Goal: Entertainment & Leisure: Browse casually

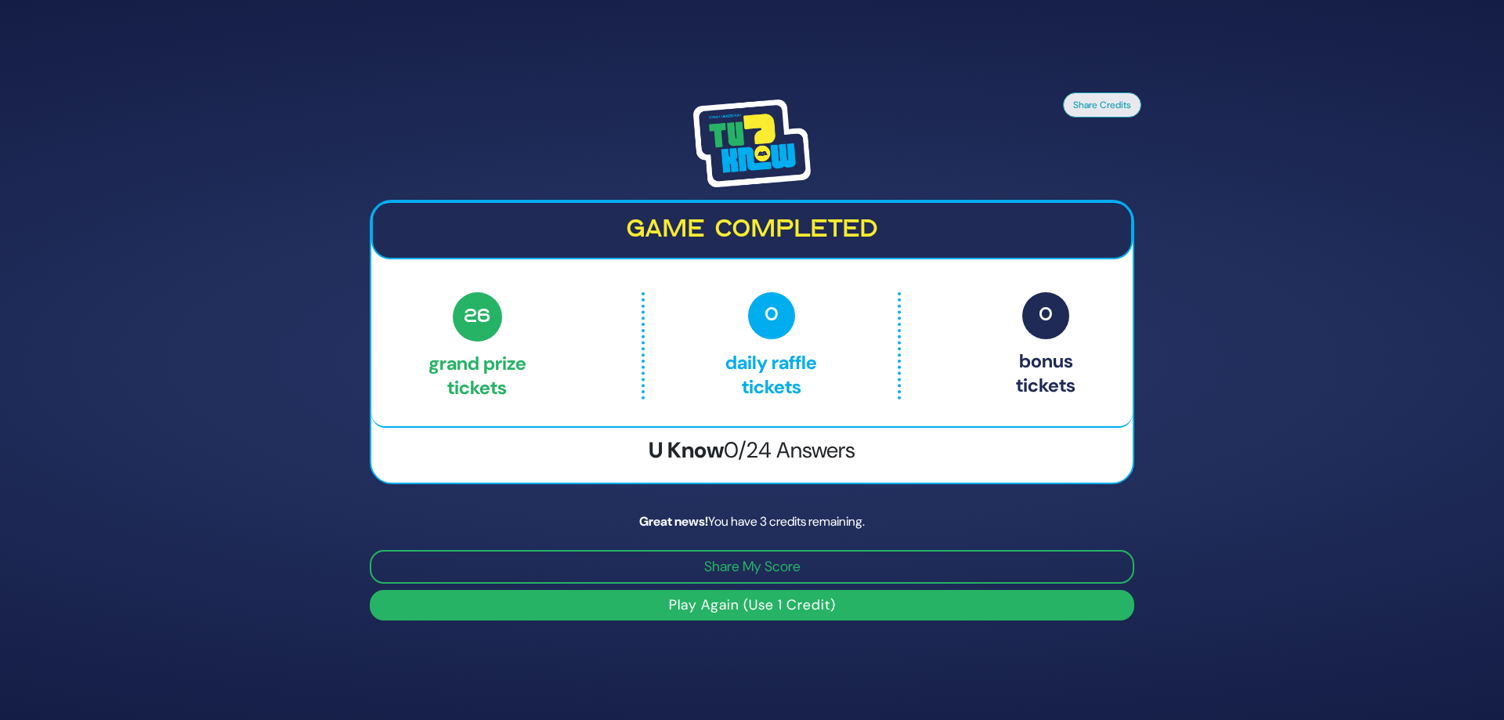
click at [845, 602] on button "Play Again (Use 1 Credit)" at bounding box center [752, 605] width 765 height 31
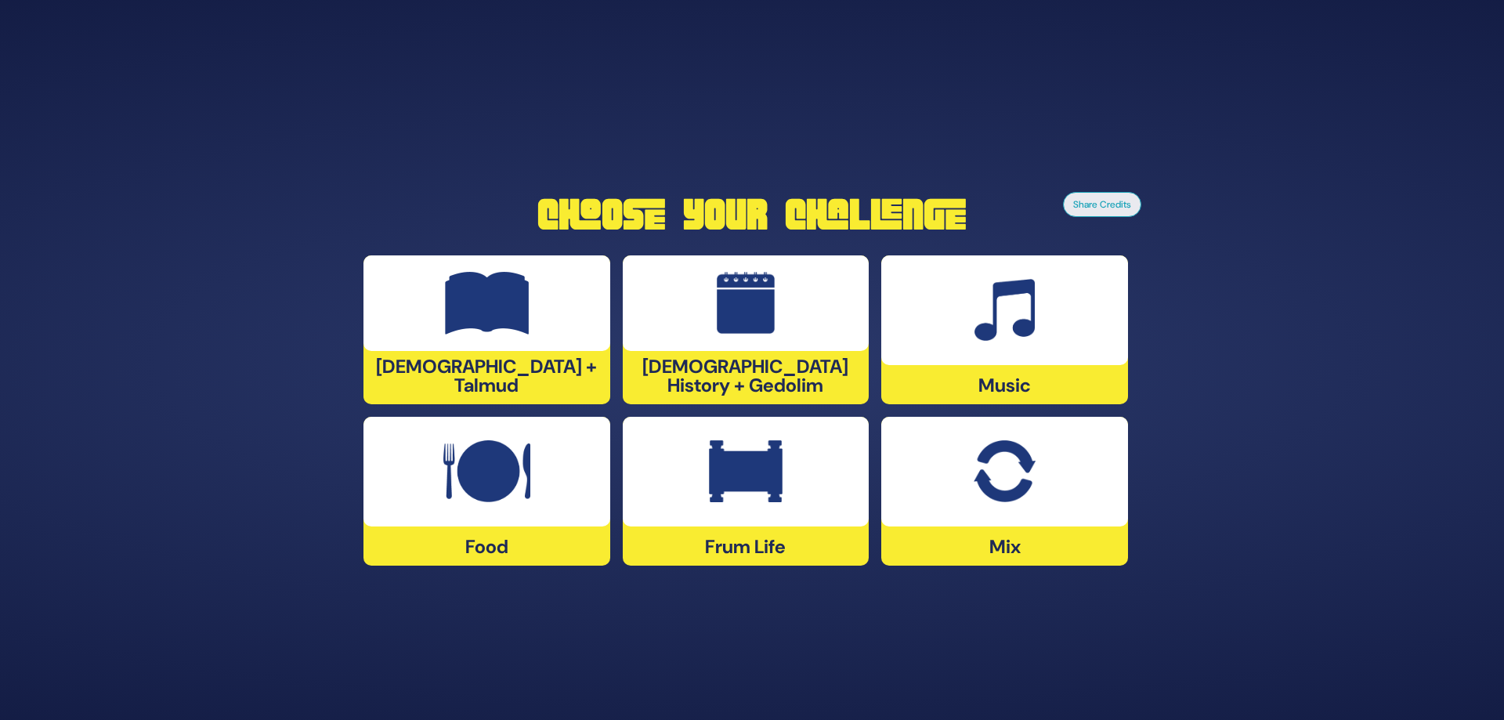
click at [1005, 363] on div at bounding box center [1005, 310] width 247 height 110
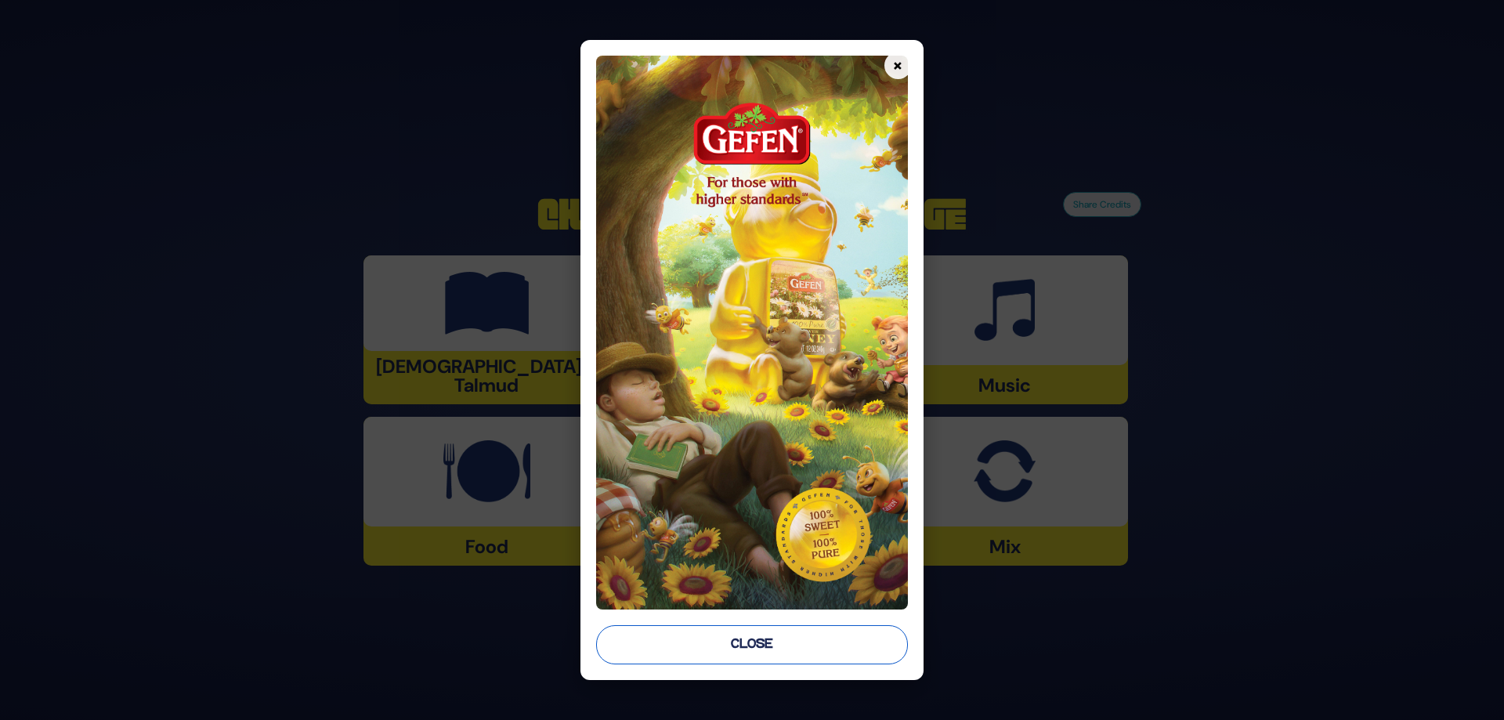
click at [769, 646] on button "Close" at bounding box center [752, 644] width 312 height 39
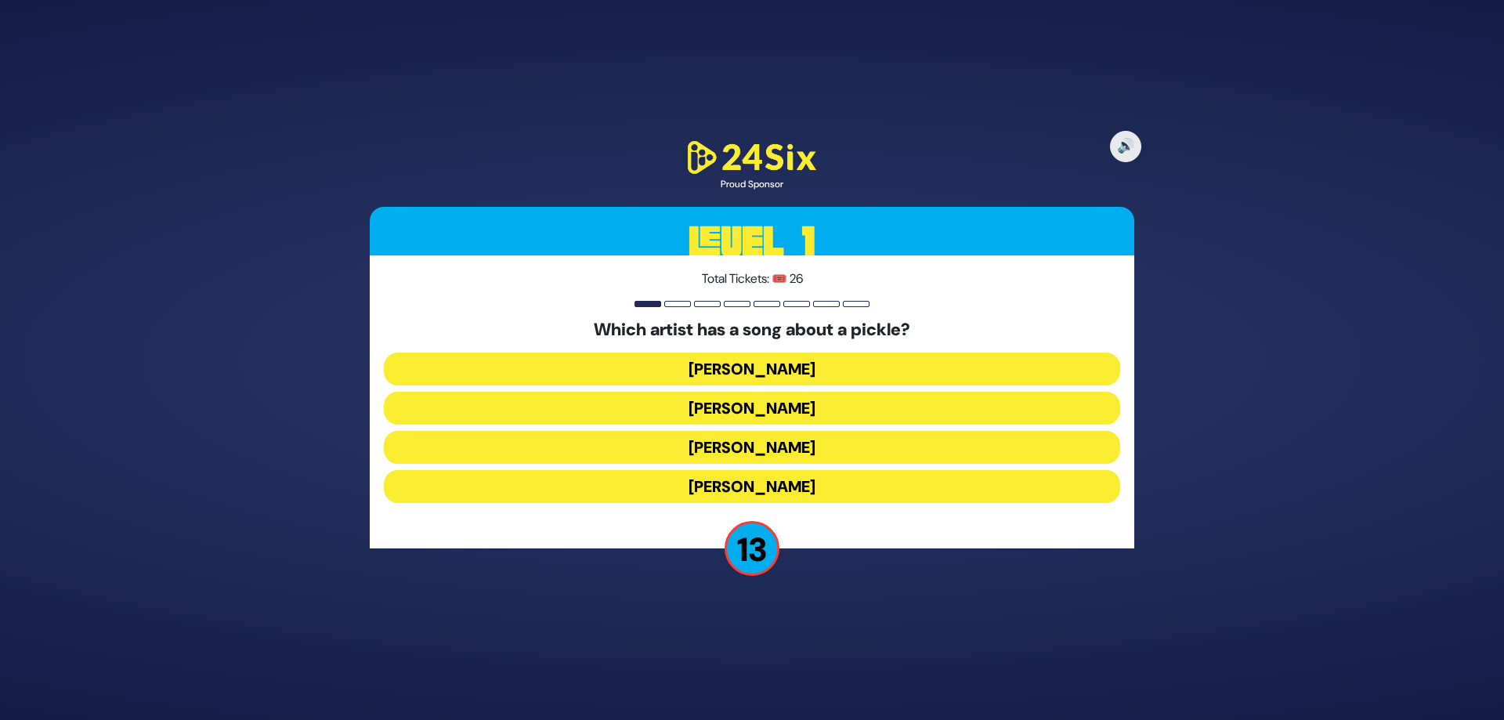
click at [794, 371] on button "Joey Newcomb" at bounding box center [752, 369] width 737 height 33
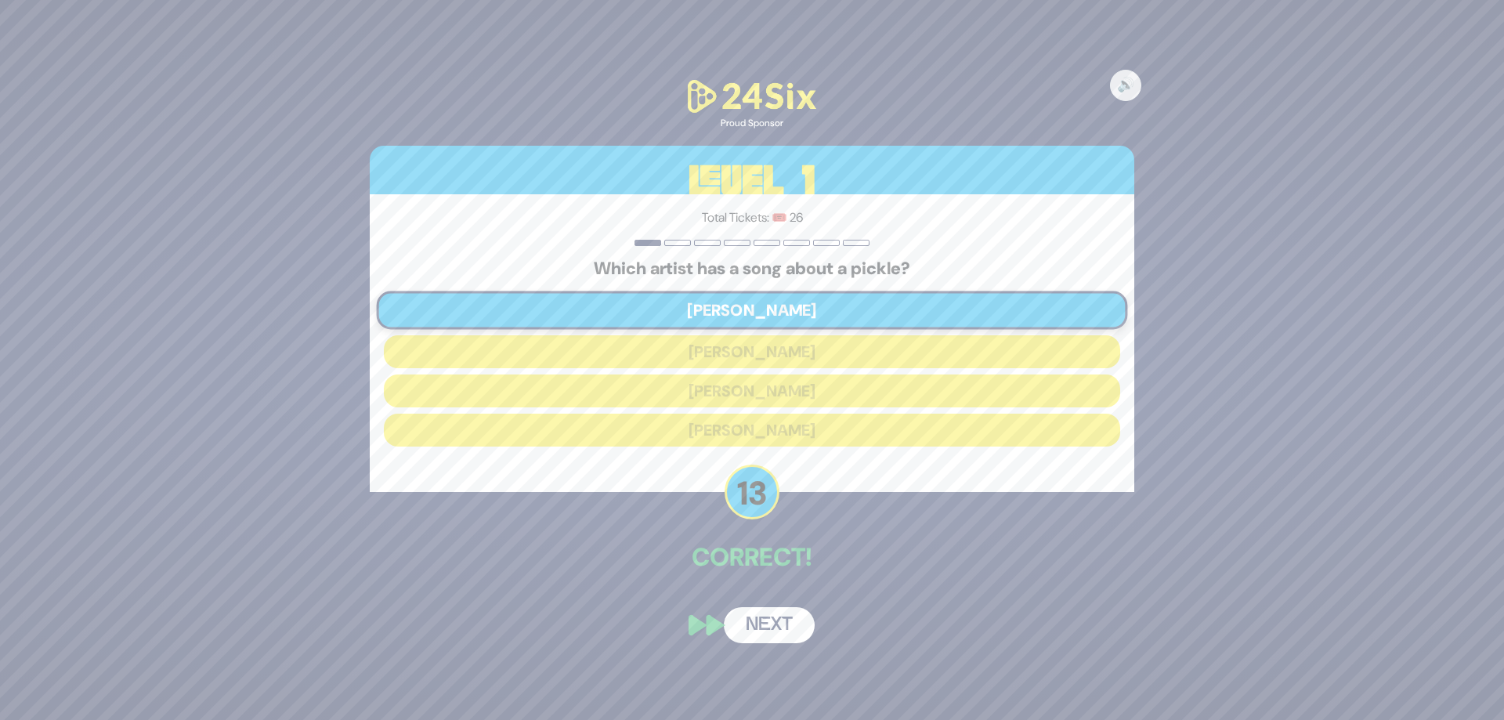
click at [791, 617] on button "Next" at bounding box center [769, 625] width 91 height 36
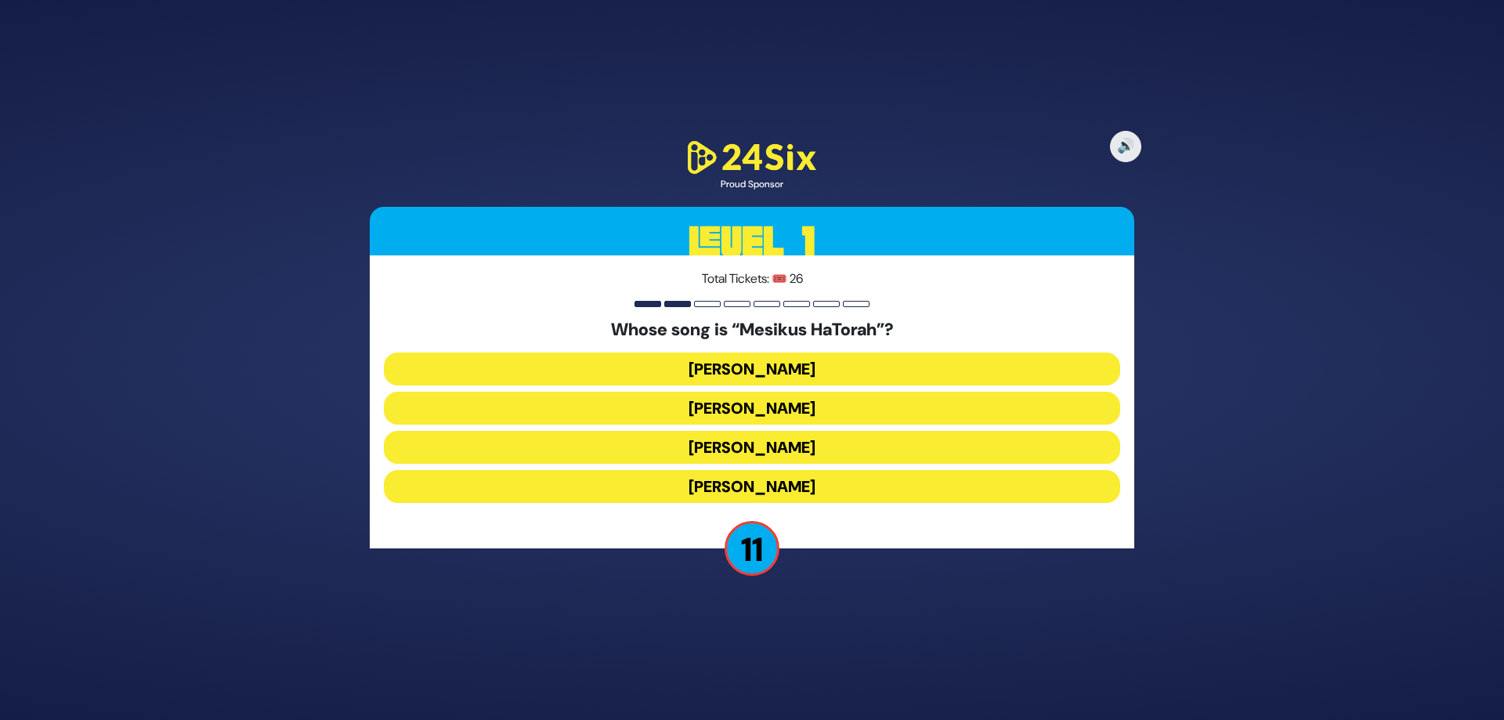
click at [758, 422] on button "Naftali Kempeh" at bounding box center [752, 408] width 737 height 33
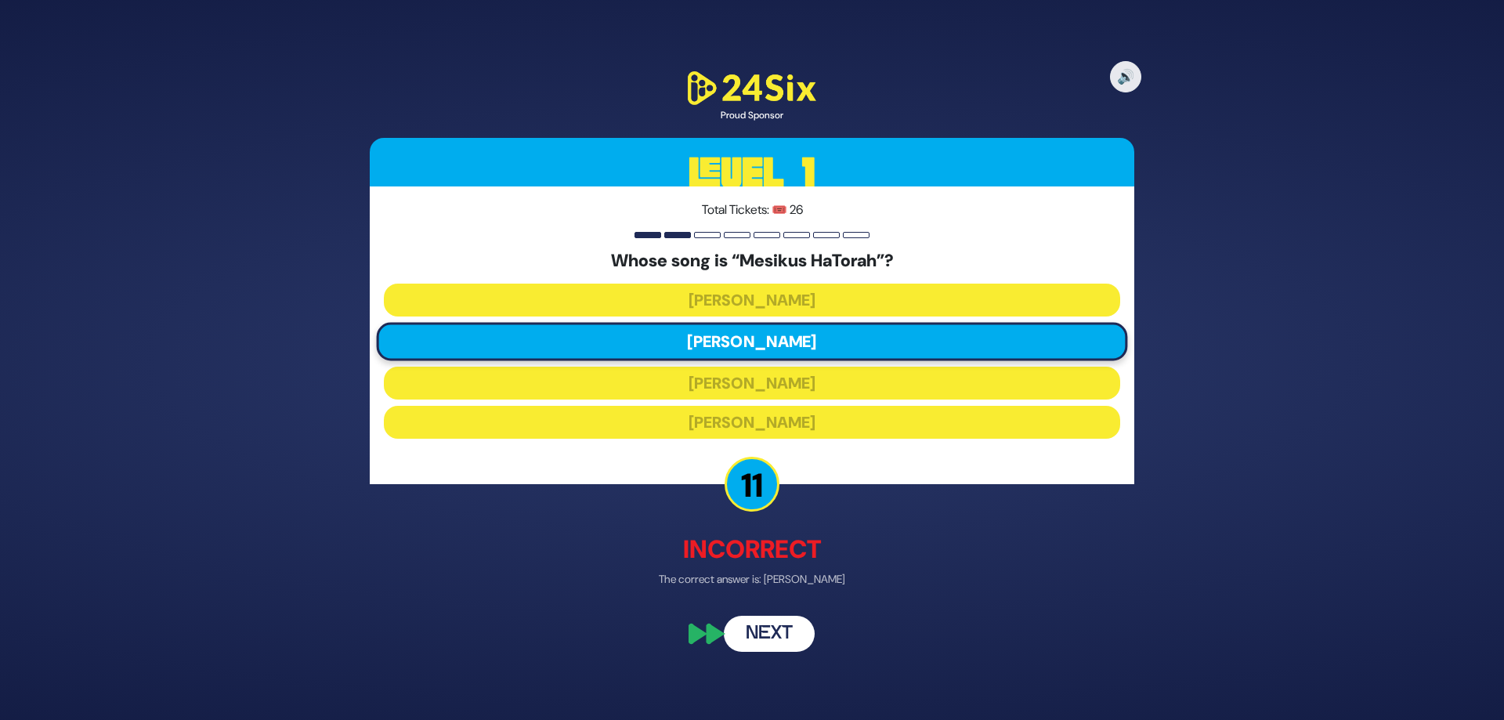
click at [789, 641] on button "Next" at bounding box center [769, 634] width 91 height 36
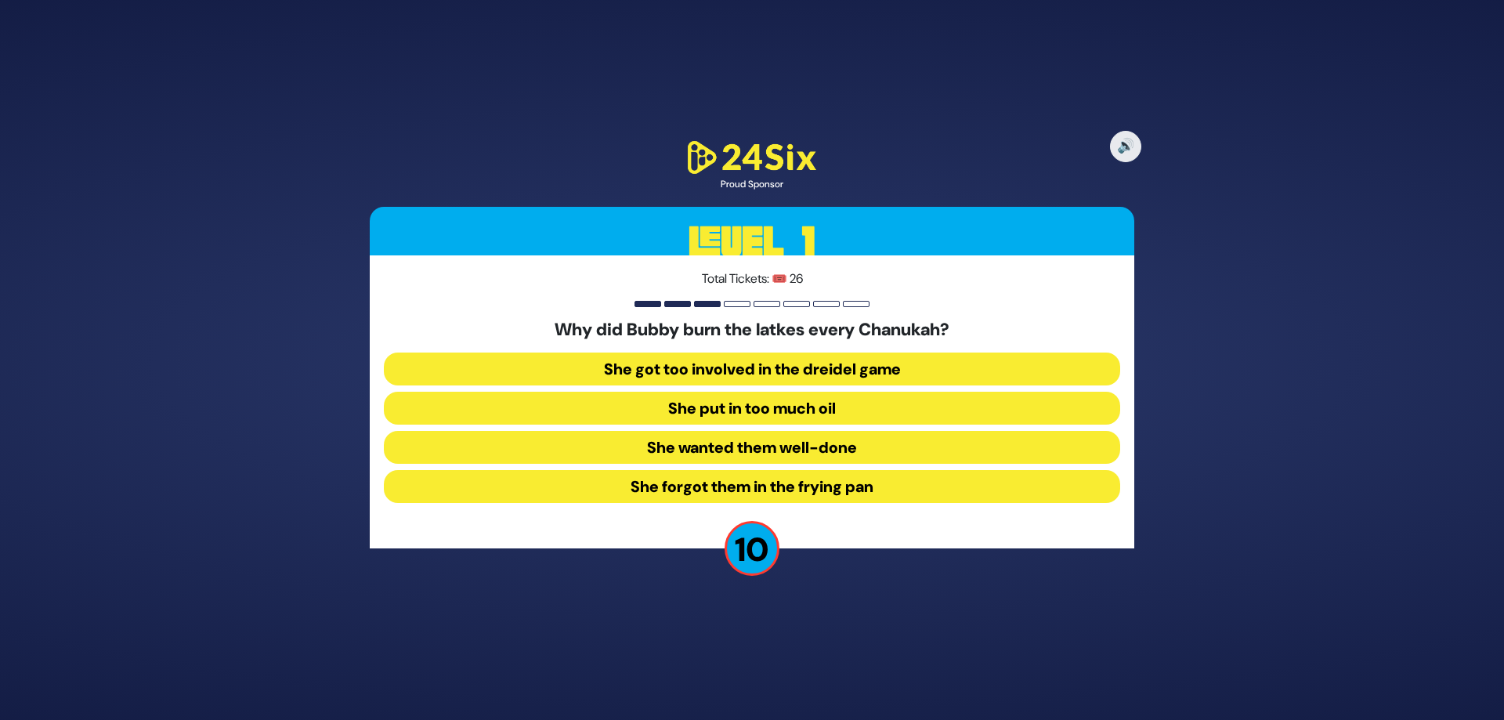
click at [752, 507] on div "Why did Bubby burn the latkes every Chanukah? She got too involved in the dreid…" at bounding box center [752, 415] width 737 height 190
click at [748, 491] on button "She forgot them in the frying pan" at bounding box center [752, 486] width 737 height 33
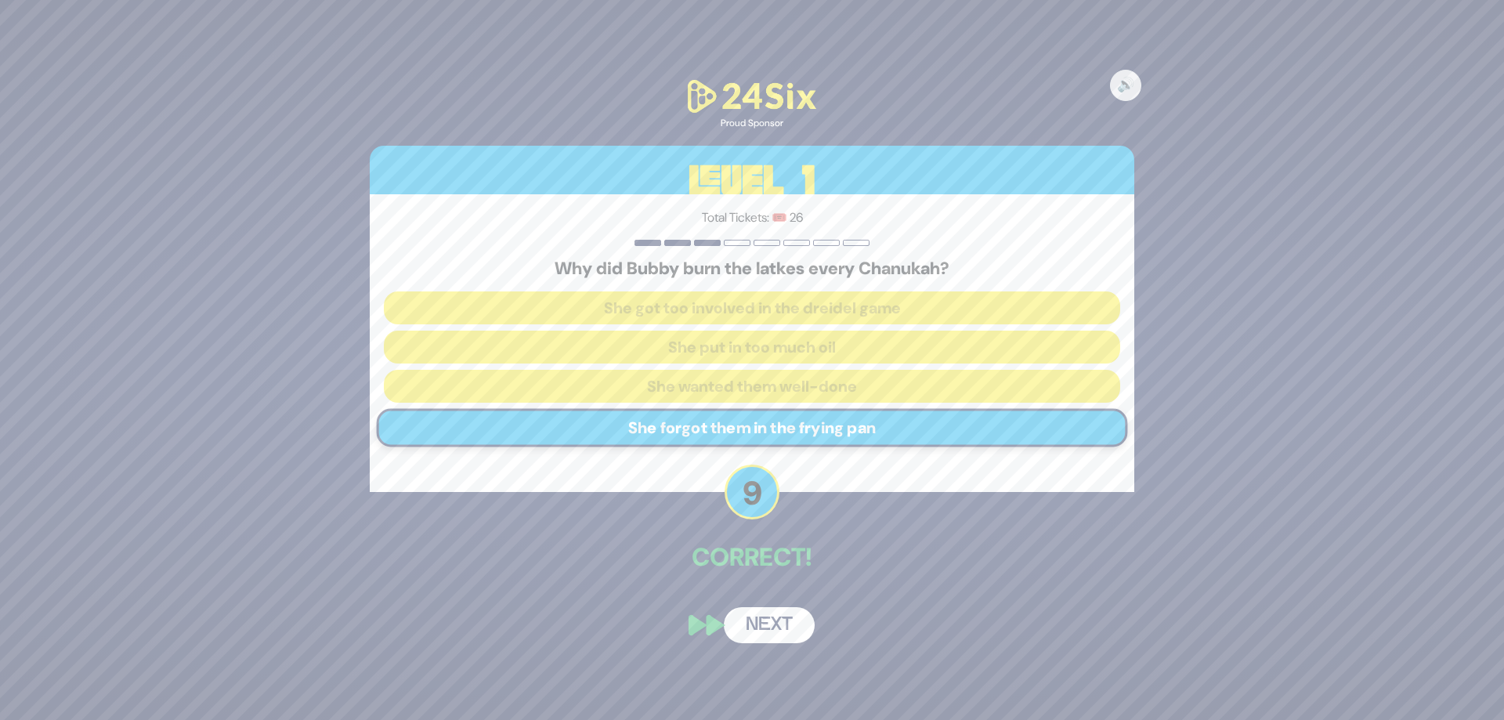
click at [783, 624] on button "Next" at bounding box center [769, 625] width 91 height 36
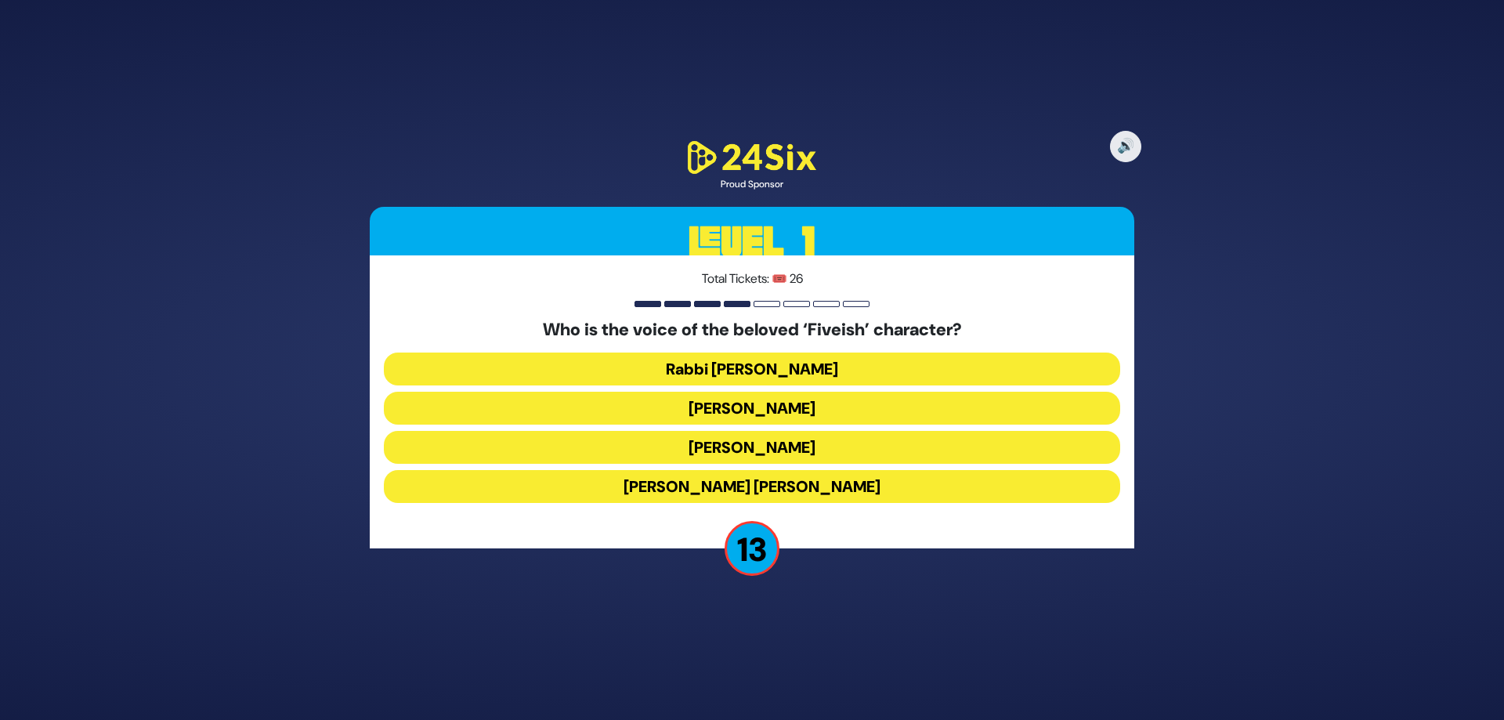
click at [819, 446] on button "Elchonon Schwartz" at bounding box center [752, 447] width 737 height 33
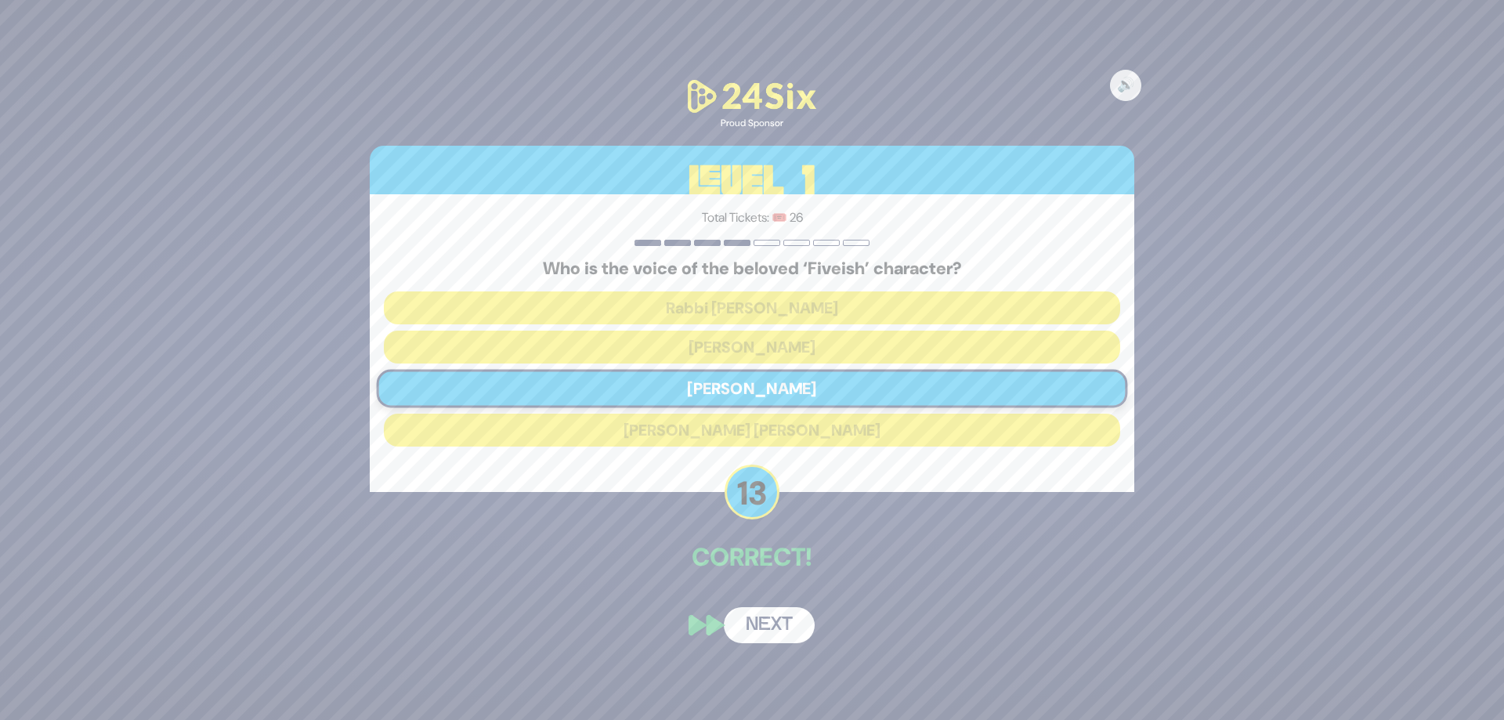
click at [789, 615] on button "Next" at bounding box center [769, 625] width 91 height 36
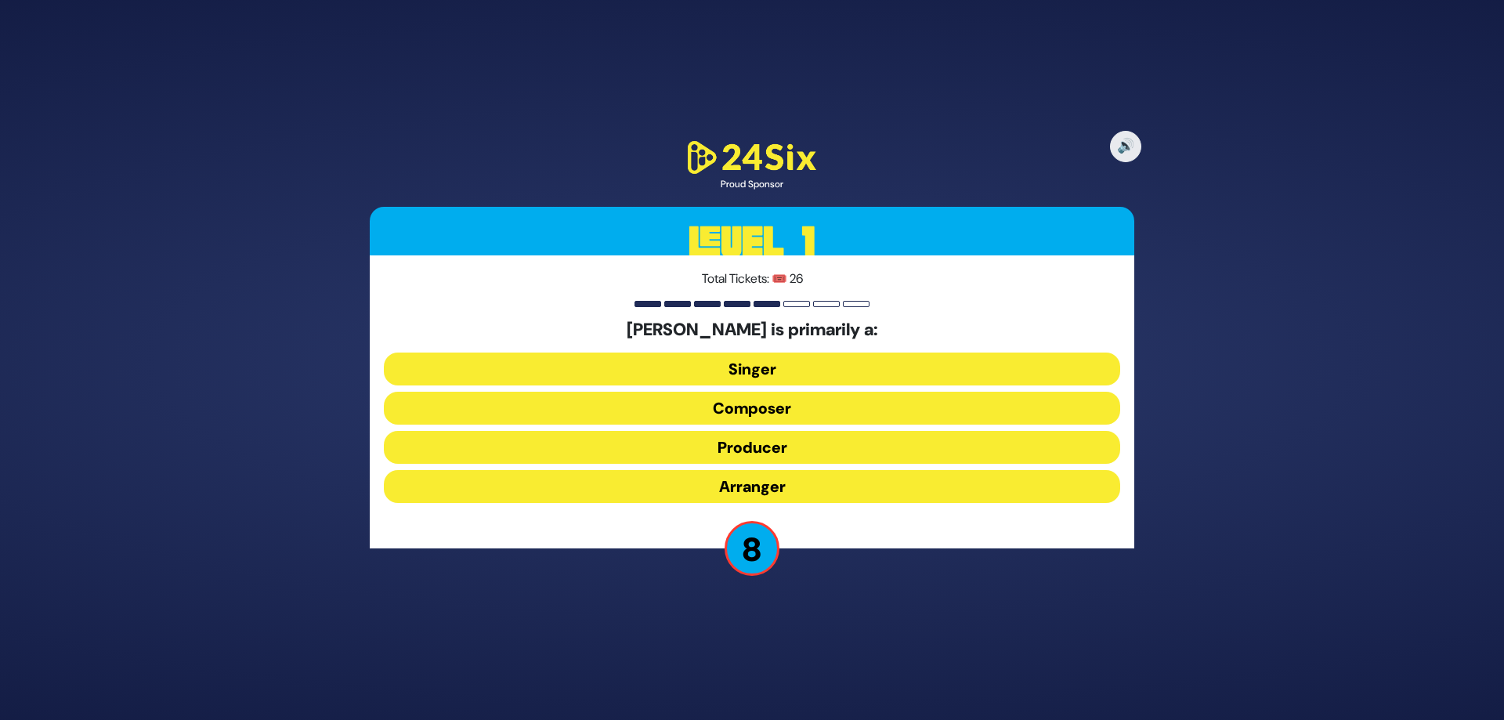
click at [786, 453] on button "Producer" at bounding box center [752, 447] width 737 height 33
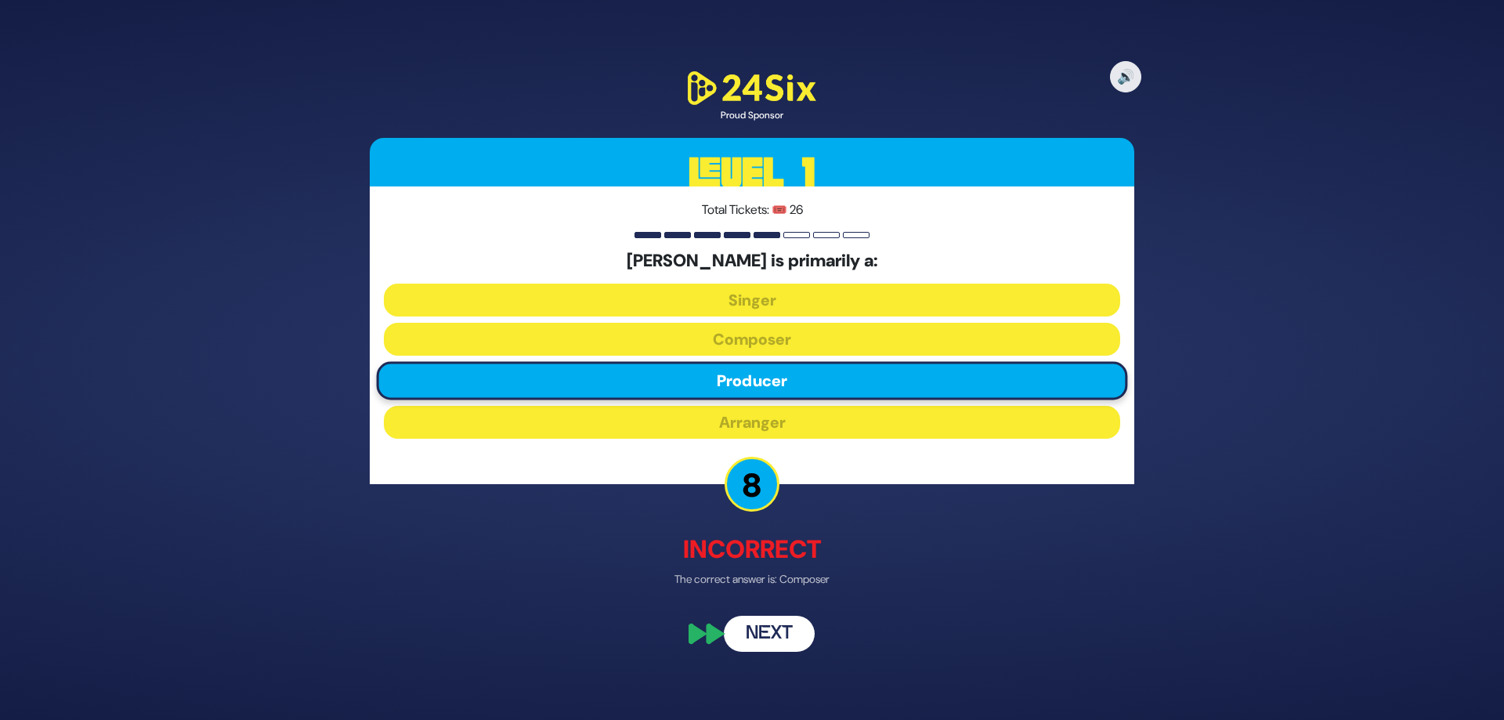
click at [771, 639] on button "Next" at bounding box center [769, 634] width 91 height 36
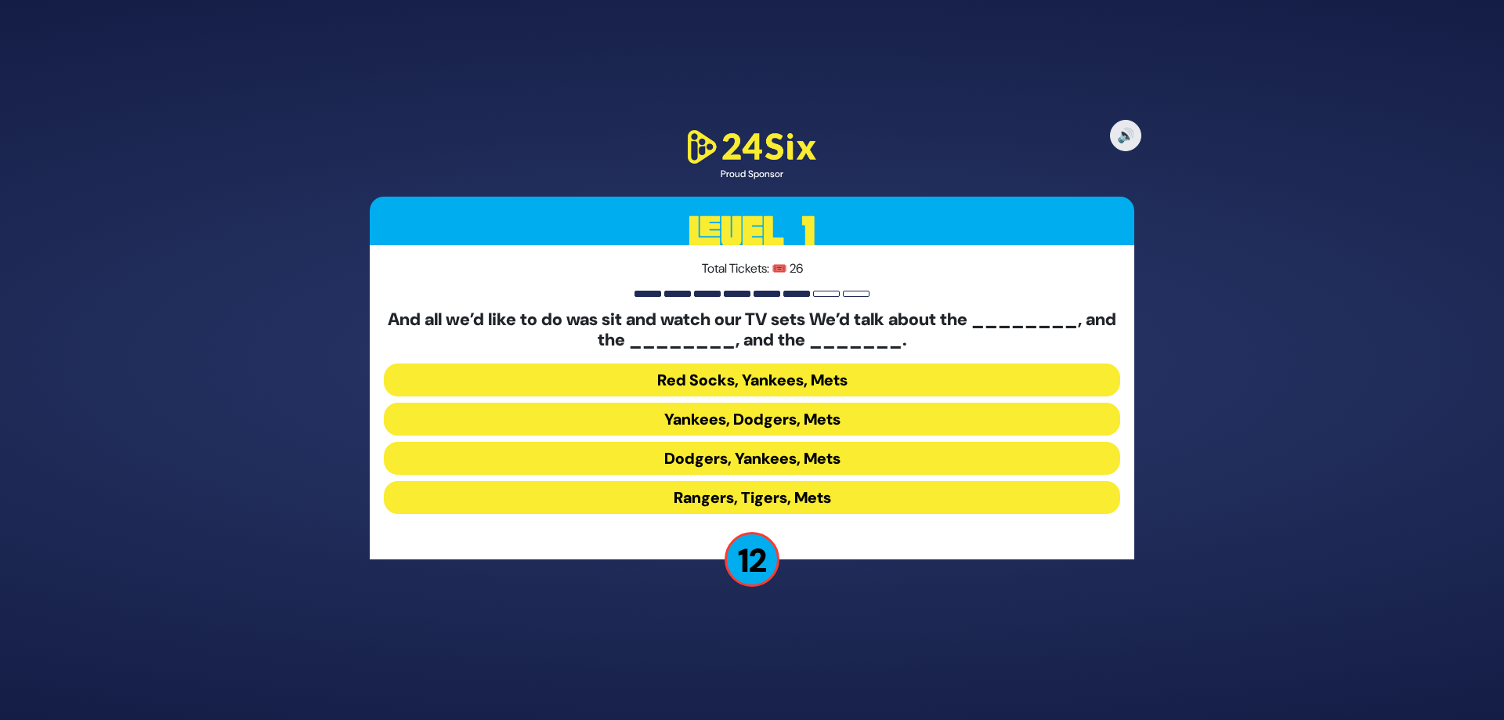
click at [791, 422] on button "Yankees, Dodgers, Mets" at bounding box center [752, 419] width 737 height 33
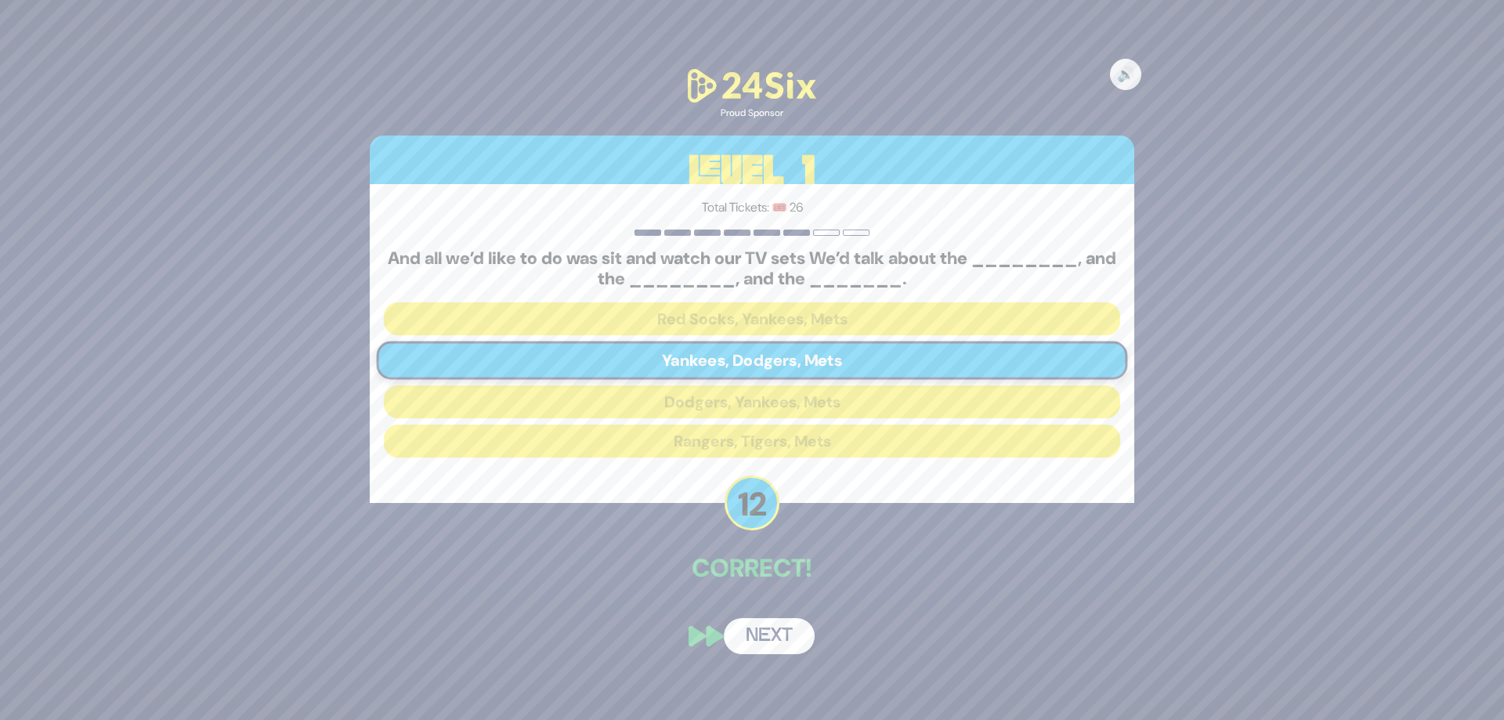
click at [769, 631] on button "Next" at bounding box center [769, 636] width 91 height 36
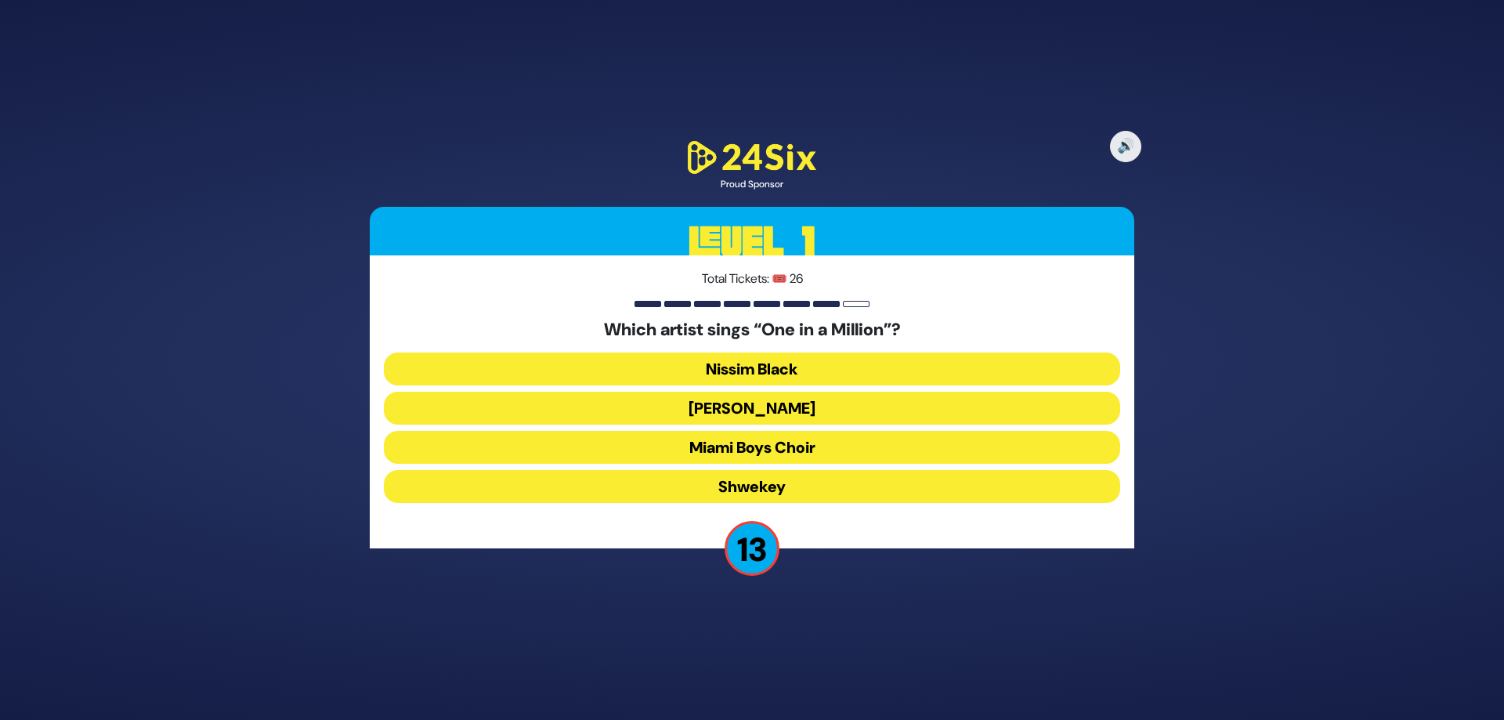
click at [773, 399] on button "Mordechai Shapiro" at bounding box center [752, 408] width 737 height 33
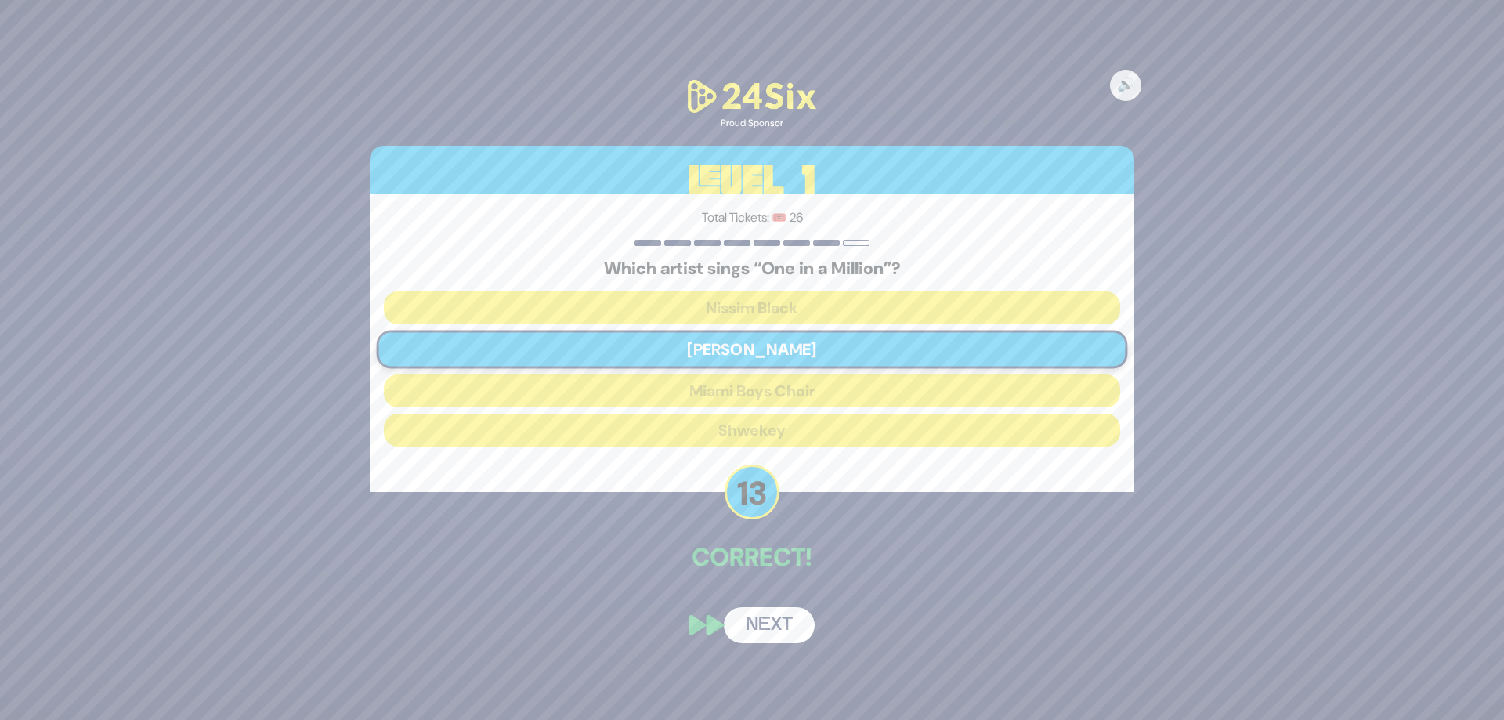
click at [790, 623] on button "Next" at bounding box center [769, 625] width 91 height 36
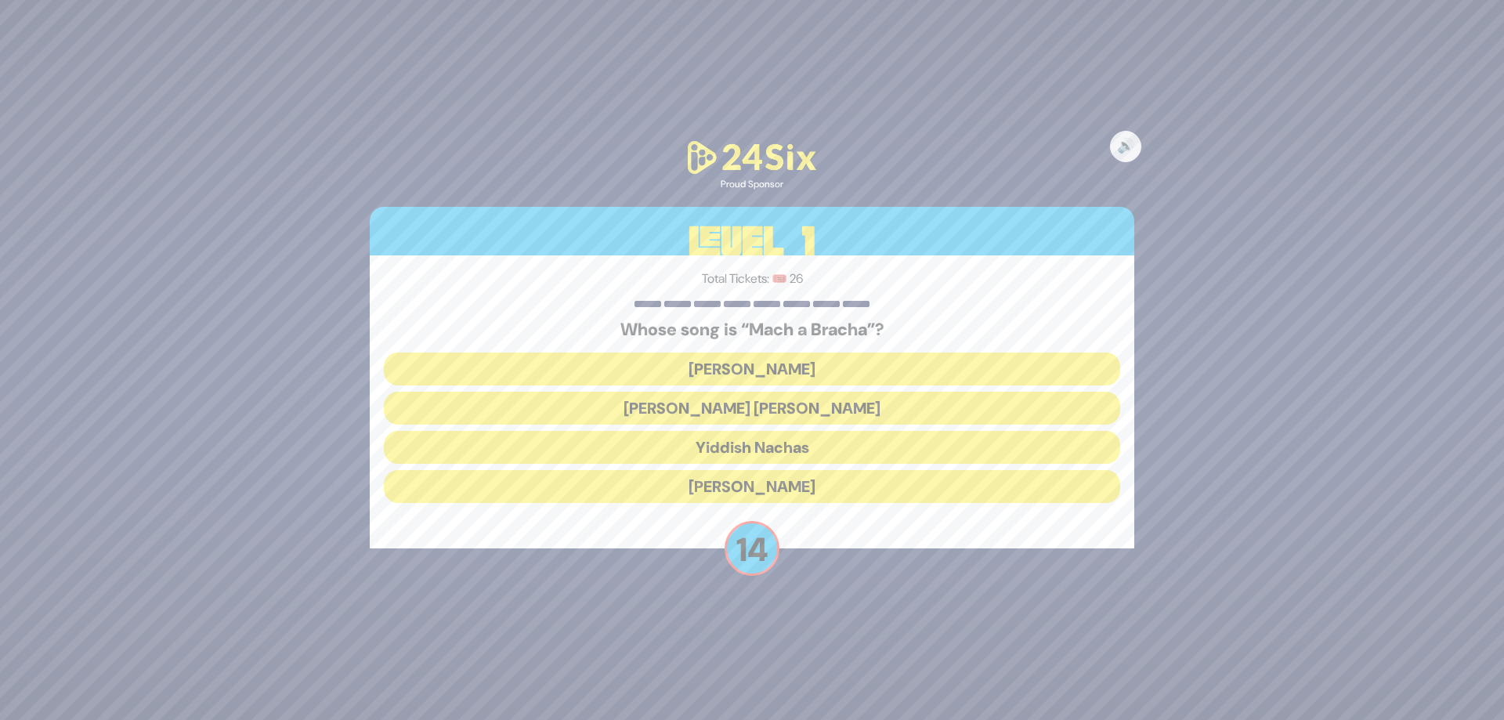
click at [777, 426] on div "Whose song is “Mach a Bracha”? Lipa Schmeltzer Shmueli Ungar Yiddish Nachas Ber…" at bounding box center [752, 415] width 737 height 190
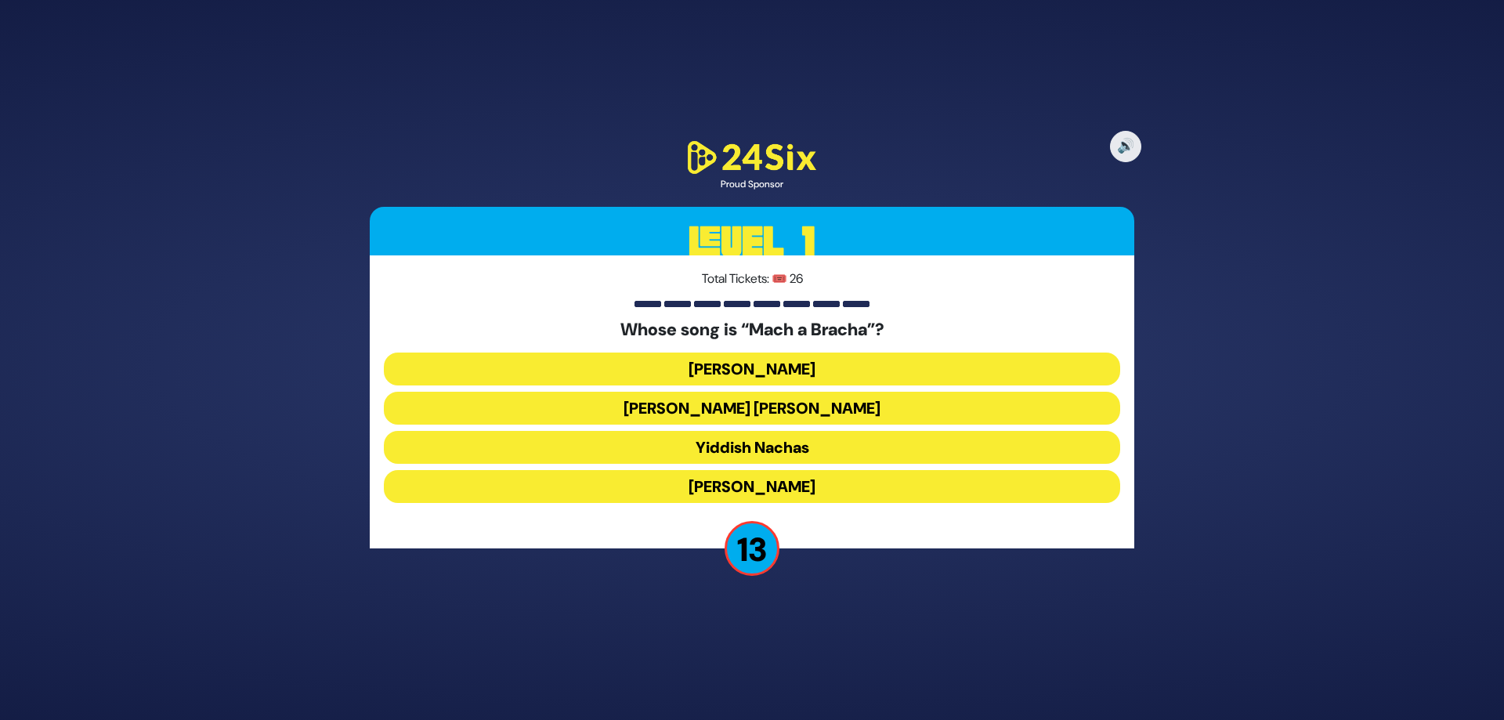
click at [773, 415] on button "Shmueli Ungar" at bounding box center [752, 408] width 737 height 33
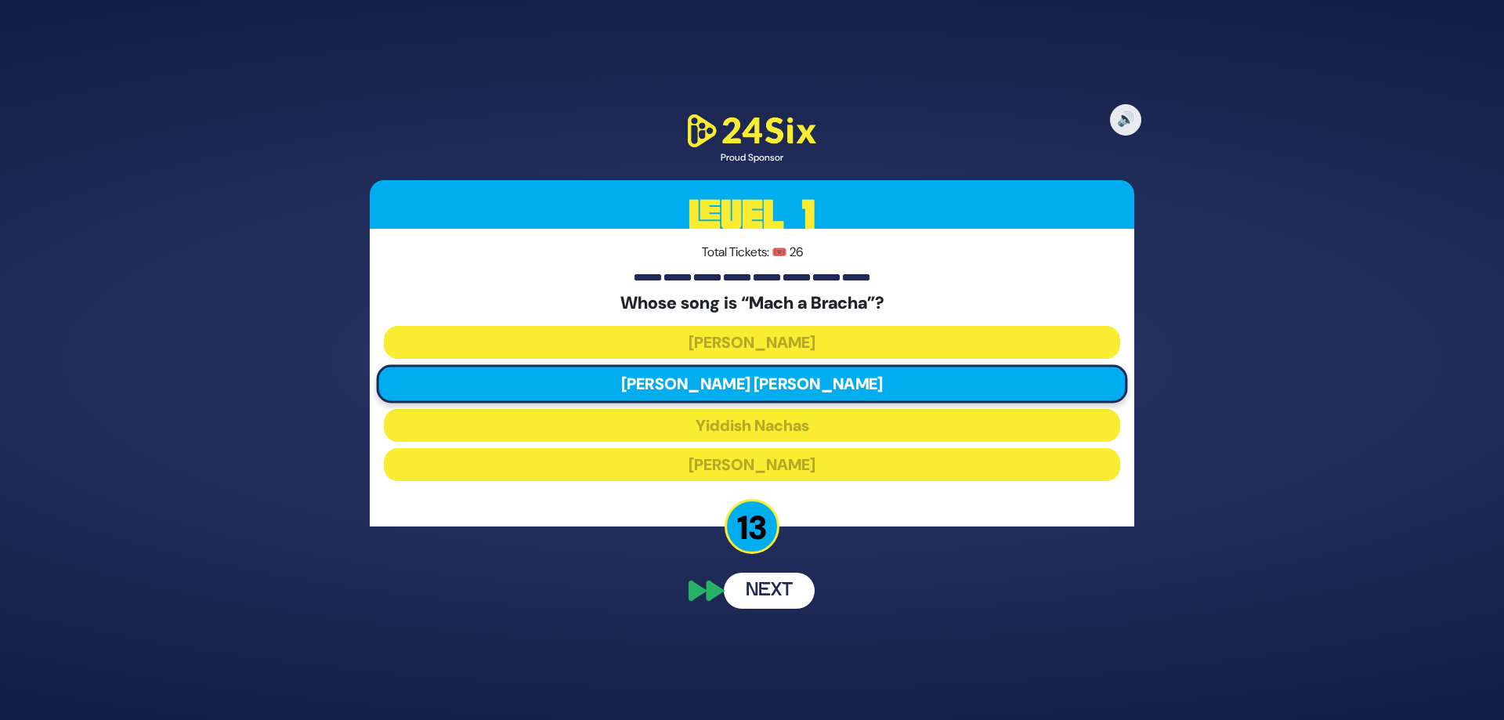
click at [791, 593] on button "Next" at bounding box center [769, 591] width 91 height 36
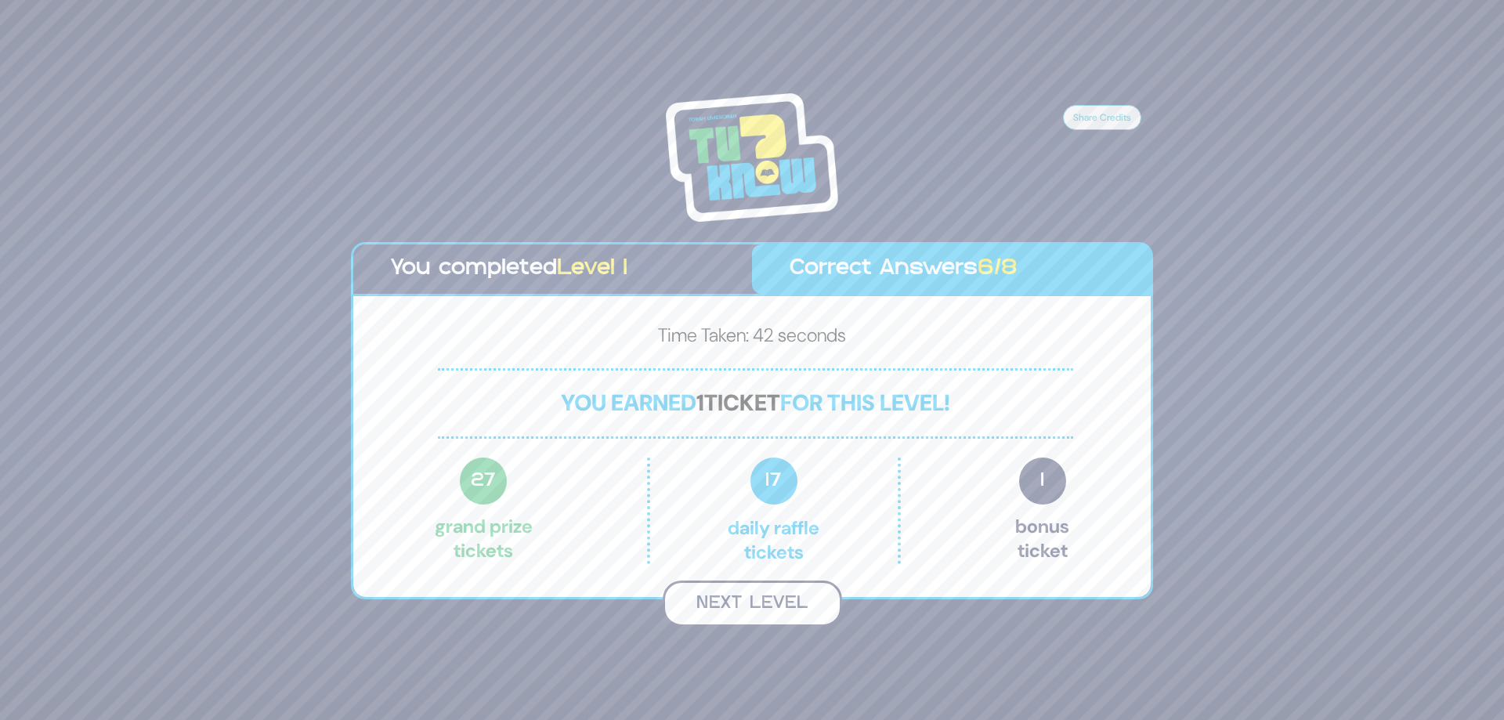
click at [800, 603] on button "Next Level" at bounding box center [752, 604] width 179 height 46
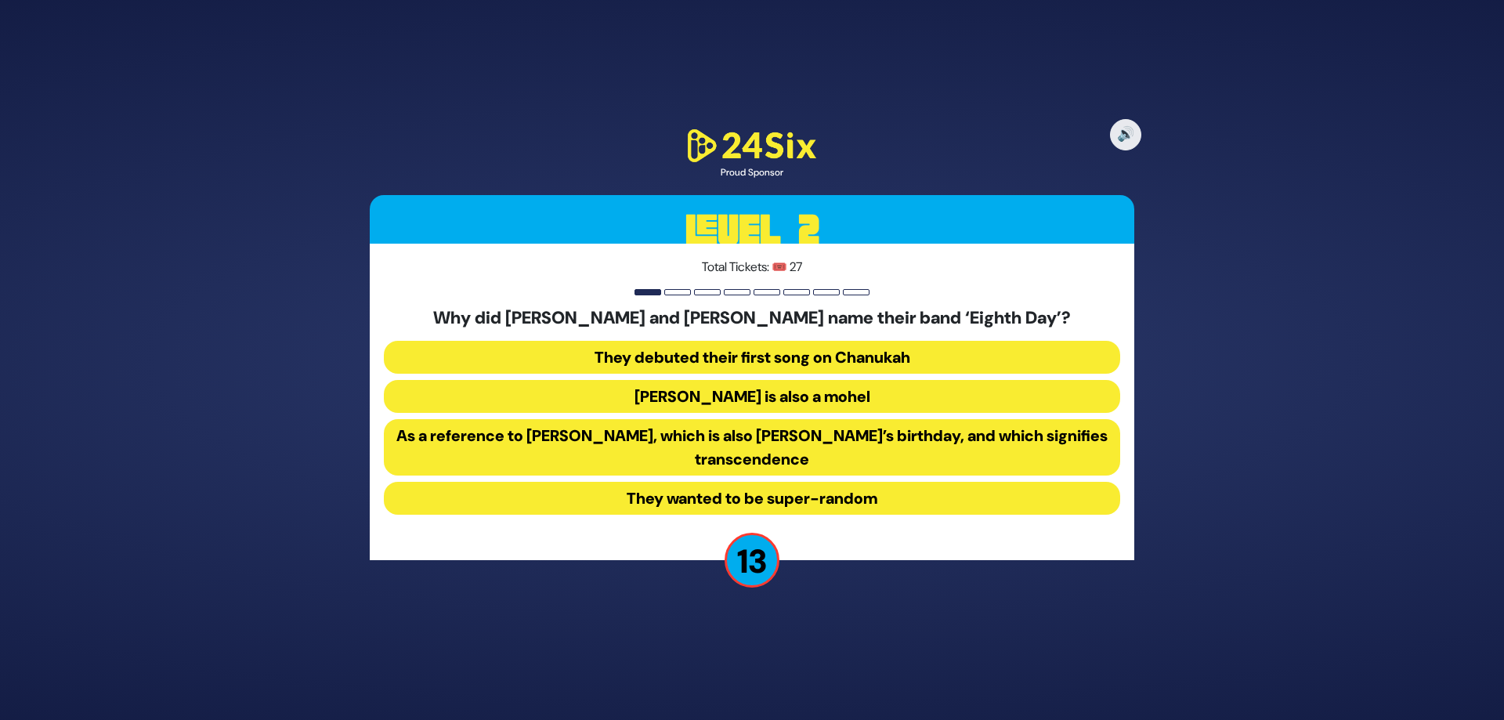
click at [721, 455] on button "As a reference to Shemini Atzeres, which is also Shmuel’s birthday, and which s…" at bounding box center [752, 447] width 737 height 56
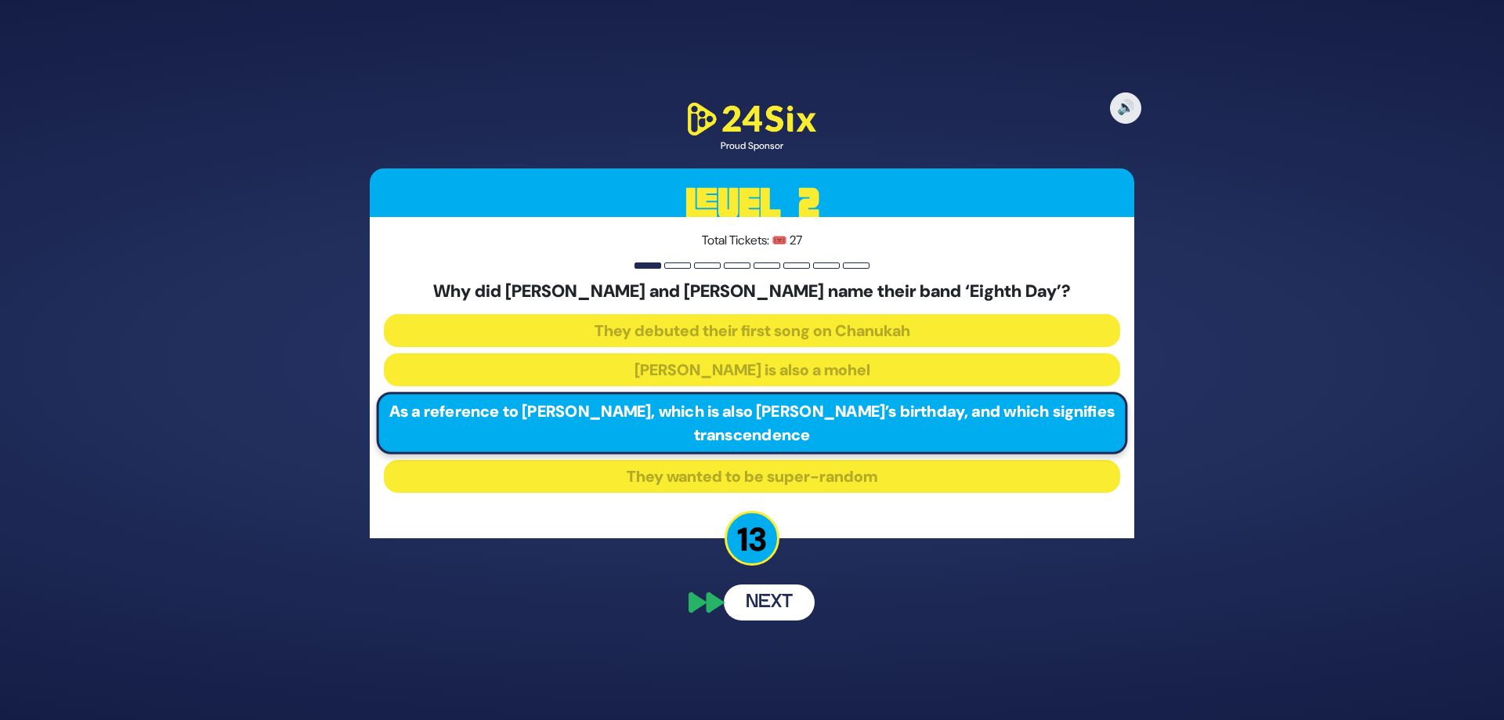
click at [764, 603] on button "Next" at bounding box center [769, 603] width 91 height 36
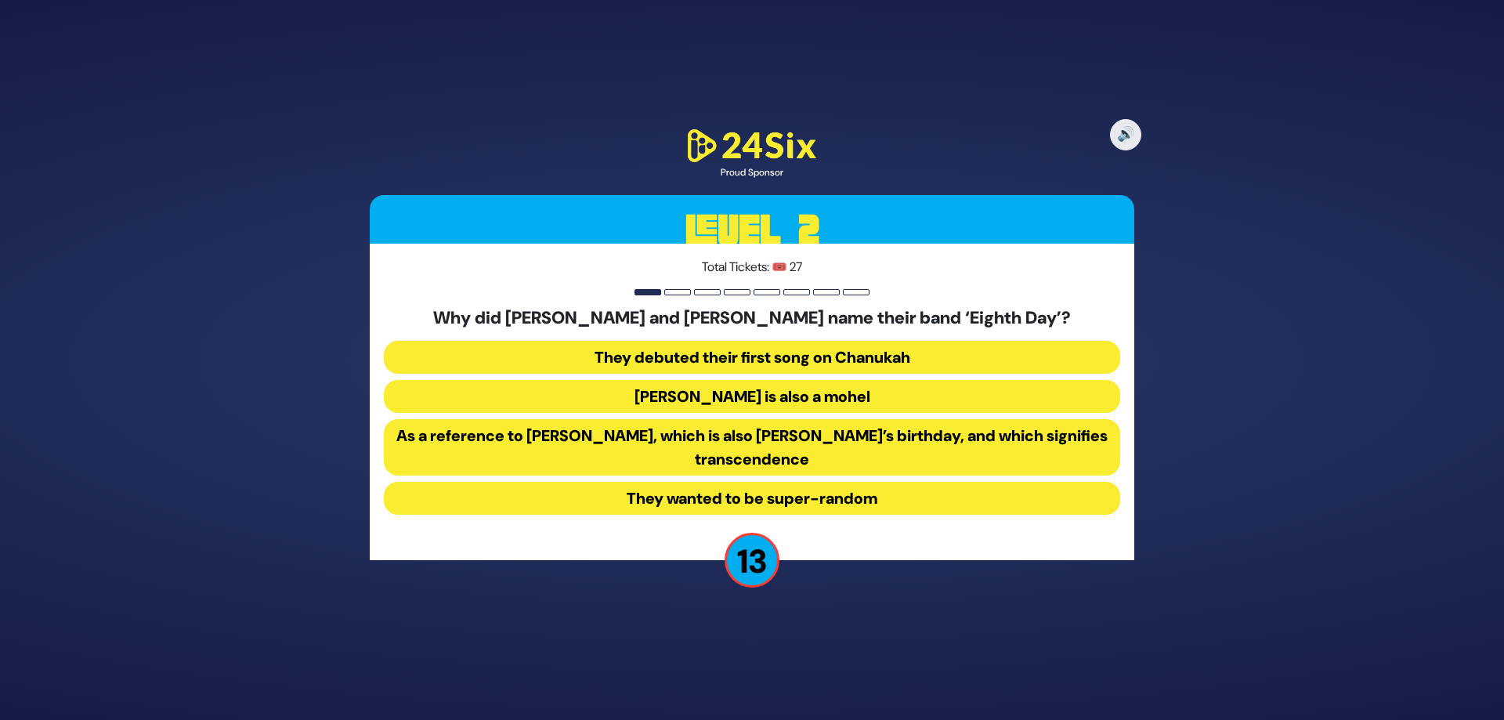
click at [743, 461] on button "As a reference to Shemini Atzeres, which is also Shmuel’s birthday, and which s…" at bounding box center [752, 447] width 737 height 56
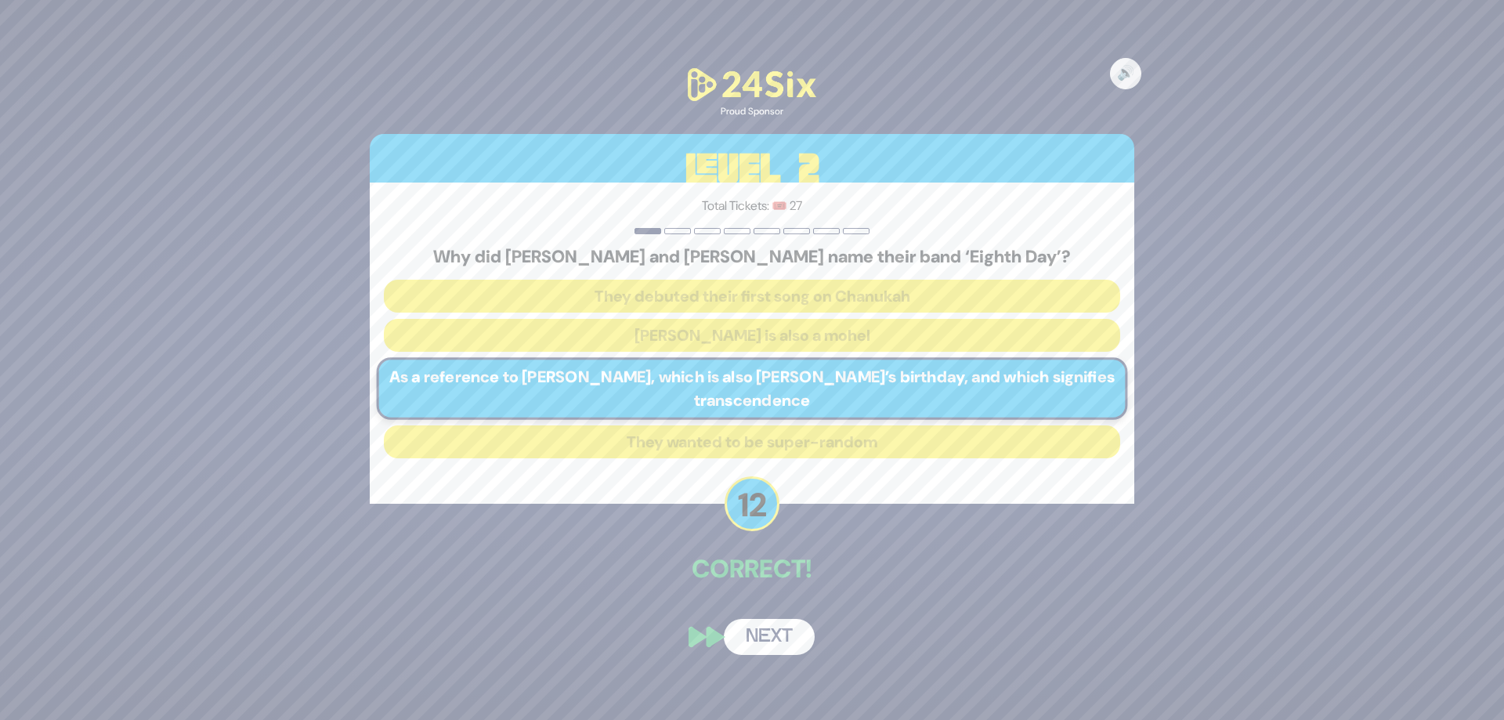
click at [777, 641] on button "Next" at bounding box center [769, 637] width 91 height 36
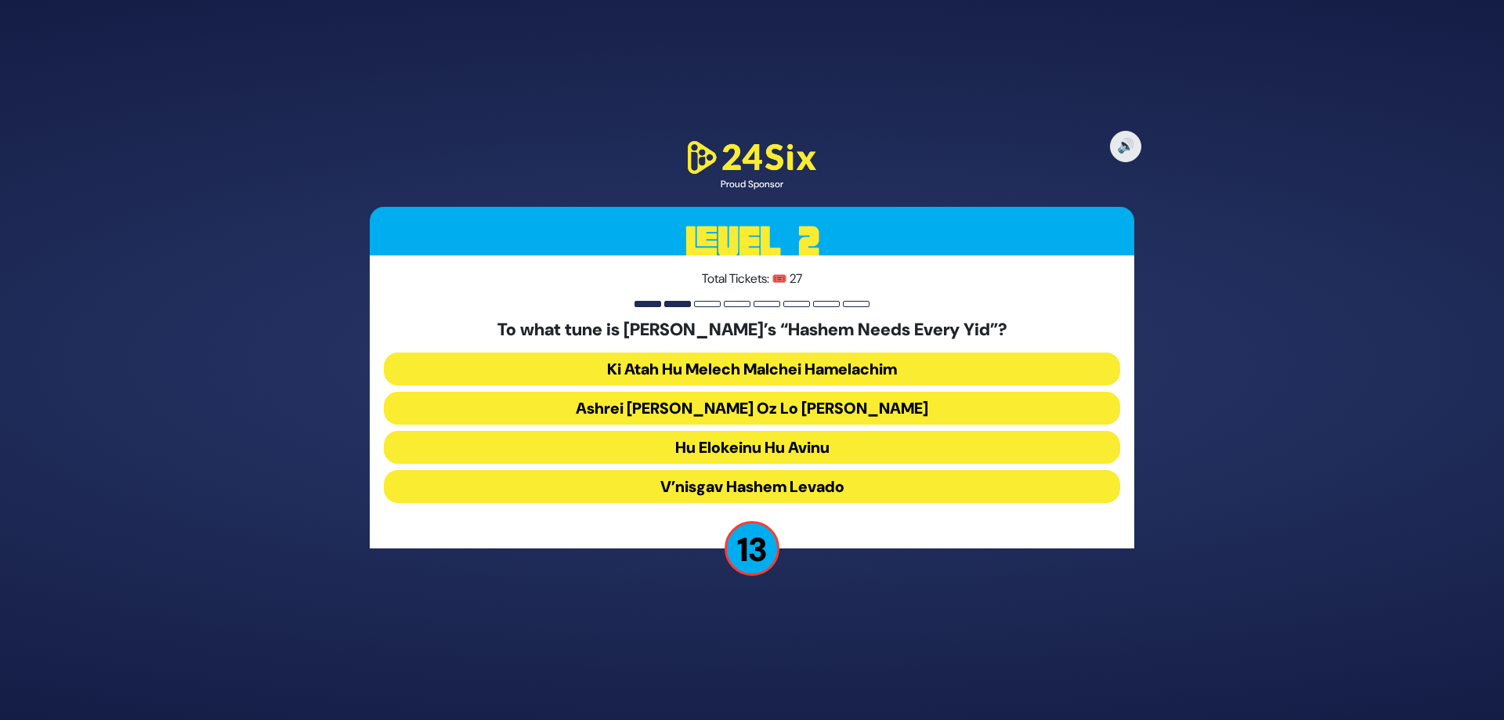
click at [762, 413] on button "Ashrei Adam Oz Lo Bach" at bounding box center [752, 408] width 737 height 33
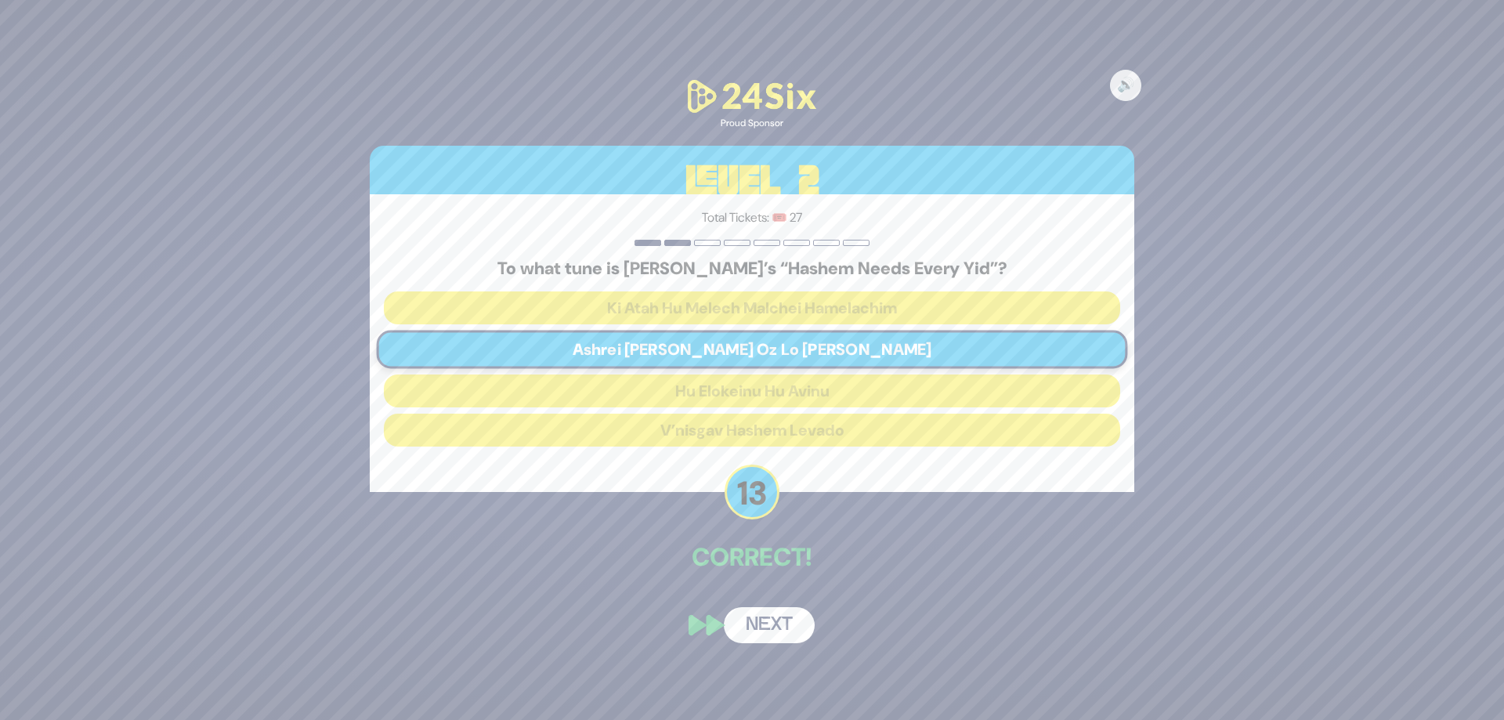
click at [773, 639] on button "Next" at bounding box center [769, 625] width 91 height 36
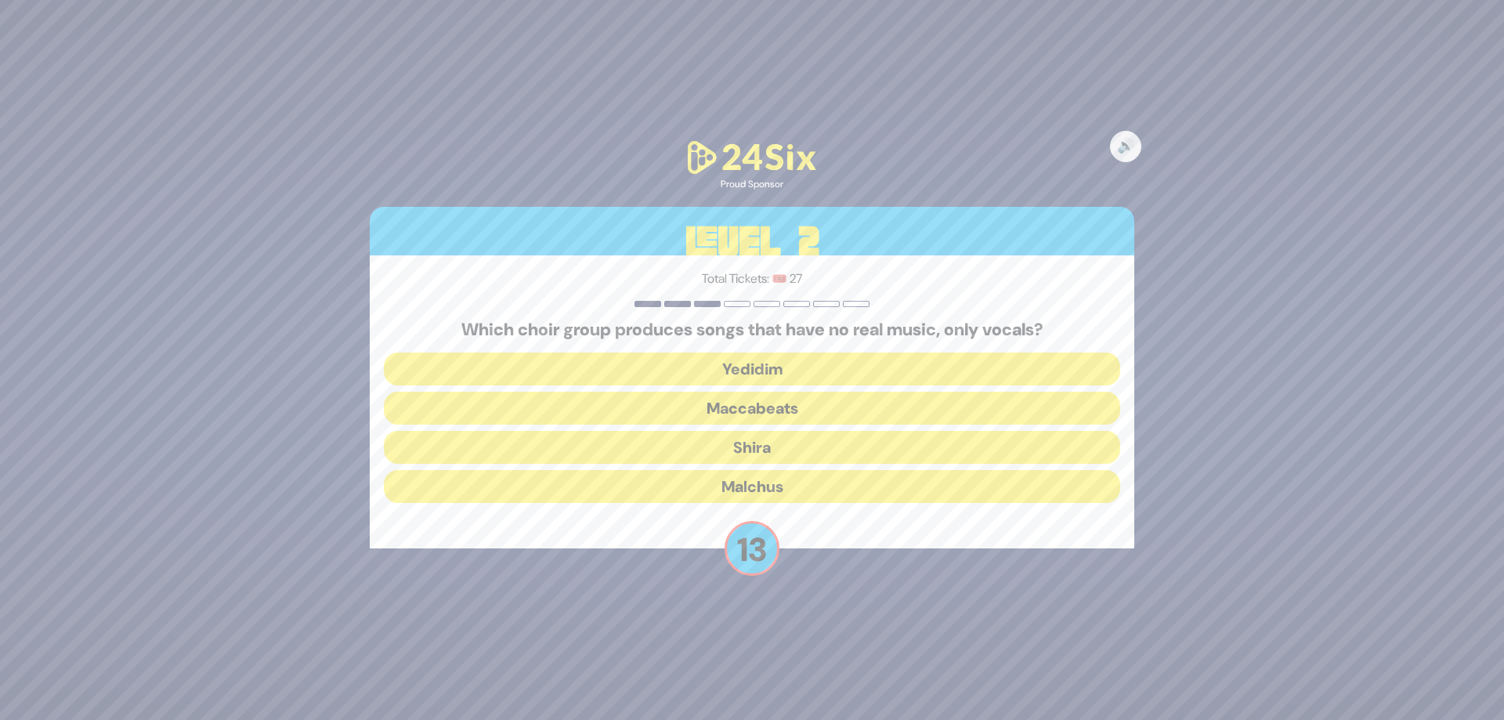
click at [796, 410] on button "Maccabeats" at bounding box center [752, 408] width 737 height 33
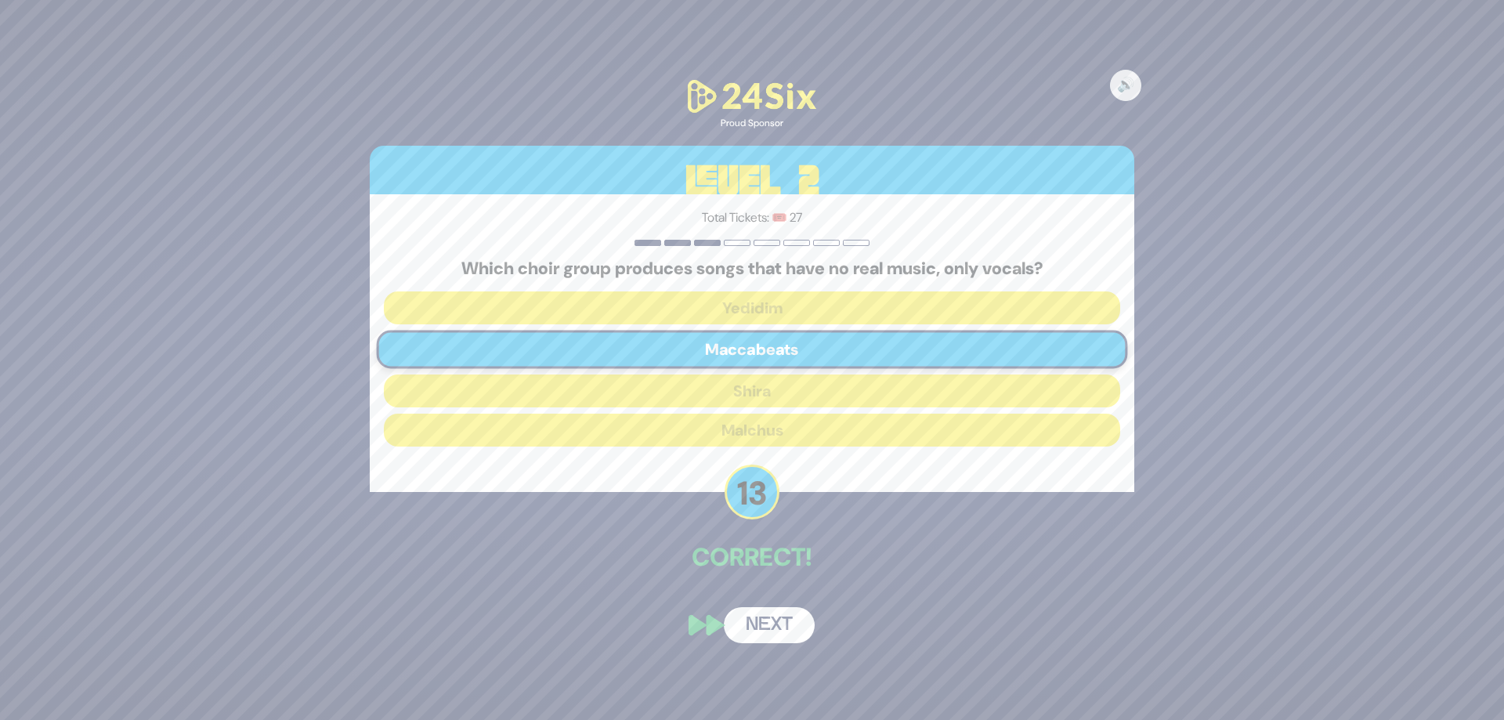
click at [796, 629] on button "Next" at bounding box center [769, 625] width 91 height 36
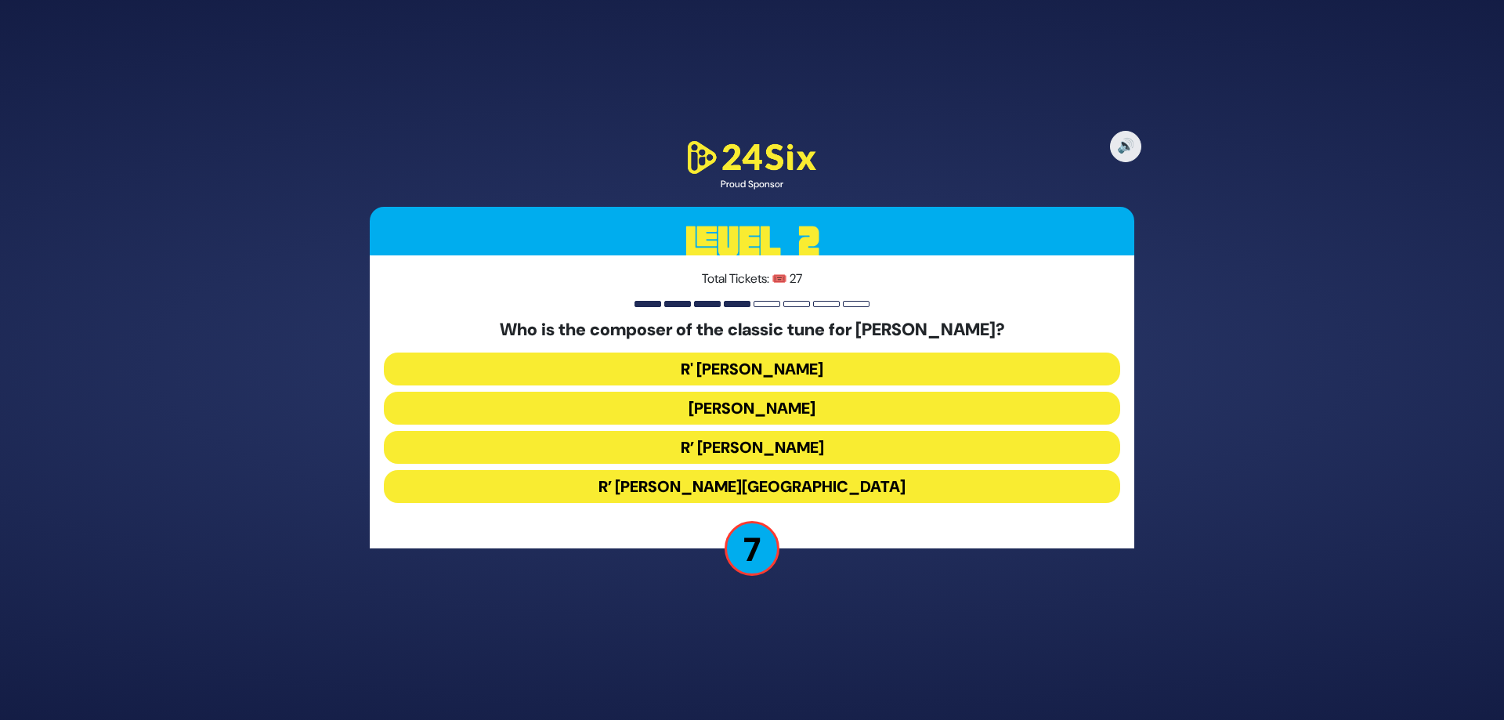
click at [813, 451] on button "R’ Moshe Goldman" at bounding box center [752, 447] width 737 height 33
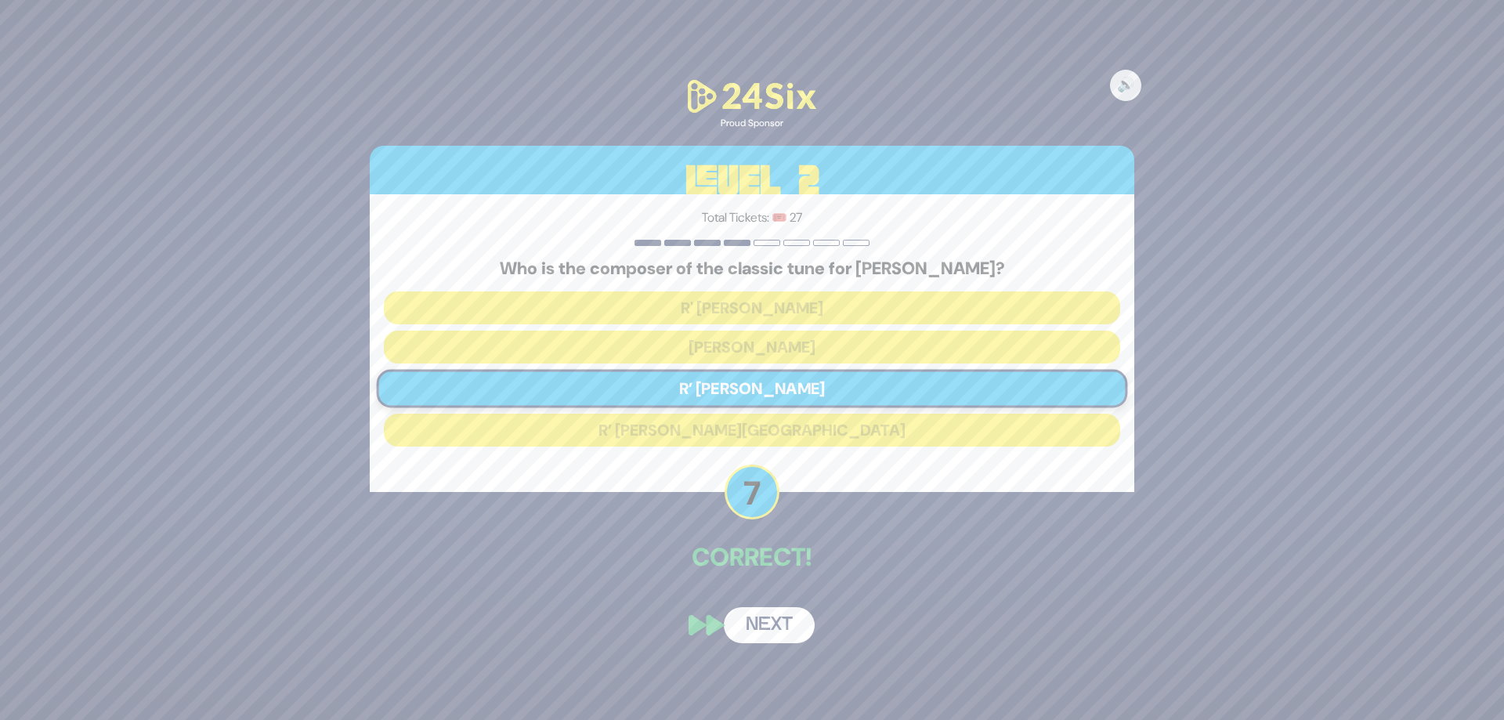
click at [781, 621] on button "Next" at bounding box center [769, 625] width 91 height 36
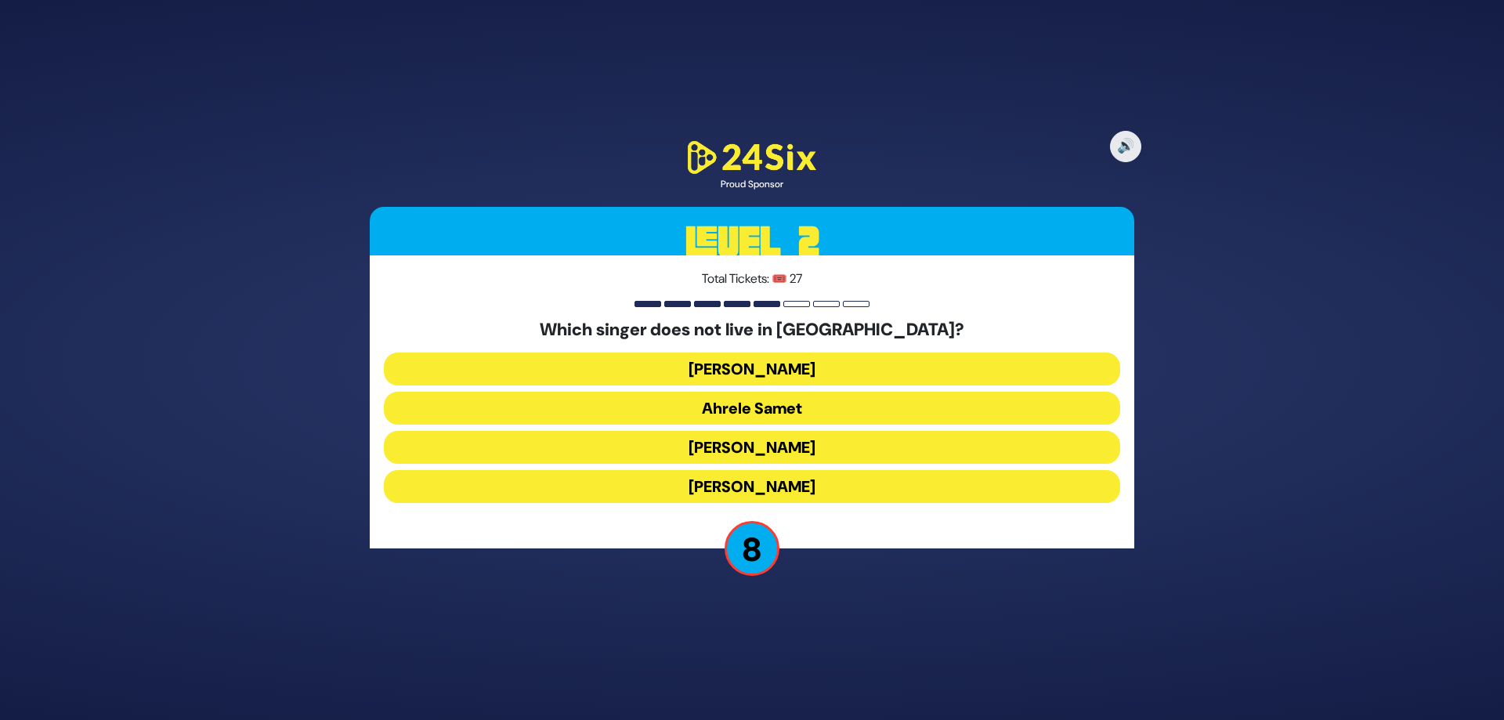
click at [797, 363] on button "Haim Israel" at bounding box center [752, 369] width 737 height 33
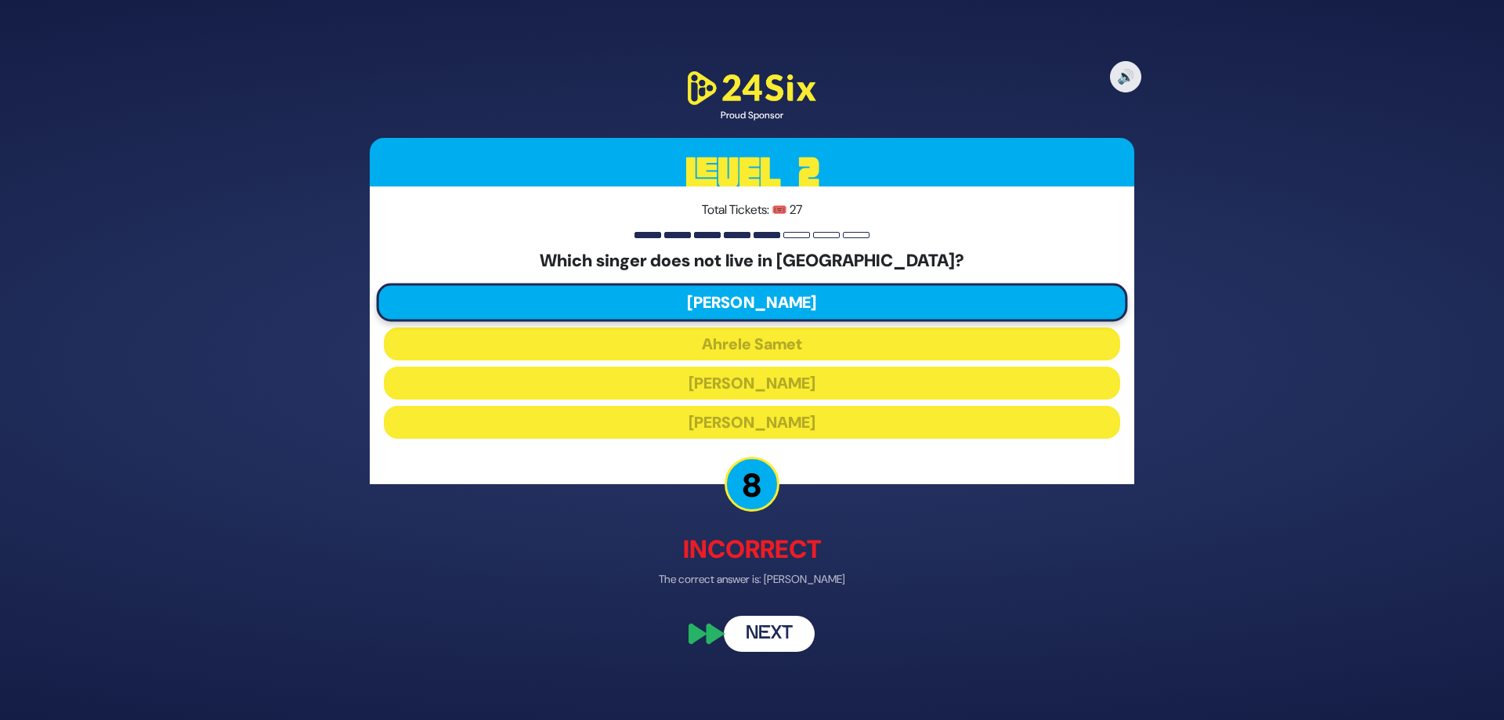
click at [801, 624] on button "Next" at bounding box center [769, 634] width 91 height 36
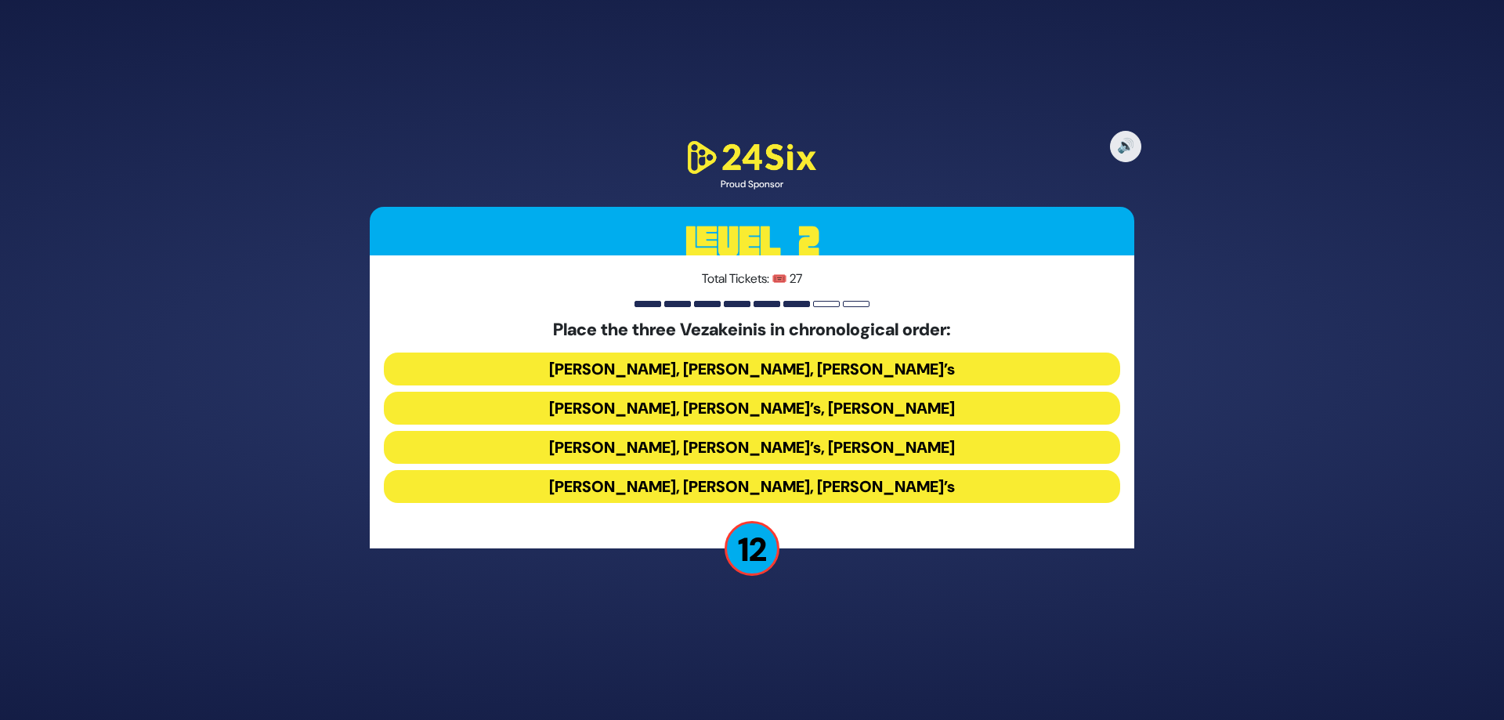
click at [715, 378] on button "Baruch Levine’s, Avraham Fried’s, Bonei Olam’s" at bounding box center [752, 369] width 737 height 33
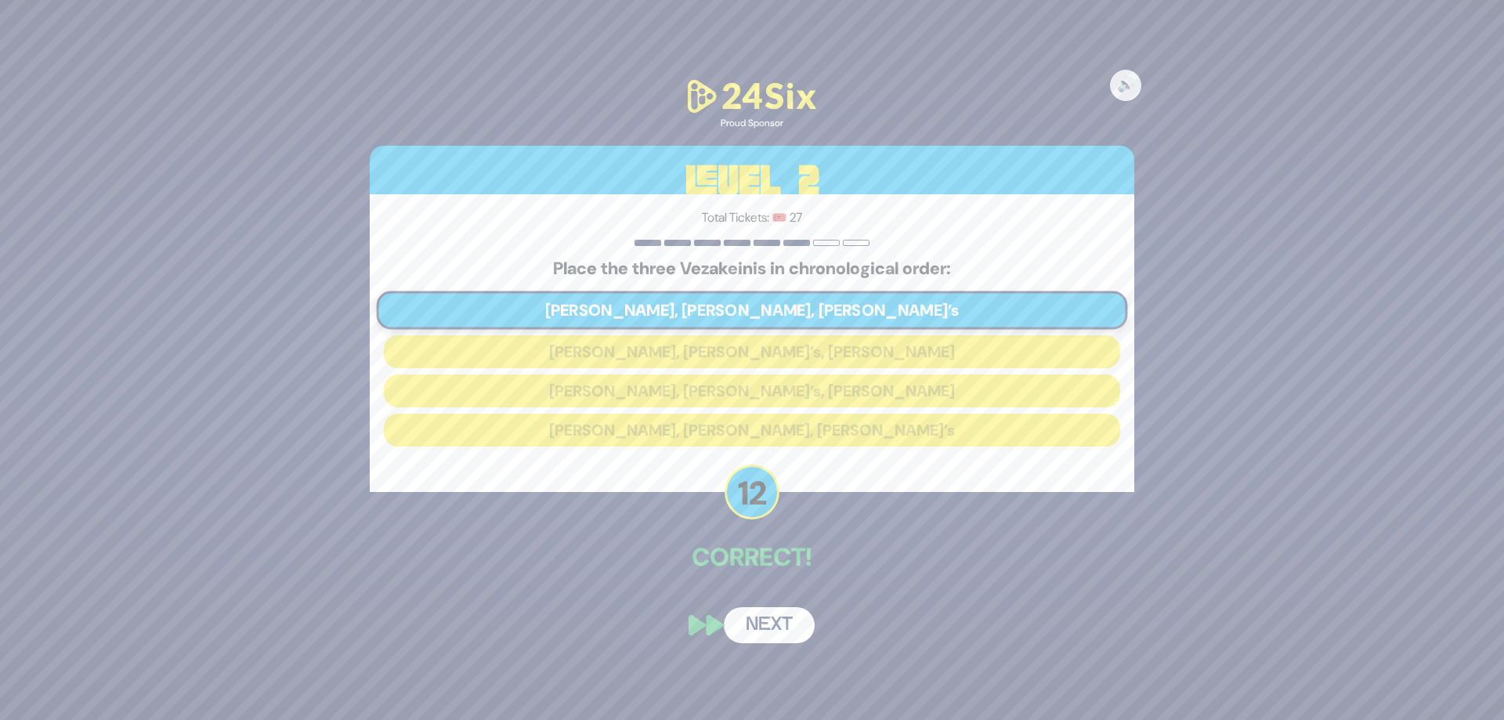
click at [747, 637] on button "Next" at bounding box center [769, 625] width 91 height 36
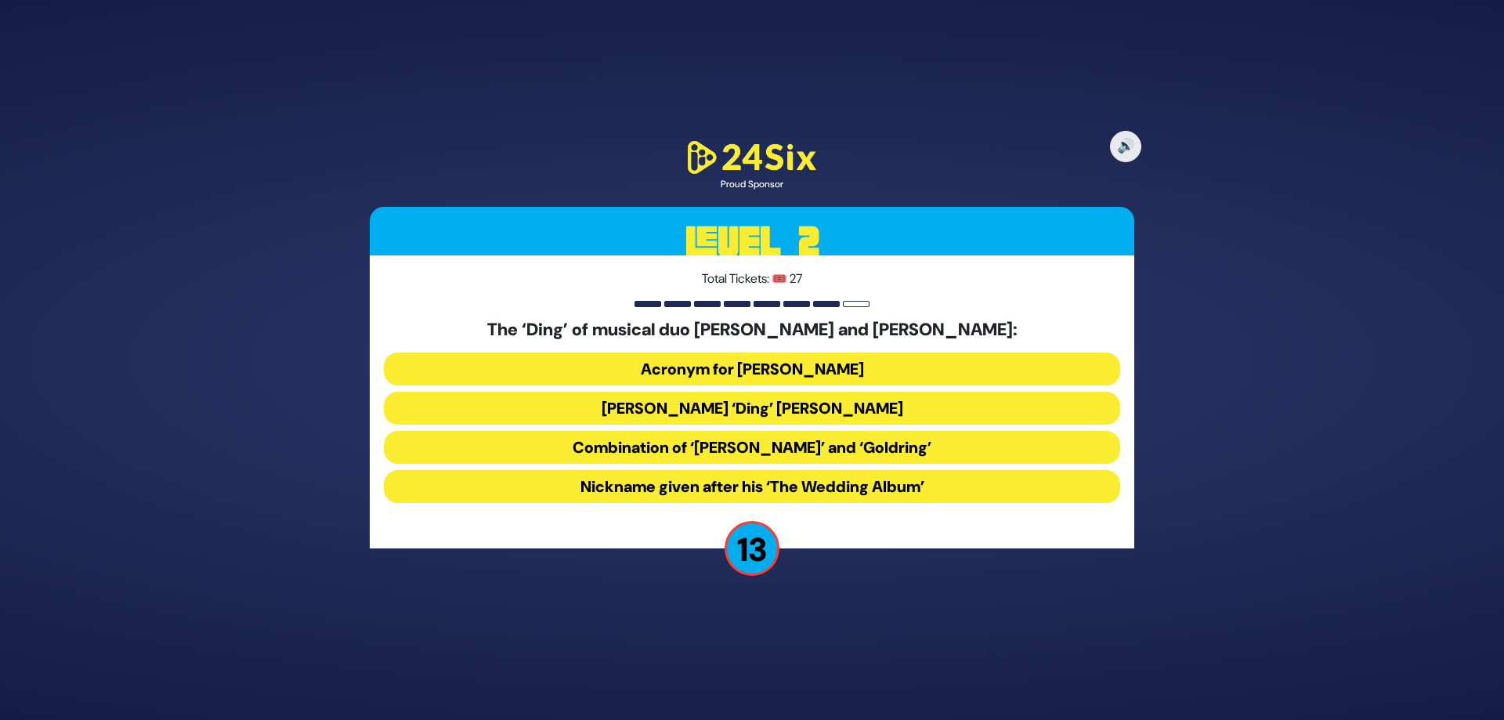
click at [701, 375] on button "Acronym for Dovid Nachman Golding" at bounding box center [752, 369] width 737 height 33
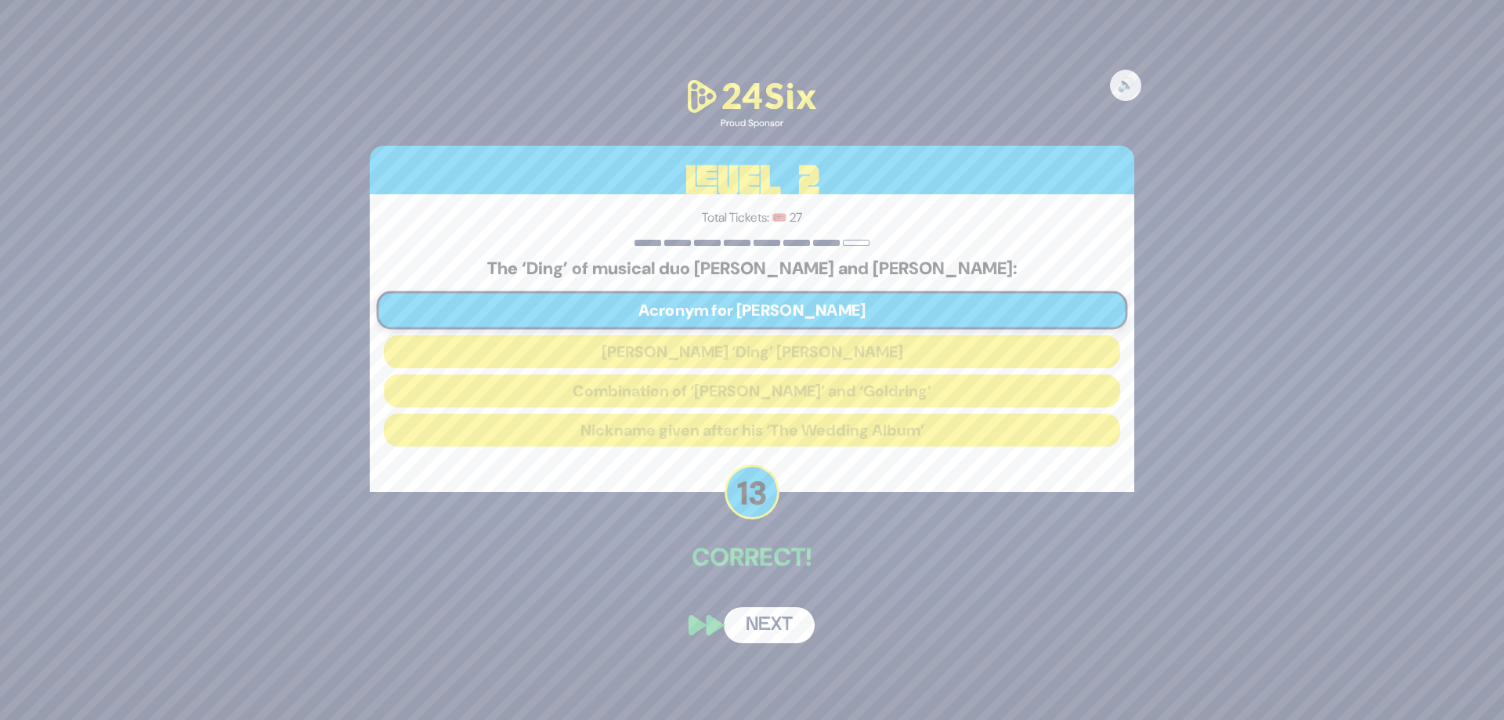
click at [773, 618] on button "Next" at bounding box center [769, 625] width 91 height 36
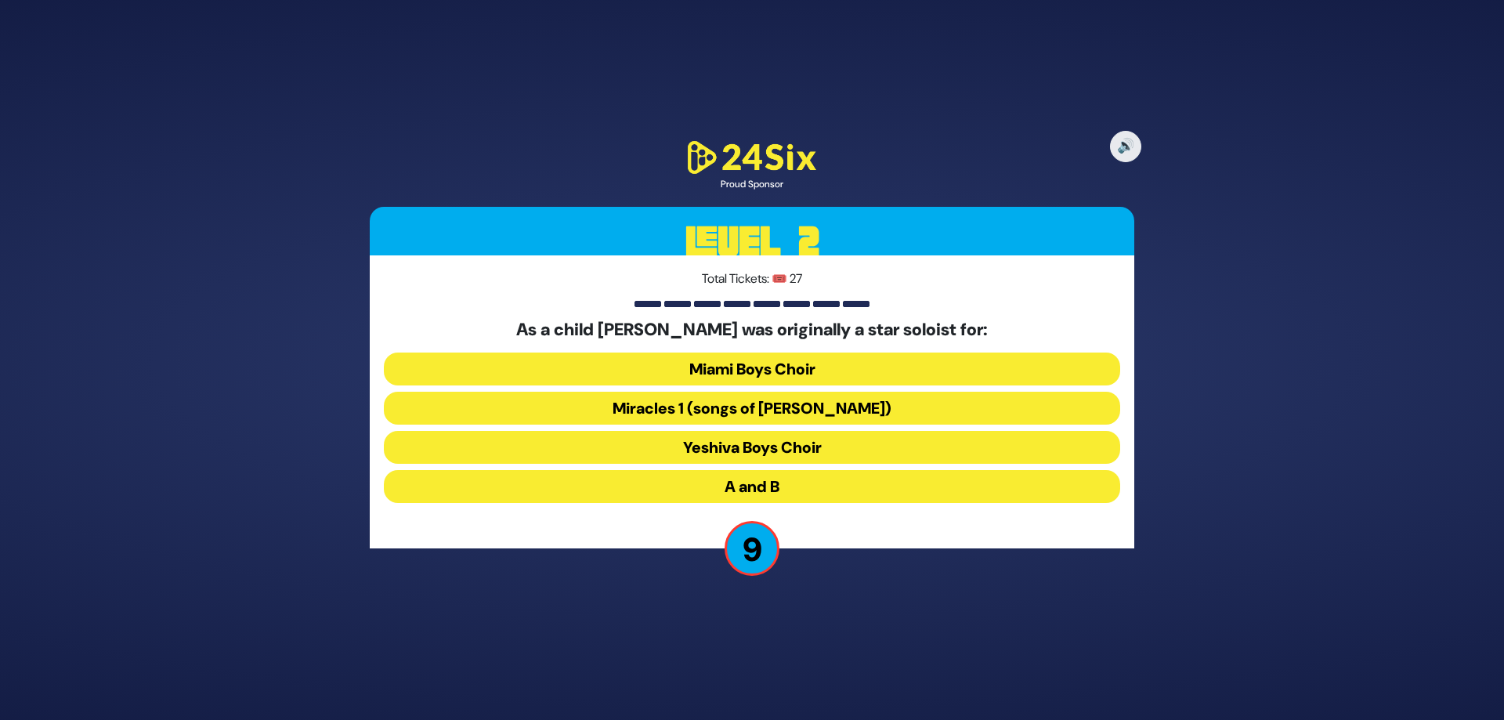
click at [853, 414] on button "Miracles 1 (songs of C. Neuhaus)" at bounding box center [752, 408] width 737 height 33
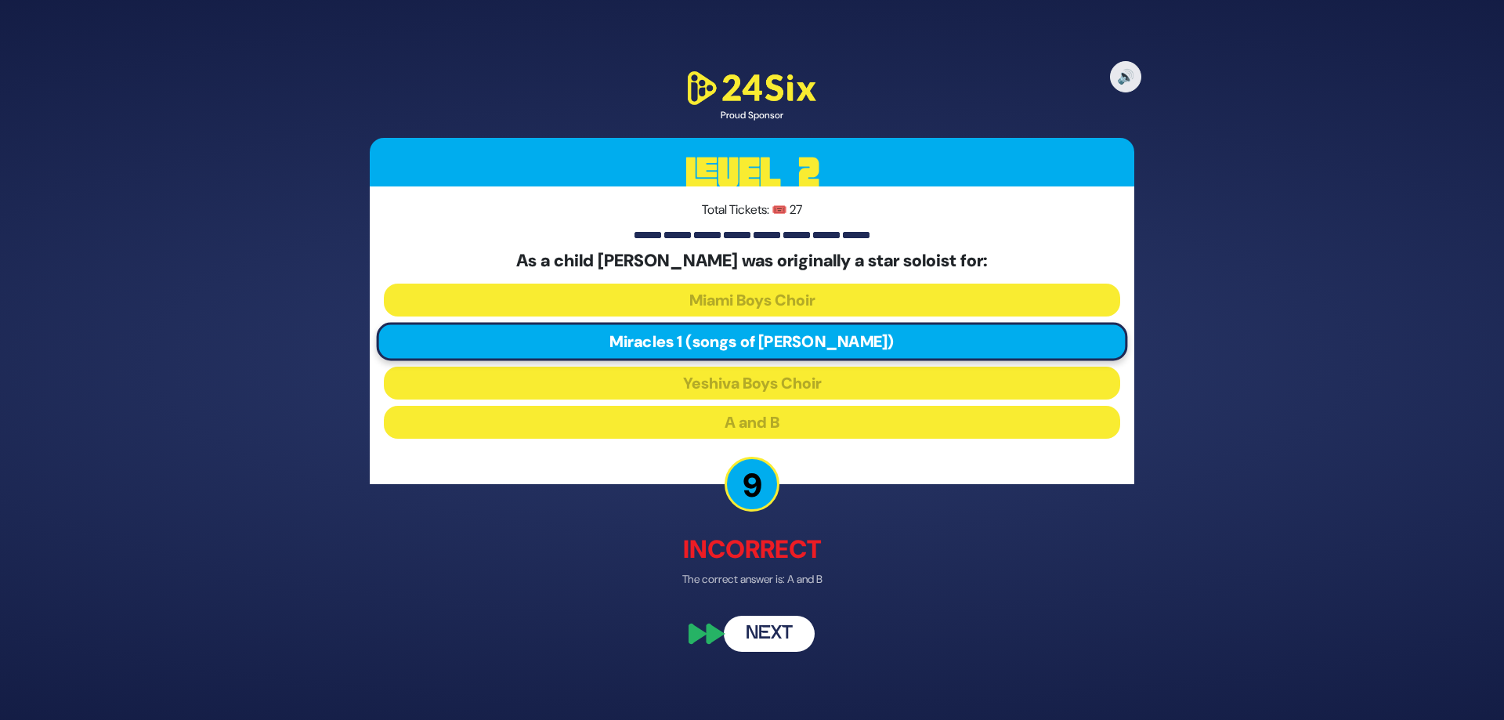
click at [795, 635] on button "Next" at bounding box center [769, 634] width 91 height 36
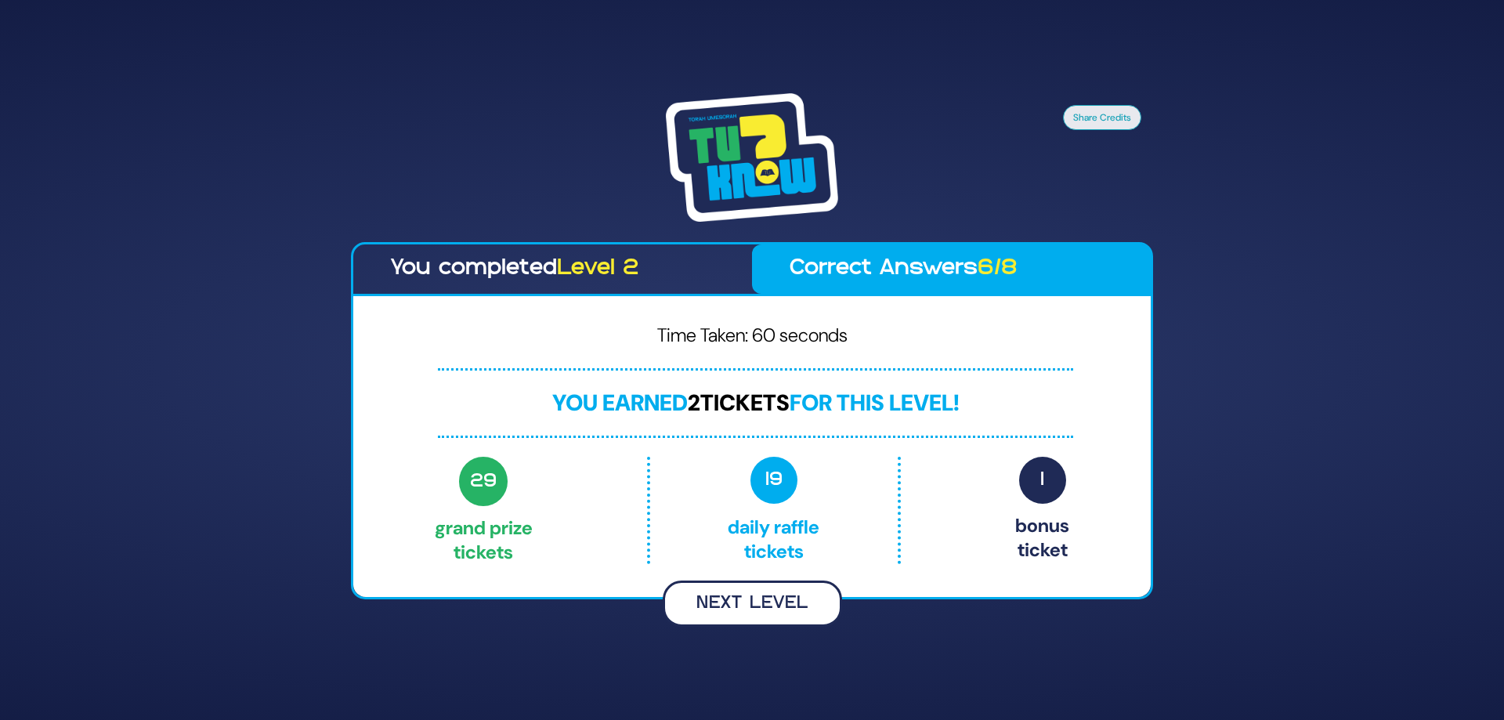
click at [731, 607] on button "Next Level" at bounding box center [752, 604] width 179 height 46
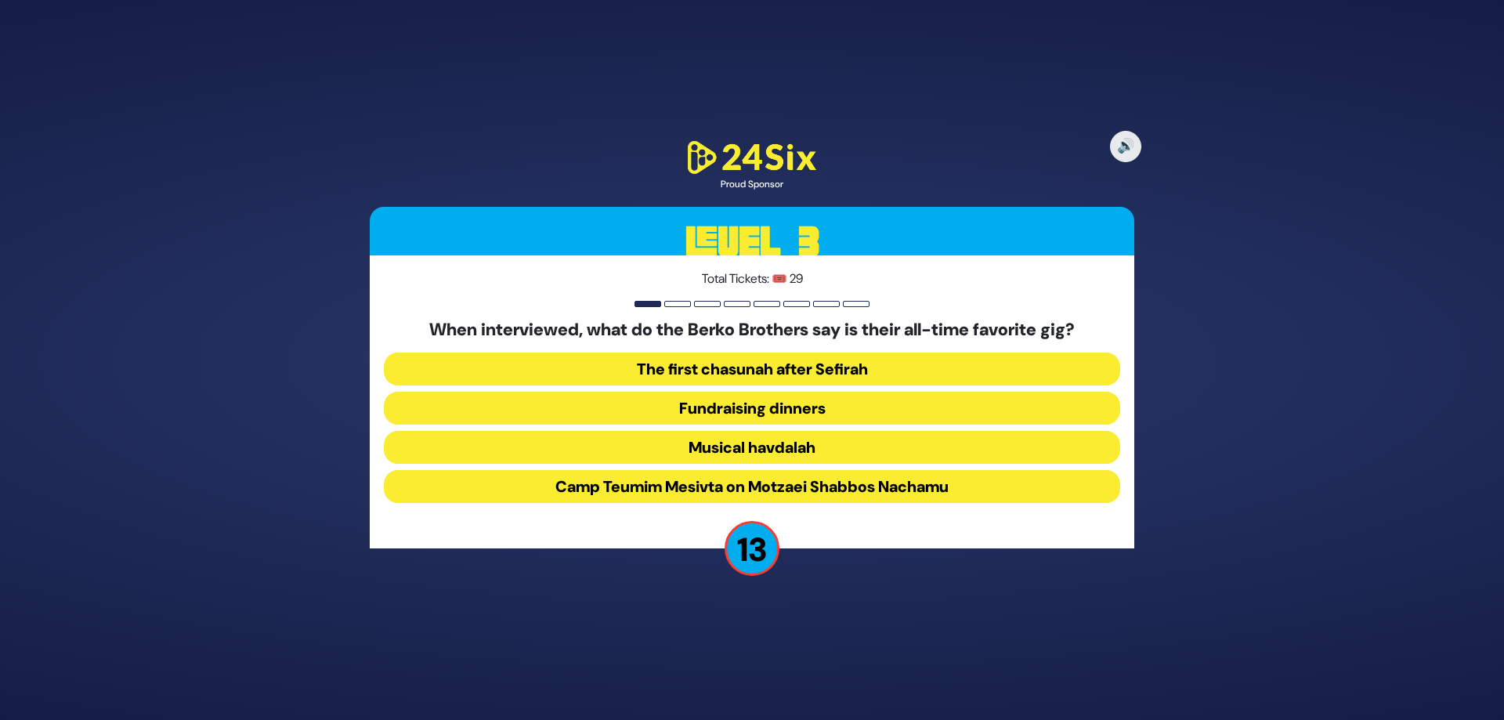
click at [790, 506] on div "When interviewed, what do the Berko Brothers say is their all-time favorite gig…" at bounding box center [752, 415] width 737 height 190
click at [783, 501] on button "Camp Teumim Mesivta on Motzaei Shabbos Nachamu" at bounding box center [752, 486] width 737 height 33
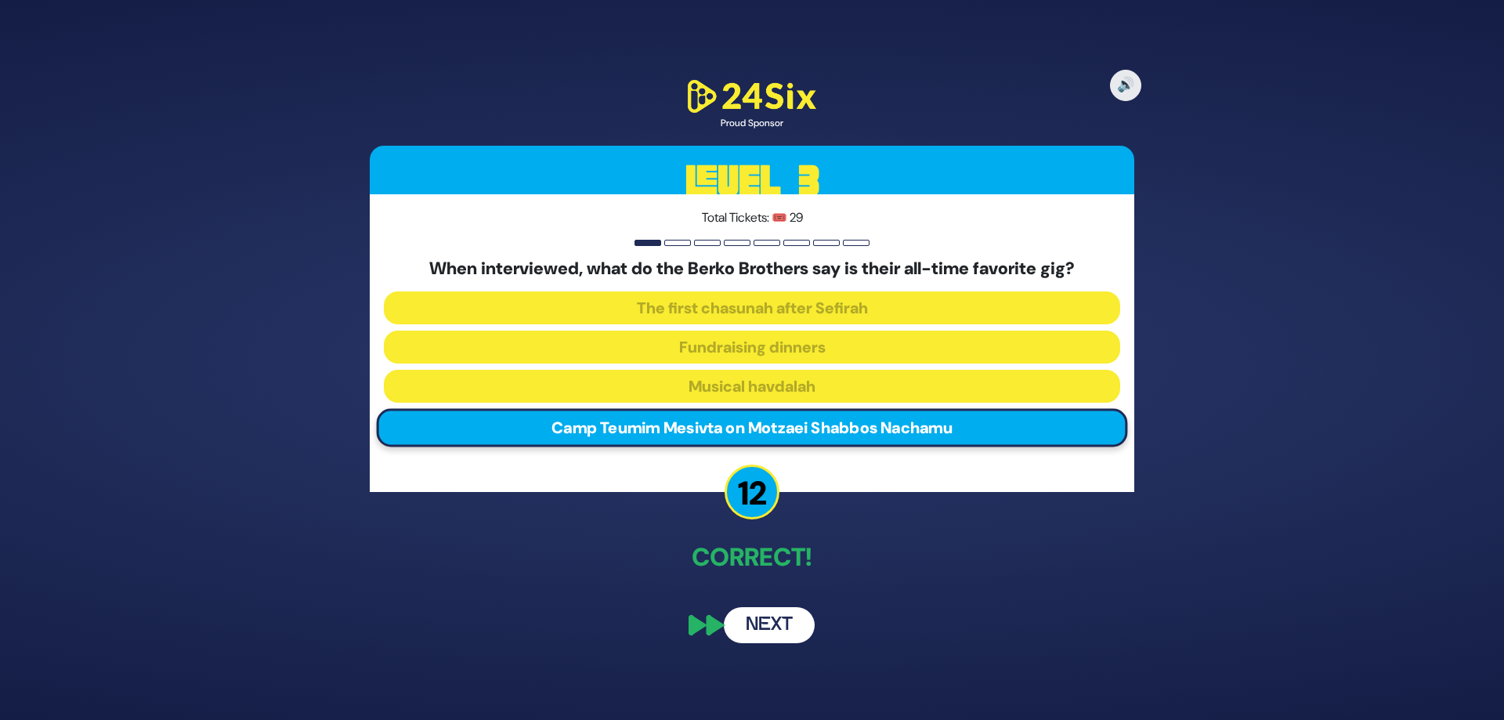
click at [797, 628] on button "Next" at bounding box center [769, 625] width 91 height 36
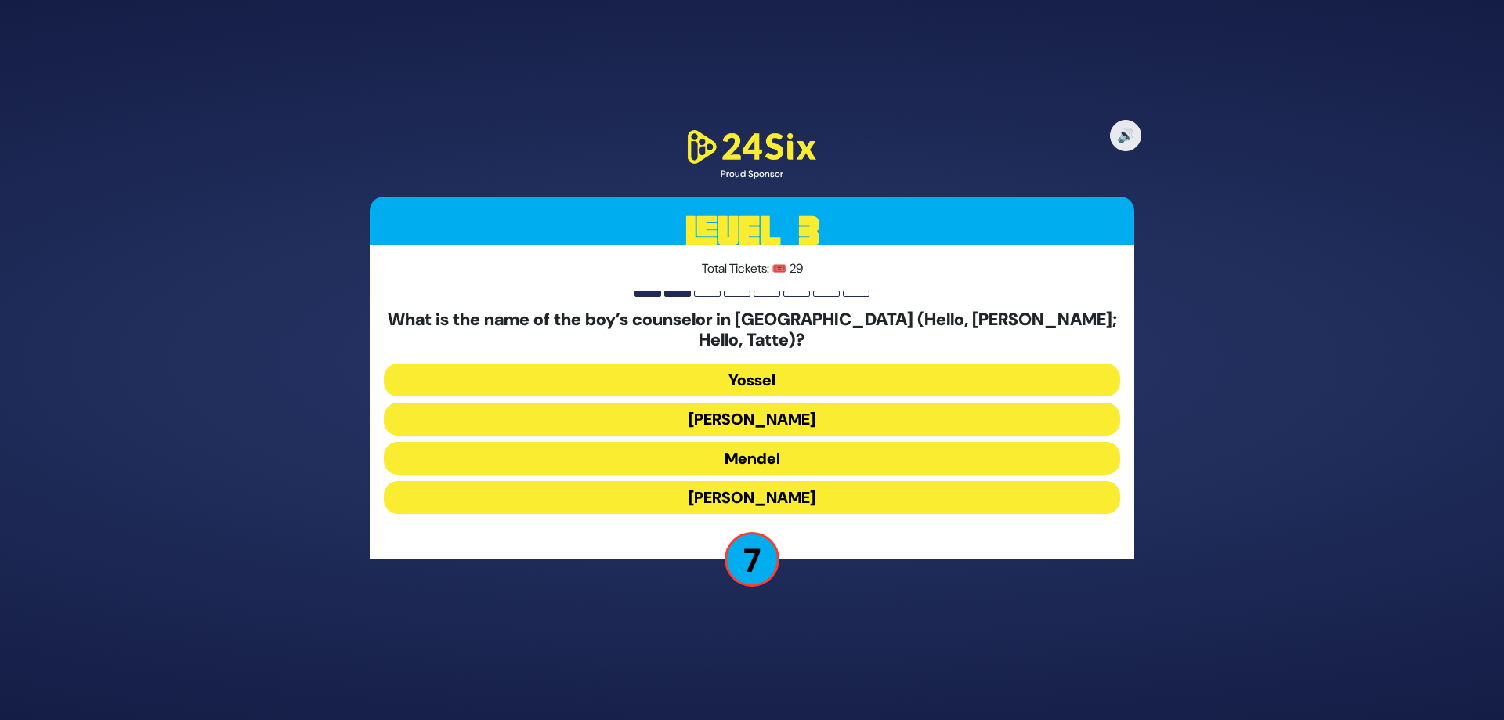
click at [769, 485] on button "Gedalia" at bounding box center [752, 497] width 737 height 33
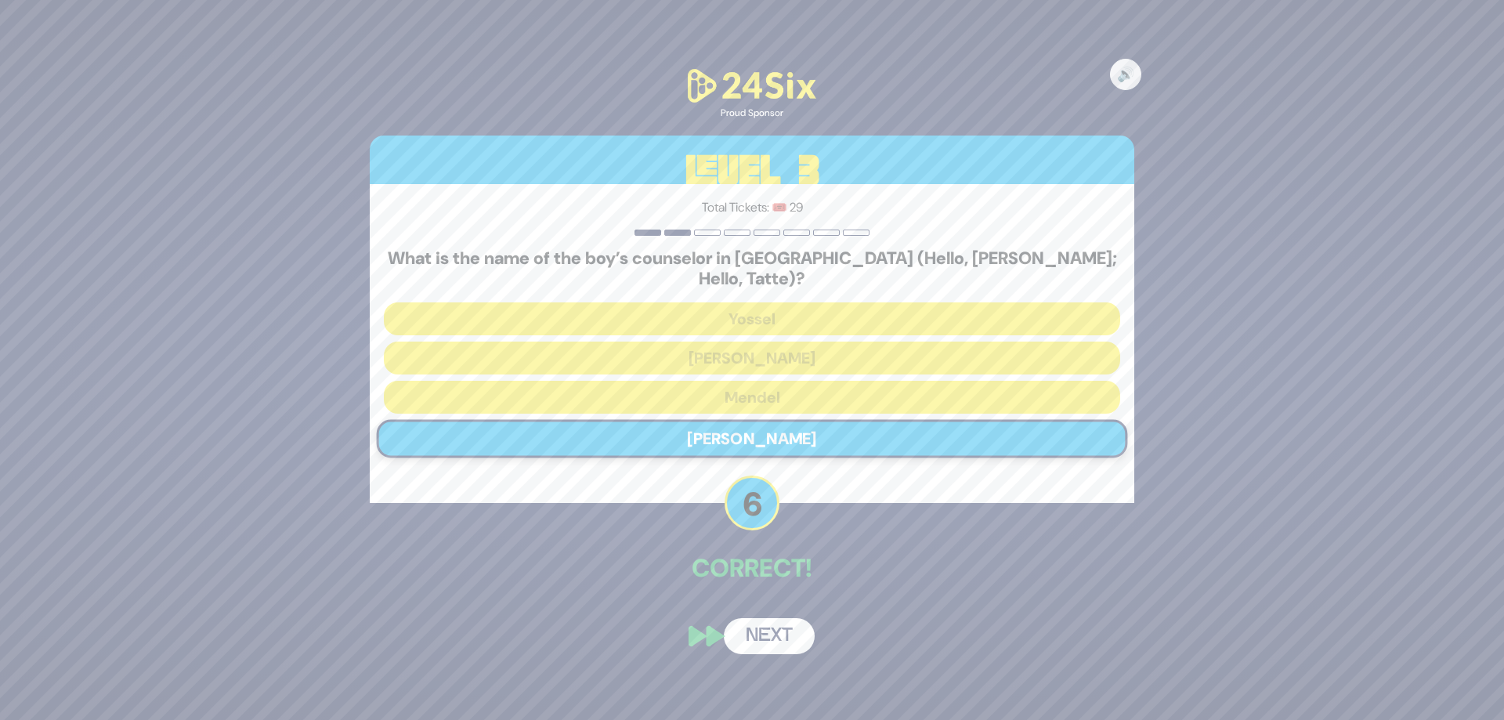
click at [770, 630] on button "Next" at bounding box center [769, 636] width 91 height 36
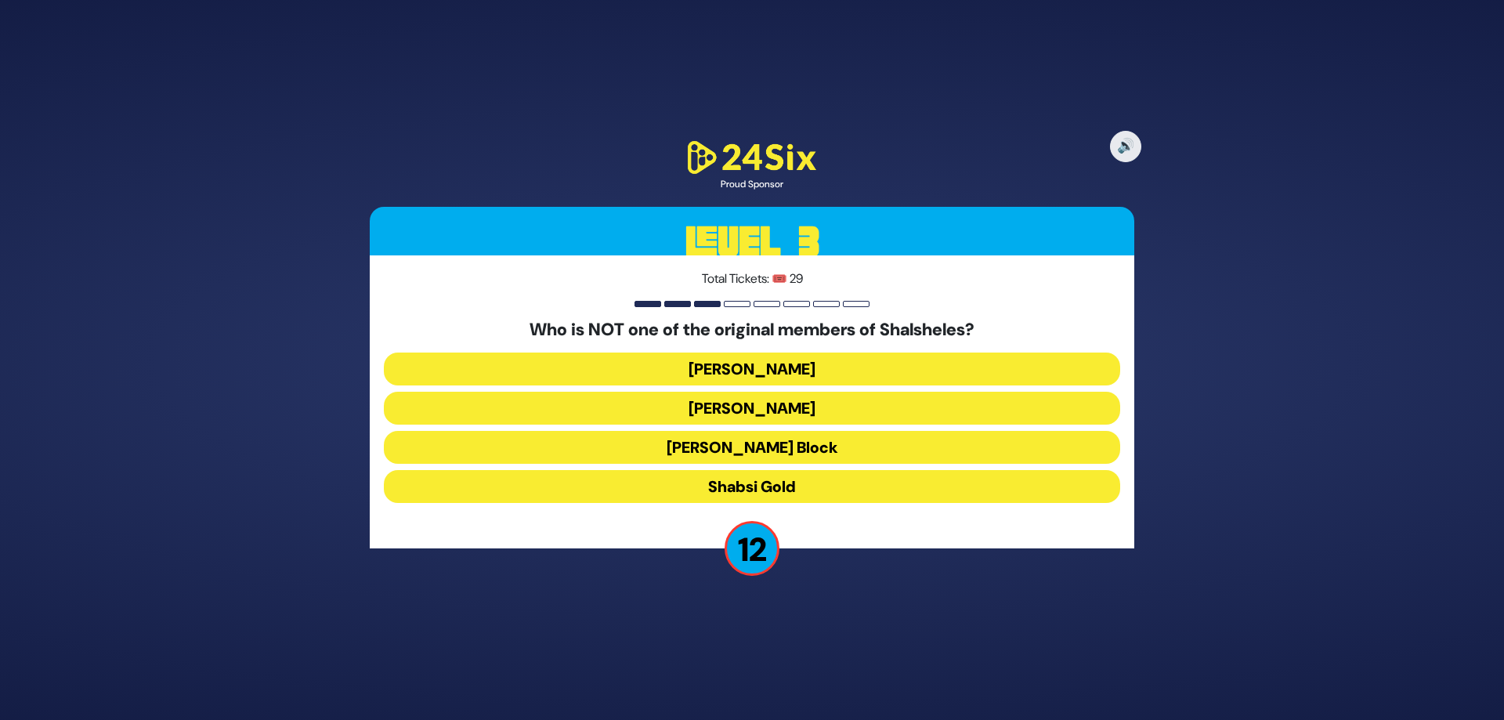
click at [806, 494] on button "Shabsi Gold" at bounding box center [752, 486] width 737 height 33
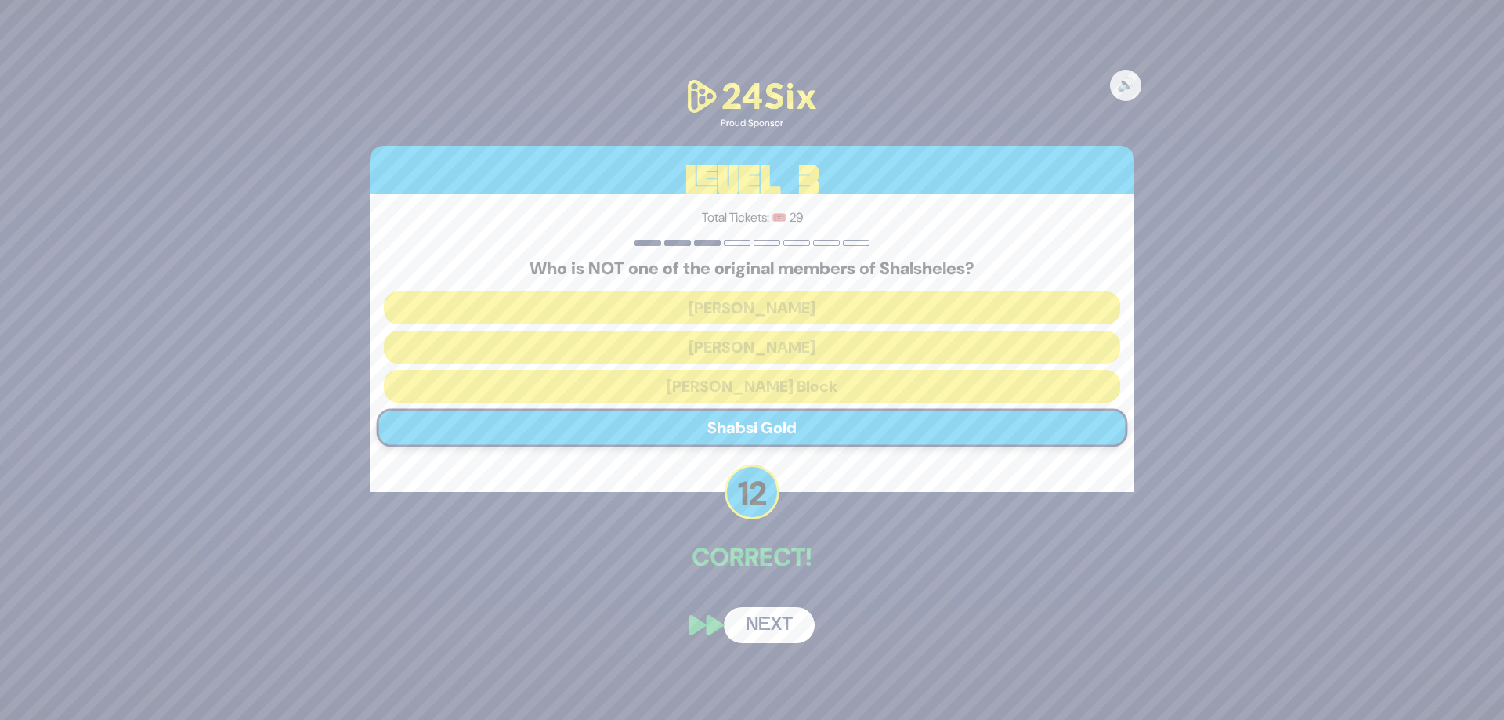
click at [771, 622] on button "Next" at bounding box center [769, 625] width 91 height 36
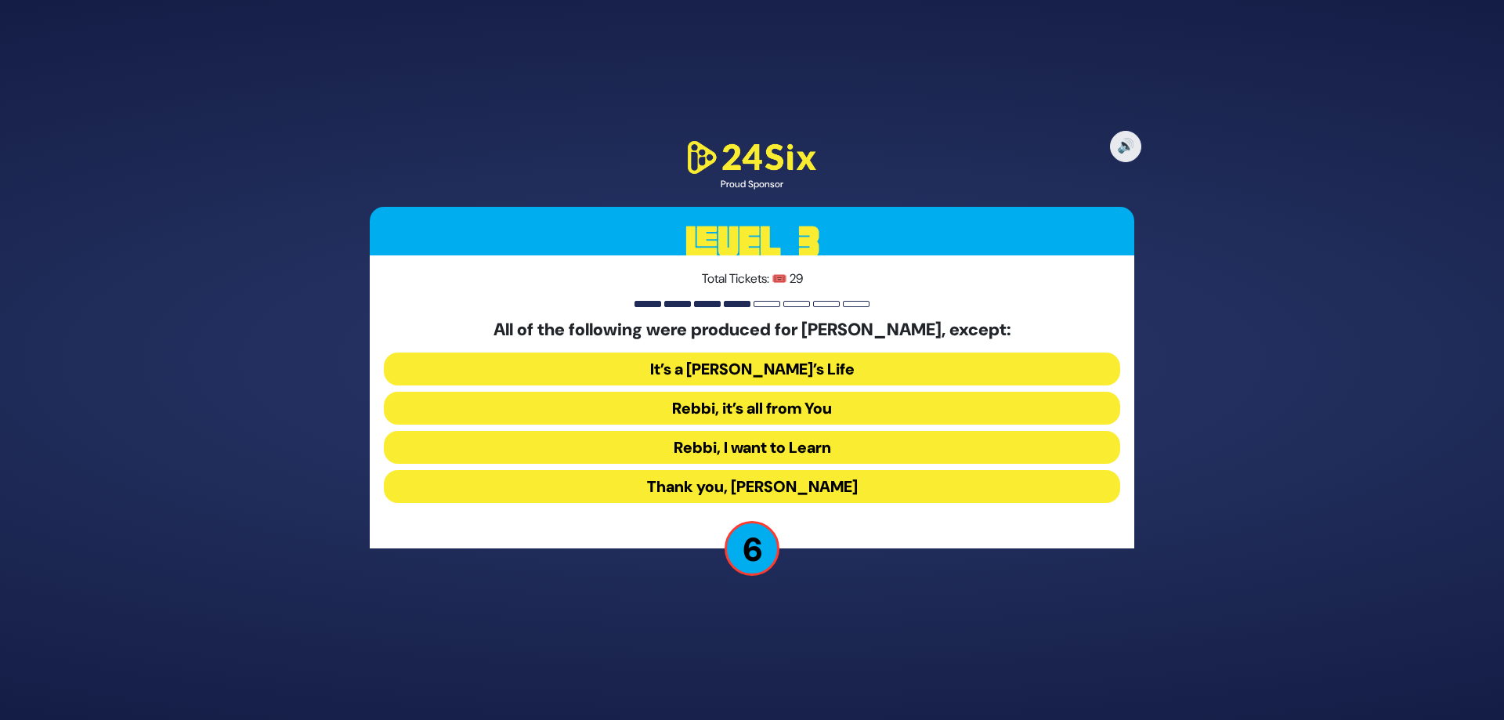
click at [789, 455] on button "Rebbi, I want to Learn" at bounding box center [752, 447] width 737 height 33
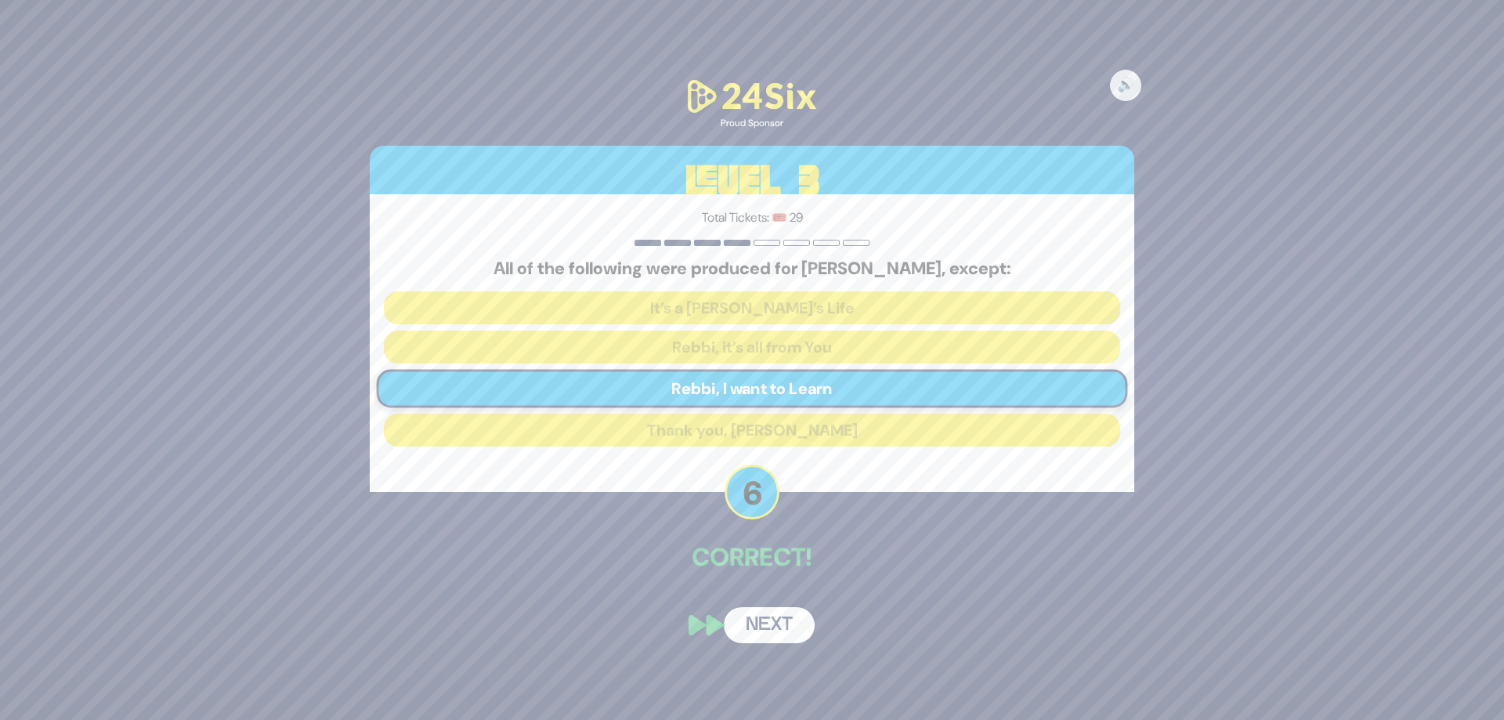
click at [788, 621] on button "Next" at bounding box center [769, 625] width 91 height 36
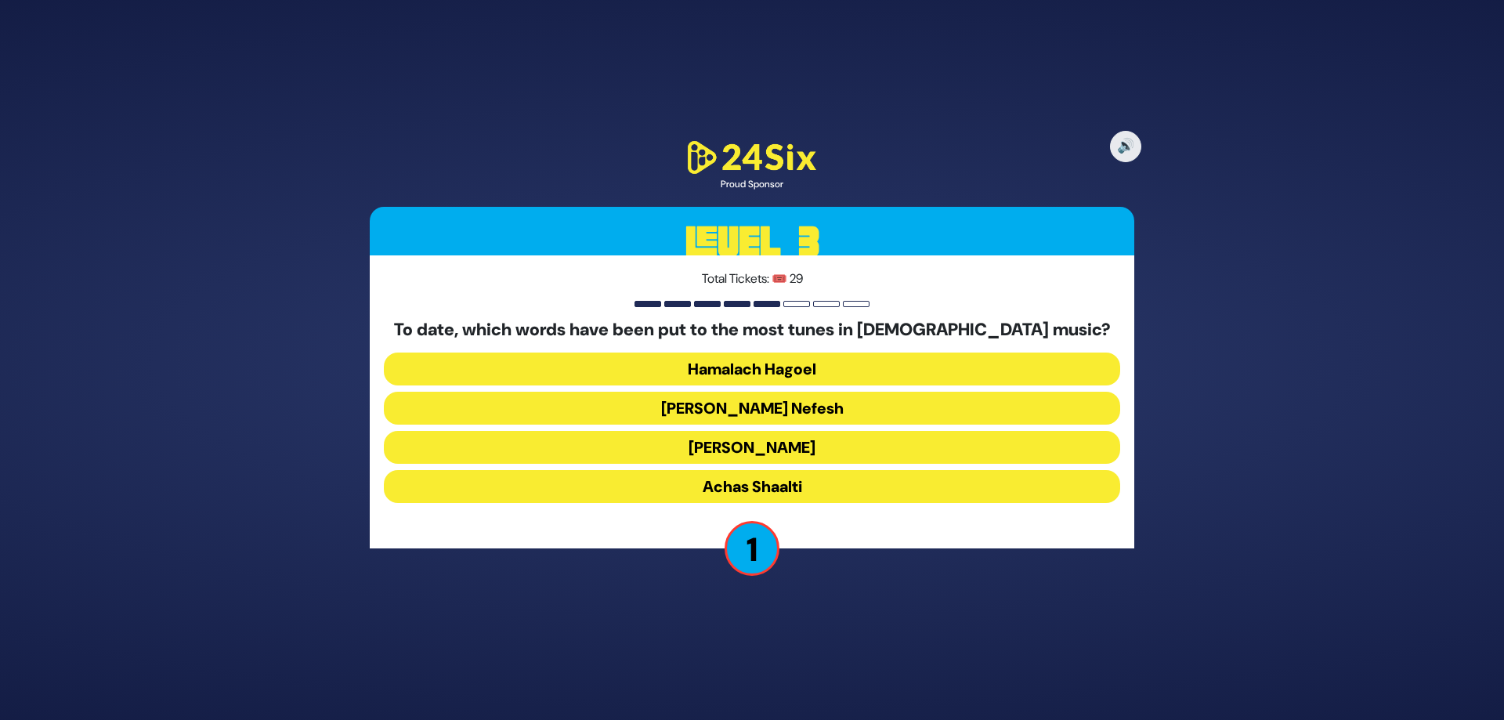
click at [822, 440] on button "Ani Maamin" at bounding box center [752, 447] width 737 height 33
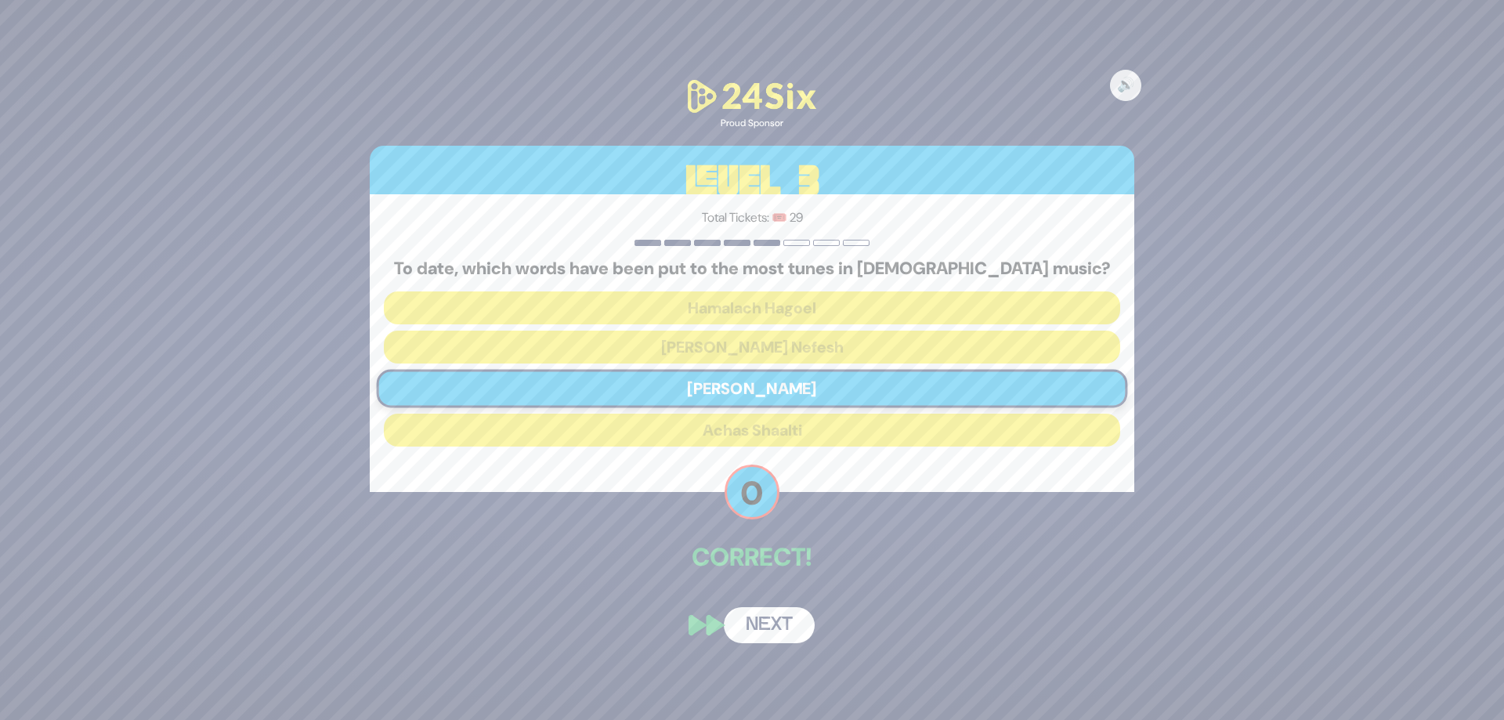
click at [778, 620] on button "Next" at bounding box center [769, 625] width 91 height 36
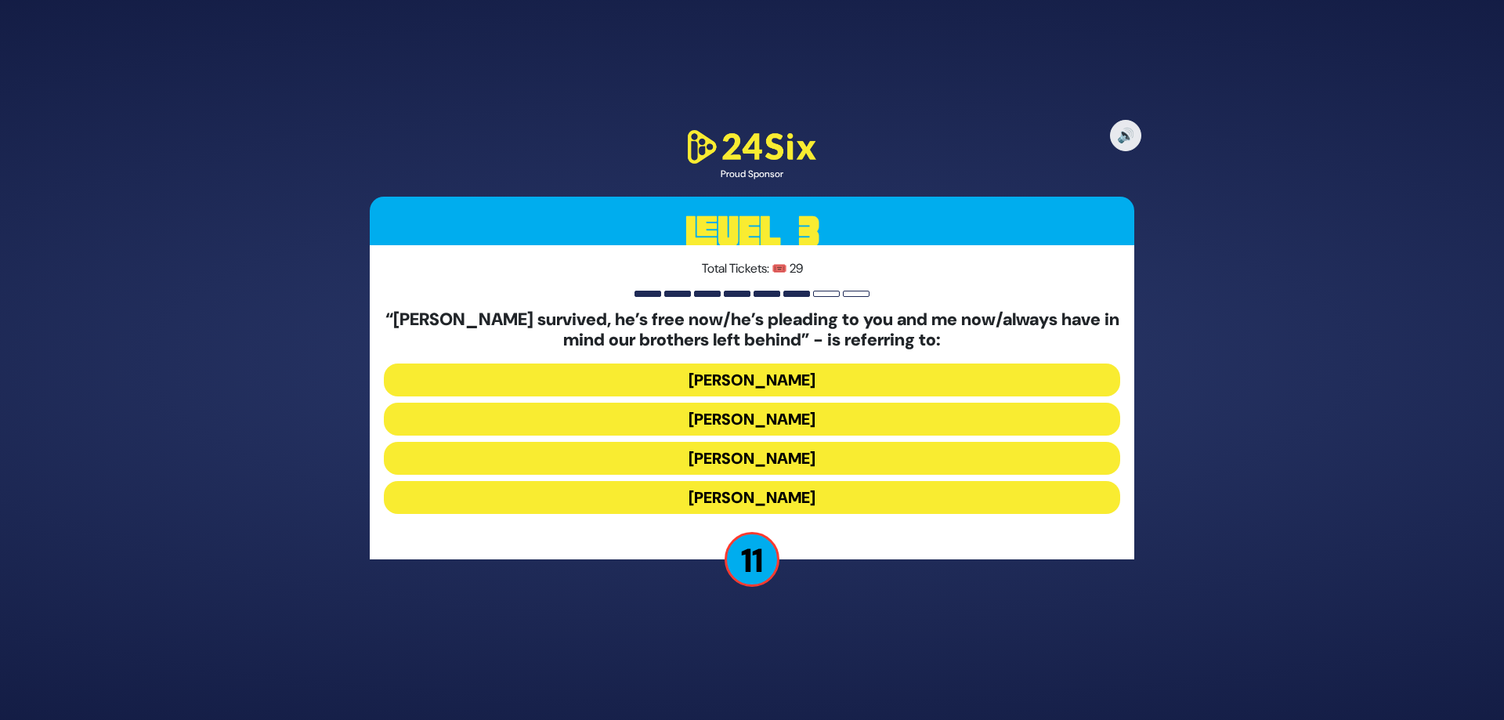
click at [824, 412] on button "Yosef Mendelovitch" at bounding box center [752, 419] width 737 height 33
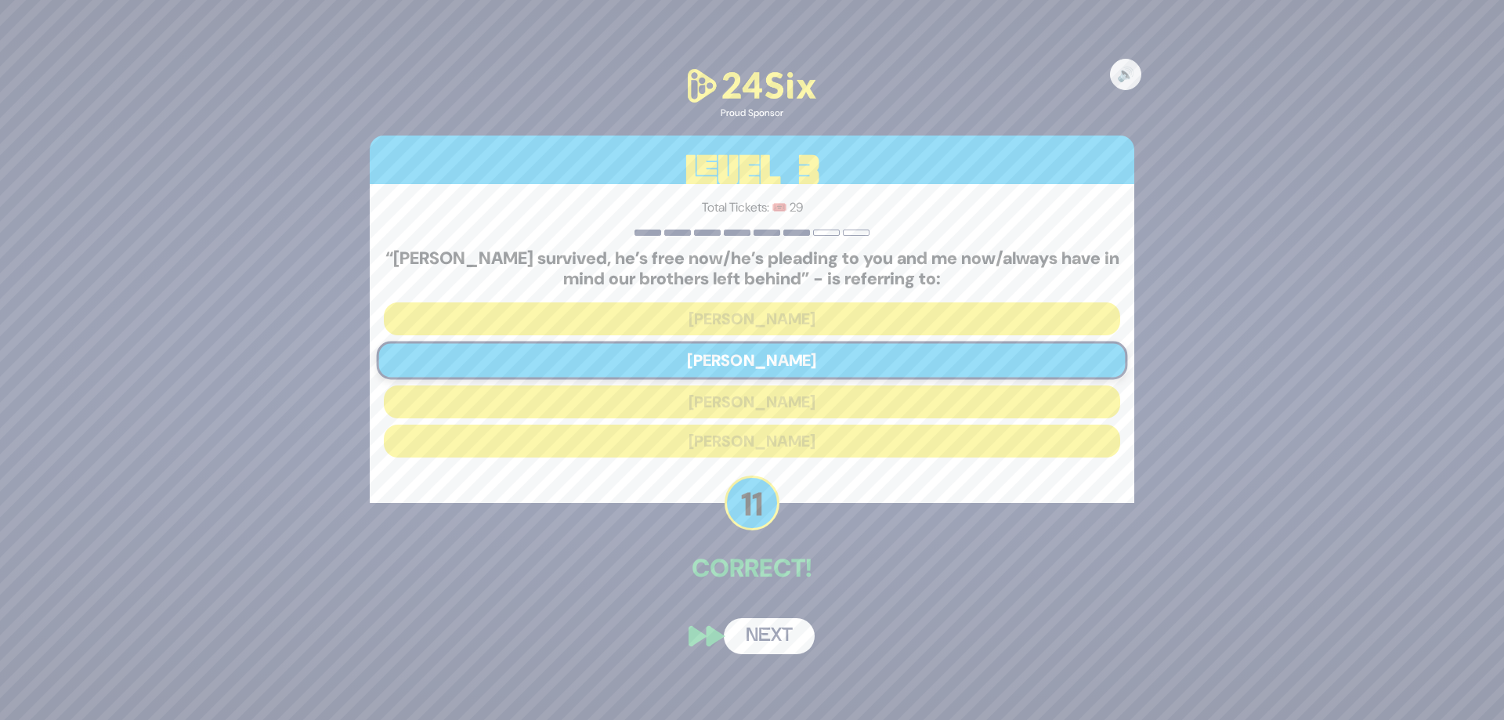
click at [792, 650] on button "Next" at bounding box center [769, 636] width 91 height 36
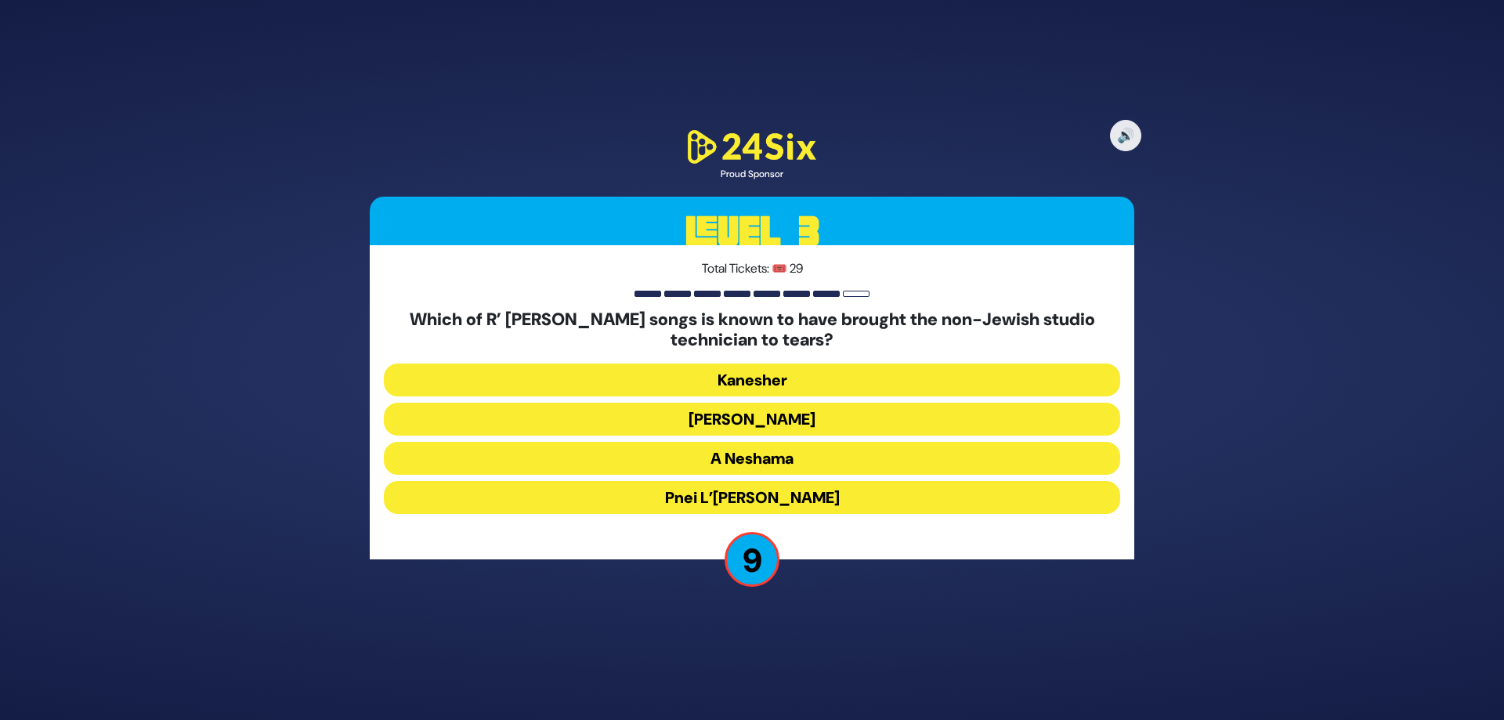
click at [781, 422] on button "Elokai Neshama" at bounding box center [752, 419] width 737 height 33
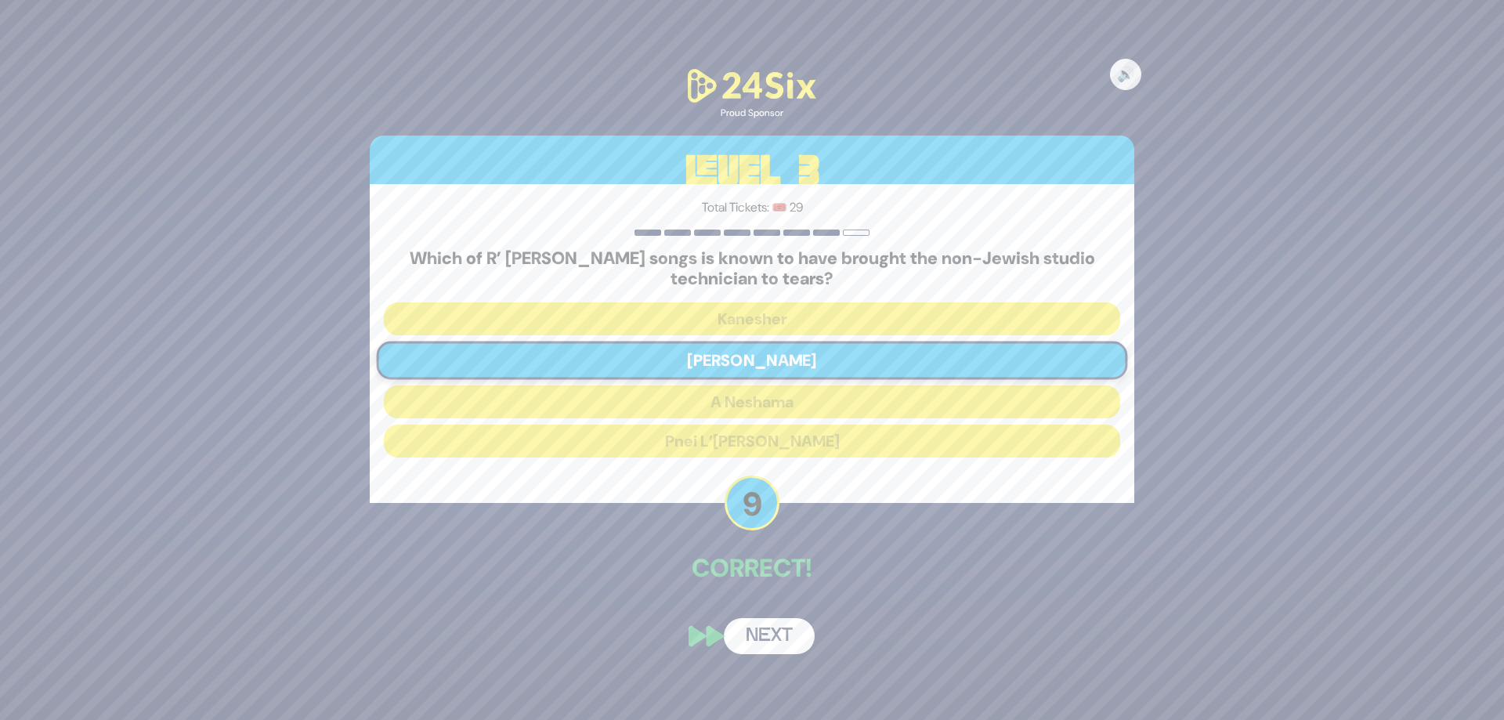
click at [774, 632] on button "Next" at bounding box center [769, 636] width 91 height 36
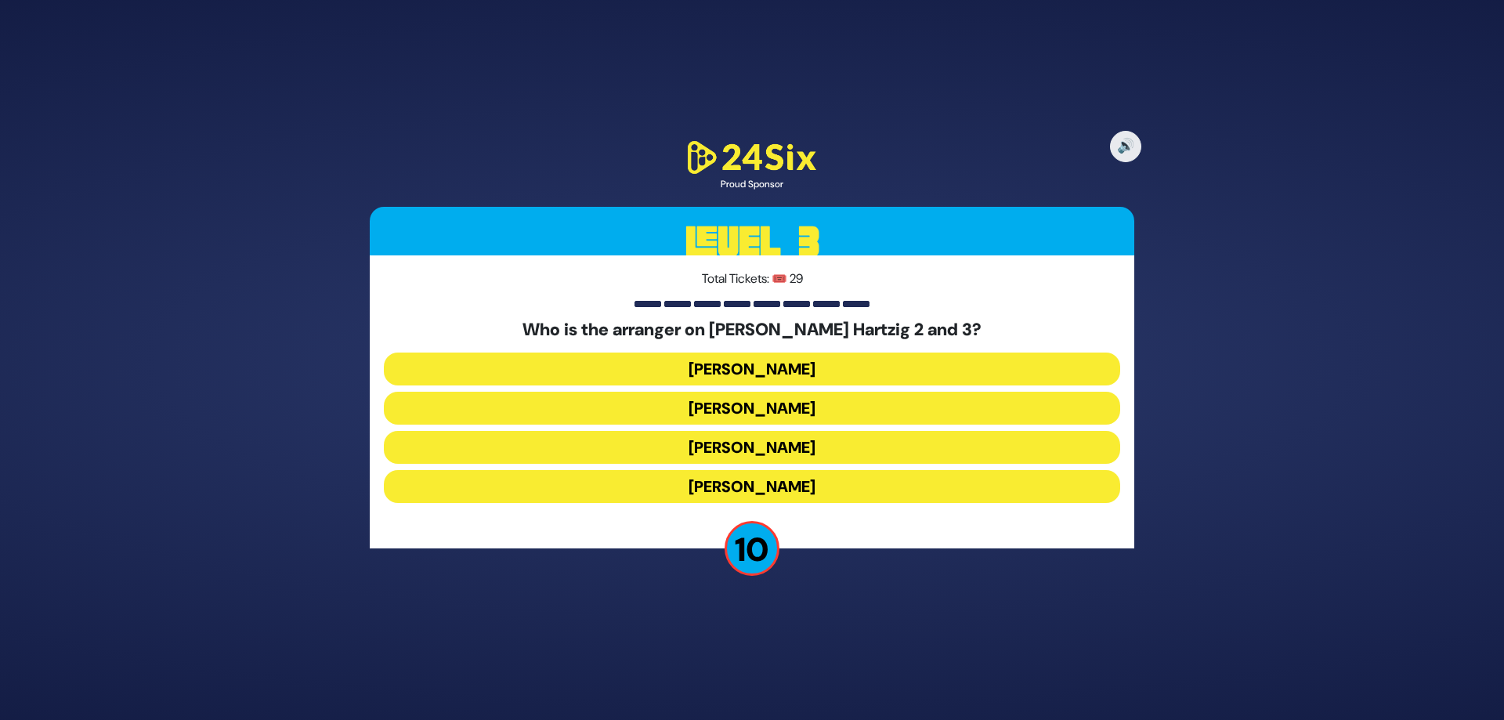
click at [738, 448] on button "Naftali Schnitzler" at bounding box center [752, 447] width 737 height 33
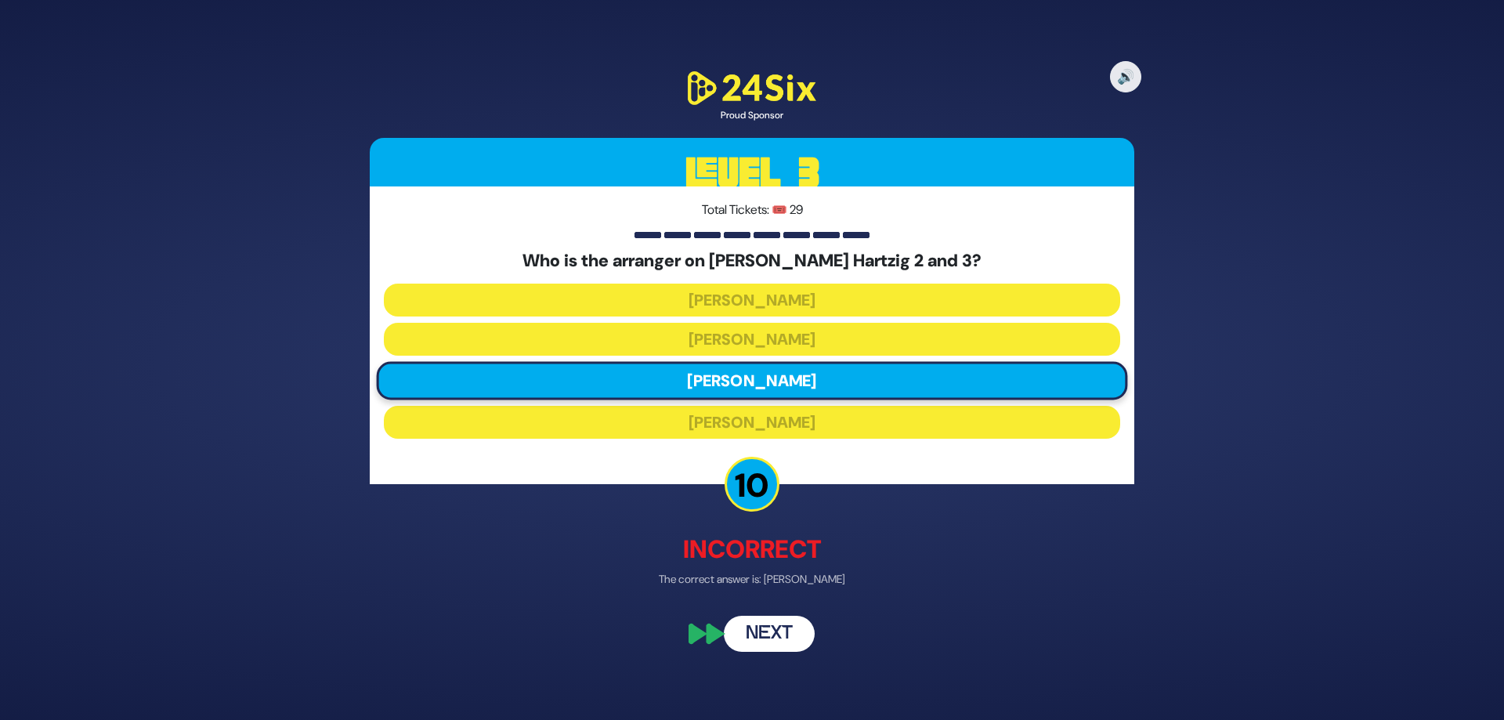
click at [793, 634] on button "Next" at bounding box center [769, 634] width 91 height 36
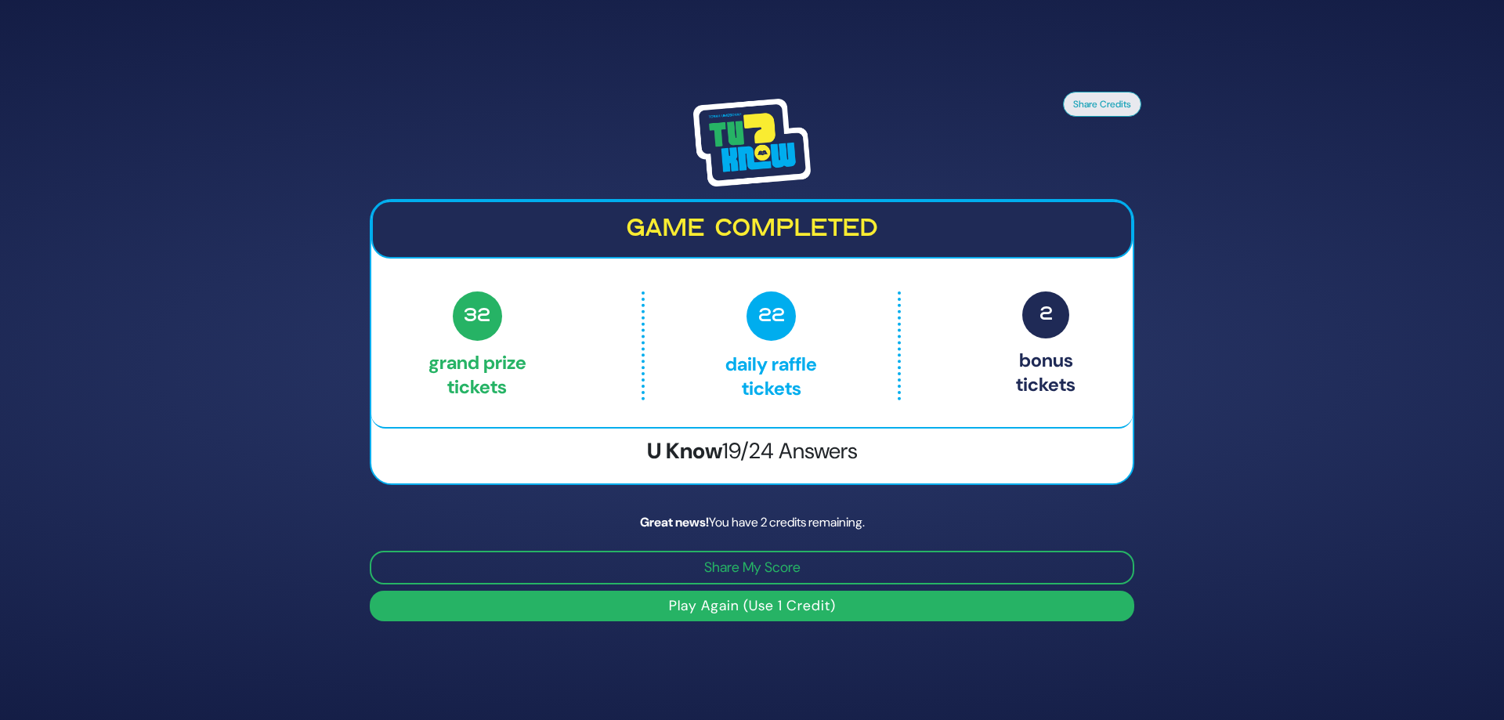
click at [926, 607] on button "Play Again (Use 1 Credit)" at bounding box center [752, 606] width 765 height 31
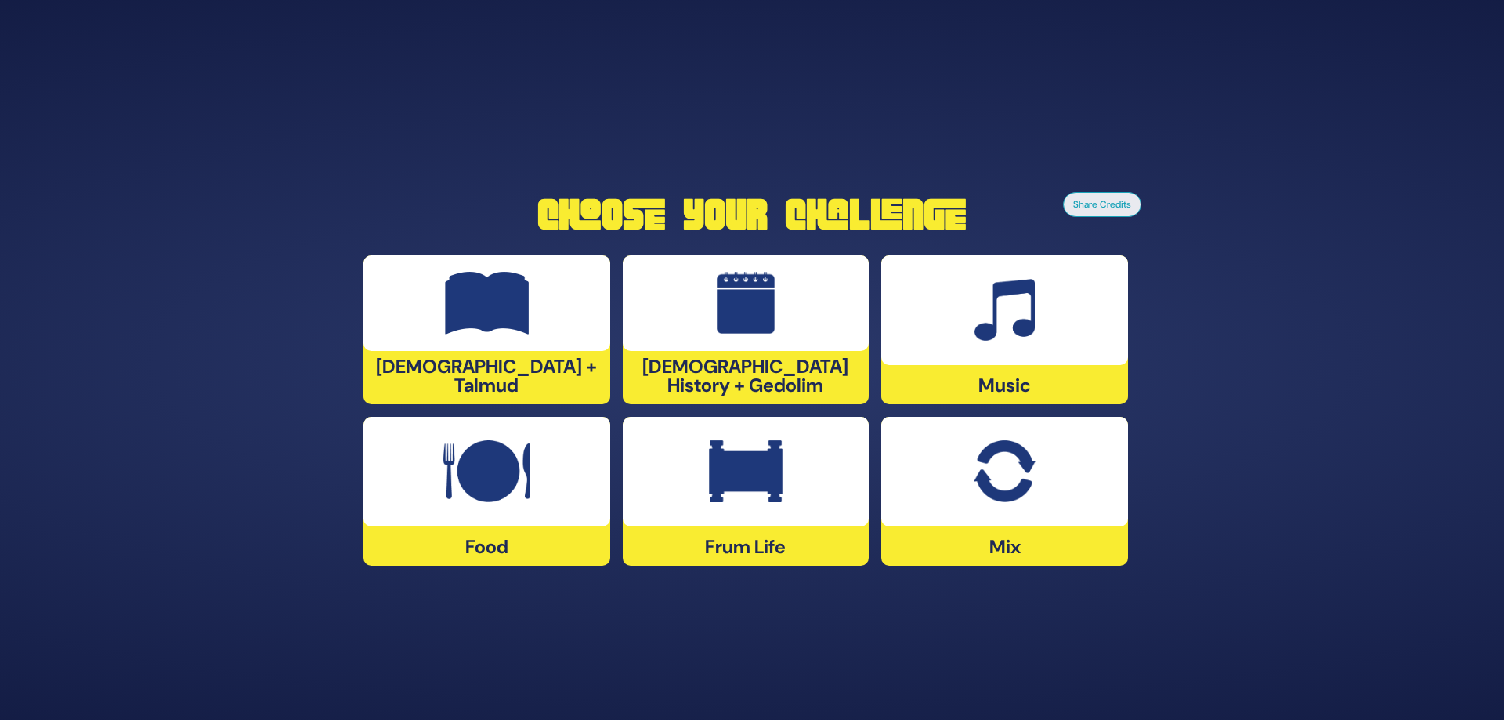
drag, startPoint x: 558, startPoint y: 7, endPoint x: 165, endPoint y: 260, distance: 467.7
click at [165, 260] on div "Share Credits Choose Your Challenge Tanach + Talmud Jewish History + Gedolim Mu…" at bounding box center [752, 360] width 1504 height 720
click at [1026, 478] on img at bounding box center [1004, 471] width 61 height 63
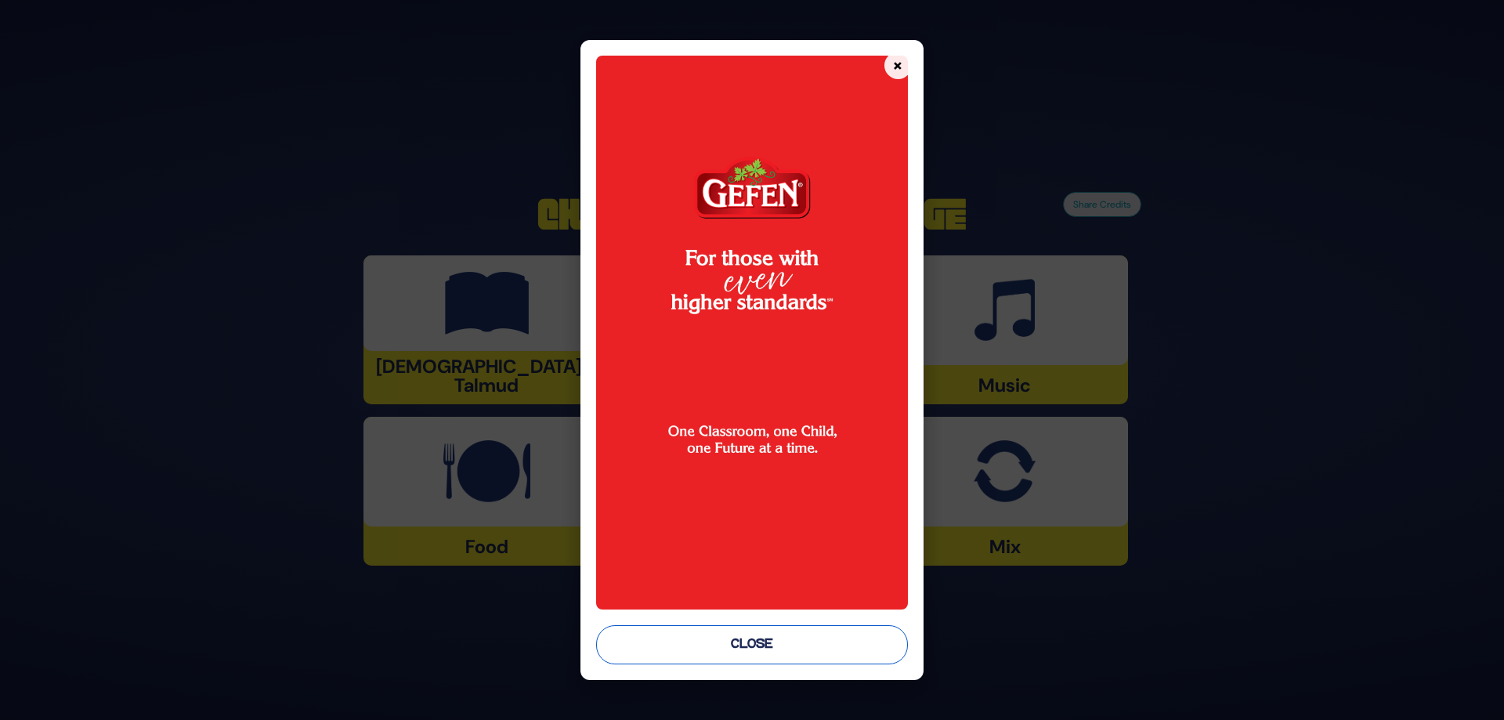
click at [782, 628] on button "Close" at bounding box center [752, 644] width 312 height 39
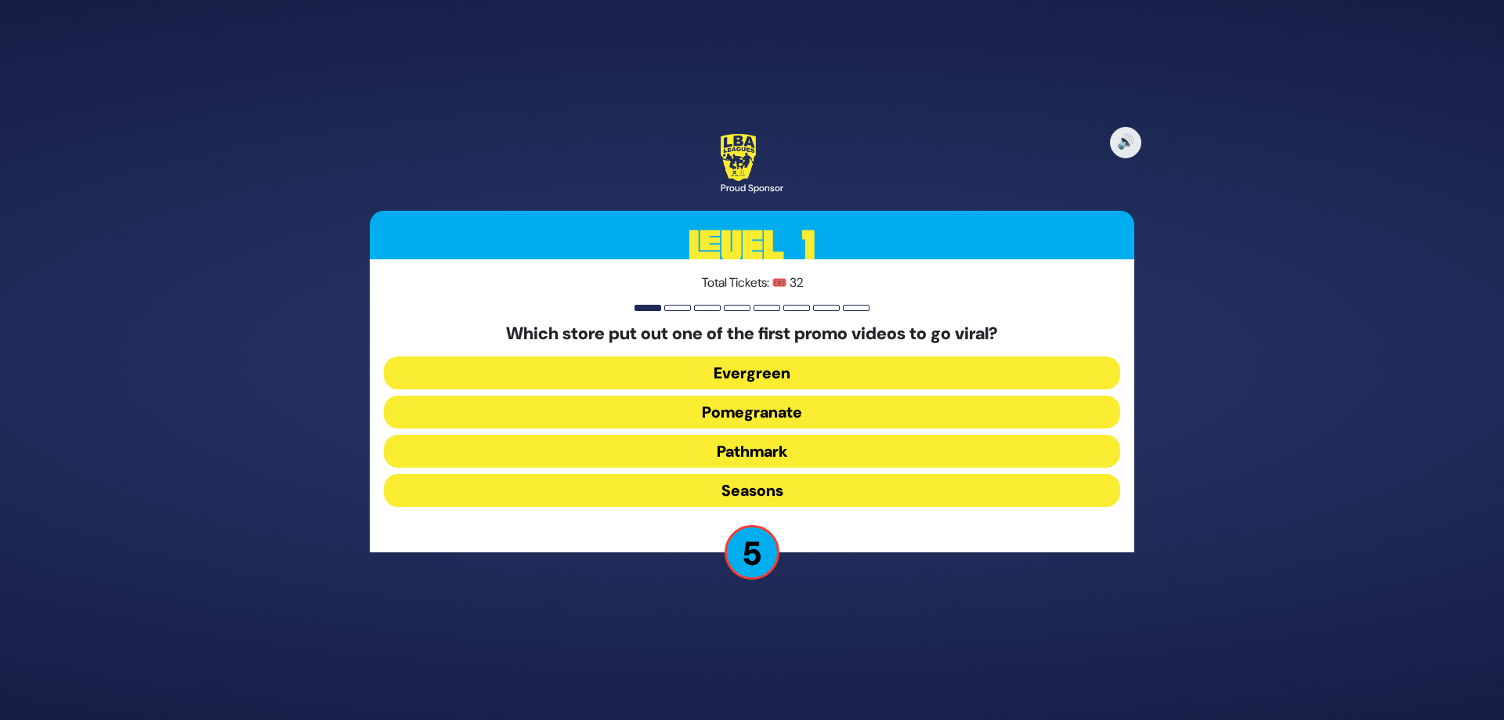
click at [805, 409] on button "Pomegranate" at bounding box center [752, 412] width 737 height 33
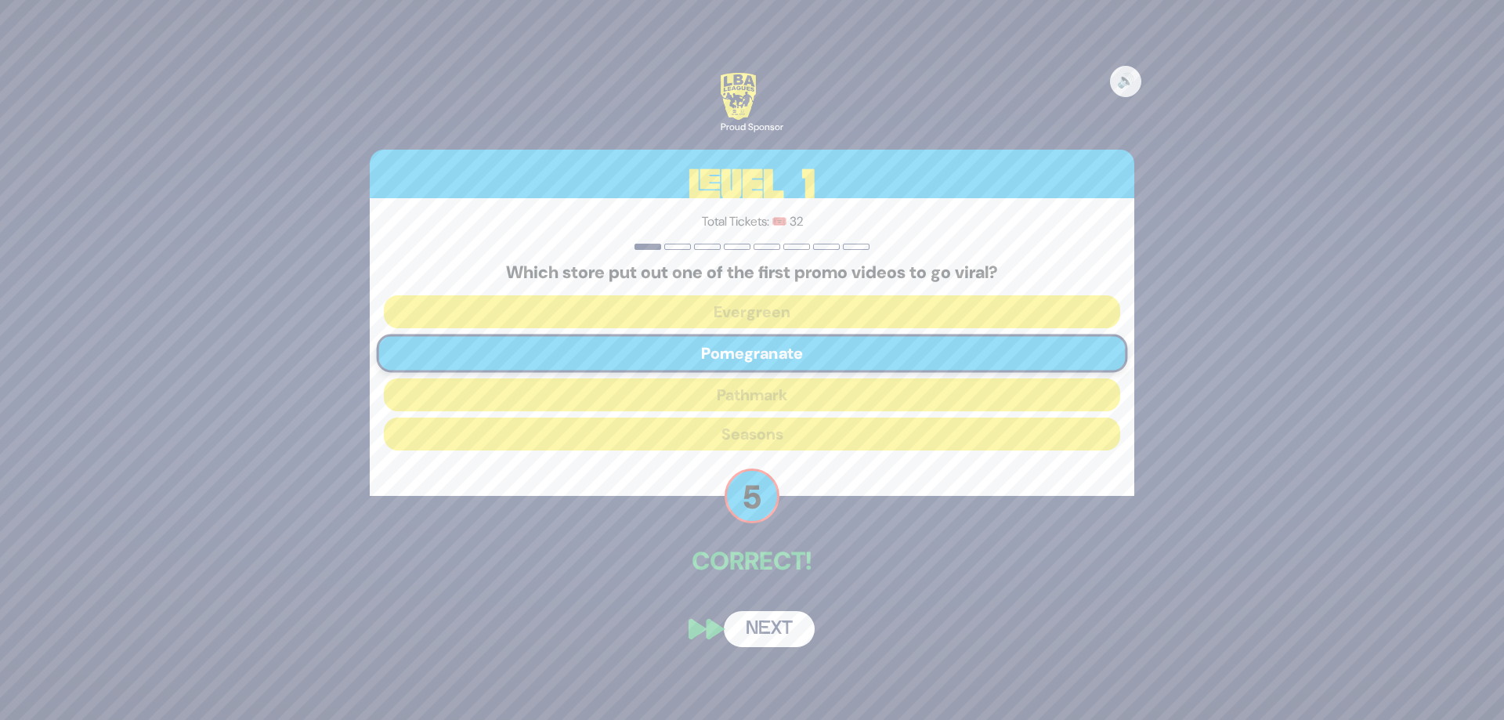
click at [742, 612] on button "Next" at bounding box center [769, 629] width 91 height 36
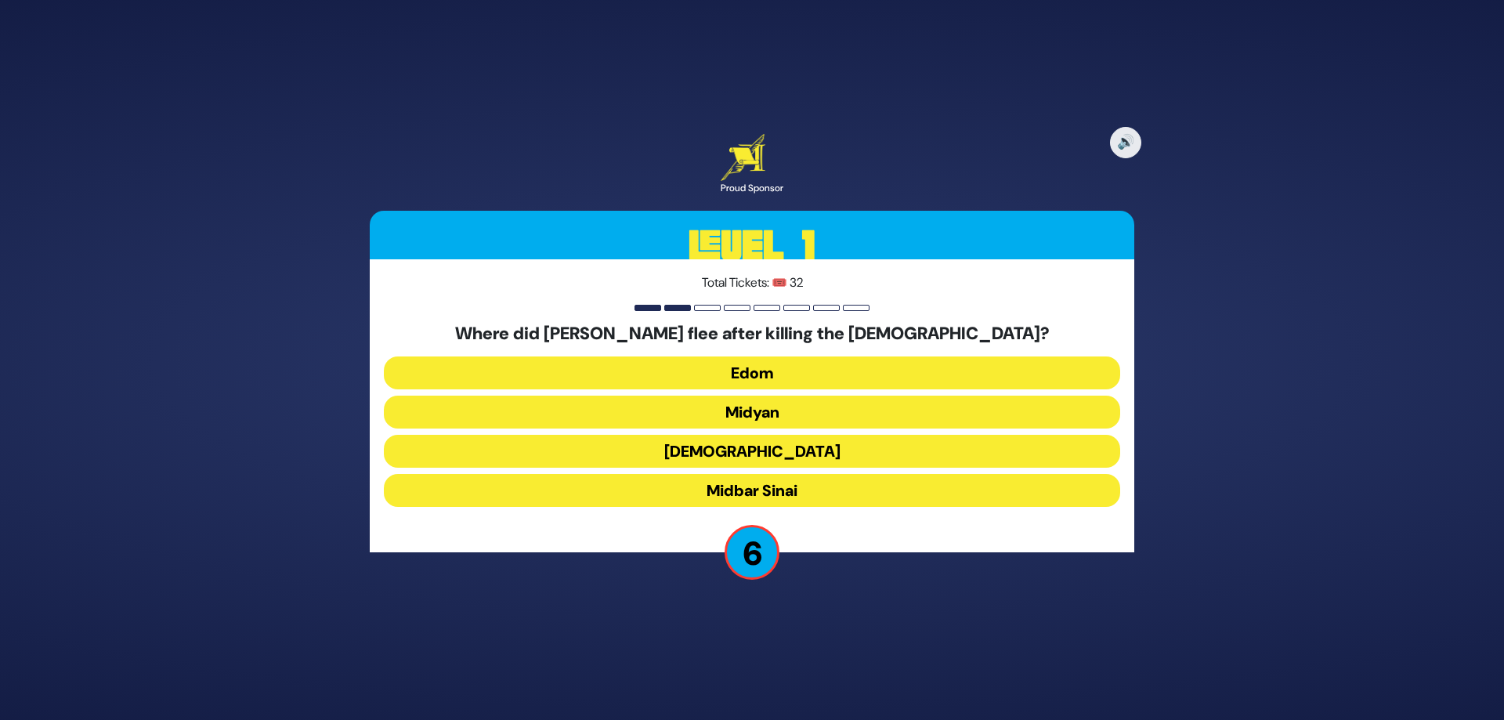
click at [793, 411] on button "Midyan" at bounding box center [752, 412] width 737 height 33
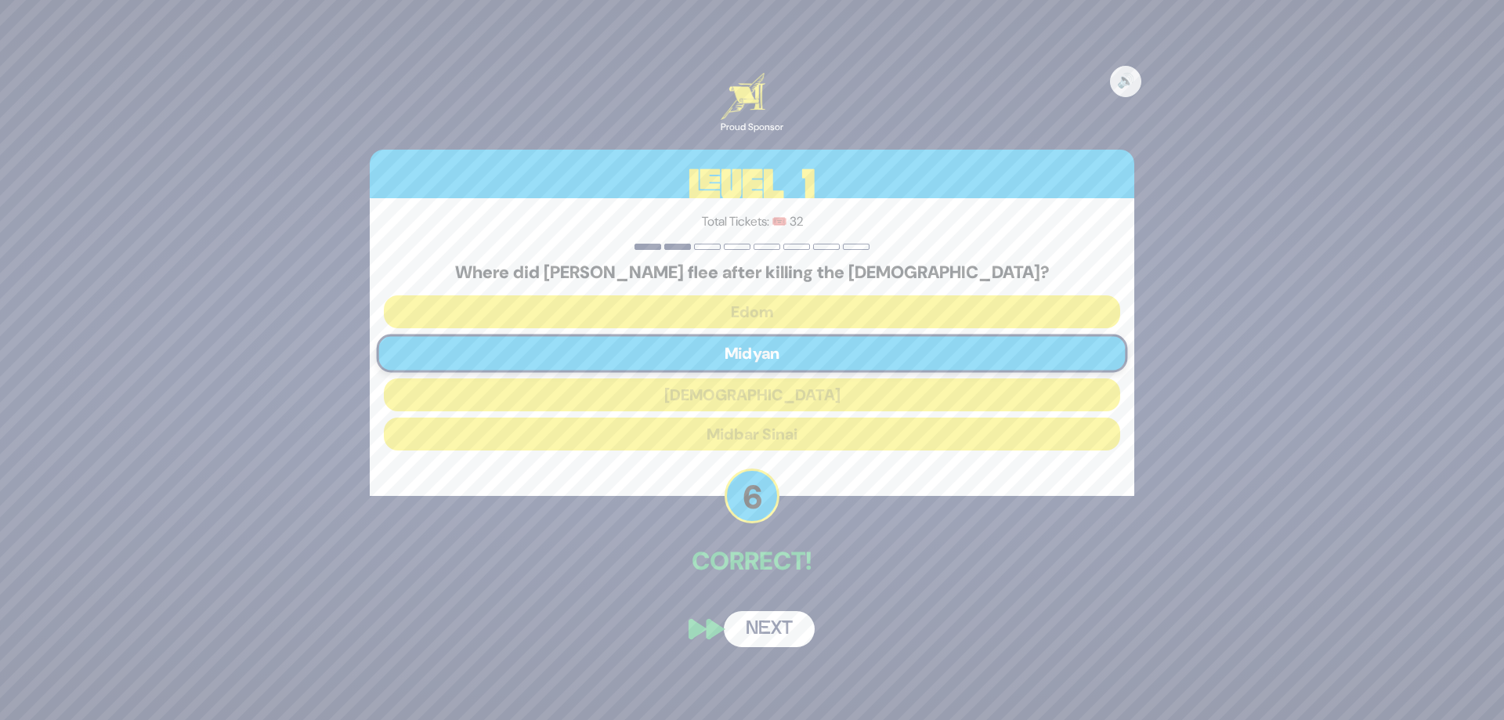
click at [780, 626] on button "Next" at bounding box center [769, 629] width 91 height 36
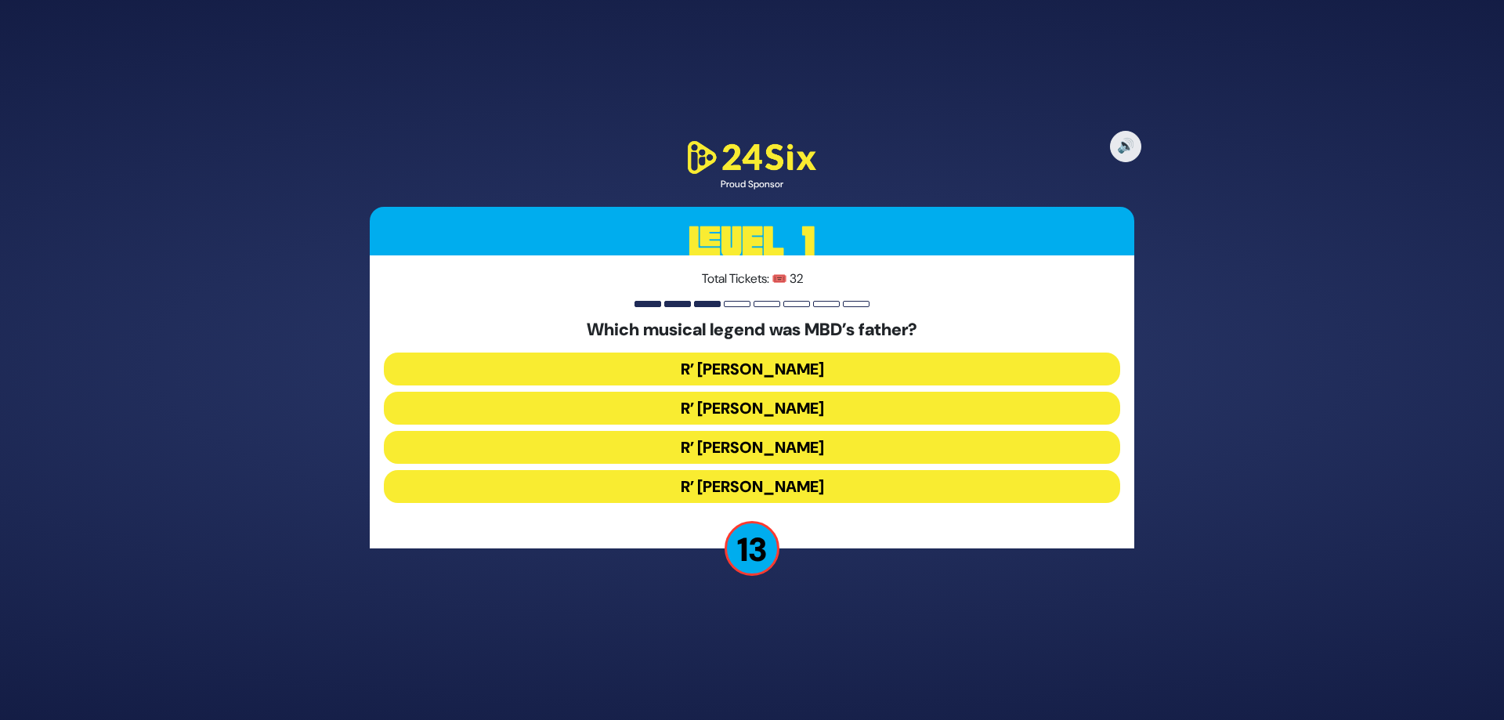
click at [787, 416] on button "R’ Duvid Werdyger" at bounding box center [752, 408] width 737 height 33
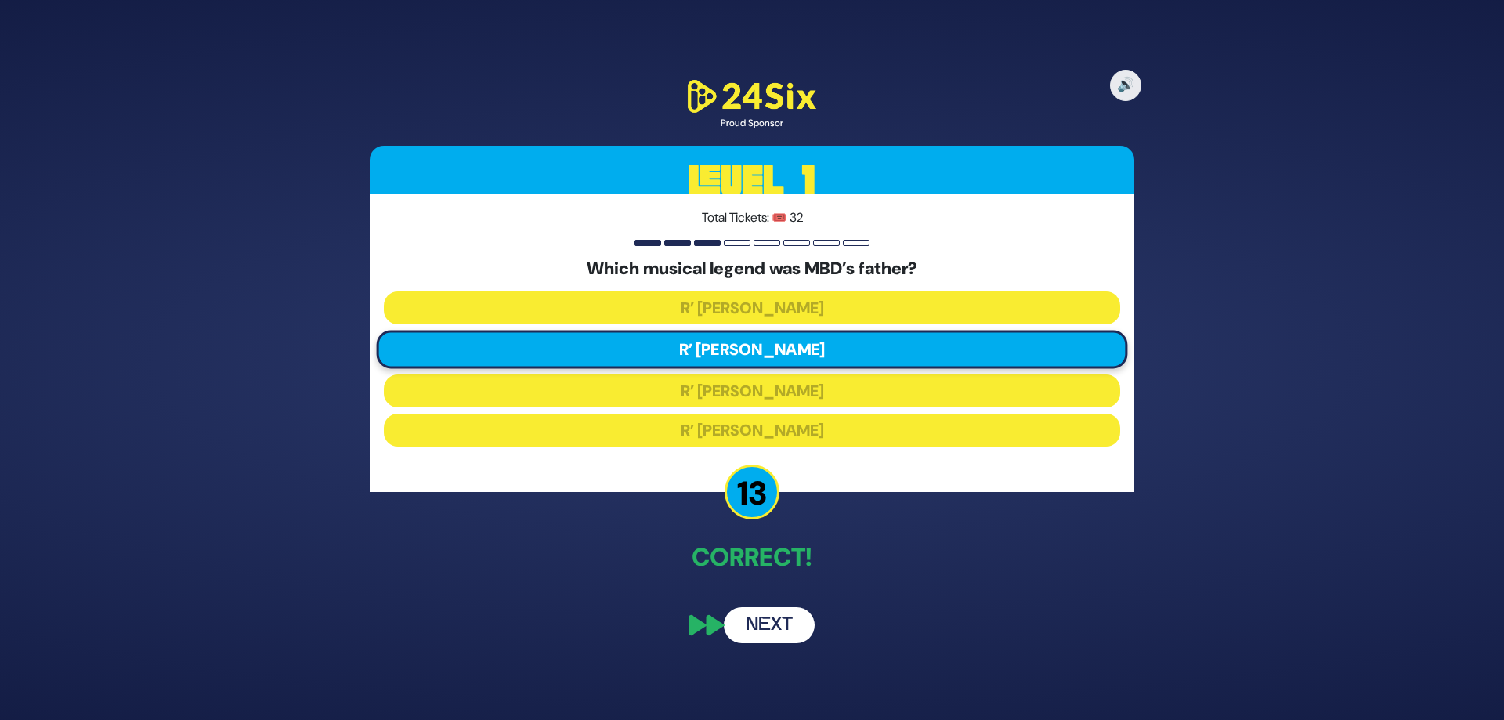
click at [796, 628] on button "Next" at bounding box center [769, 625] width 91 height 36
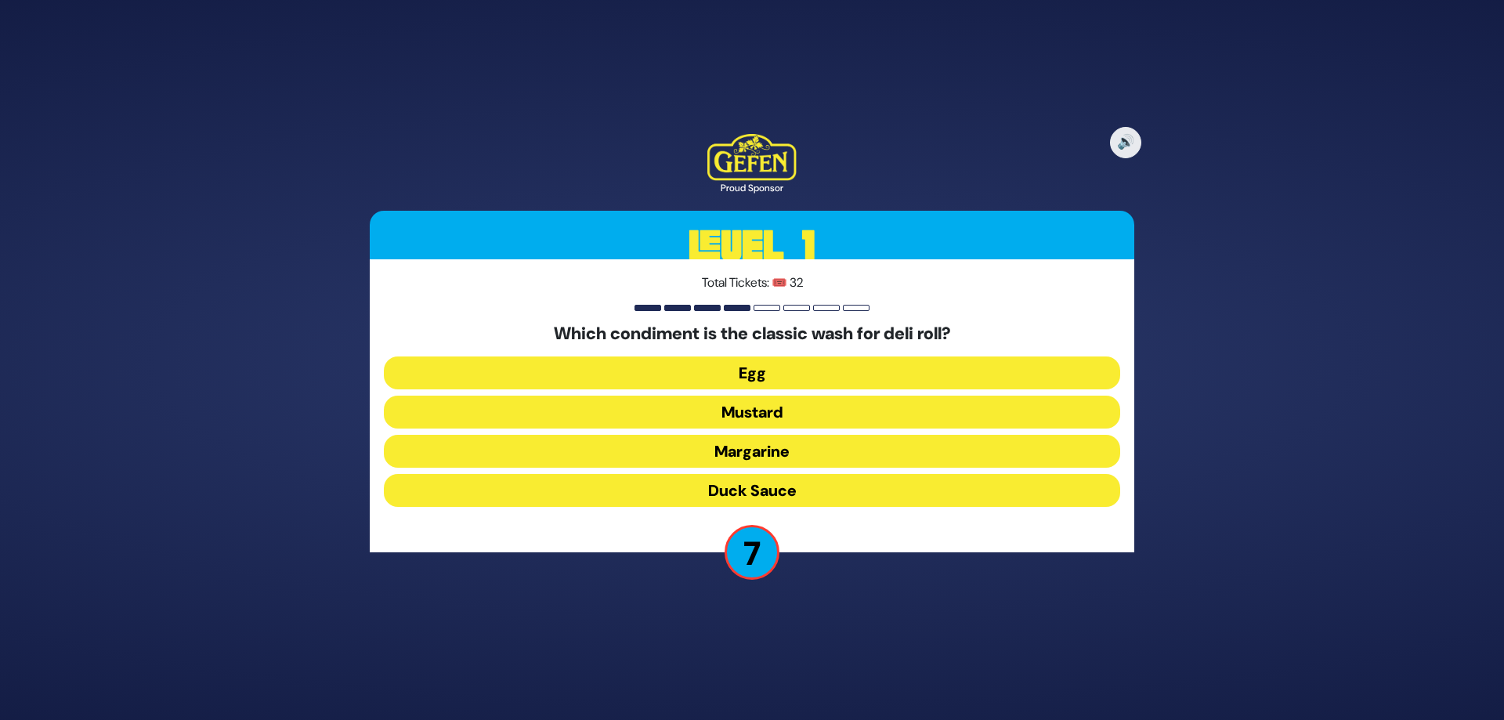
click at [740, 500] on button "Duck Sauce" at bounding box center [752, 490] width 737 height 33
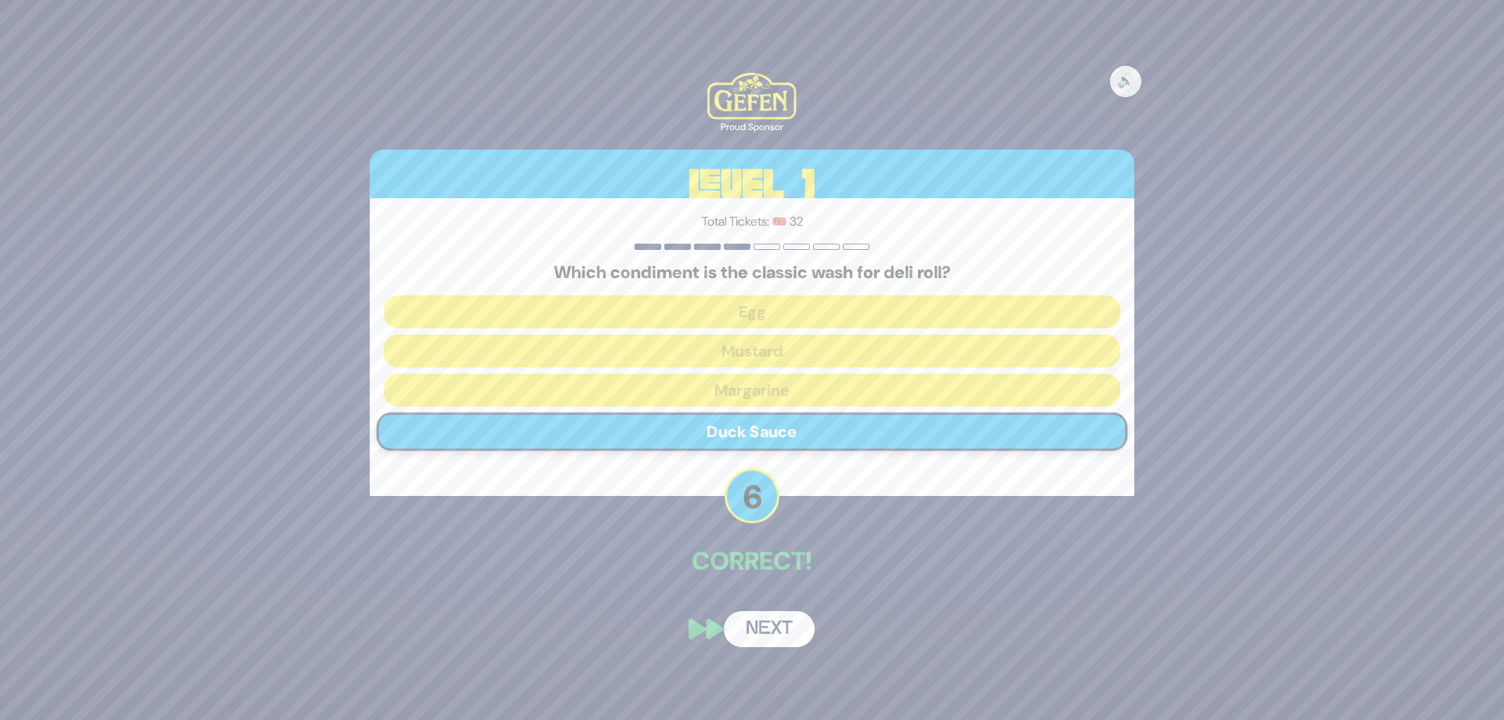
click at [777, 621] on button "Next" at bounding box center [769, 629] width 91 height 36
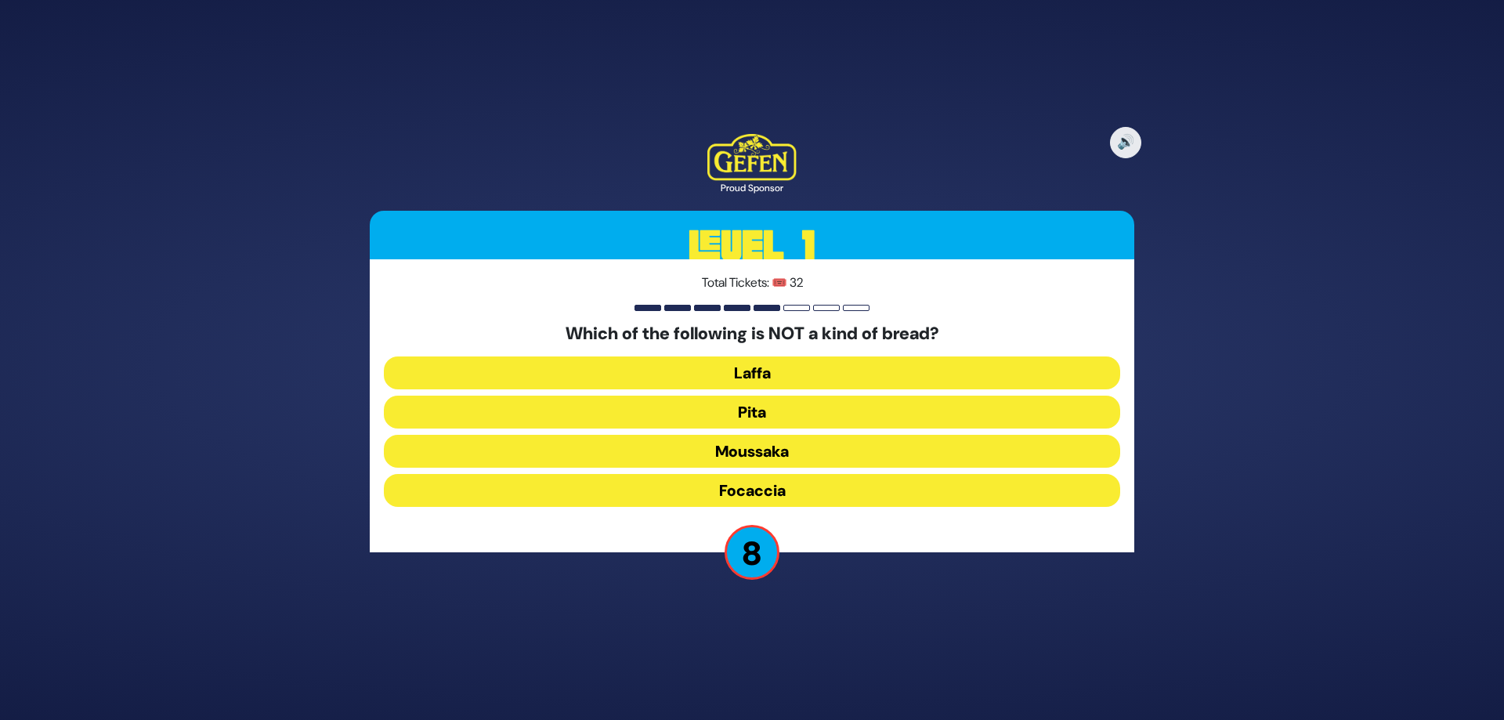
click at [791, 462] on button "Moussaka" at bounding box center [752, 451] width 737 height 33
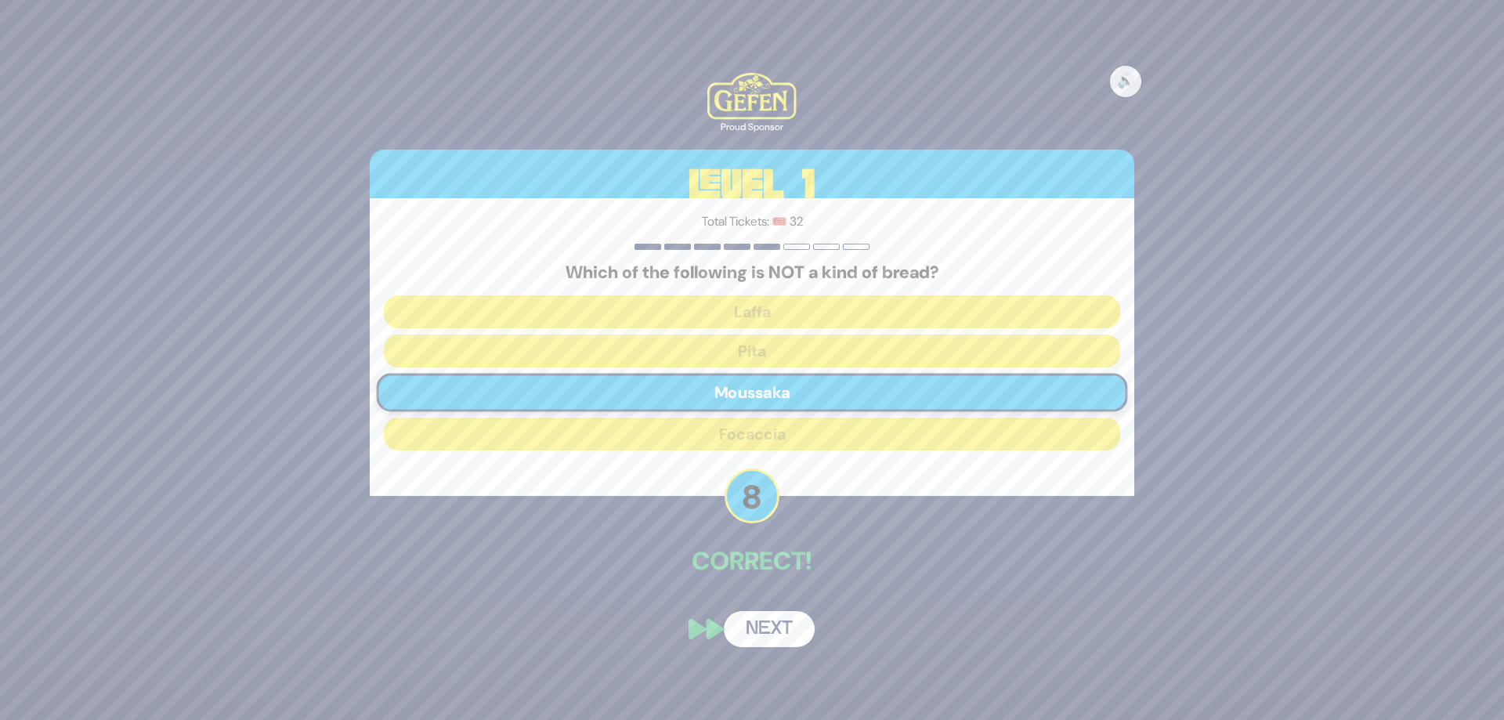
click at [782, 606] on div "🔊 Proud Sponsor Level 1 Total Tickets: 🎟️ 32 Which of the following is NOT a ki…" at bounding box center [752, 360] width 802 height 612
click at [782, 623] on button "Next" at bounding box center [769, 629] width 91 height 36
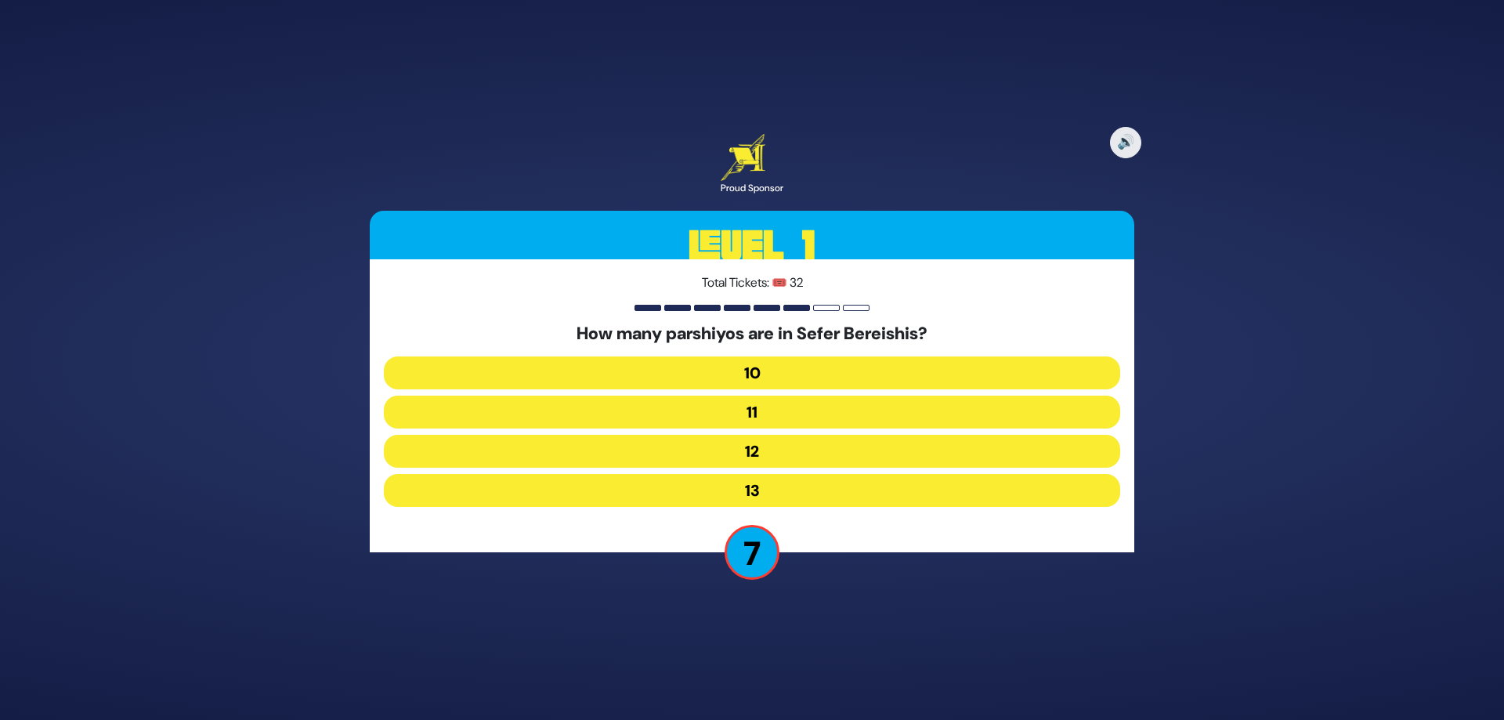
click at [758, 452] on button "12" at bounding box center [752, 451] width 737 height 33
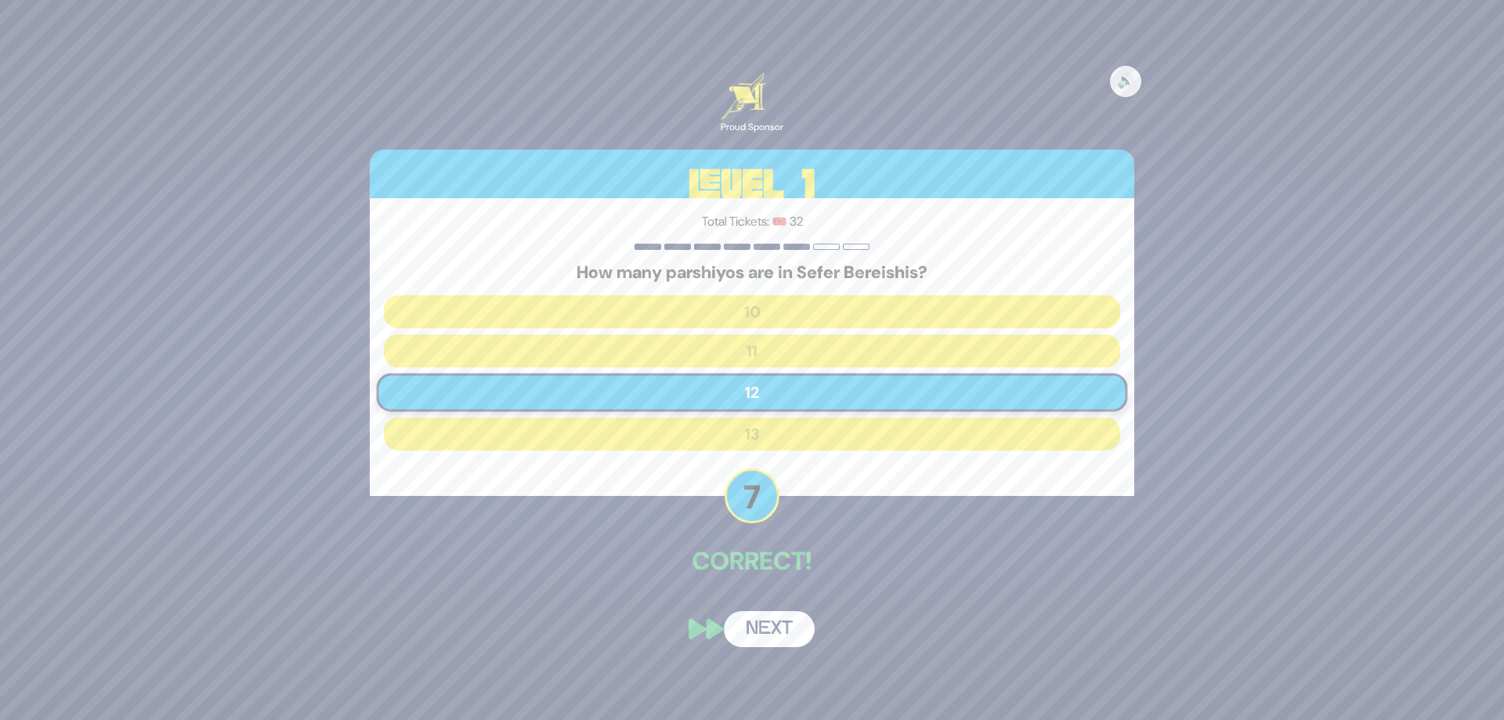
click at [758, 610] on div "🔊 Proud Sponsor Level 1 Total Tickets: 🎟️ 32 How many parshiyos are in Sefer Be…" at bounding box center [752, 360] width 802 height 612
click at [744, 643] on button "Next" at bounding box center [769, 629] width 91 height 36
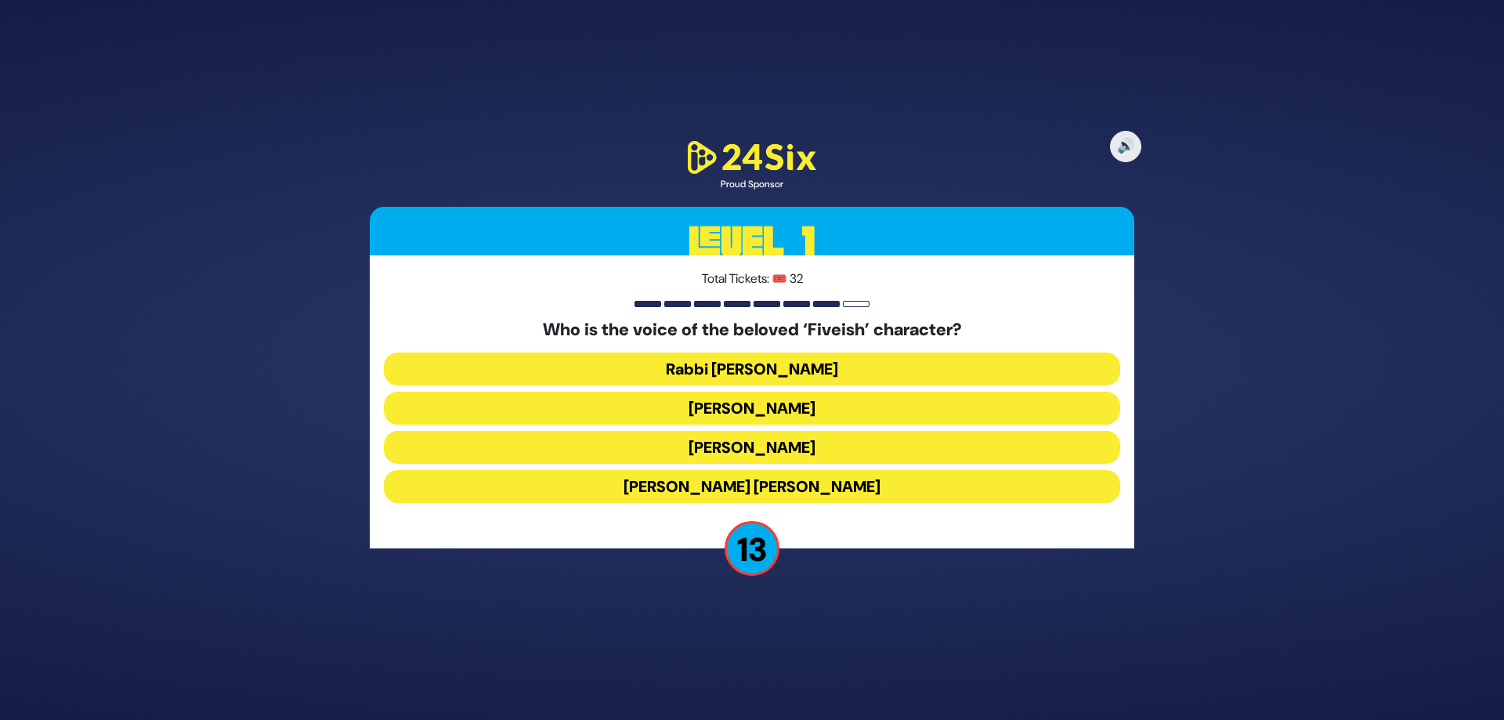
click at [766, 456] on button "Elchonon Schwartz" at bounding box center [752, 447] width 737 height 33
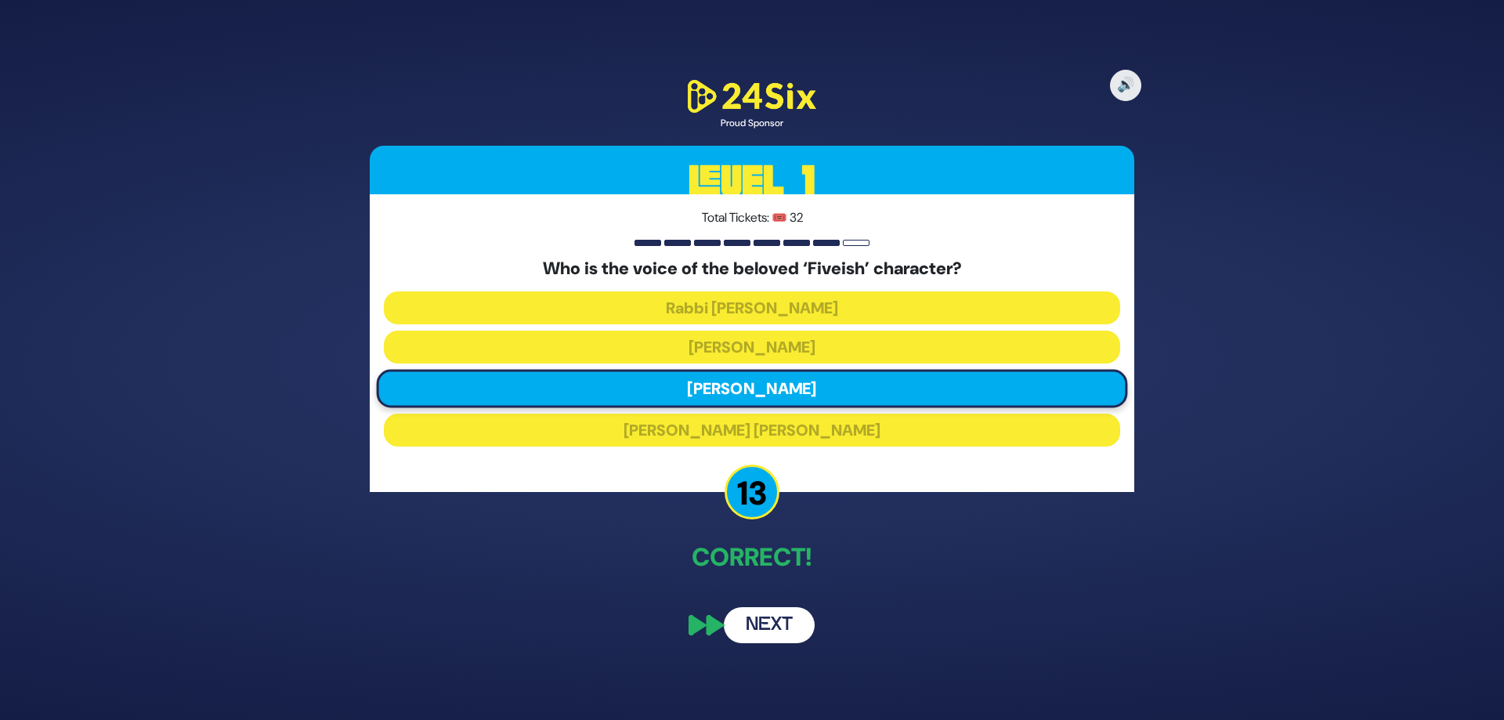
click at [764, 618] on button "Next" at bounding box center [769, 625] width 91 height 36
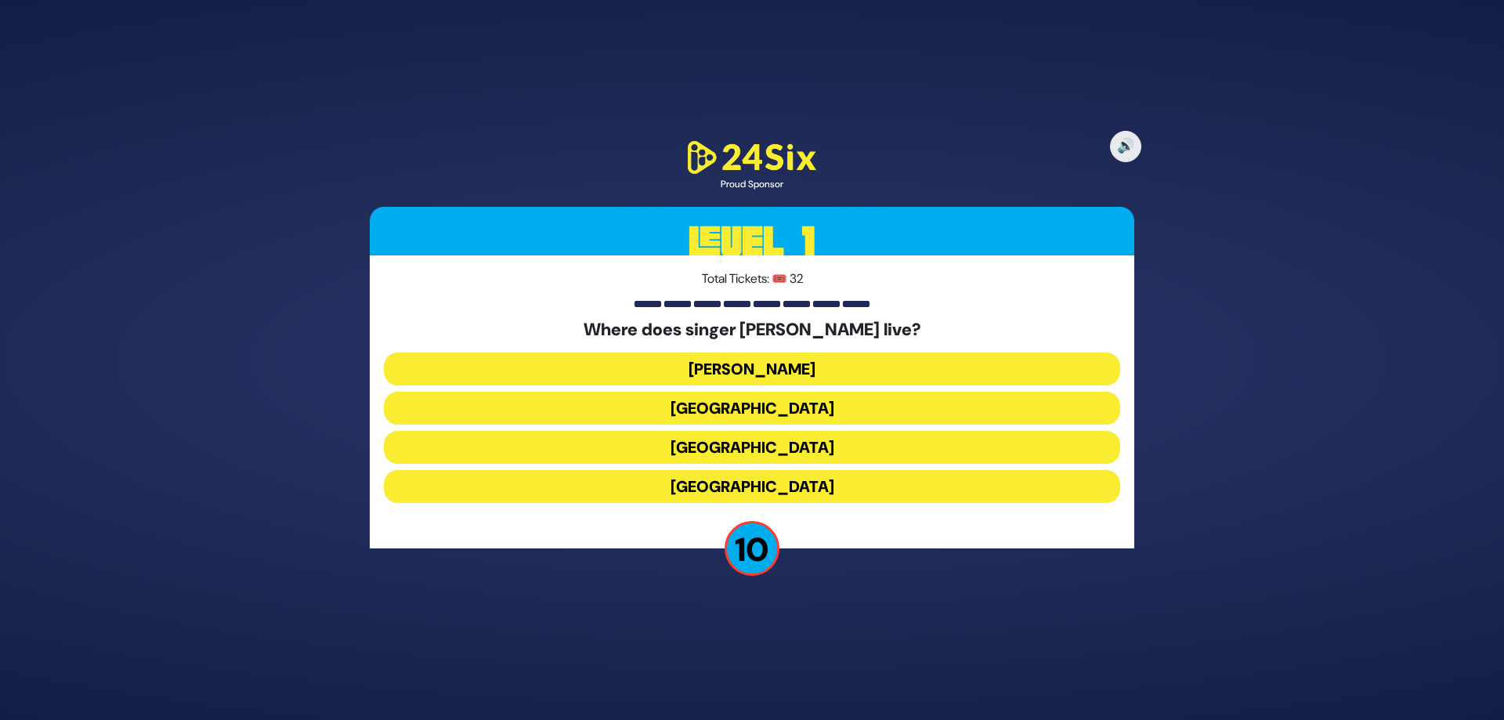
click at [723, 493] on button "England" at bounding box center [752, 486] width 737 height 33
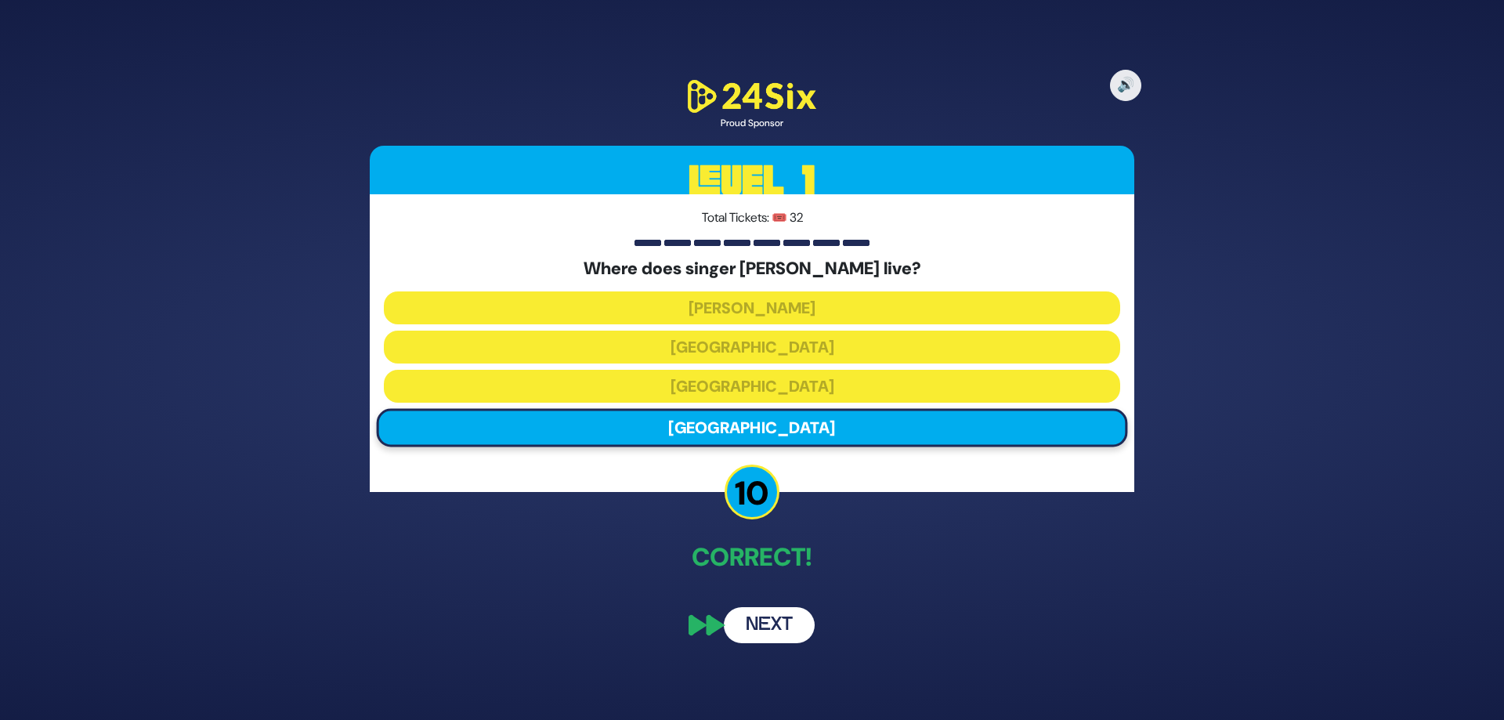
click at [769, 623] on button "Next" at bounding box center [769, 625] width 91 height 36
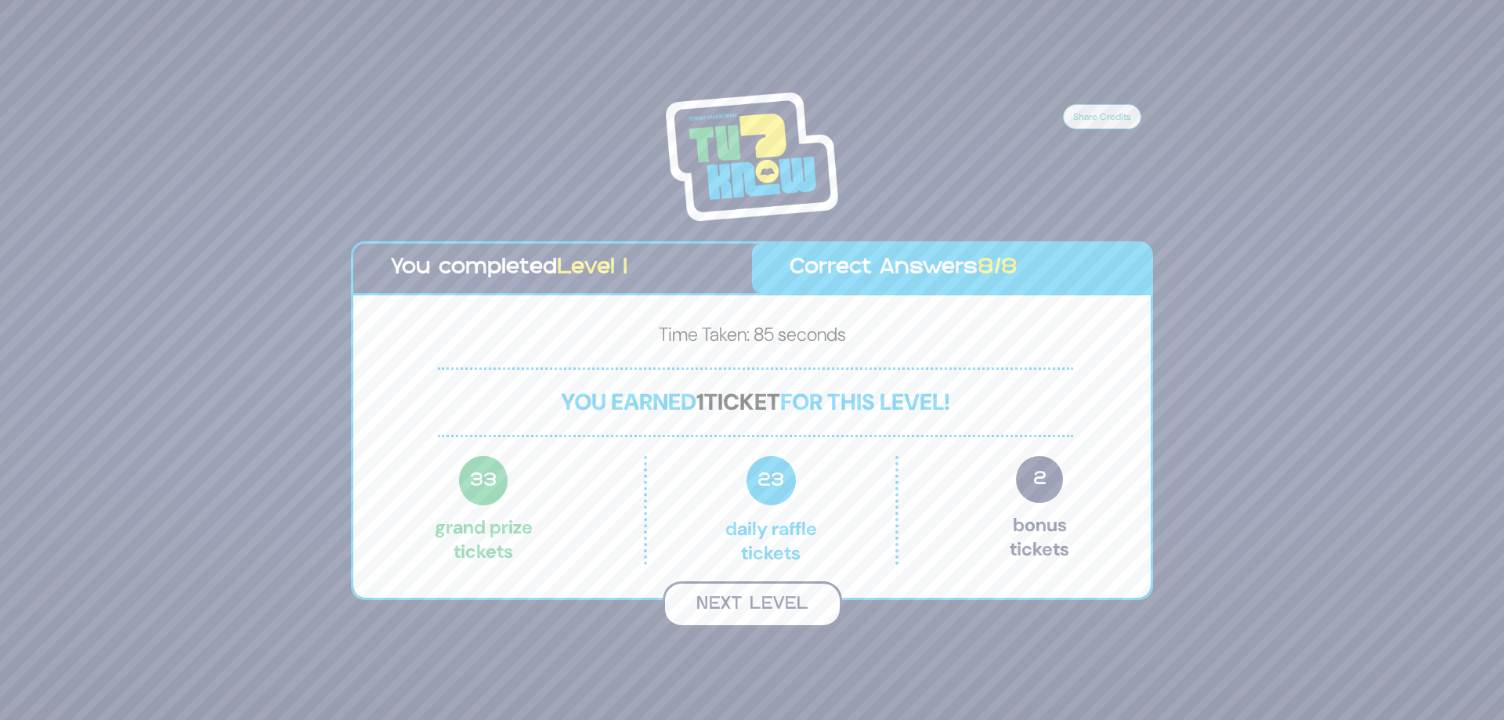
click at [792, 613] on button "Next Level" at bounding box center [752, 604] width 179 height 46
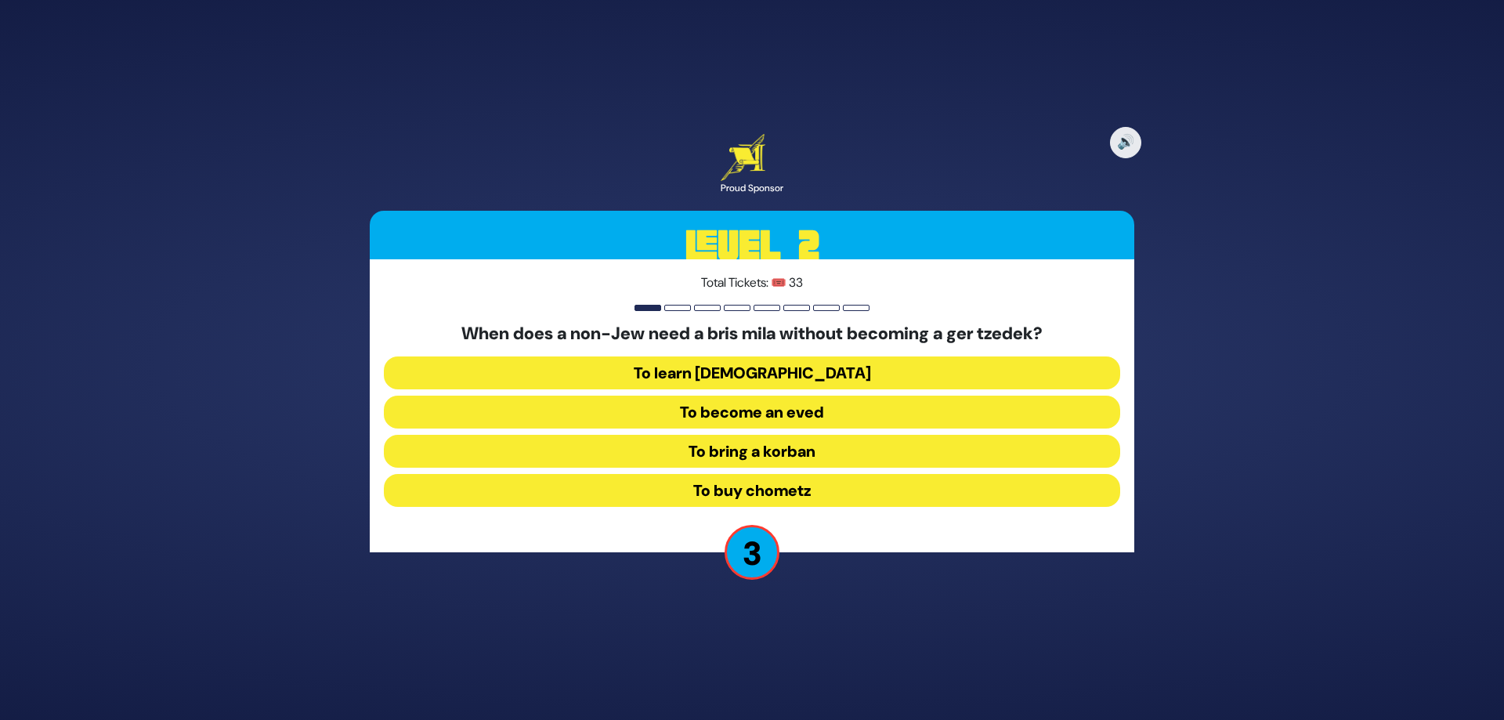
click at [827, 408] on button "To become an eved" at bounding box center [752, 412] width 737 height 33
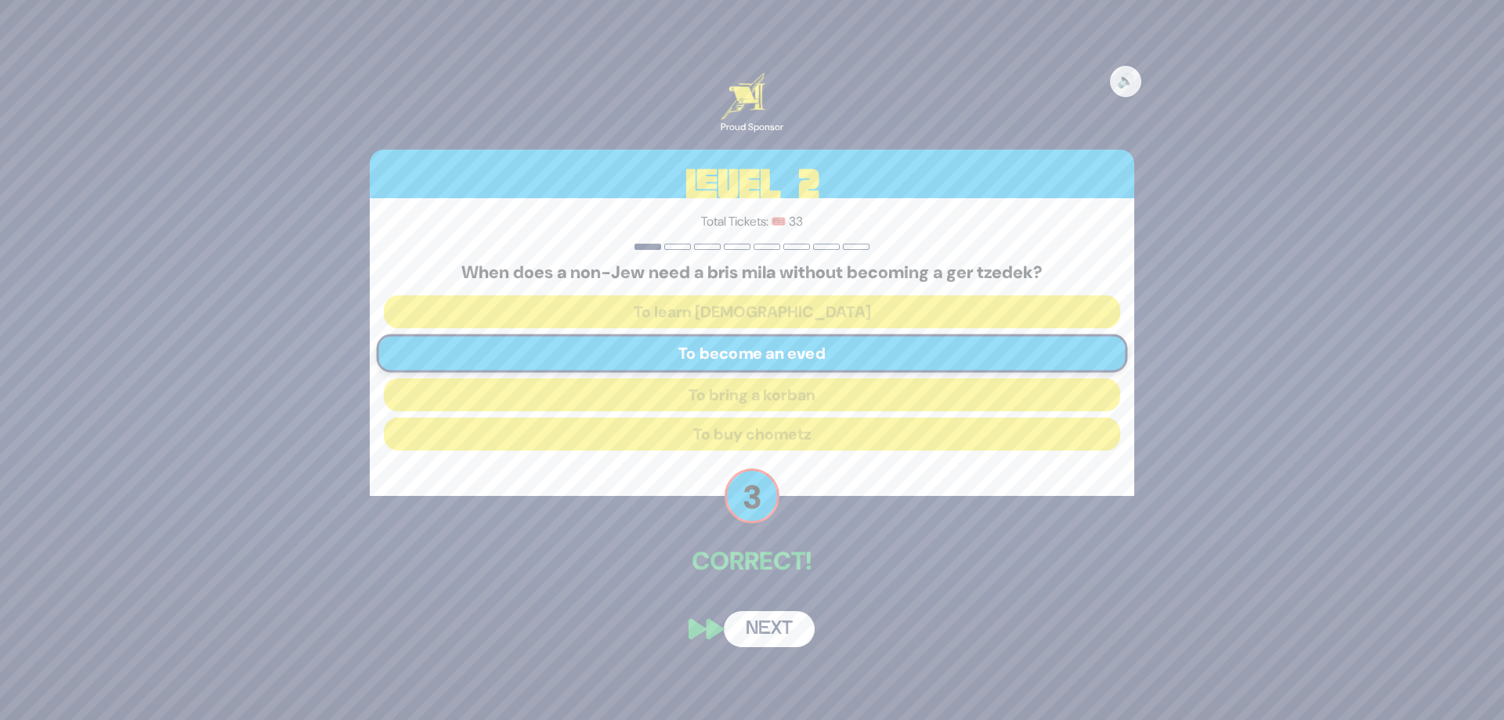
click at [777, 622] on button "Next" at bounding box center [769, 629] width 91 height 36
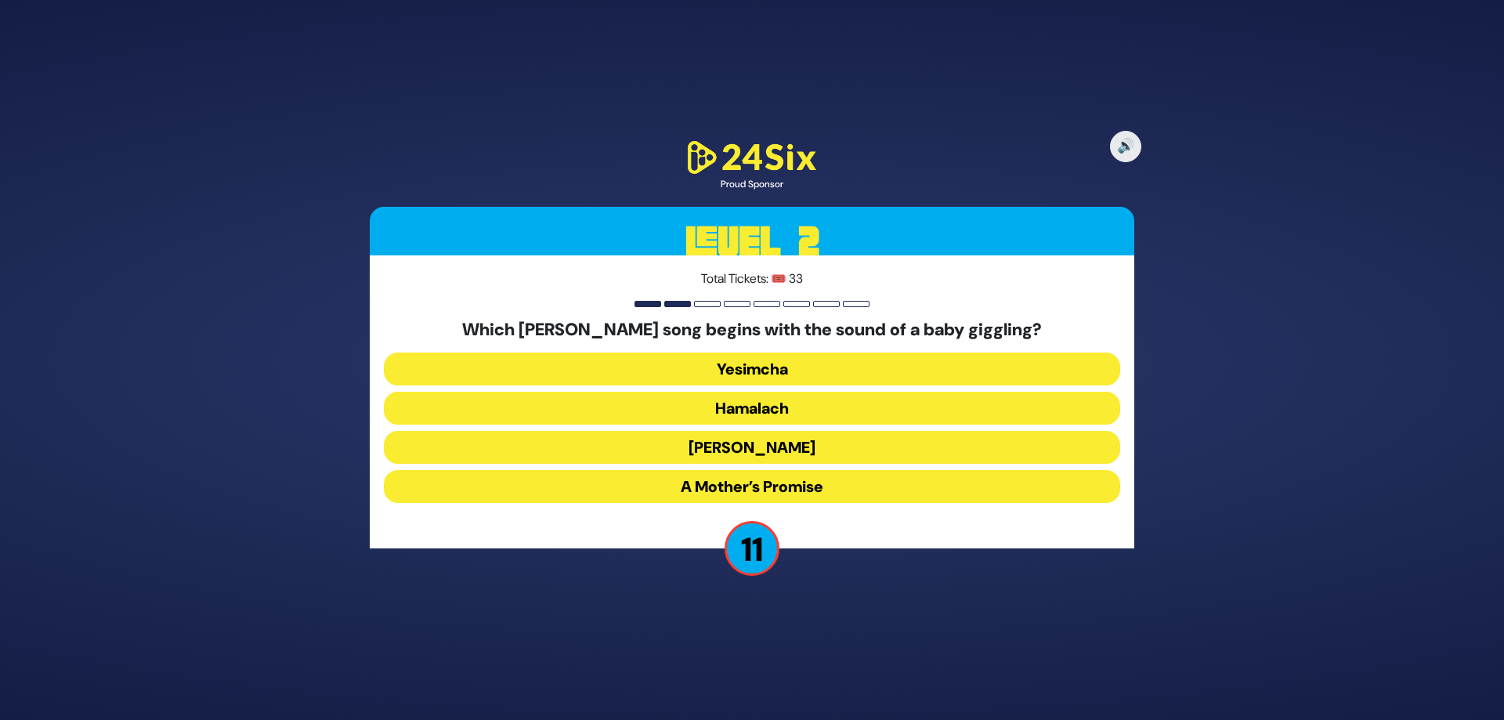
click at [733, 447] on button "Zeh Hakatan" at bounding box center [752, 447] width 737 height 33
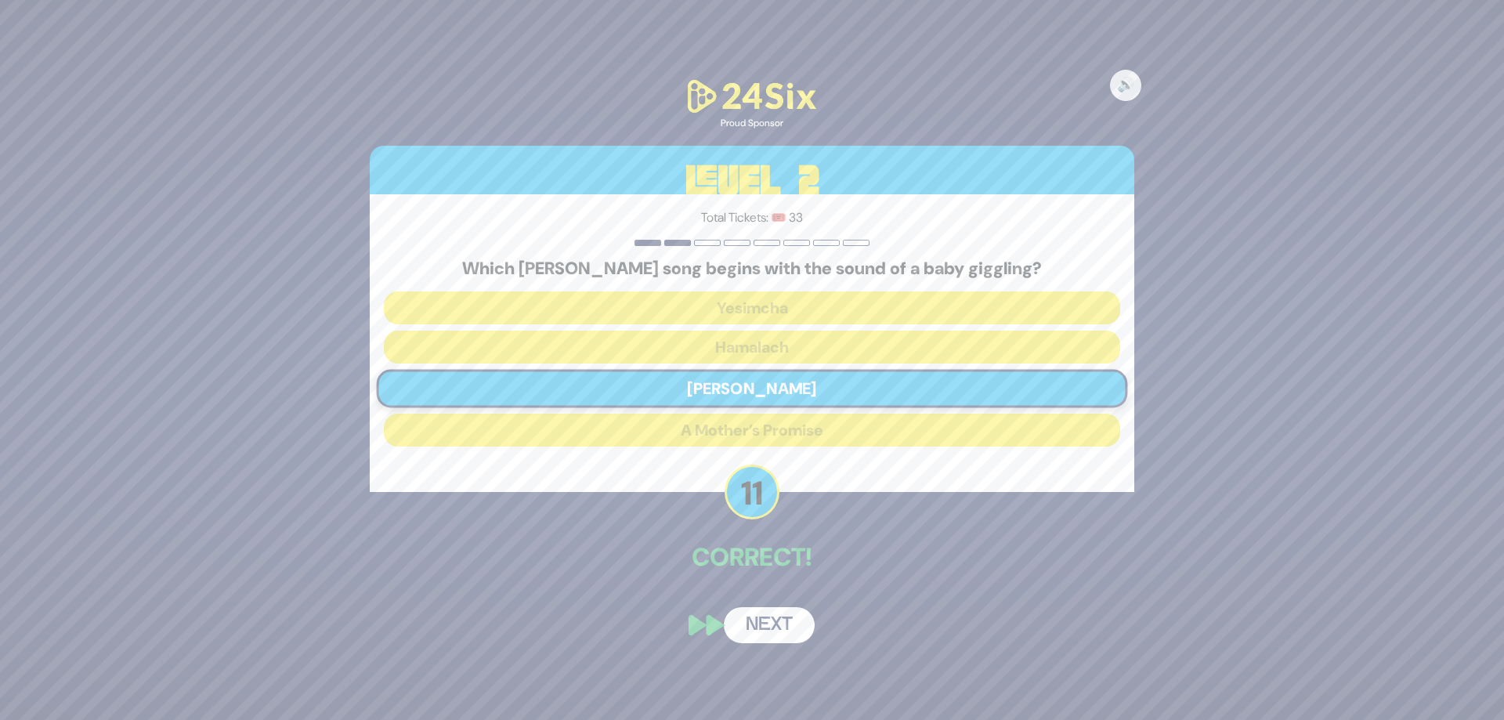
click at [777, 623] on button "Next" at bounding box center [769, 625] width 91 height 36
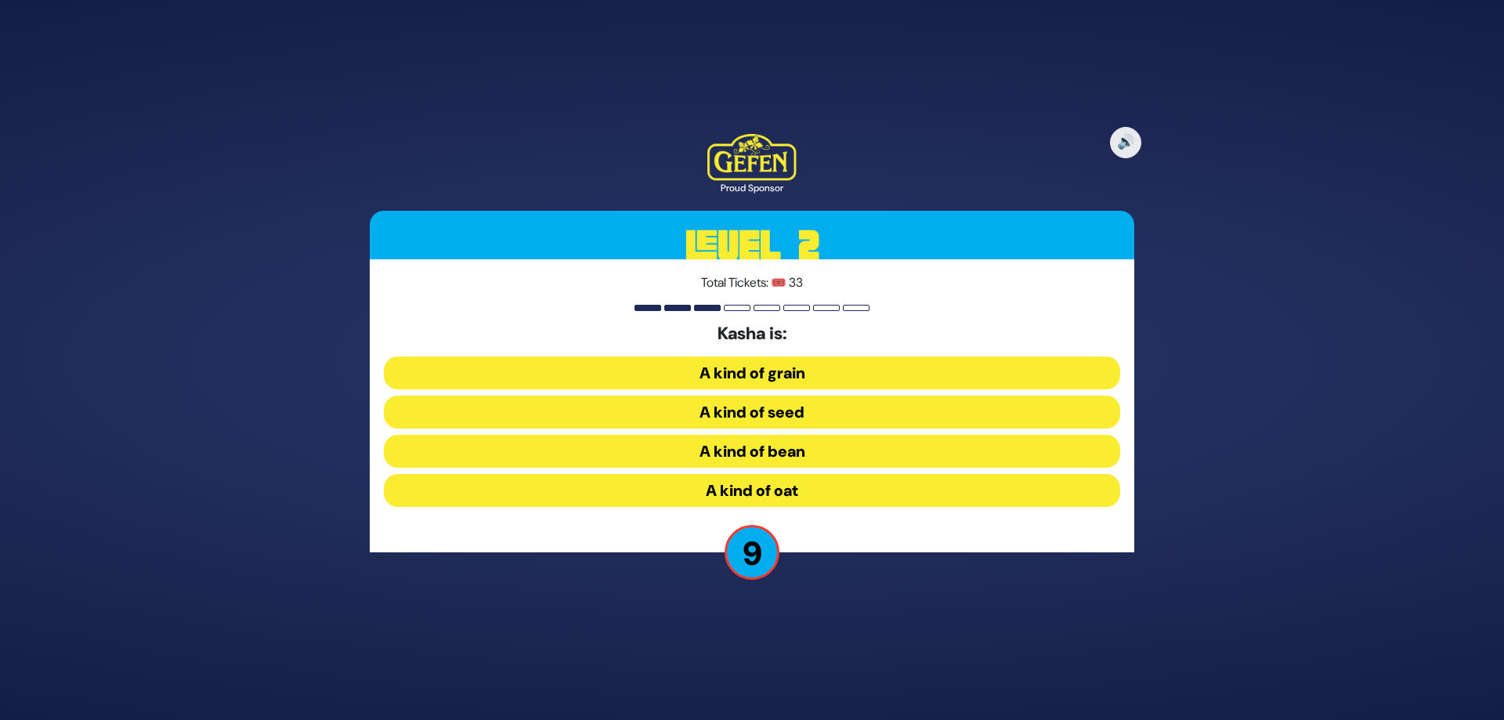
click at [788, 375] on button "A kind of grain" at bounding box center [752, 373] width 737 height 33
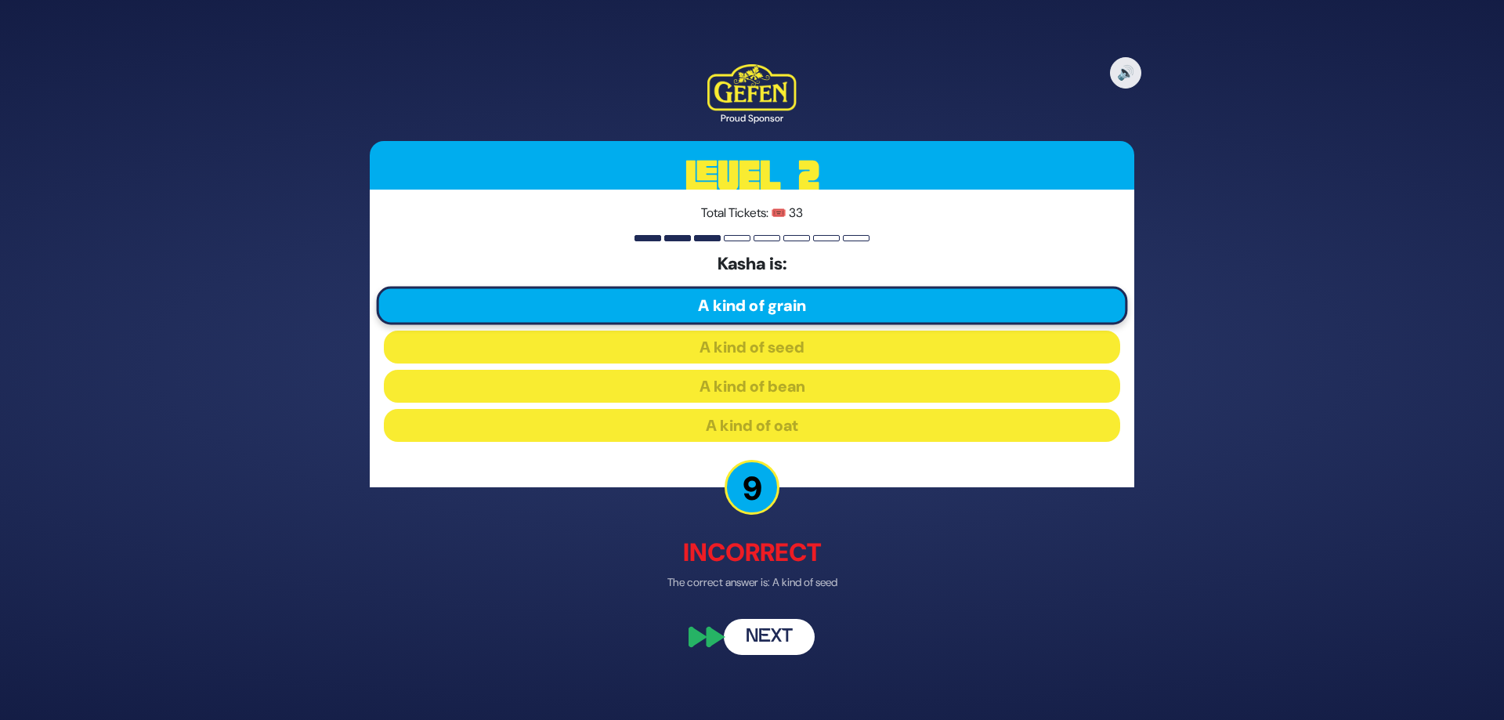
click at [795, 630] on button "Next" at bounding box center [769, 638] width 91 height 36
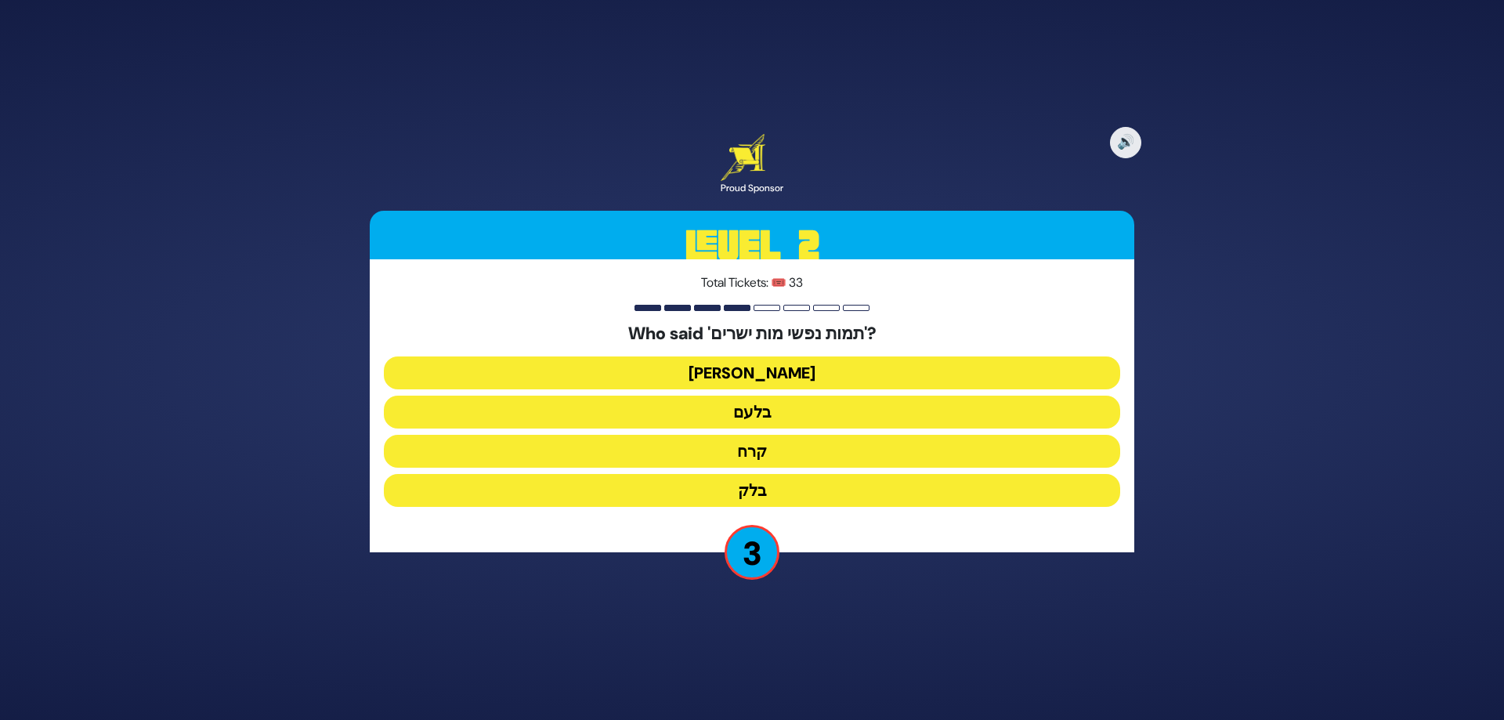
click at [785, 487] on button "בלק" at bounding box center [752, 490] width 737 height 33
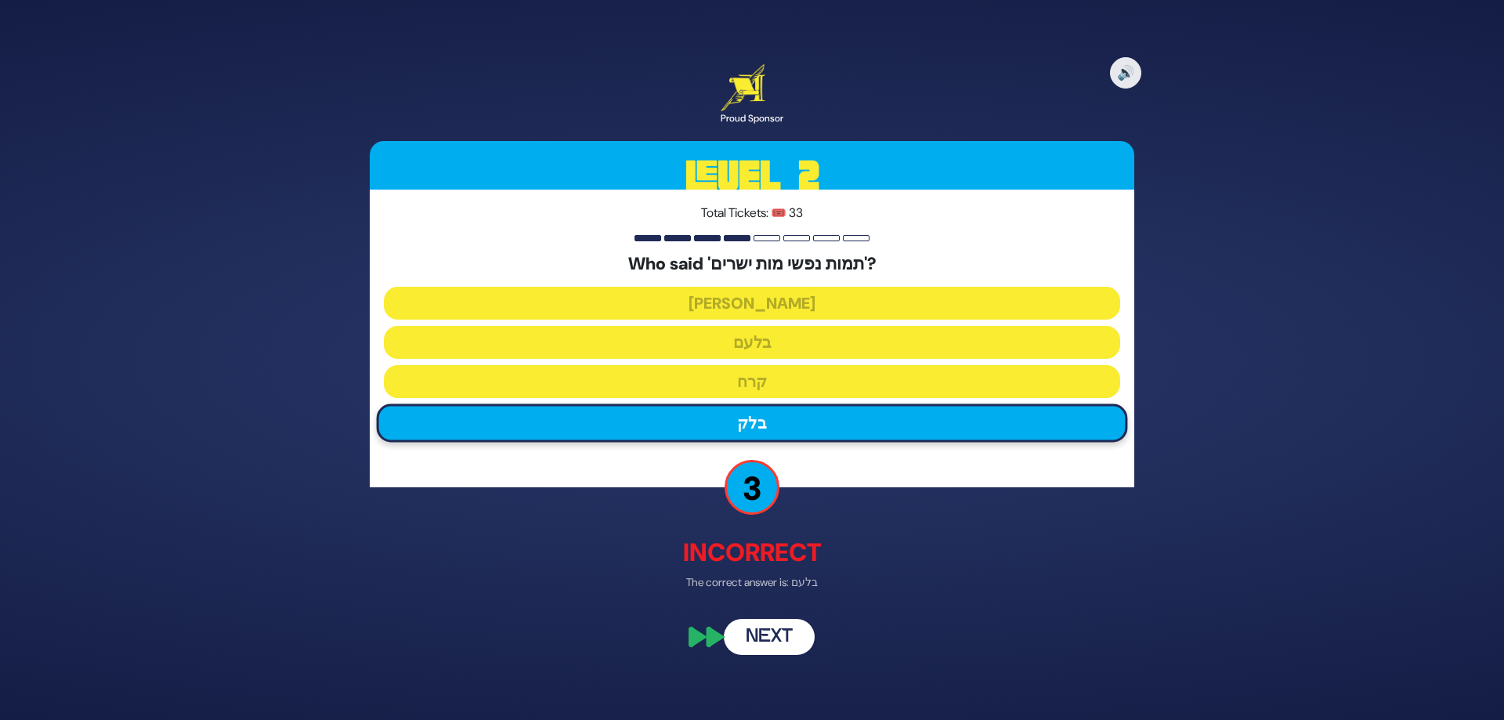
click at [754, 646] on button "Next" at bounding box center [769, 638] width 91 height 36
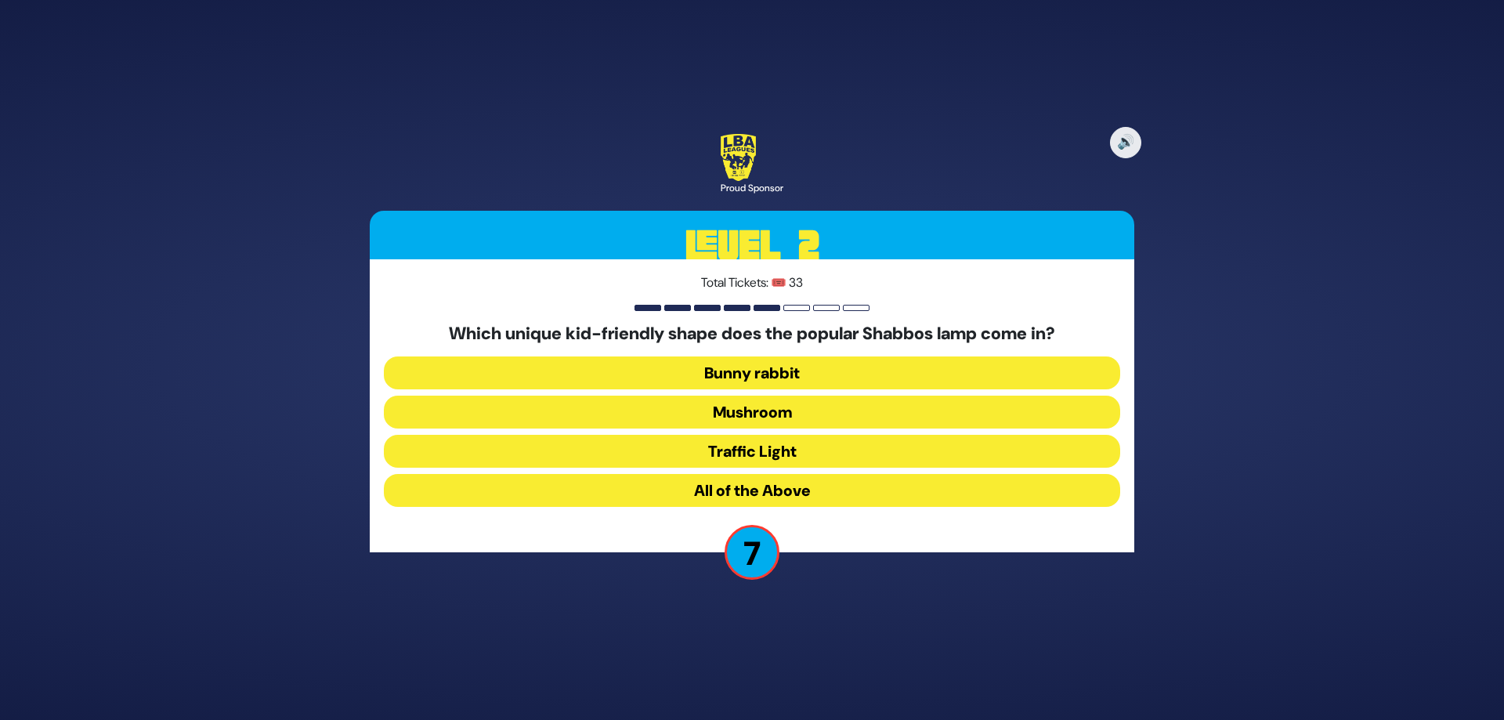
click at [729, 409] on button "Mushroom" at bounding box center [752, 412] width 737 height 33
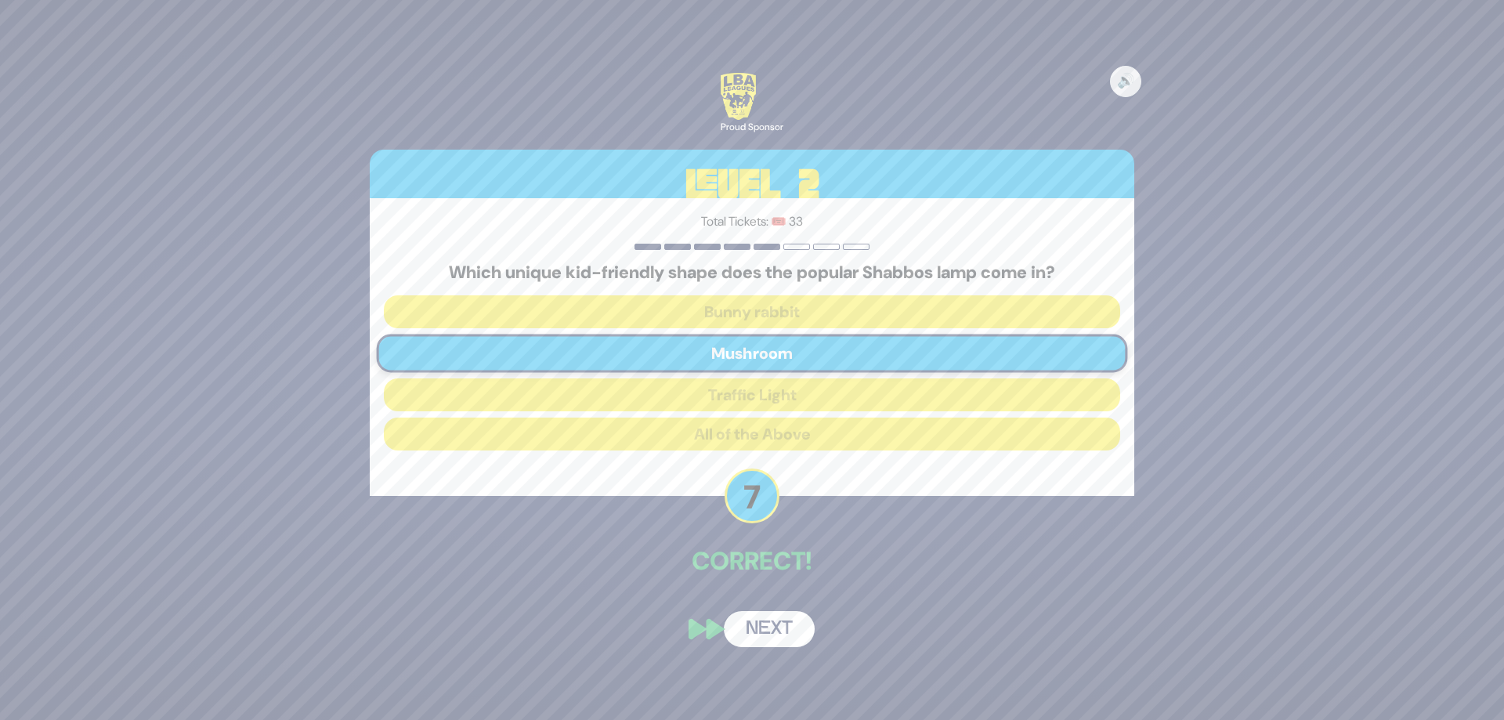
click at [764, 632] on button "Next" at bounding box center [769, 629] width 91 height 36
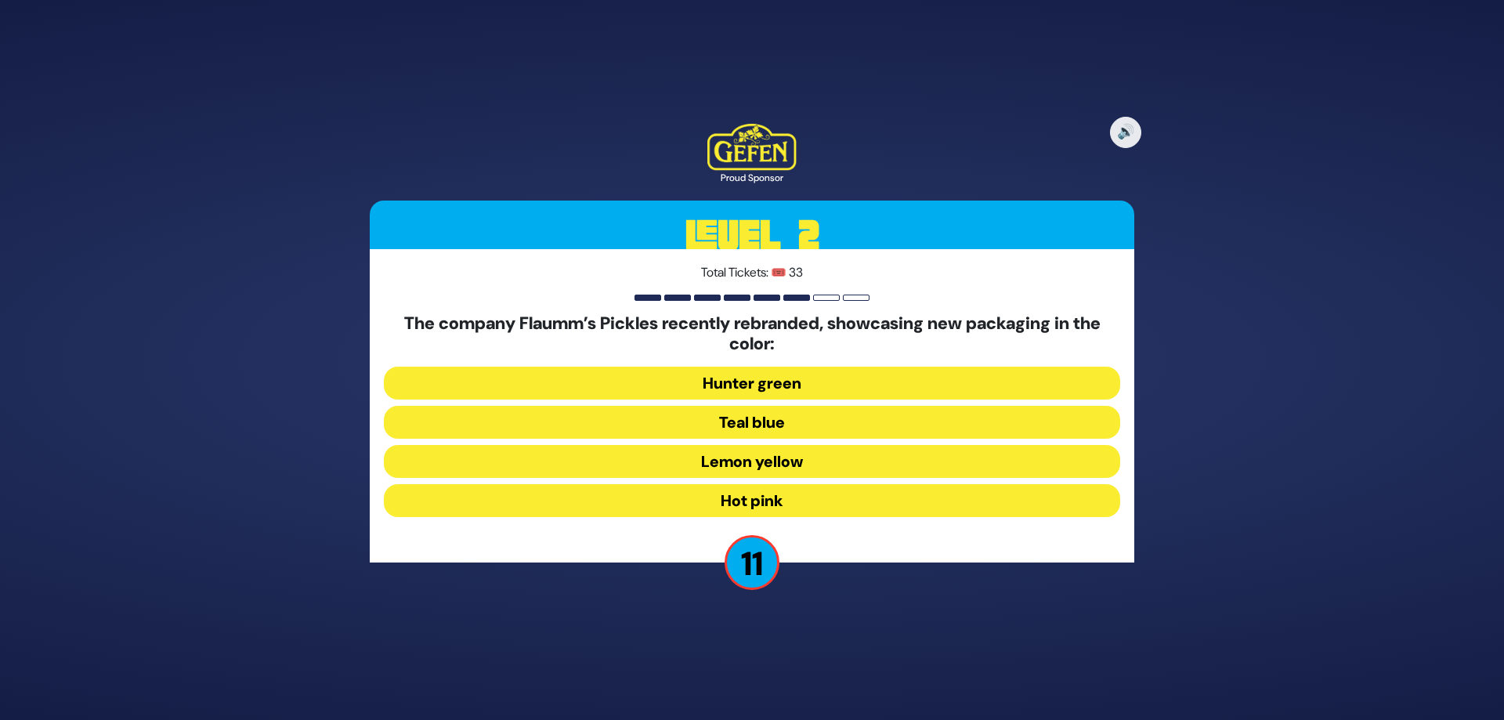
click at [758, 506] on button "Hot pink" at bounding box center [752, 500] width 737 height 33
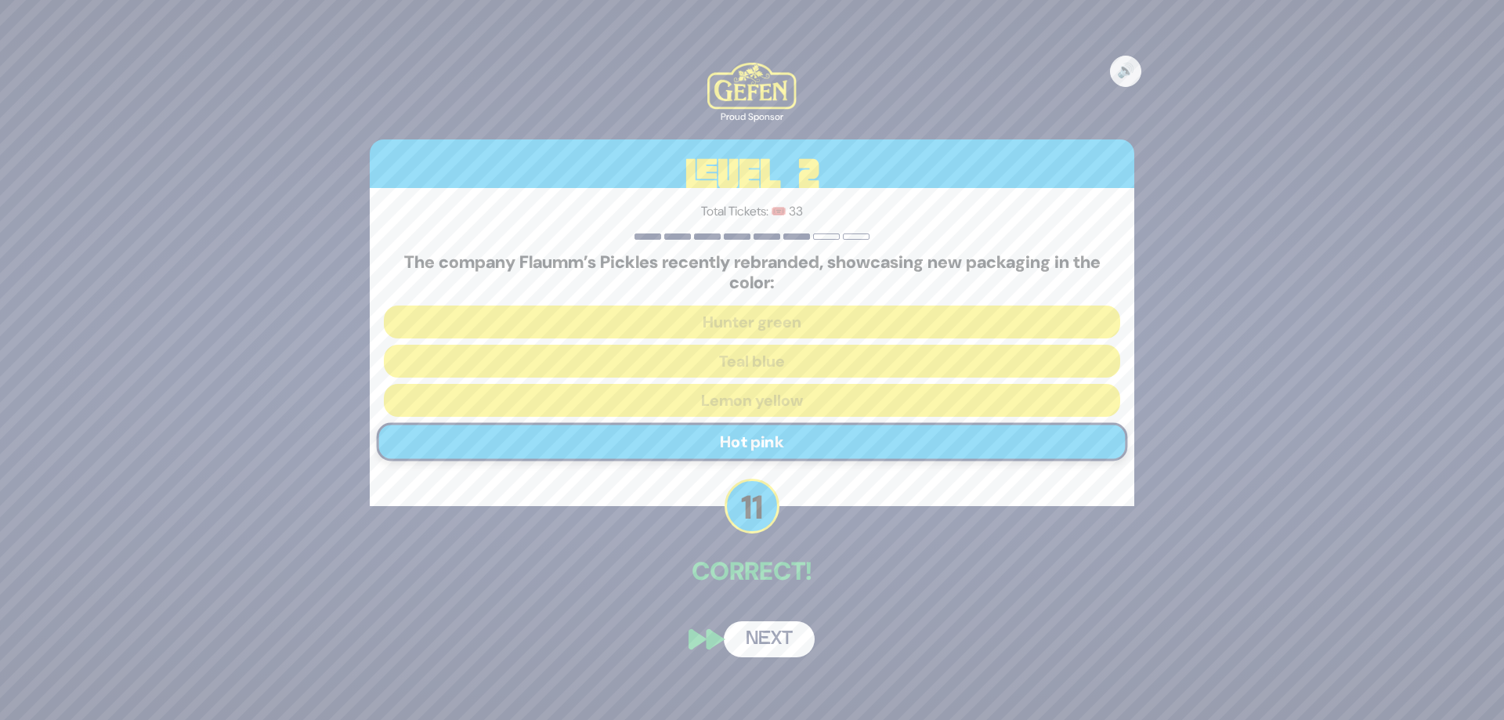
click at [766, 646] on button "Next" at bounding box center [769, 639] width 91 height 36
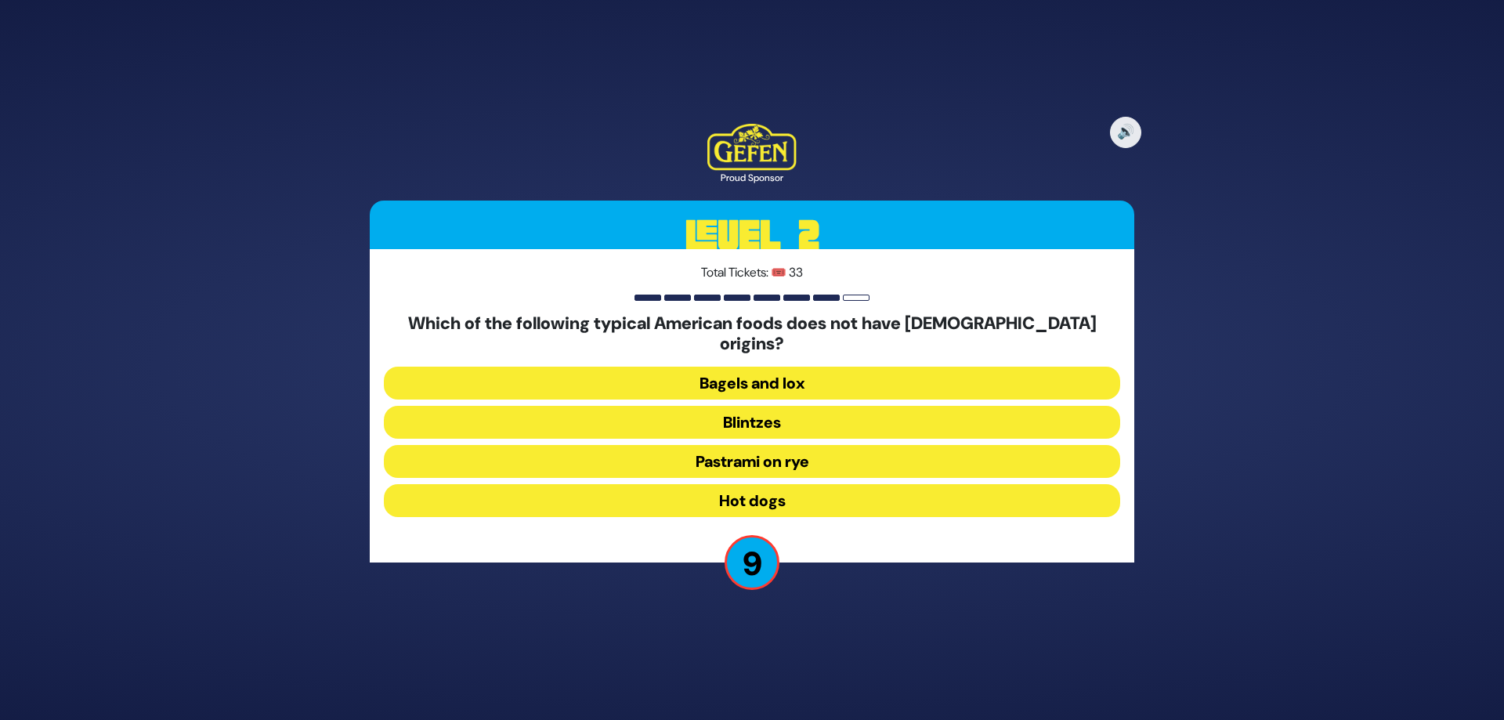
click at [725, 491] on button "Hot dogs" at bounding box center [752, 500] width 737 height 33
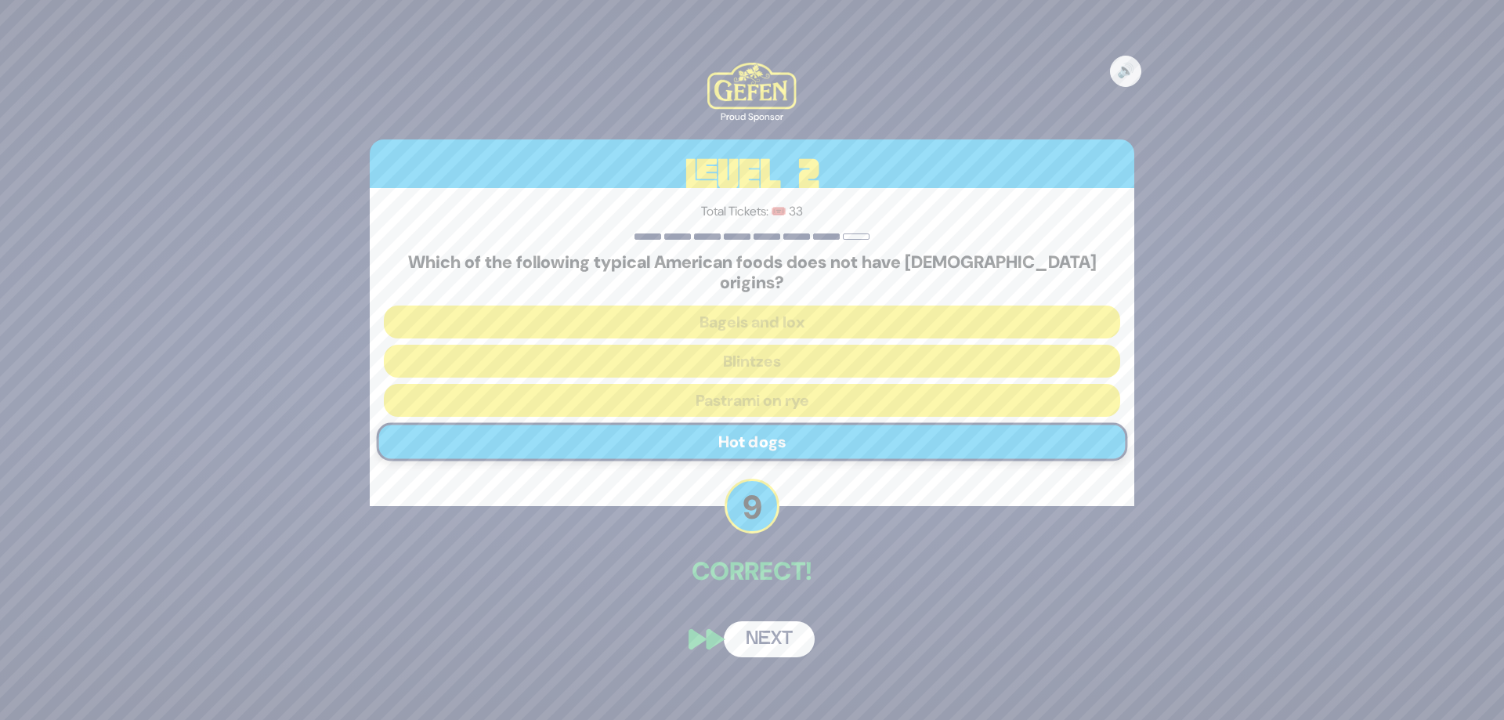
click at [787, 621] on button "Next" at bounding box center [769, 639] width 91 height 36
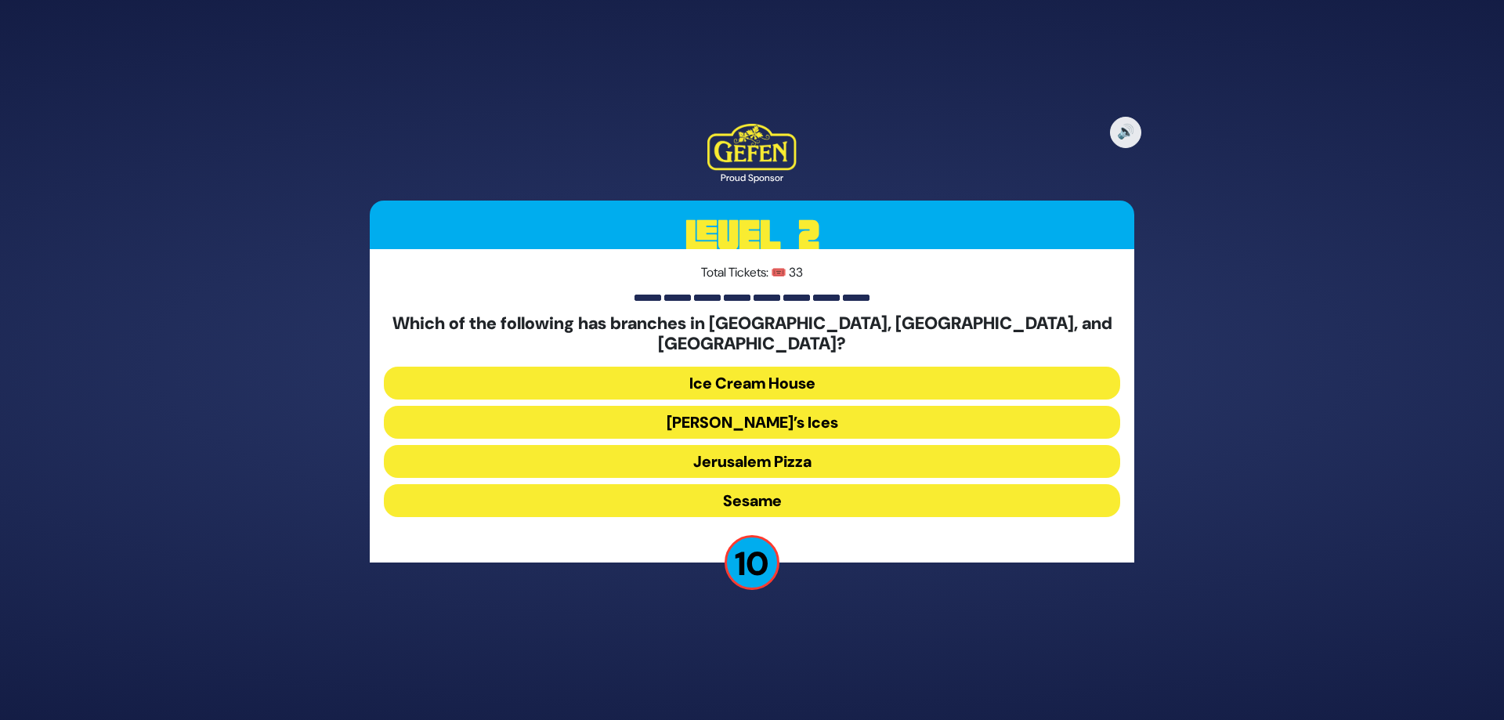
click at [752, 372] on button "Ice Cream House" at bounding box center [752, 383] width 737 height 33
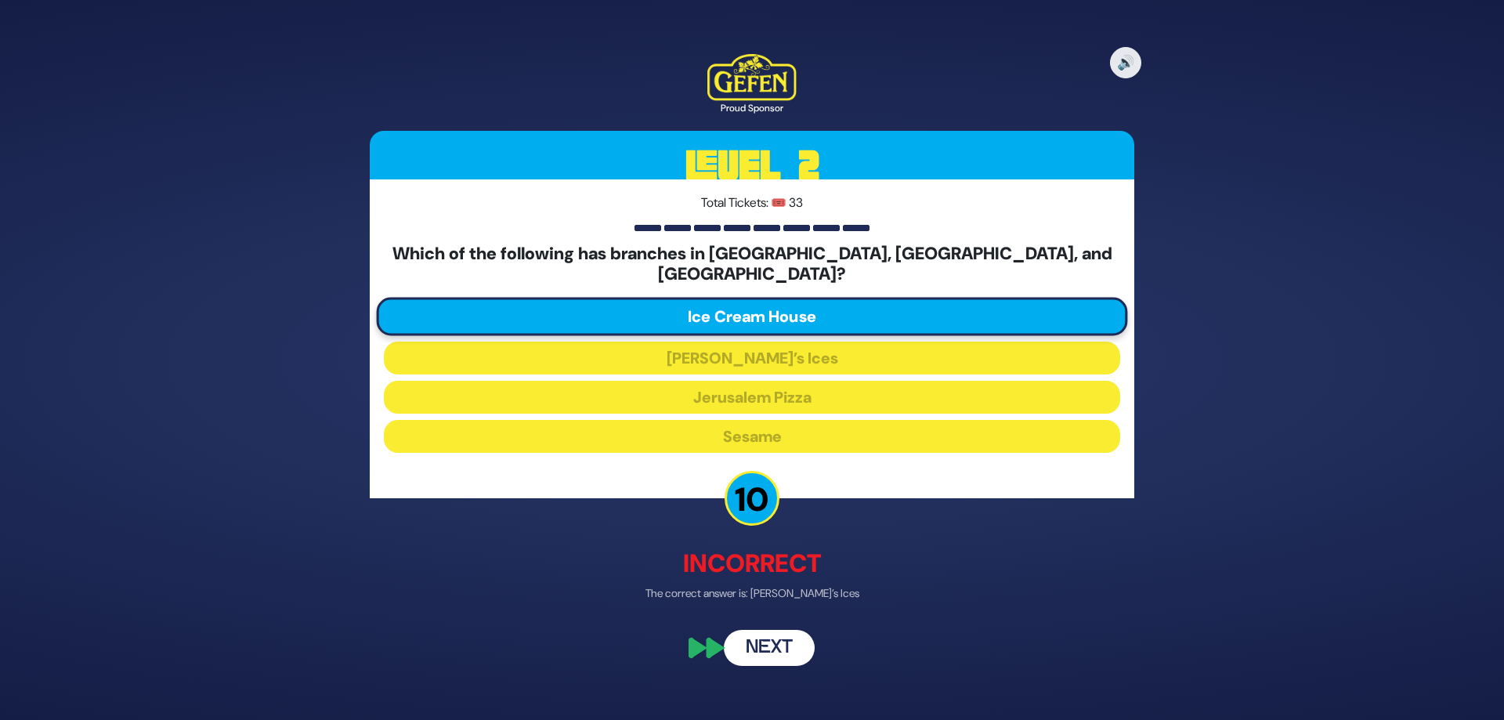
click at [790, 635] on button "Next" at bounding box center [769, 648] width 91 height 36
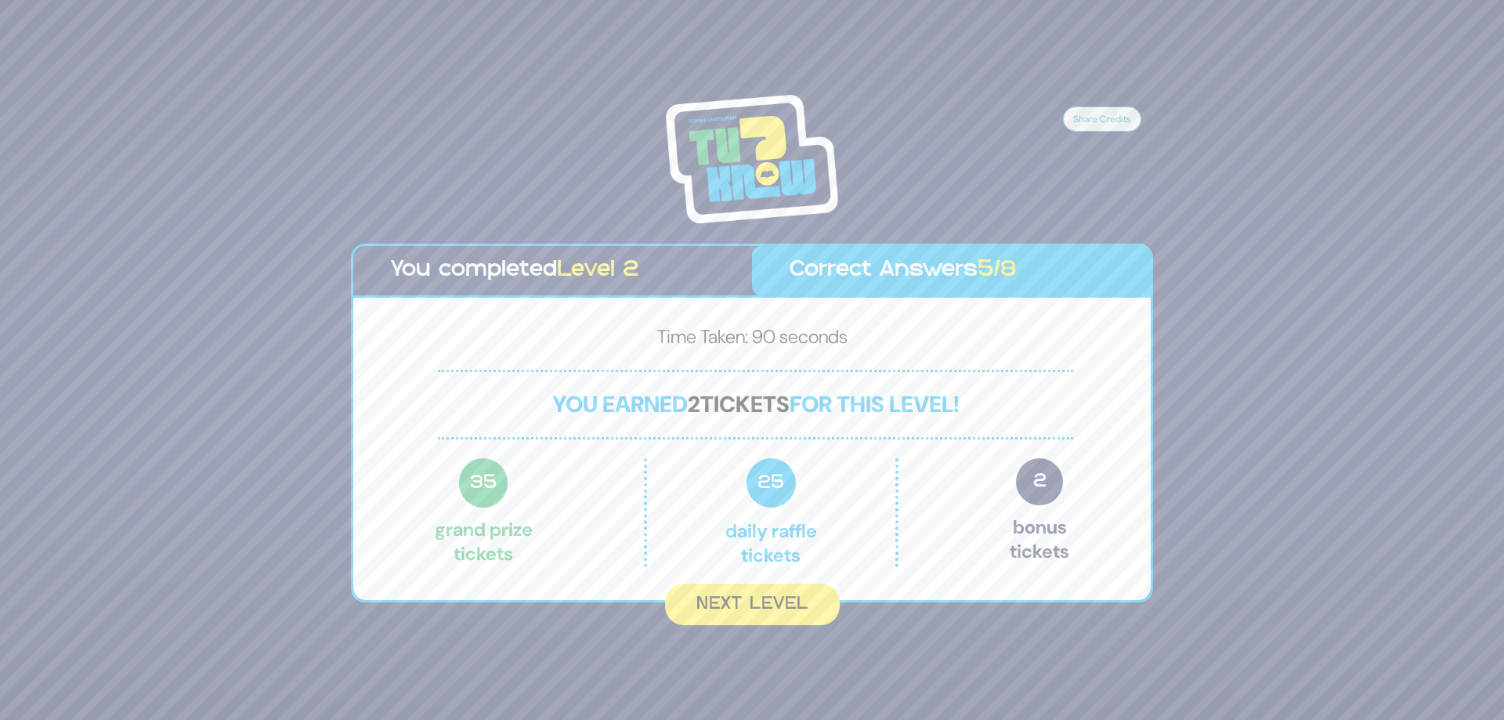
click at [763, 614] on button "Next Level" at bounding box center [752, 605] width 175 height 42
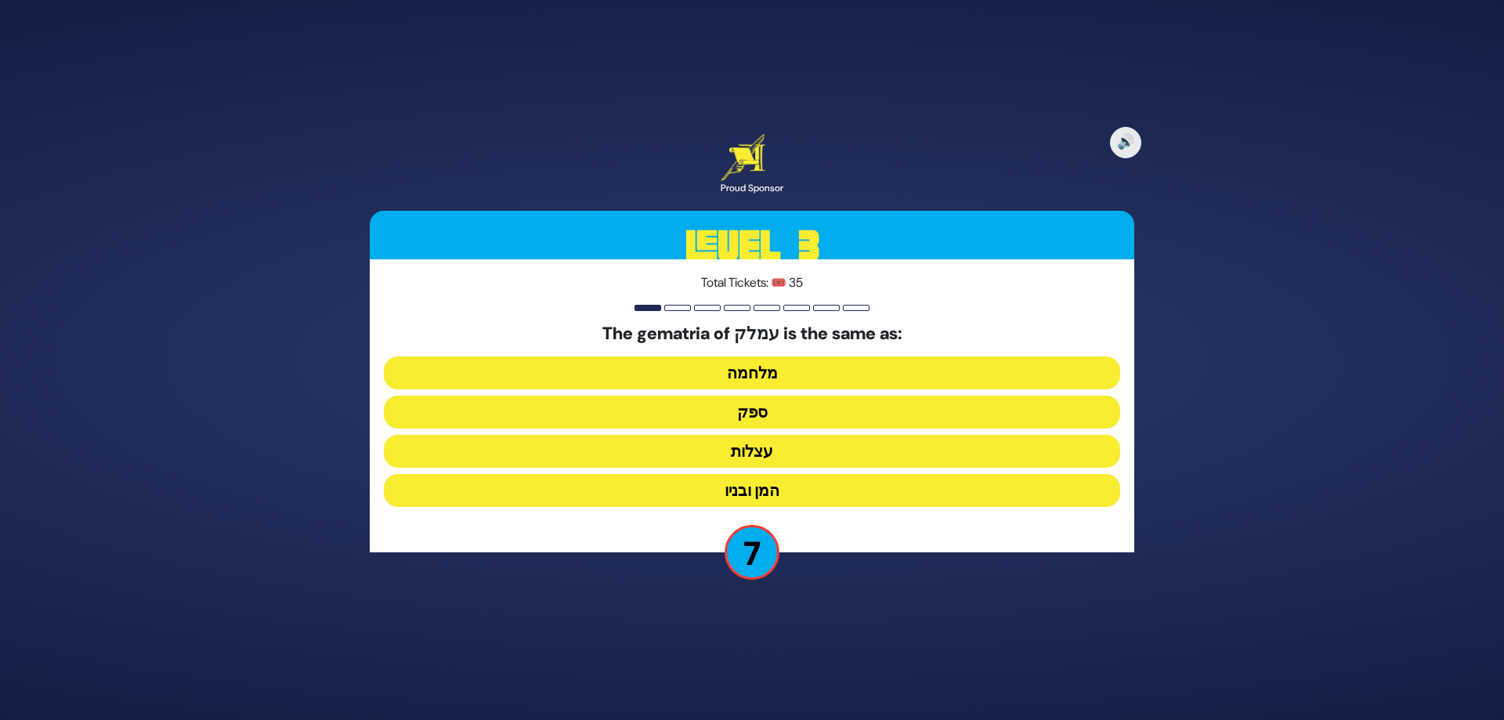
click at [831, 414] on button "ספק" at bounding box center [752, 412] width 737 height 33
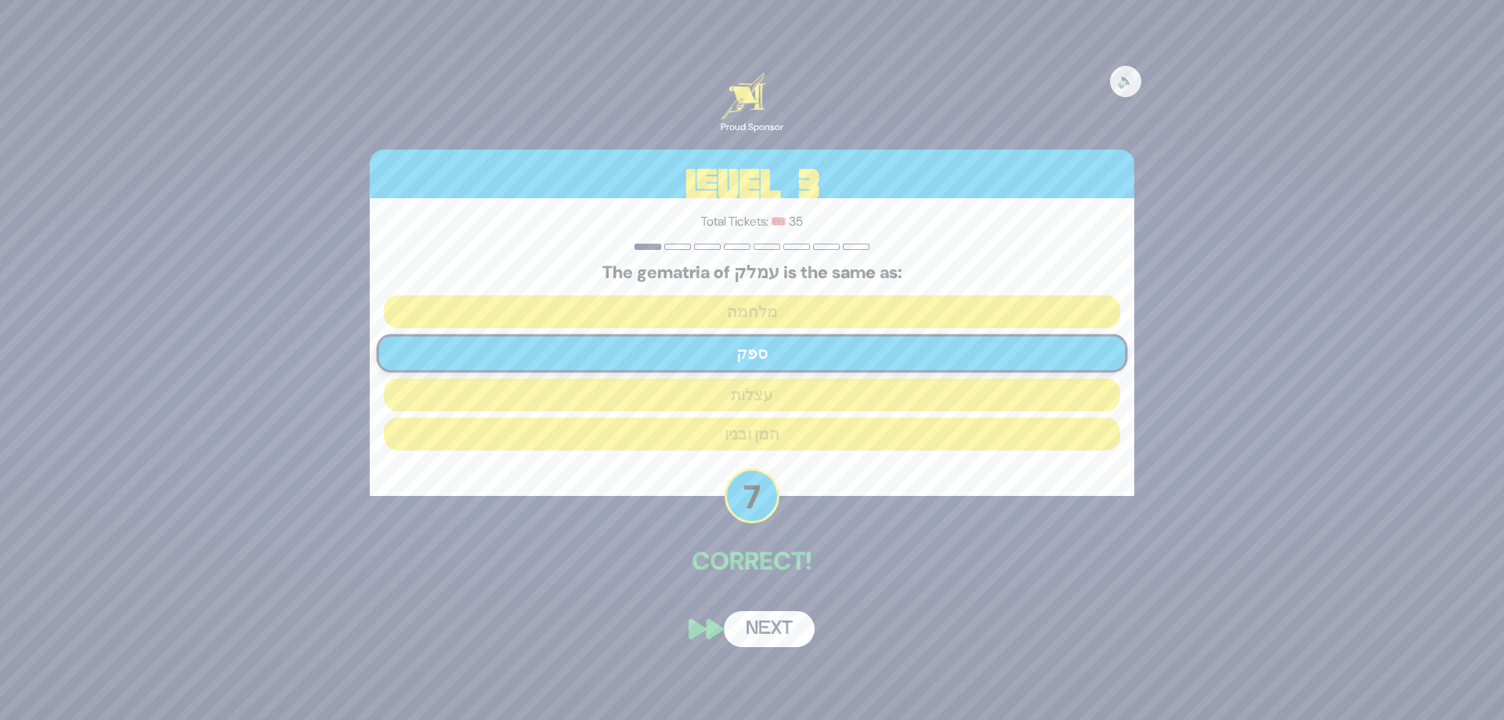
click at [777, 623] on button "Next" at bounding box center [769, 629] width 91 height 36
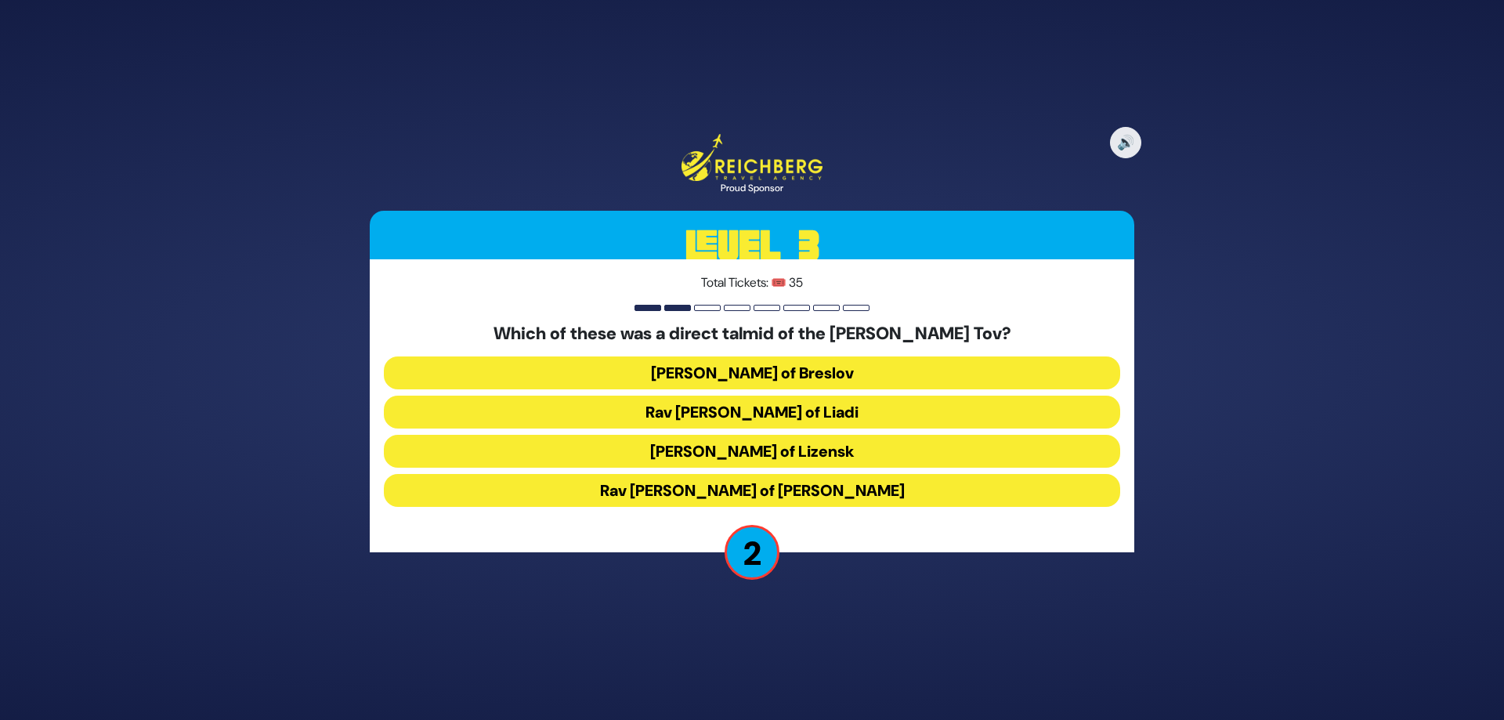
click at [838, 443] on button "Rav Elimelech of Lizensk" at bounding box center [752, 451] width 737 height 33
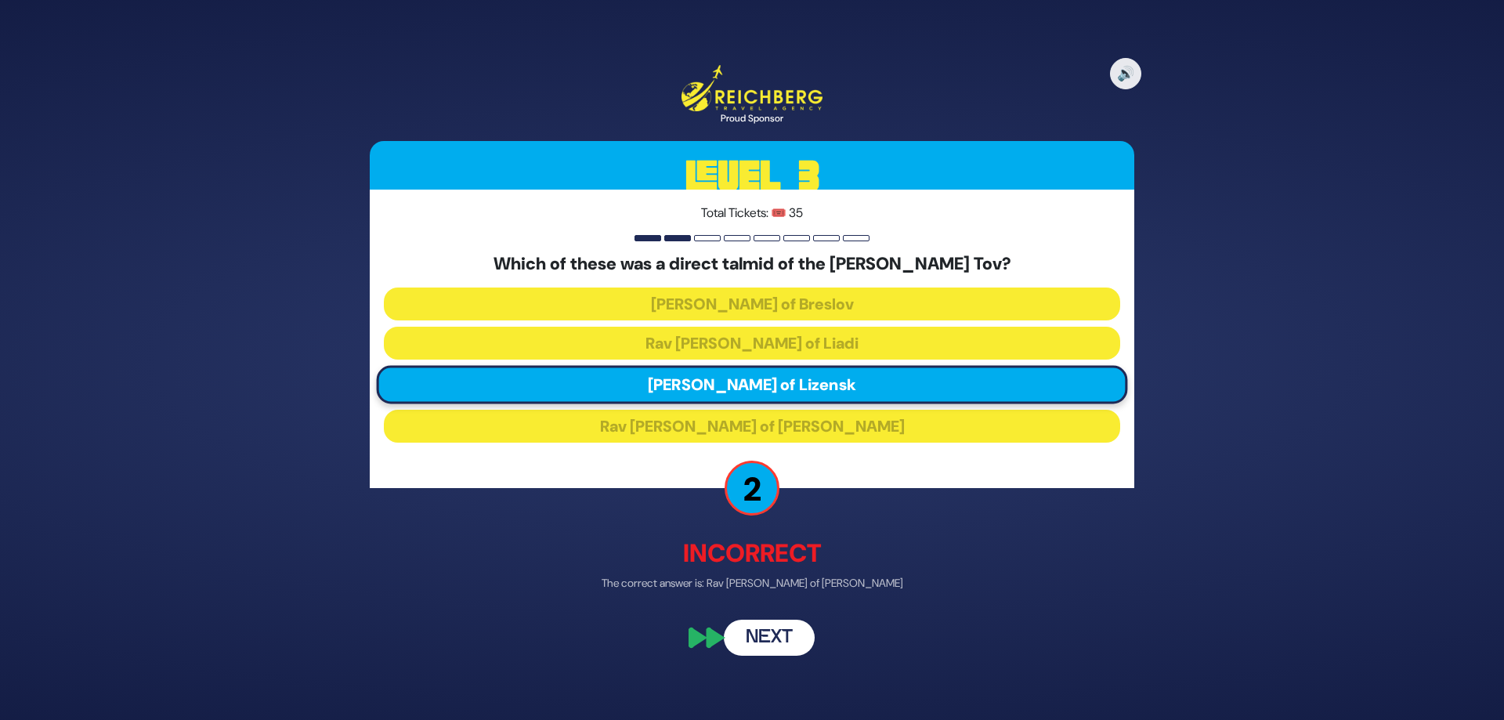
click at [794, 632] on button "Next" at bounding box center [769, 637] width 91 height 36
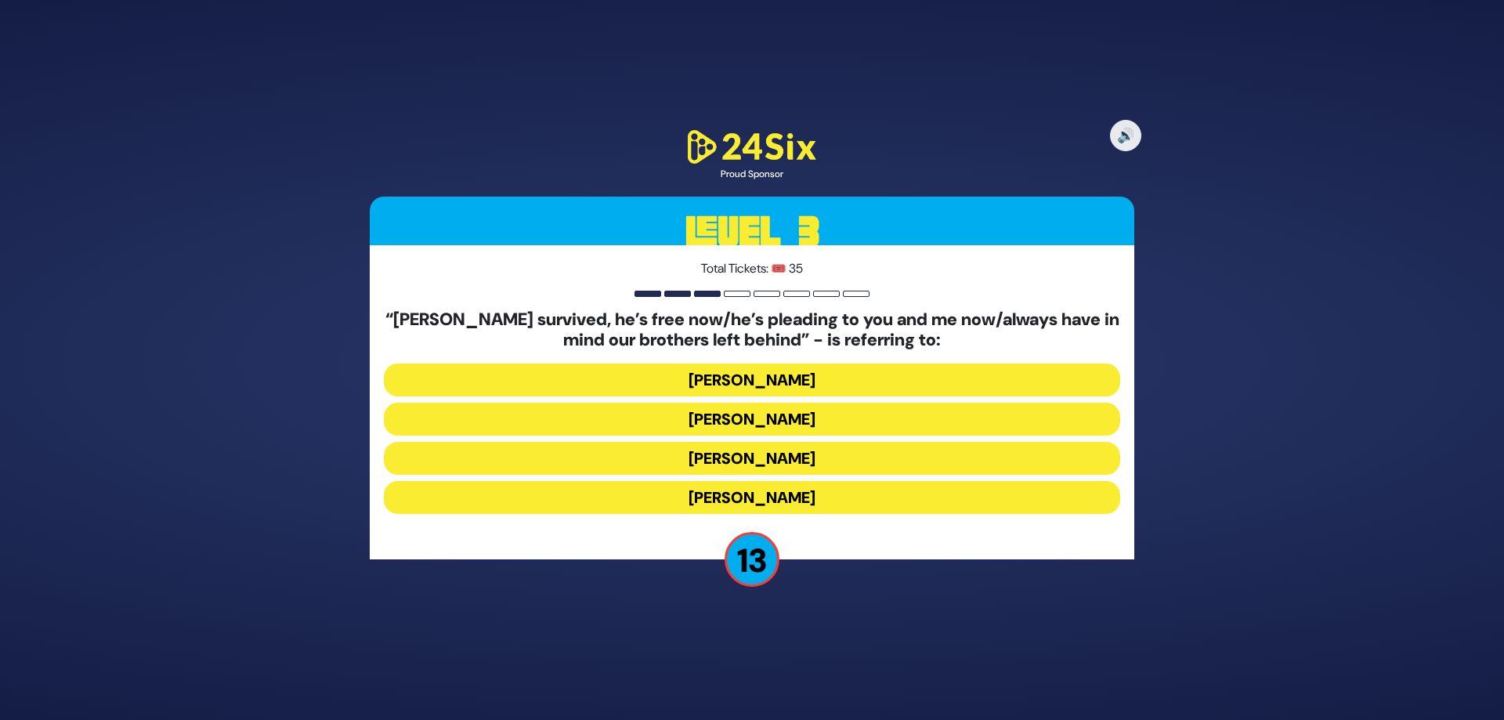
click at [717, 419] on button "Yosef Mendelovitch" at bounding box center [752, 419] width 737 height 33
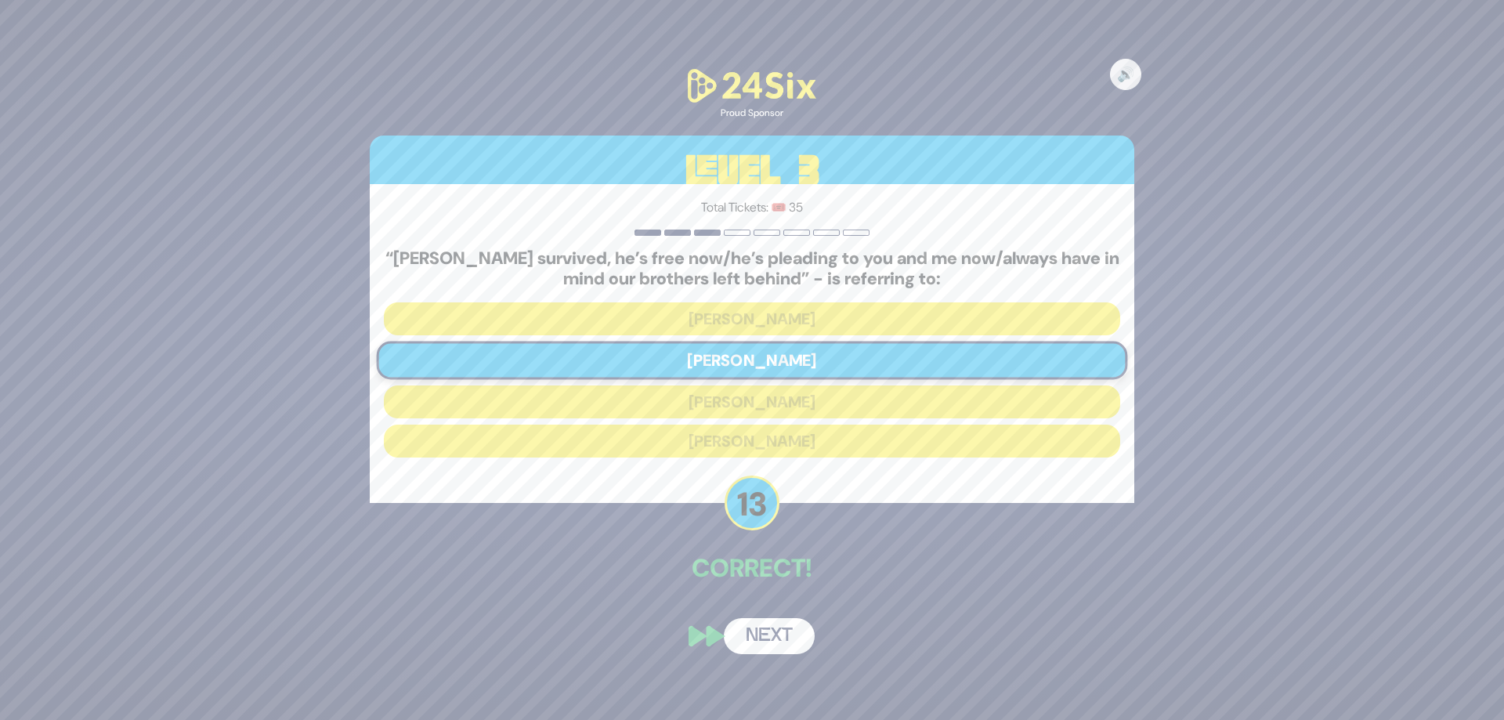
click at [771, 637] on button "Next" at bounding box center [769, 636] width 91 height 36
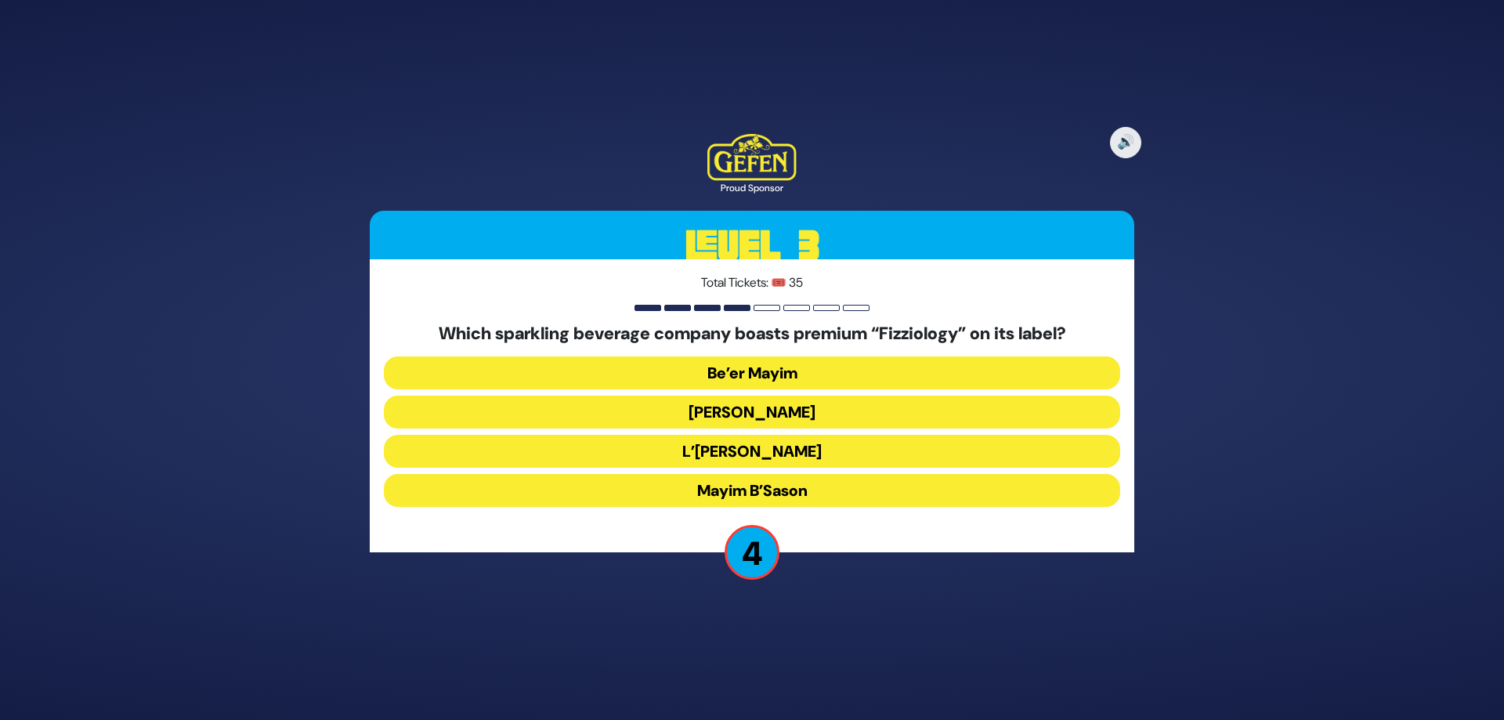
click at [804, 403] on button "Mayim Chayim" at bounding box center [752, 412] width 737 height 33
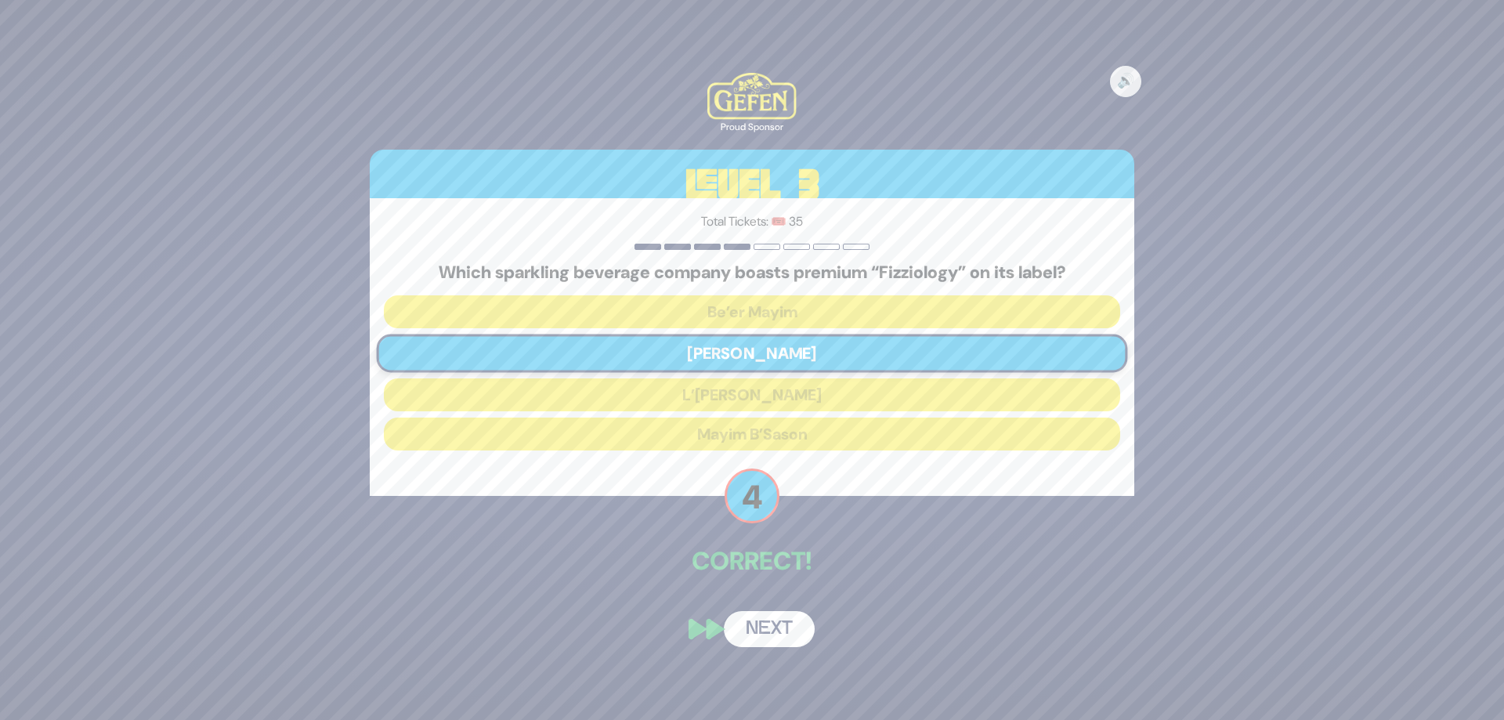
click at [782, 619] on button "Next" at bounding box center [769, 629] width 91 height 36
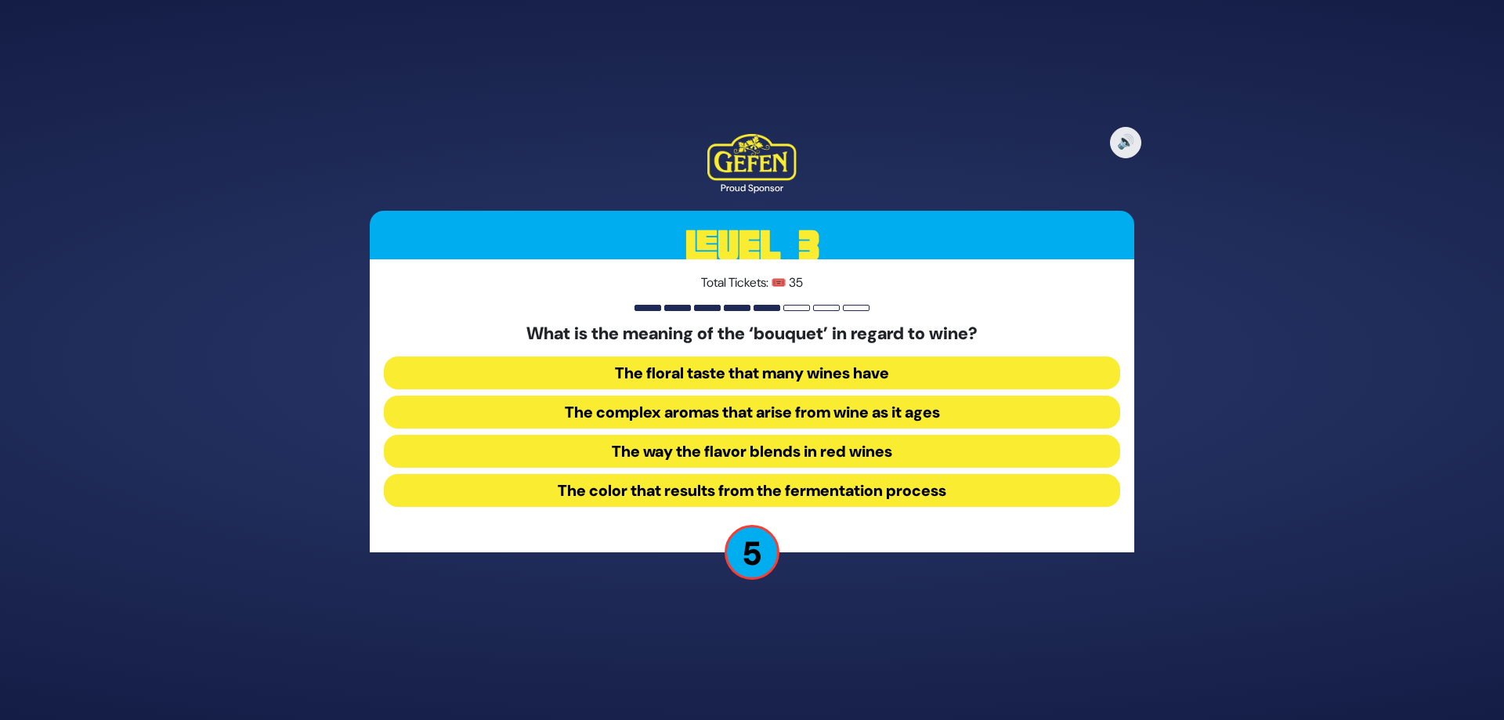
click at [764, 415] on button "The complex aromas that arise from wine as it ages" at bounding box center [752, 412] width 737 height 33
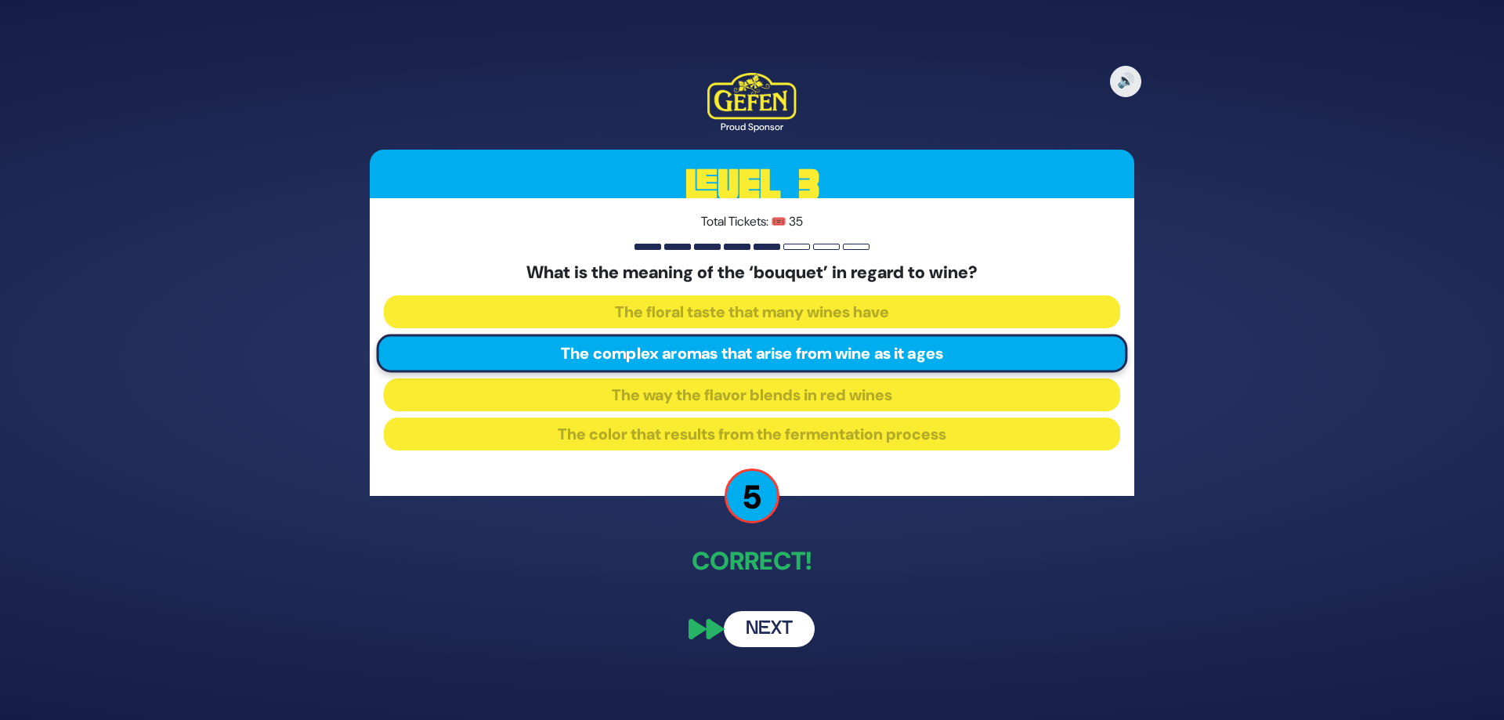
click at [744, 636] on button "Next" at bounding box center [769, 629] width 91 height 36
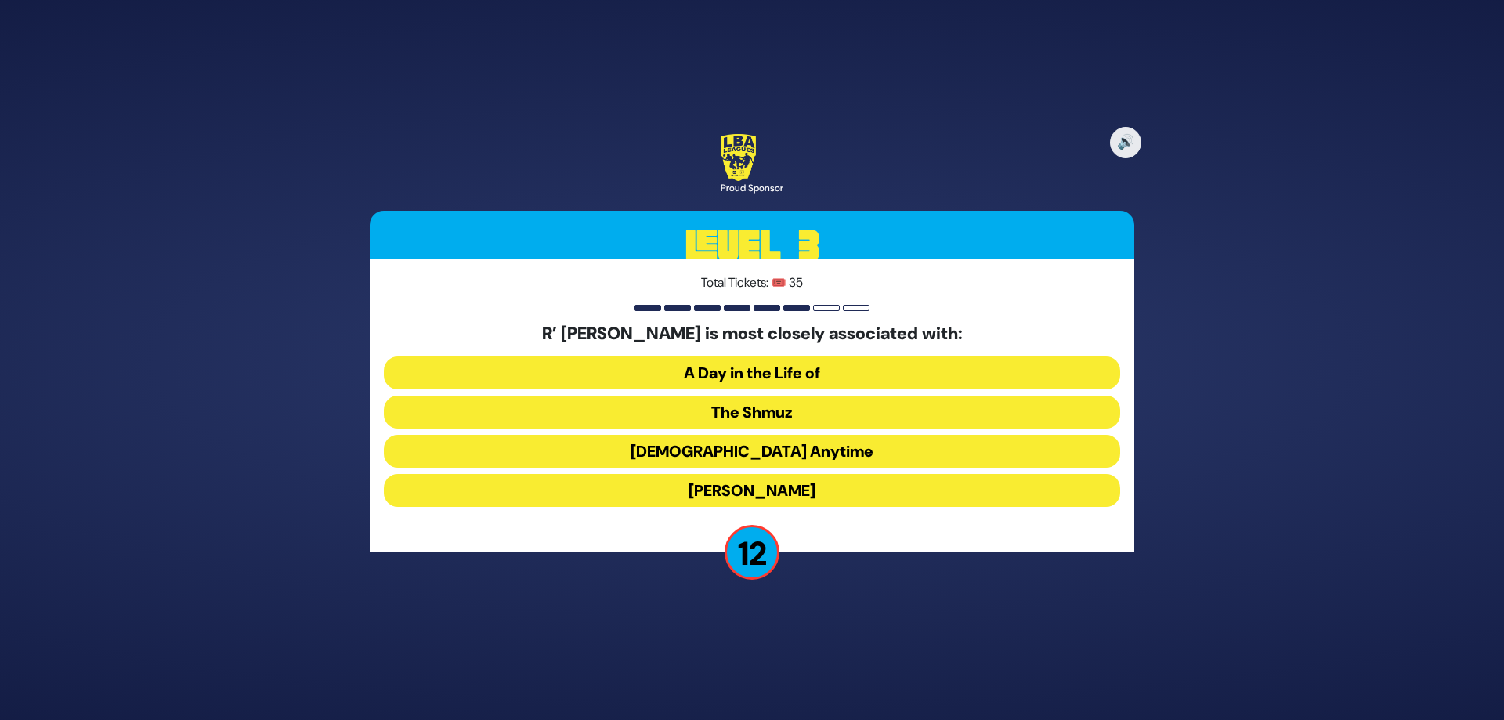
click at [778, 417] on button "The Shmuz" at bounding box center [752, 412] width 737 height 33
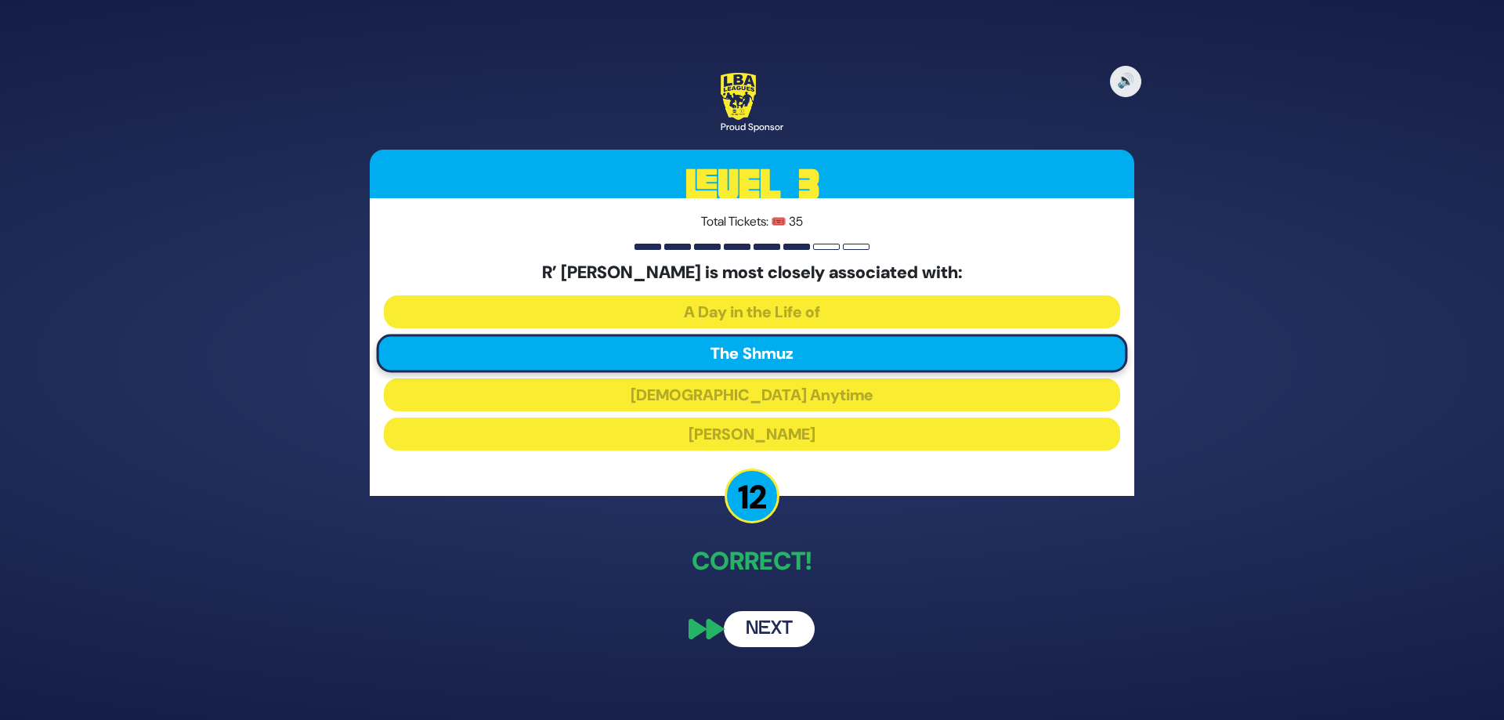
click at [777, 630] on button "Next" at bounding box center [769, 629] width 91 height 36
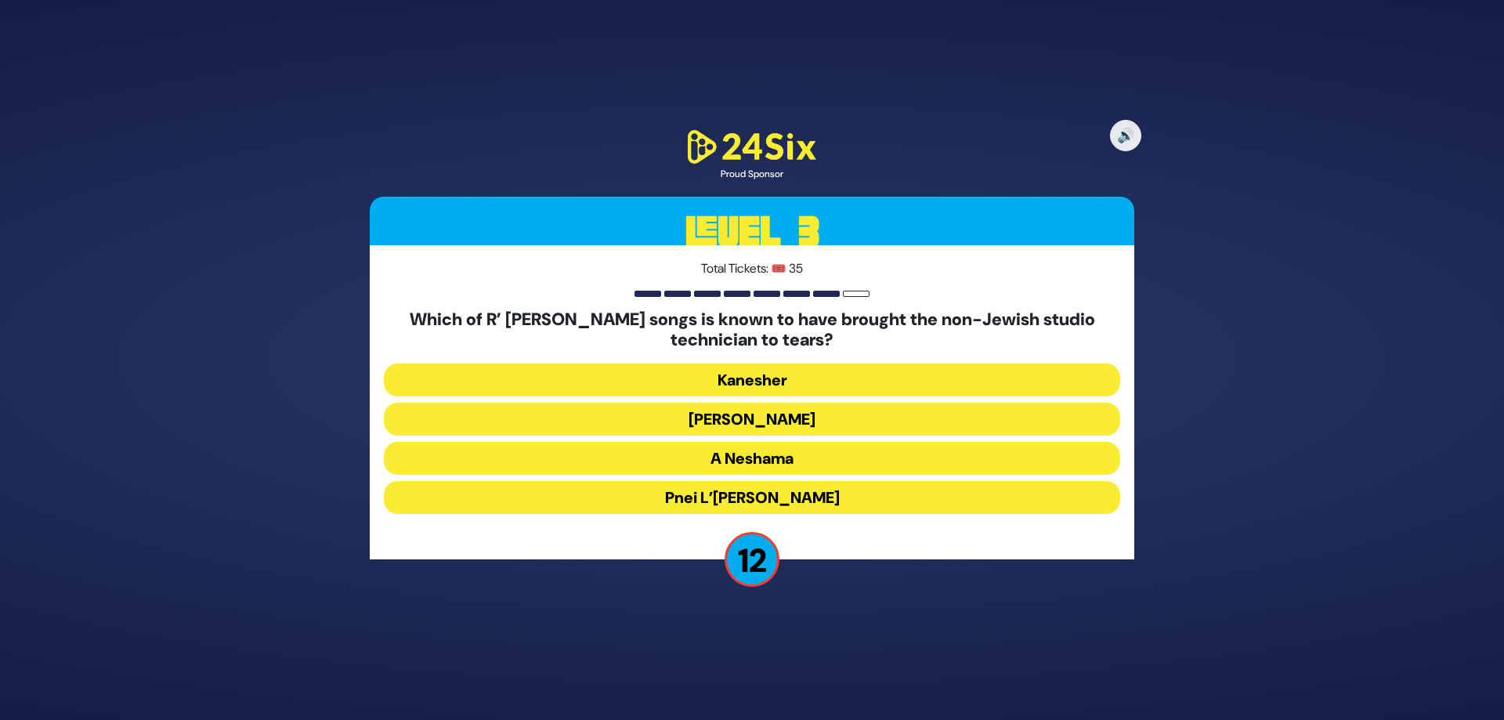
click at [795, 405] on button "Elokai Neshama" at bounding box center [752, 419] width 737 height 33
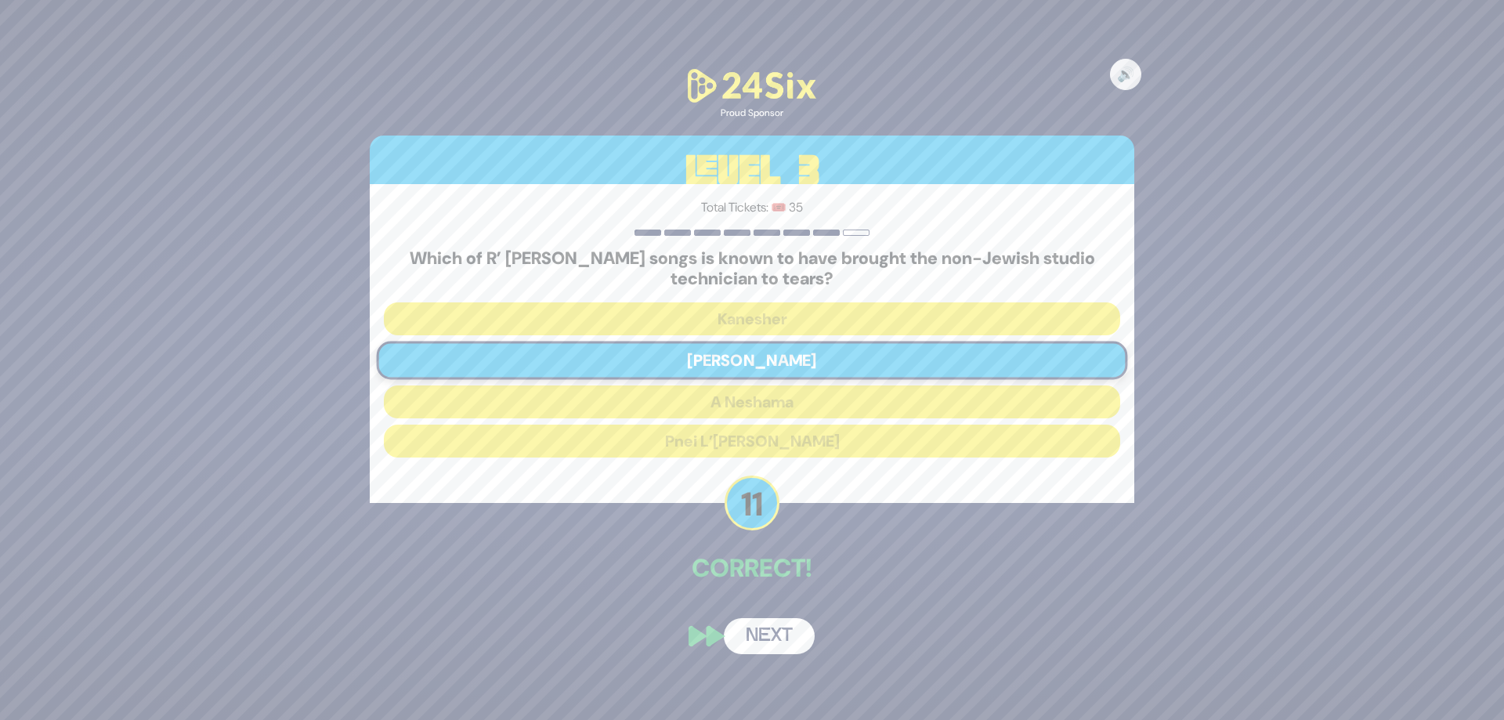
click at [781, 624] on button "Next" at bounding box center [769, 636] width 91 height 36
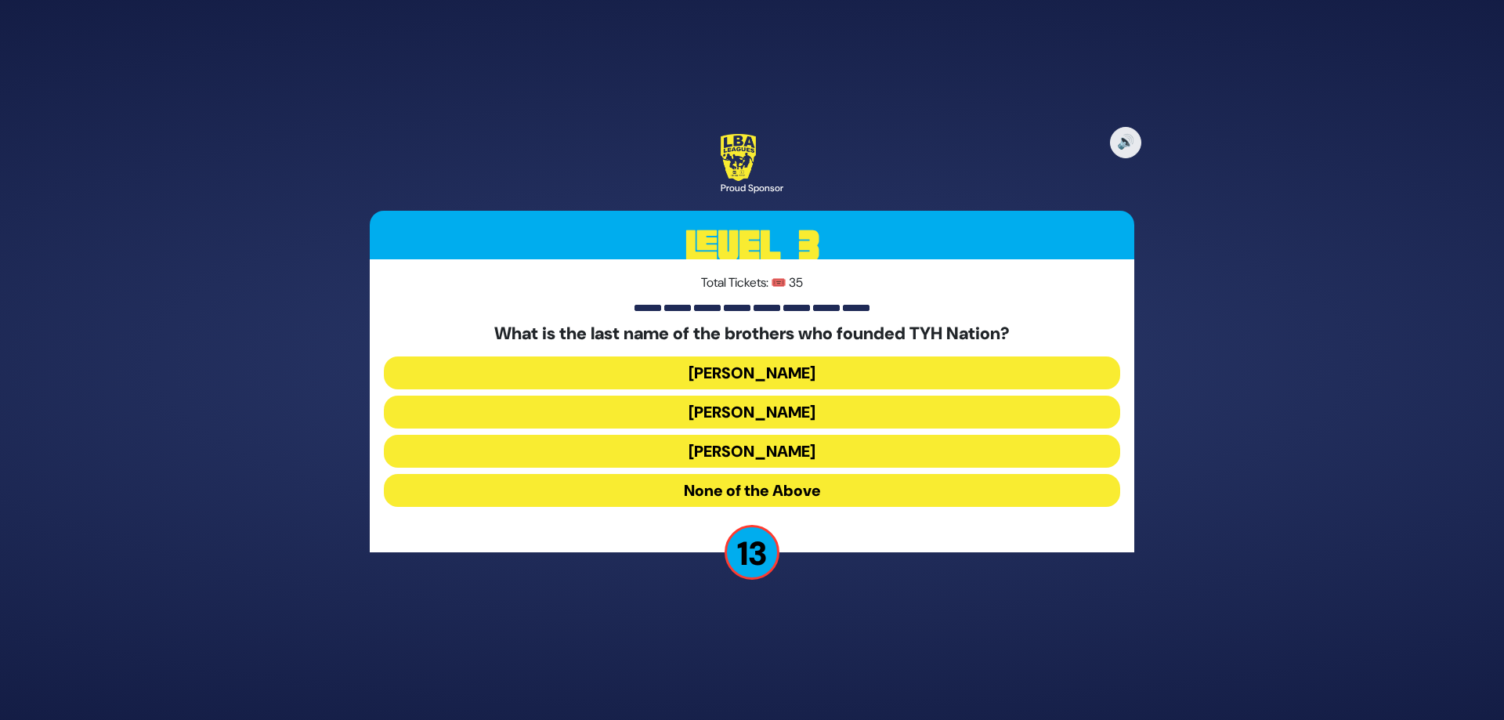
click at [764, 376] on button "Blumstein" at bounding box center [752, 373] width 737 height 33
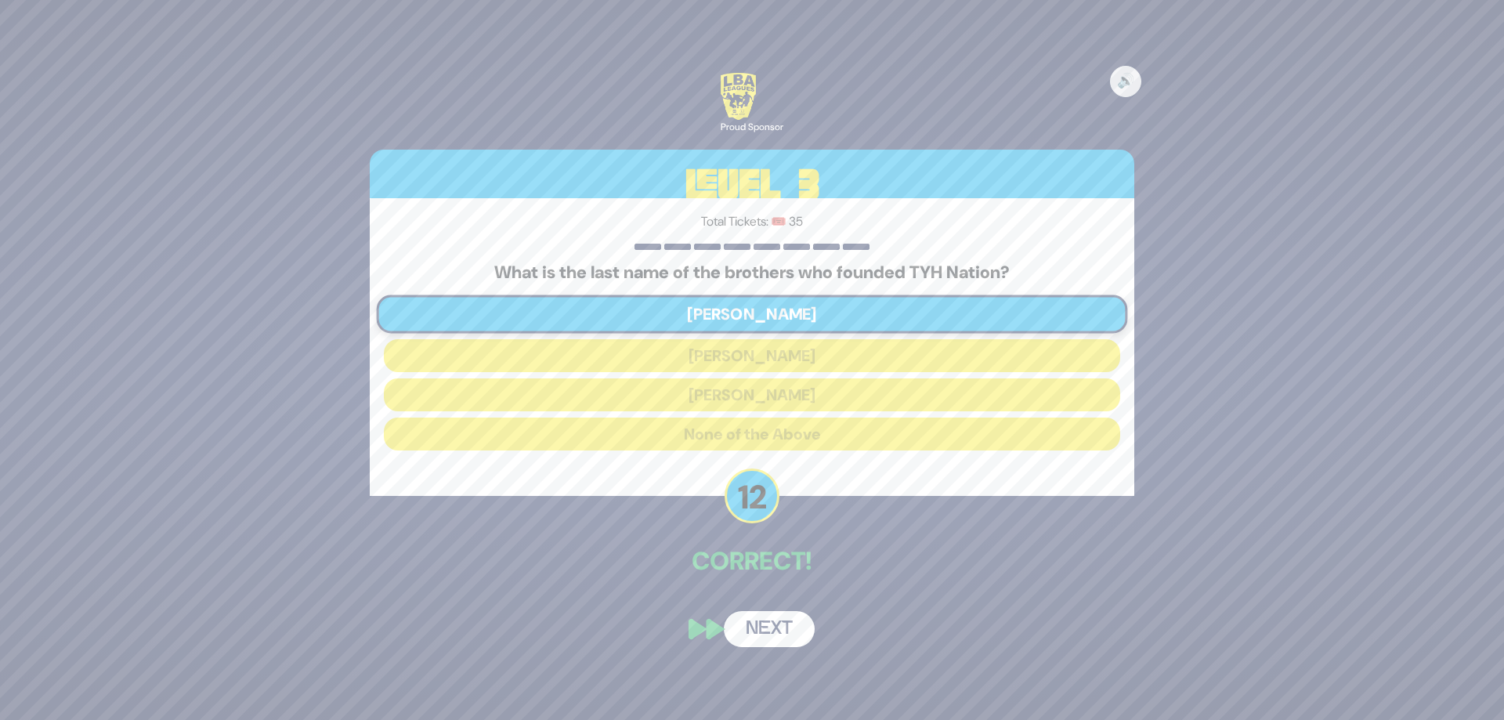
click at [790, 632] on button "Next" at bounding box center [769, 629] width 91 height 36
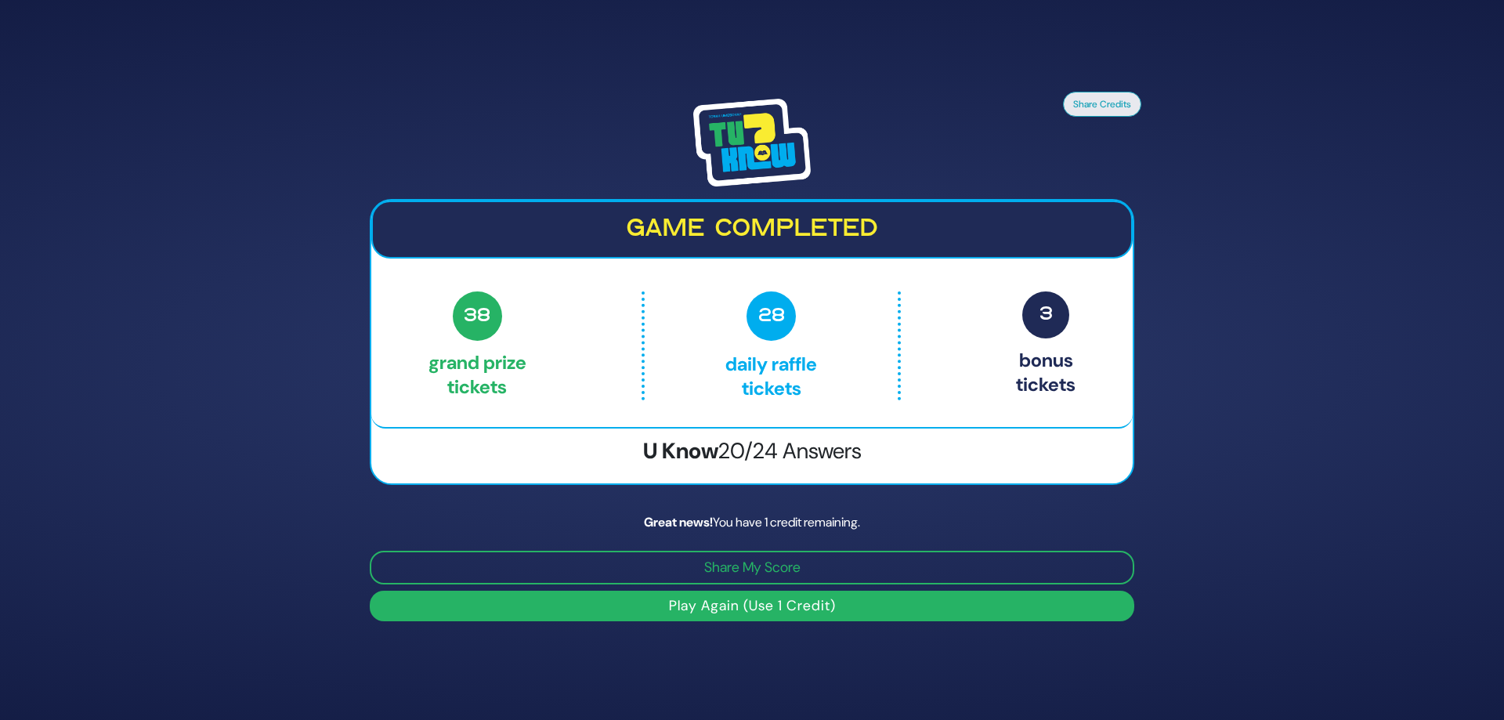
click at [889, 601] on button "Play Again (Use 1 Credit)" at bounding box center [752, 606] width 765 height 31
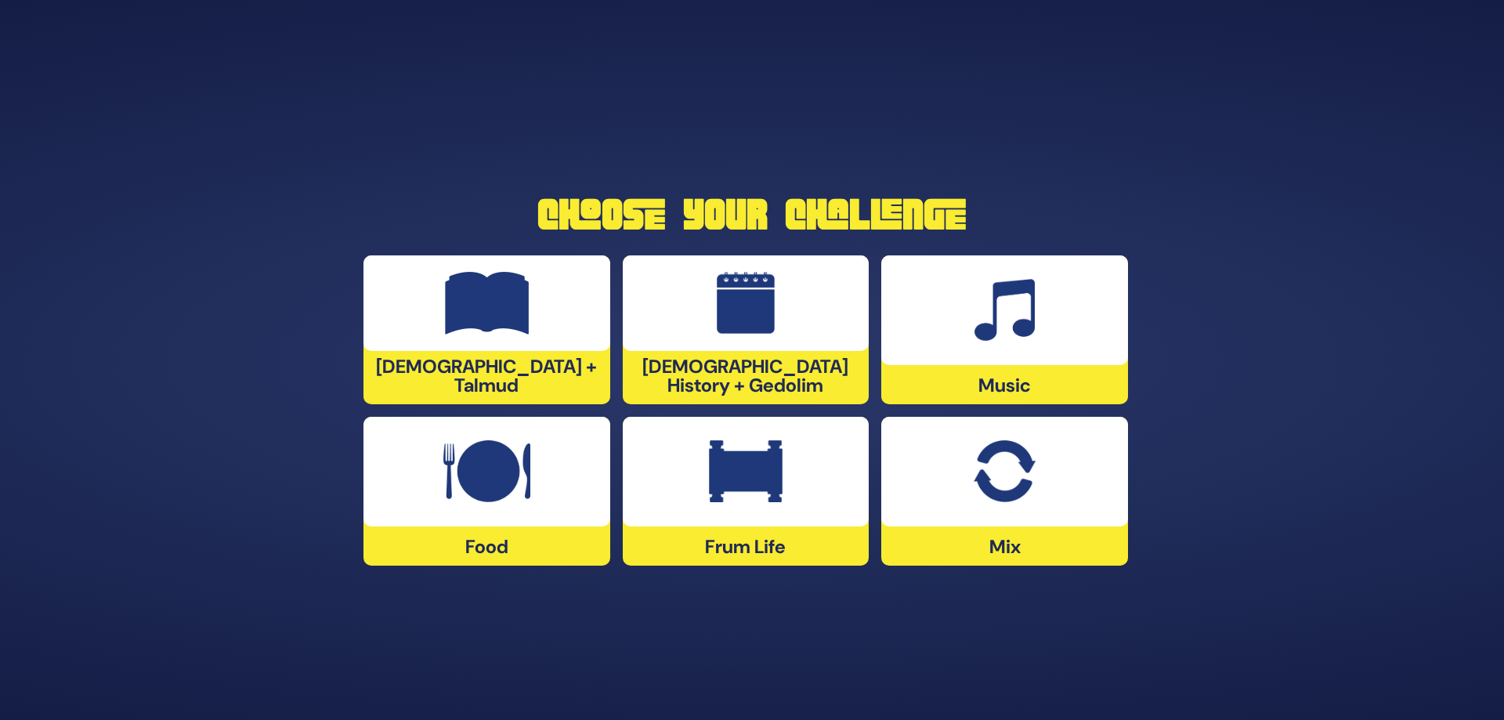
click at [1015, 504] on div at bounding box center [1005, 472] width 247 height 110
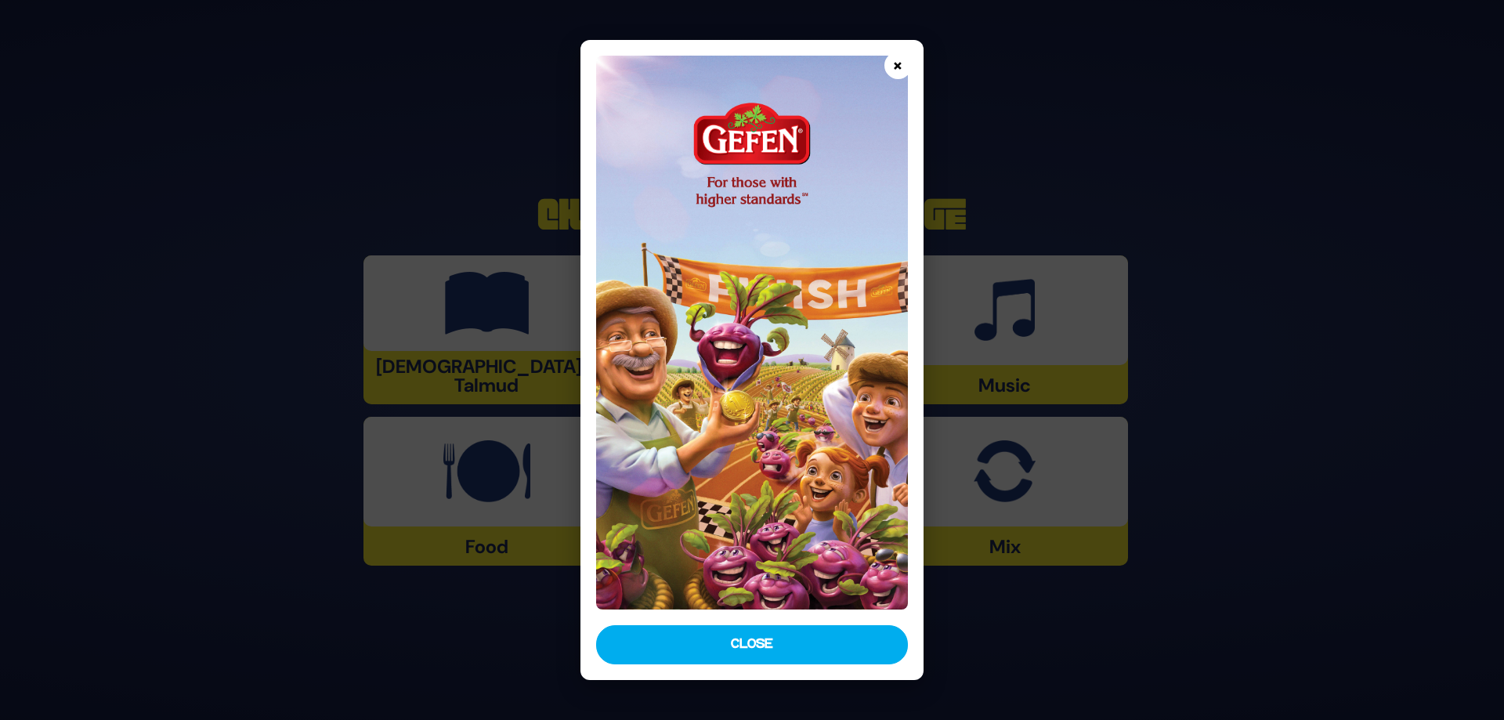
click at [903, 60] on button "×" at bounding box center [898, 65] width 27 height 27
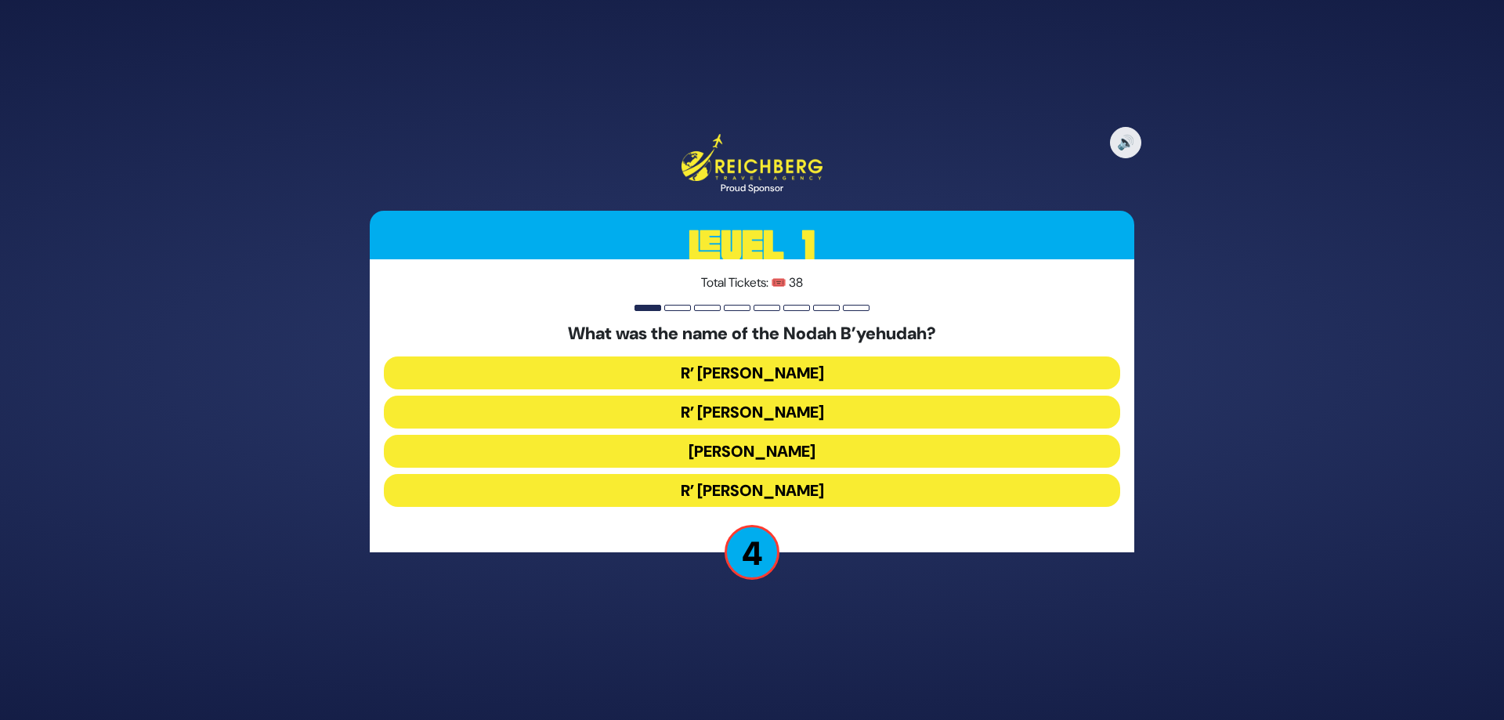
click at [849, 415] on button "R’ [PERSON_NAME]" at bounding box center [752, 412] width 737 height 33
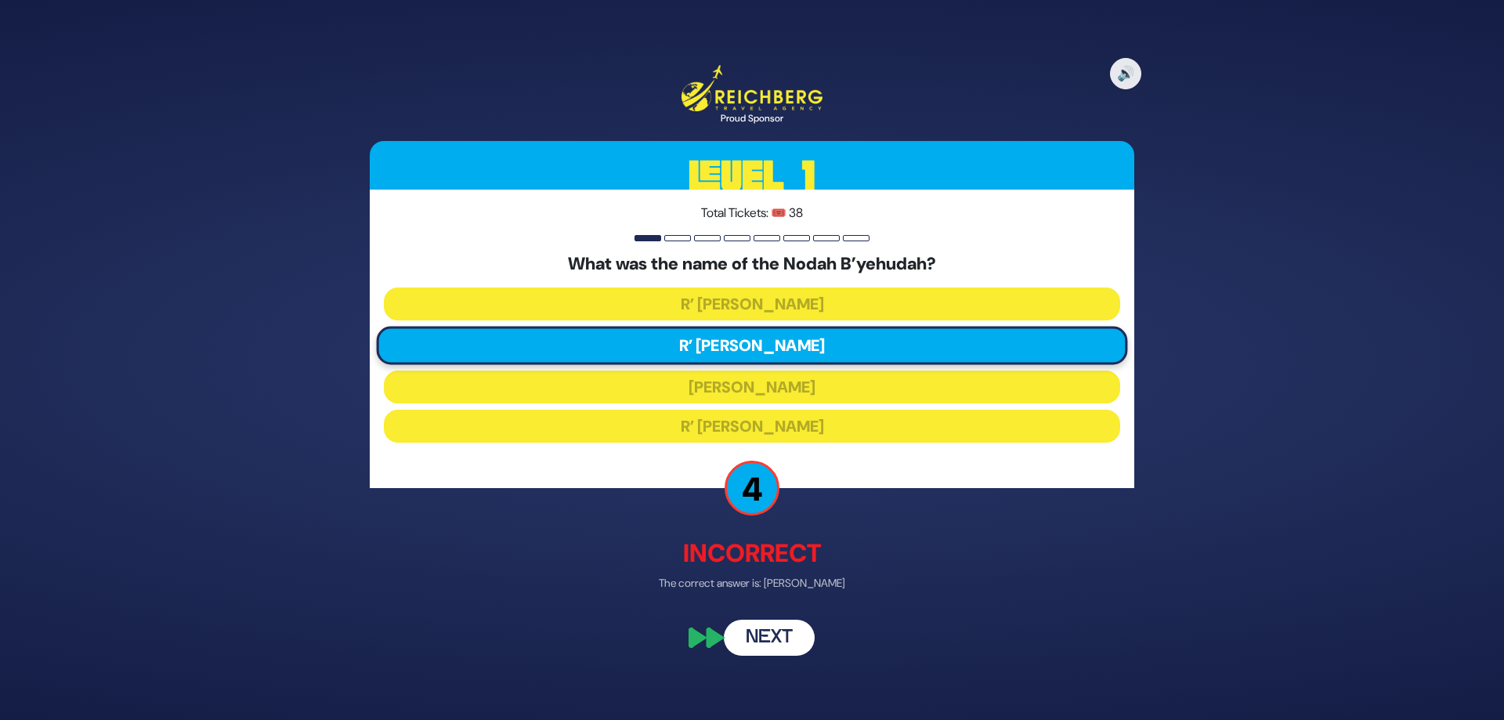
click at [799, 635] on button "Next" at bounding box center [769, 637] width 91 height 36
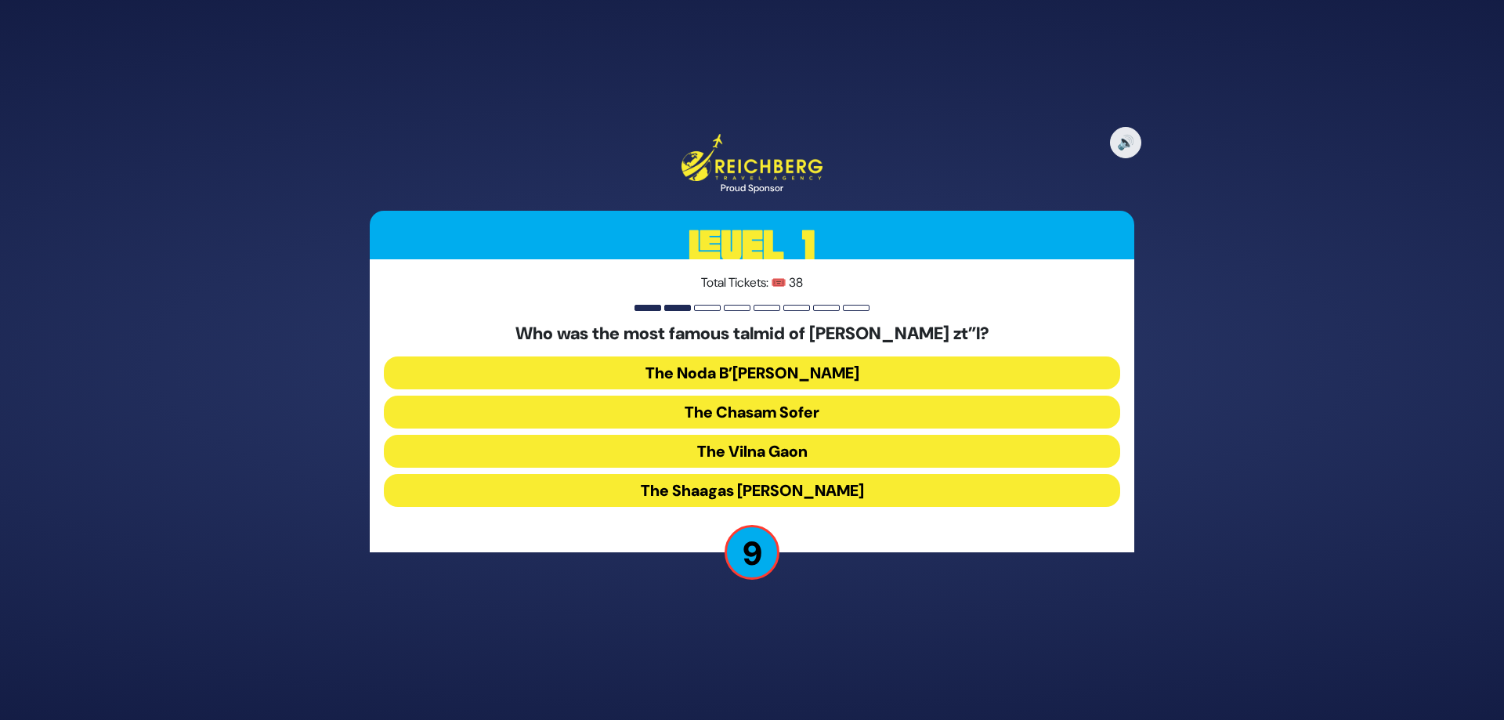
click at [809, 422] on button "The Chasam Sofer" at bounding box center [752, 412] width 737 height 33
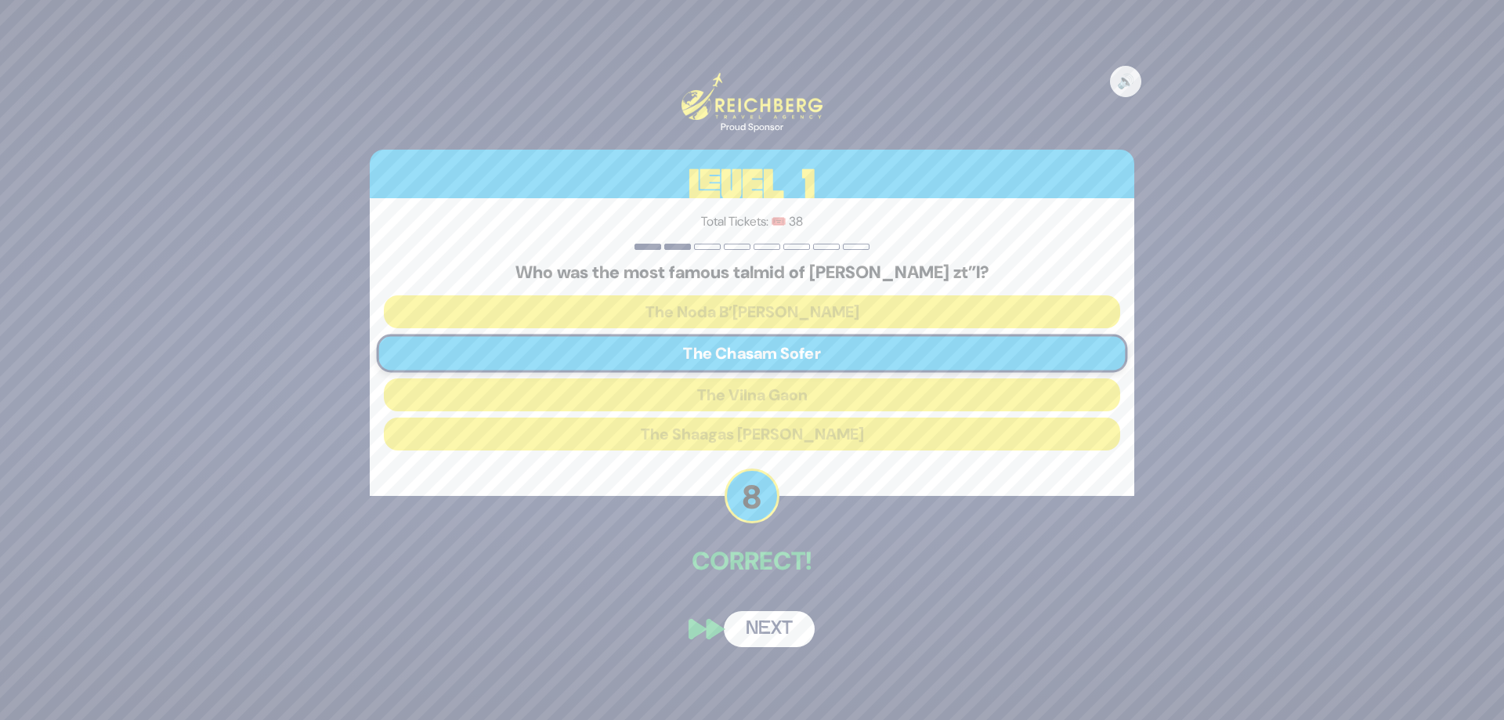
click at [778, 645] on button "Next" at bounding box center [769, 629] width 91 height 36
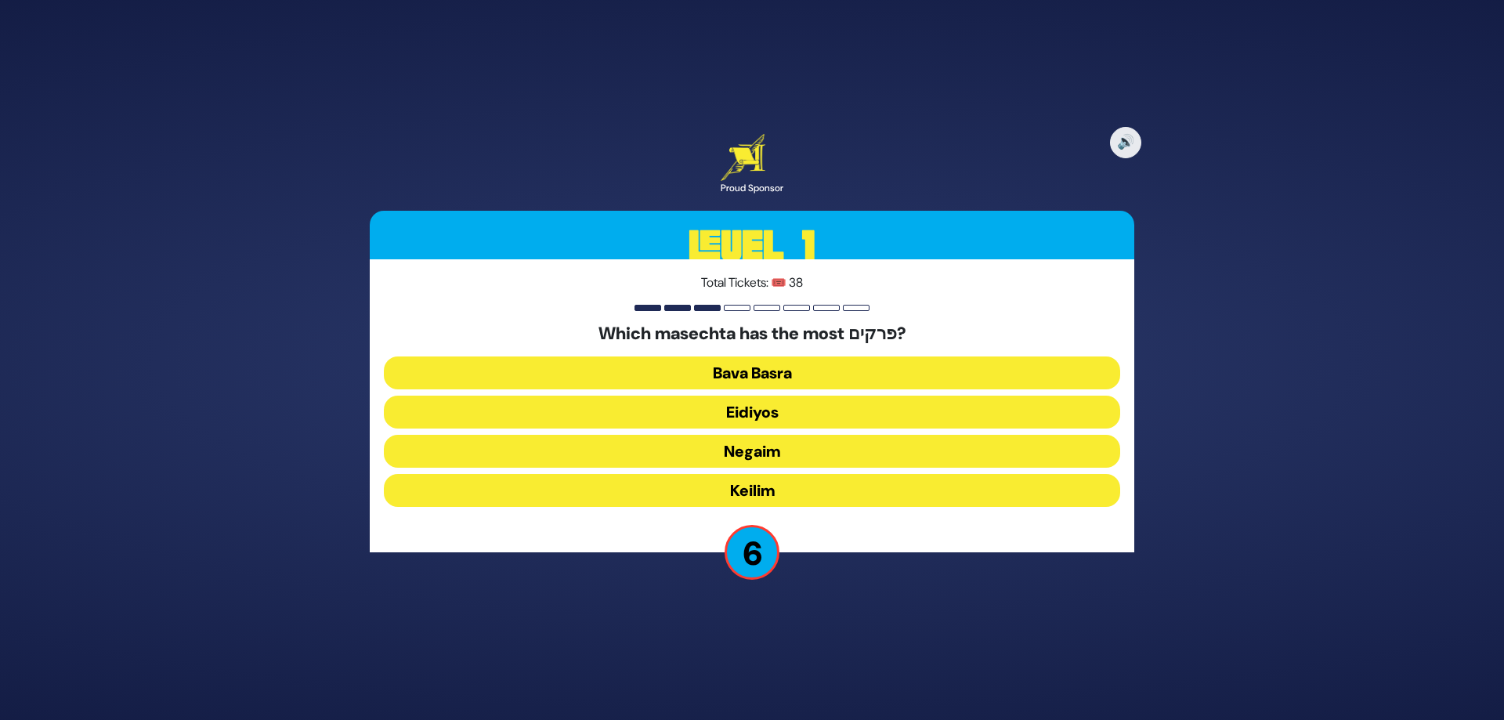
click at [778, 491] on button "Keilim" at bounding box center [752, 490] width 737 height 33
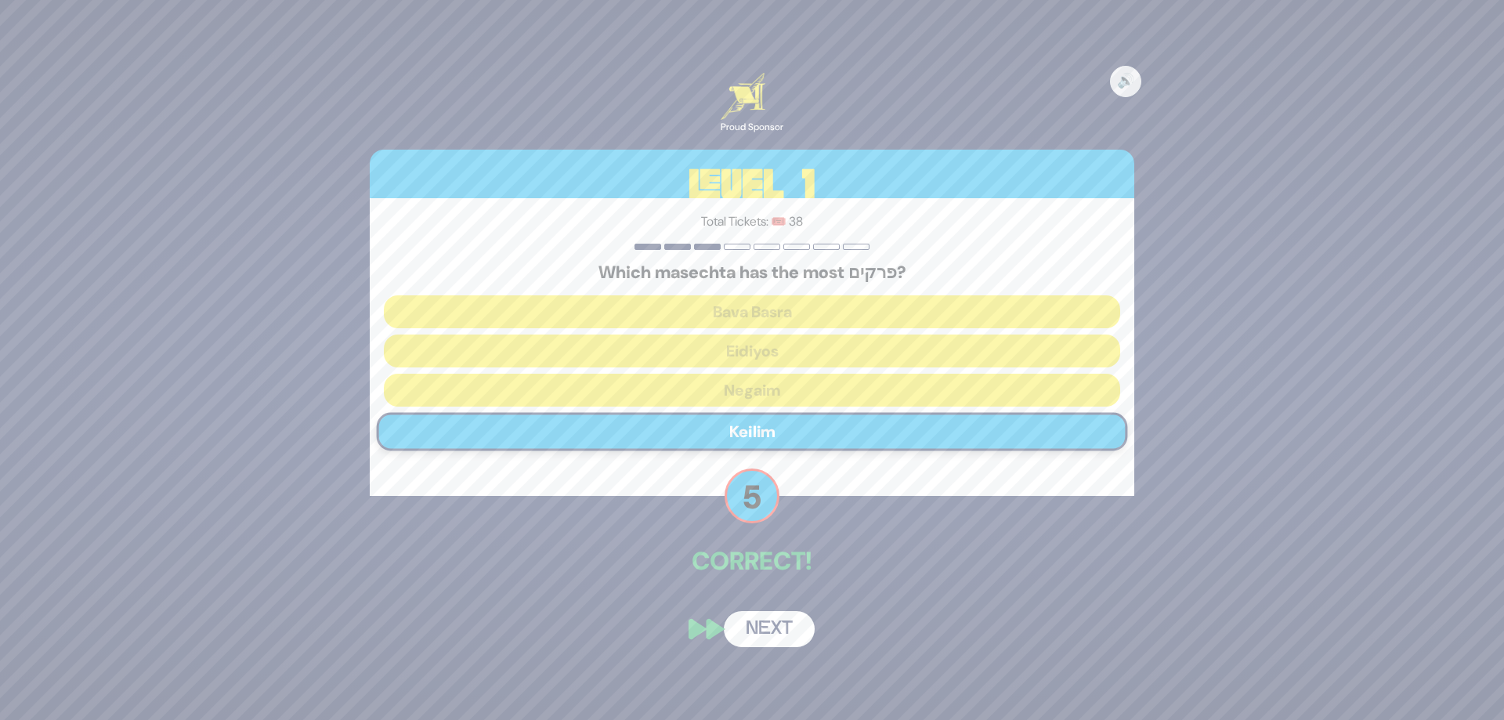
click at [781, 618] on button "Next" at bounding box center [769, 629] width 91 height 36
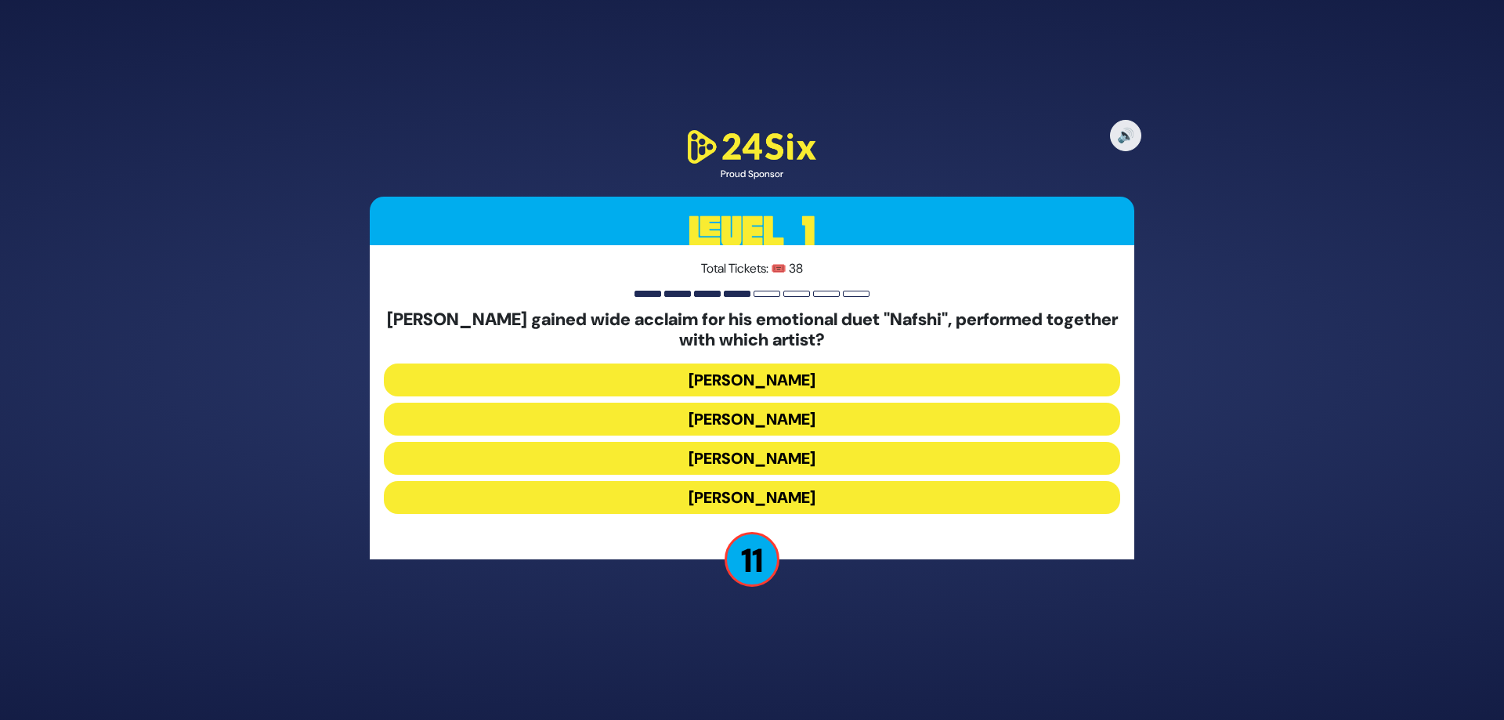
click at [723, 415] on button "[PERSON_NAME]" at bounding box center [752, 419] width 737 height 33
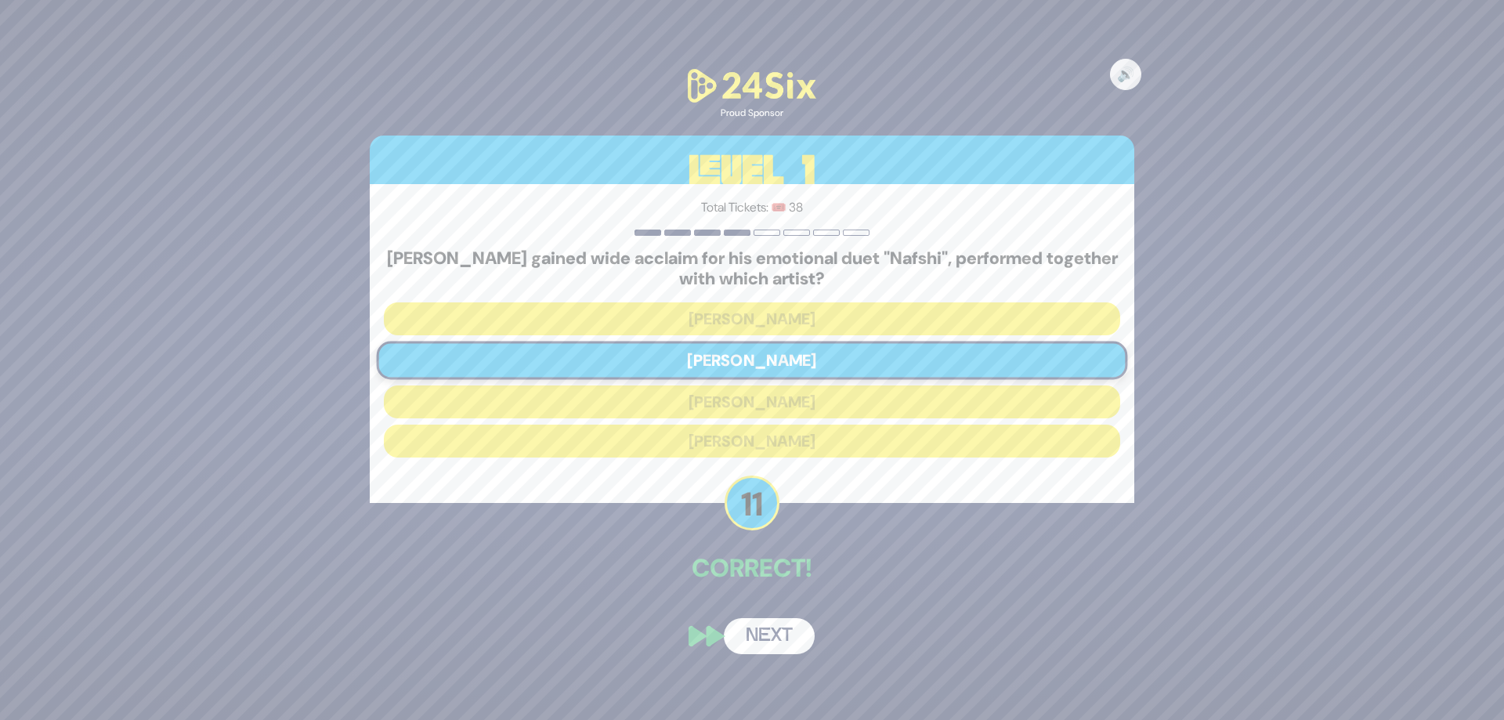
click at [798, 631] on button "Next" at bounding box center [769, 636] width 91 height 36
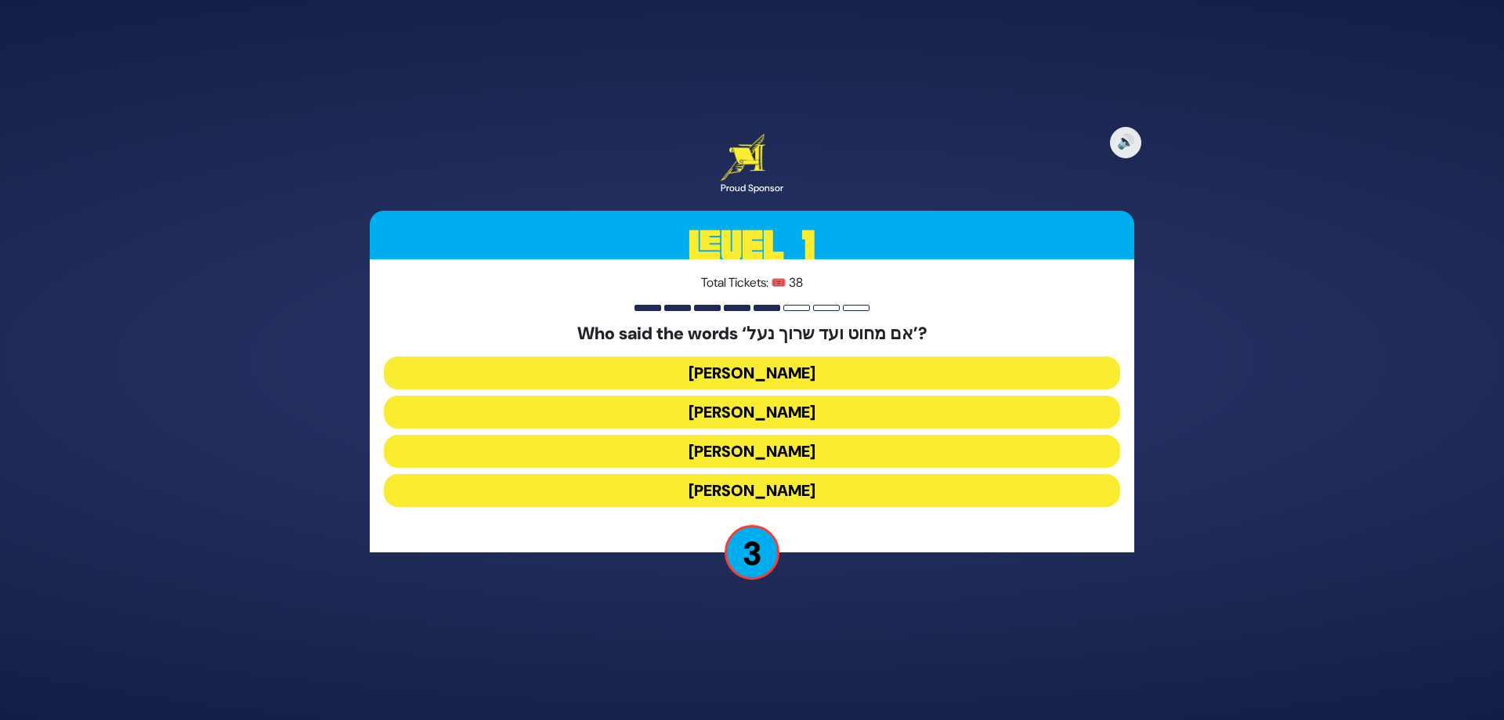
click at [747, 451] on button "[PERSON_NAME]" at bounding box center [752, 451] width 737 height 33
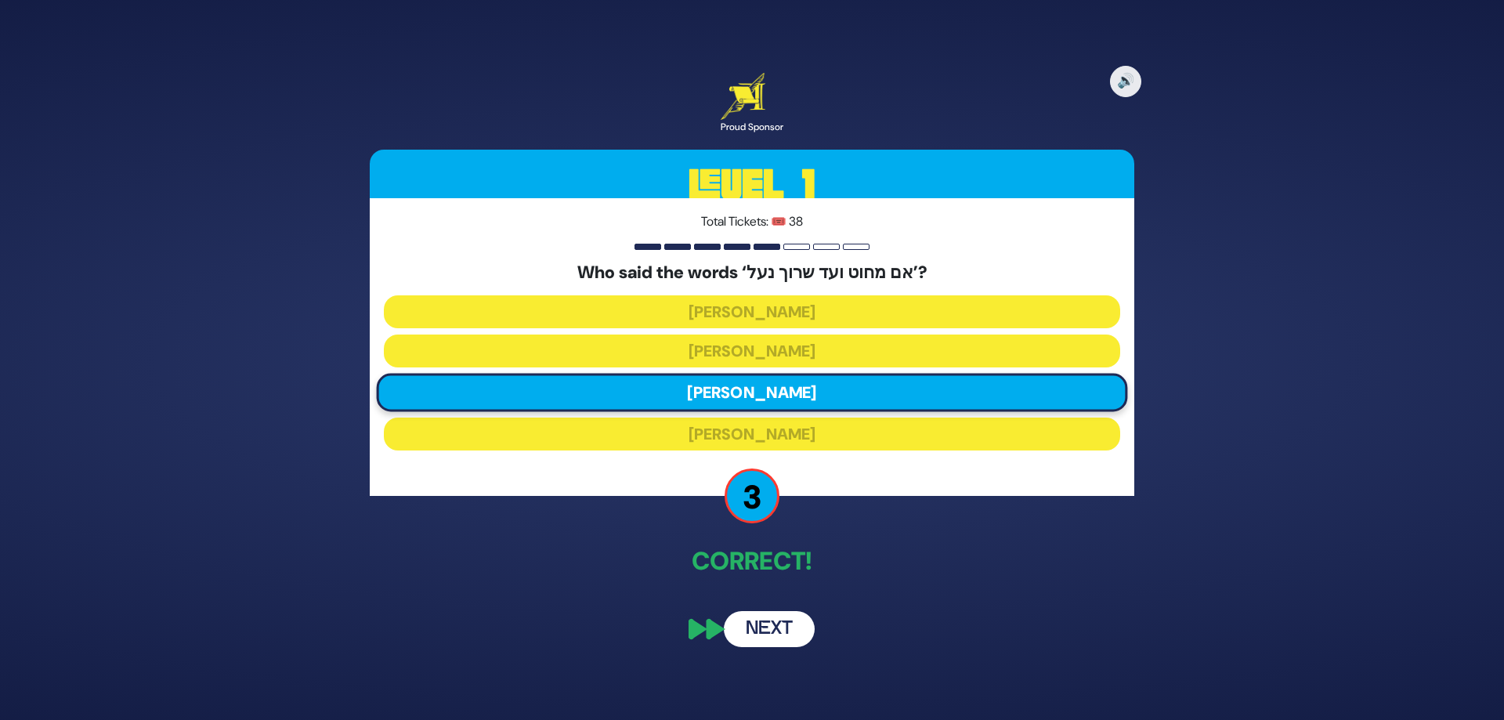
click at [764, 641] on button "Next" at bounding box center [769, 629] width 91 height 36
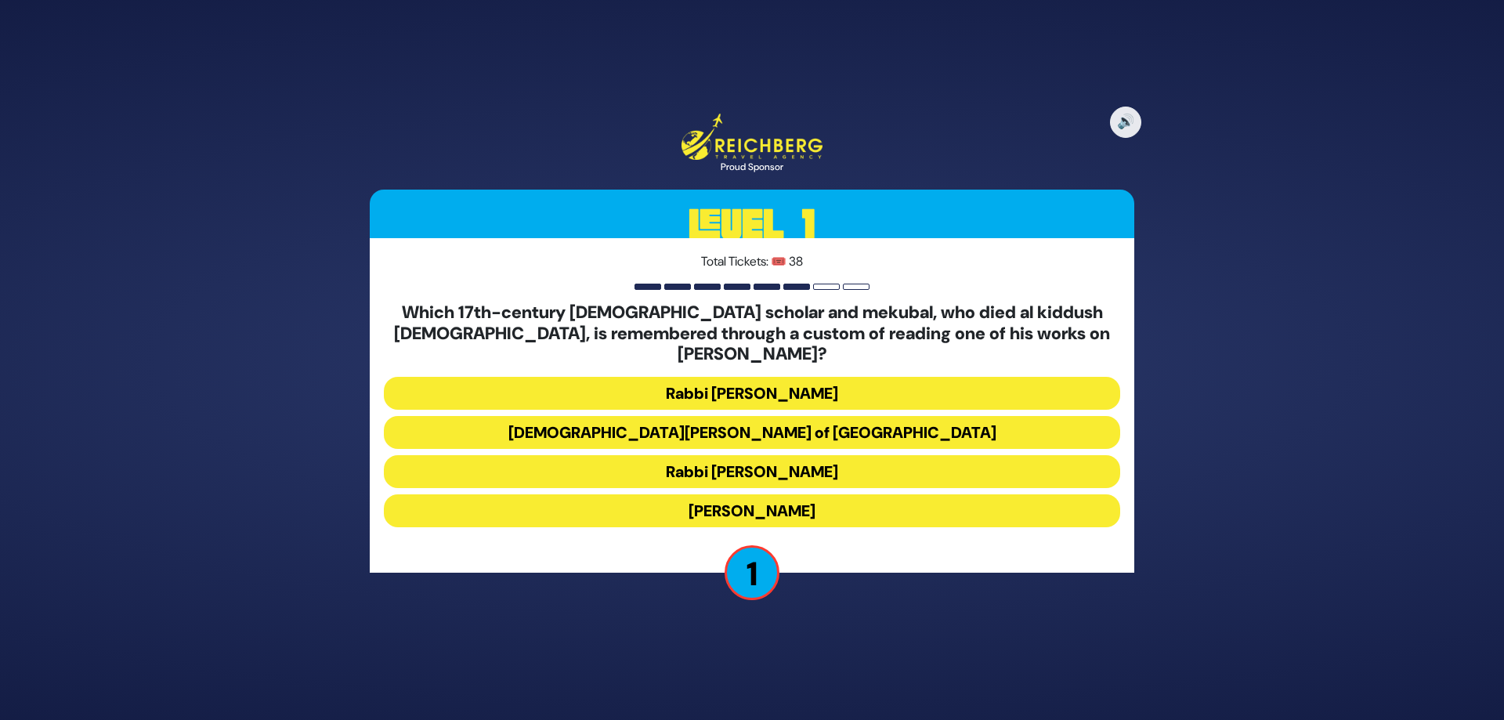
click at [864, 387] on button "Rabbi [PERSON_NAME]" at bounding box center [752, 393] width 737 height 33
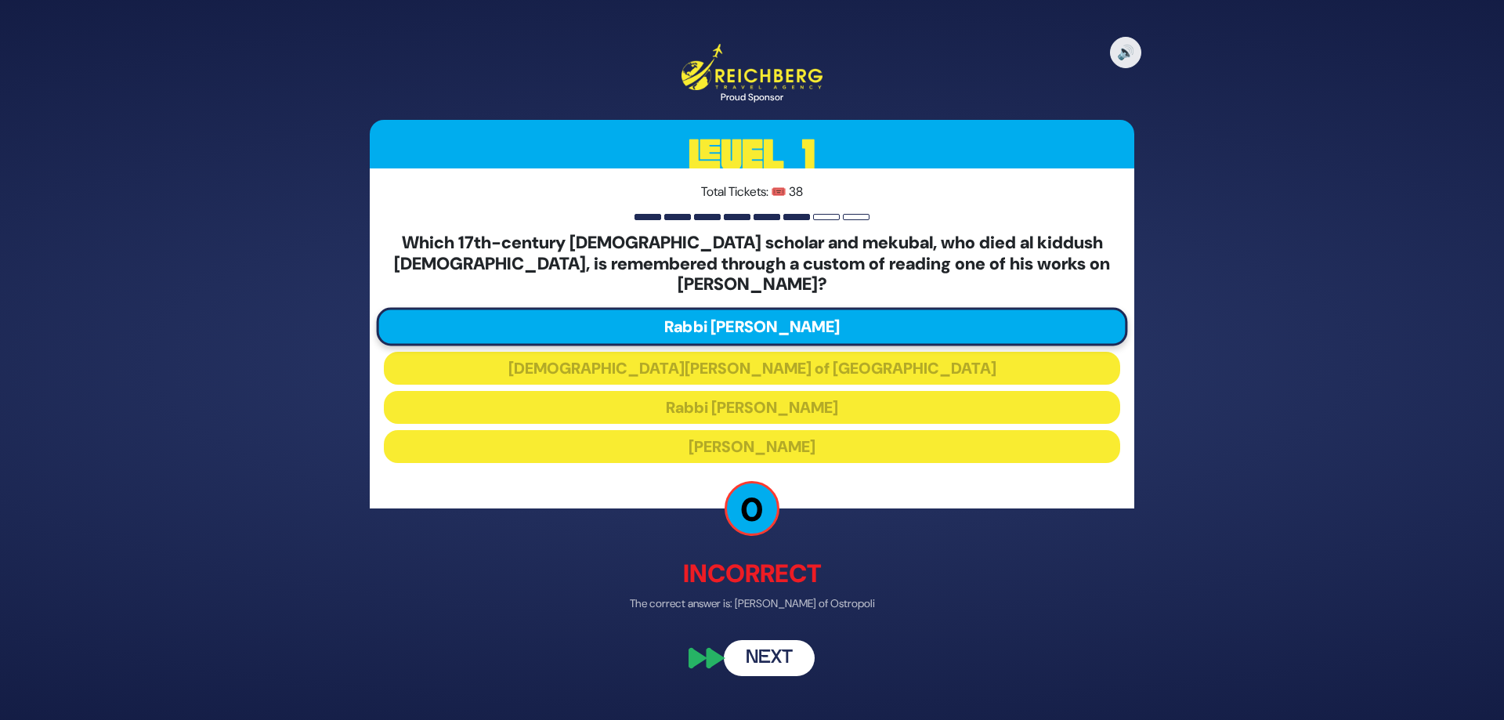
click at [776, 644] on button "Next" at bounding box center [769, 658] width 91 height 36
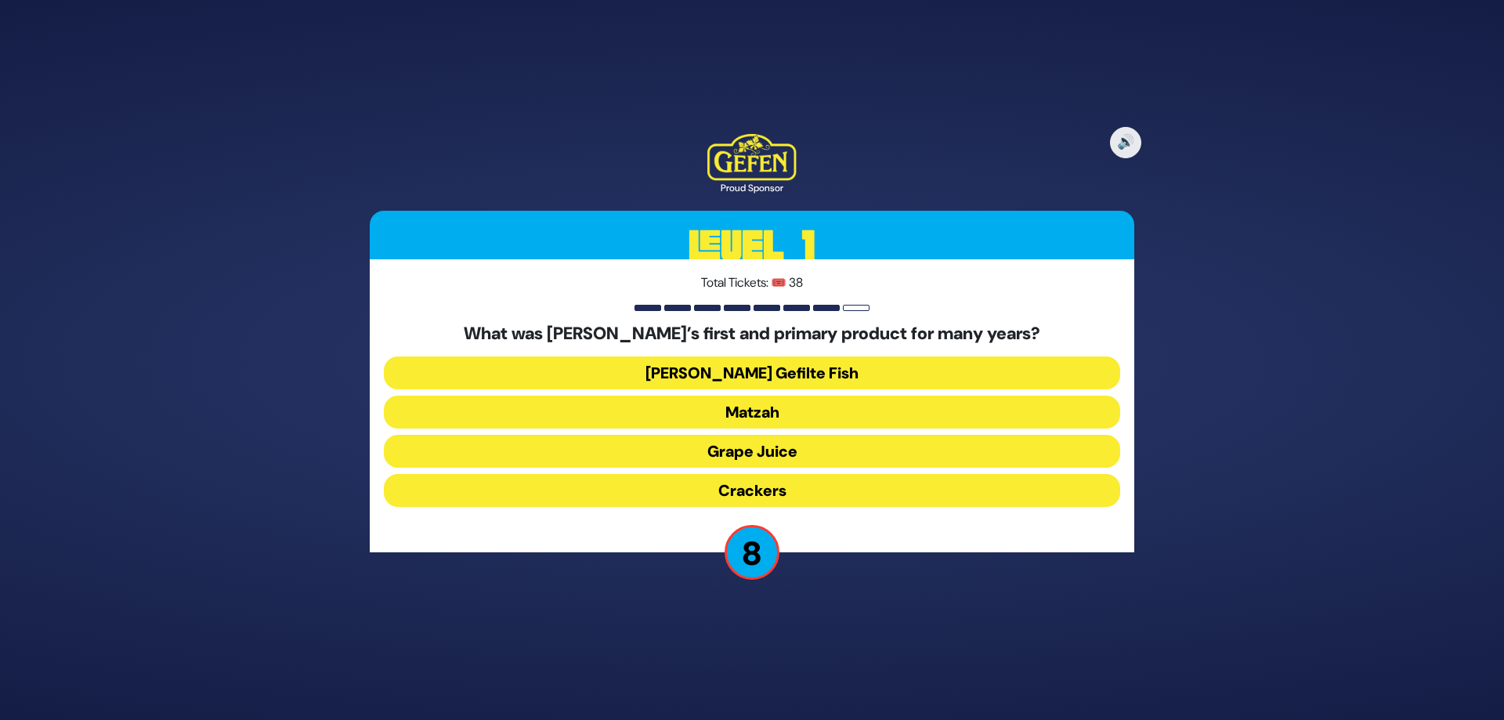
click at [790, 415] on button "Matzah" at bounding box center [752, 412] width 737 height 33
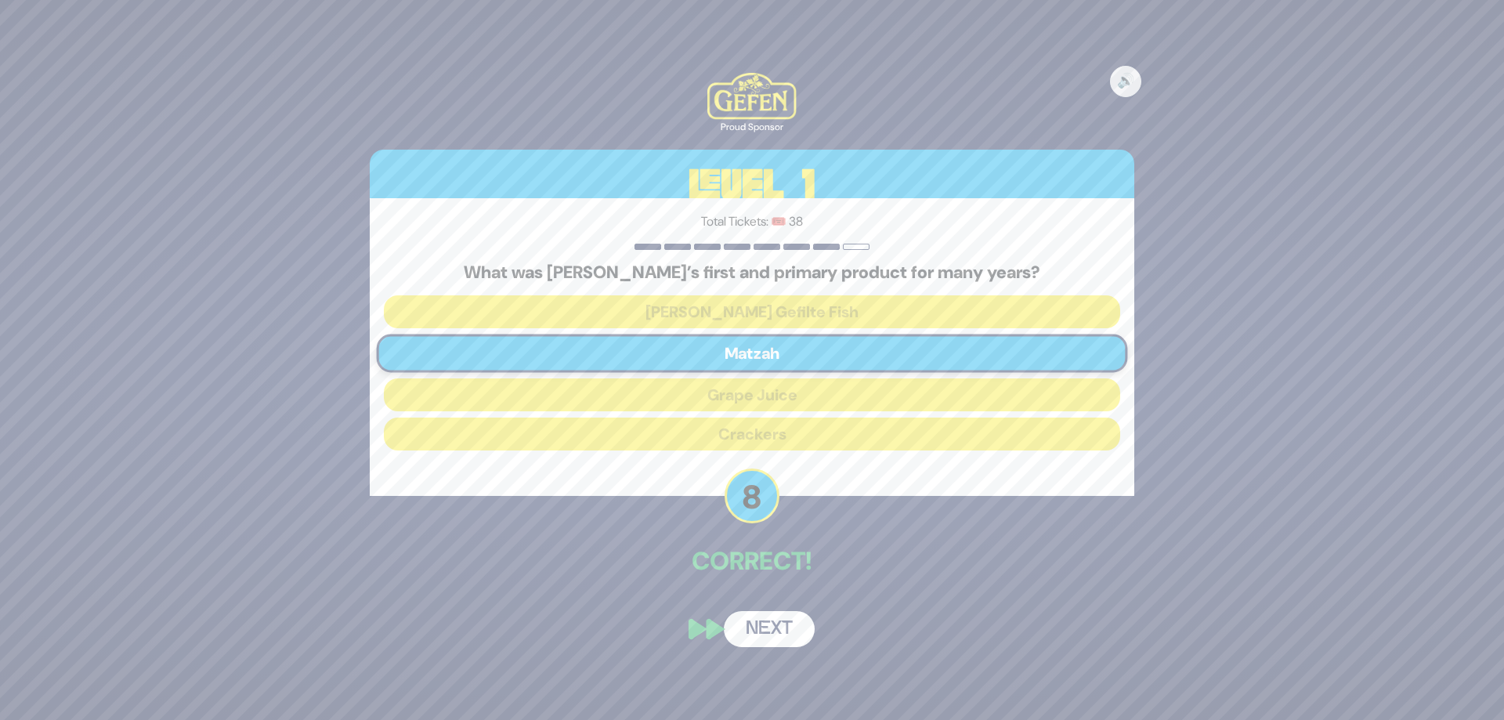
click at [785, 641] on button "Next" at bounding box center [769, 629] width 91 height 36
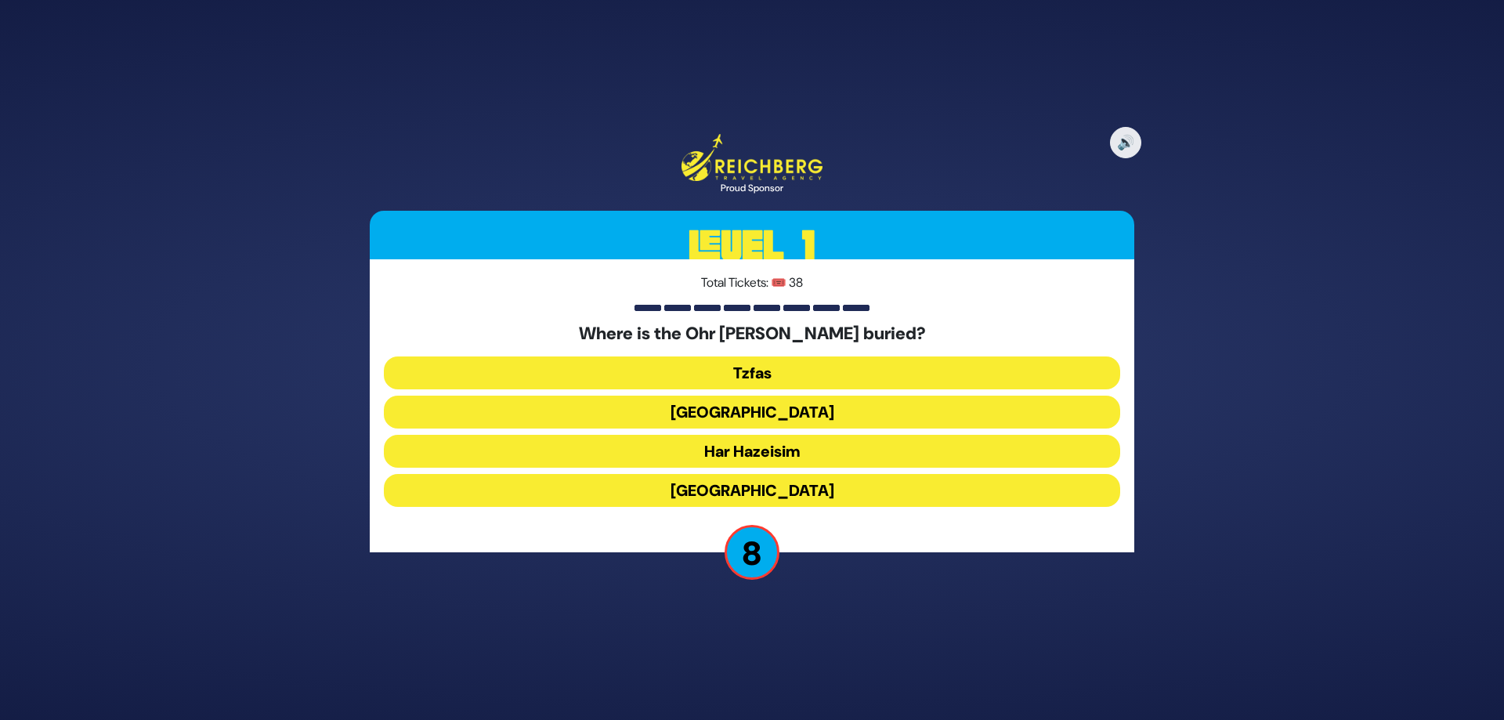
click at [729, 357] on button "Tzfas" at bounding box center [752, 373] width 737 height 33
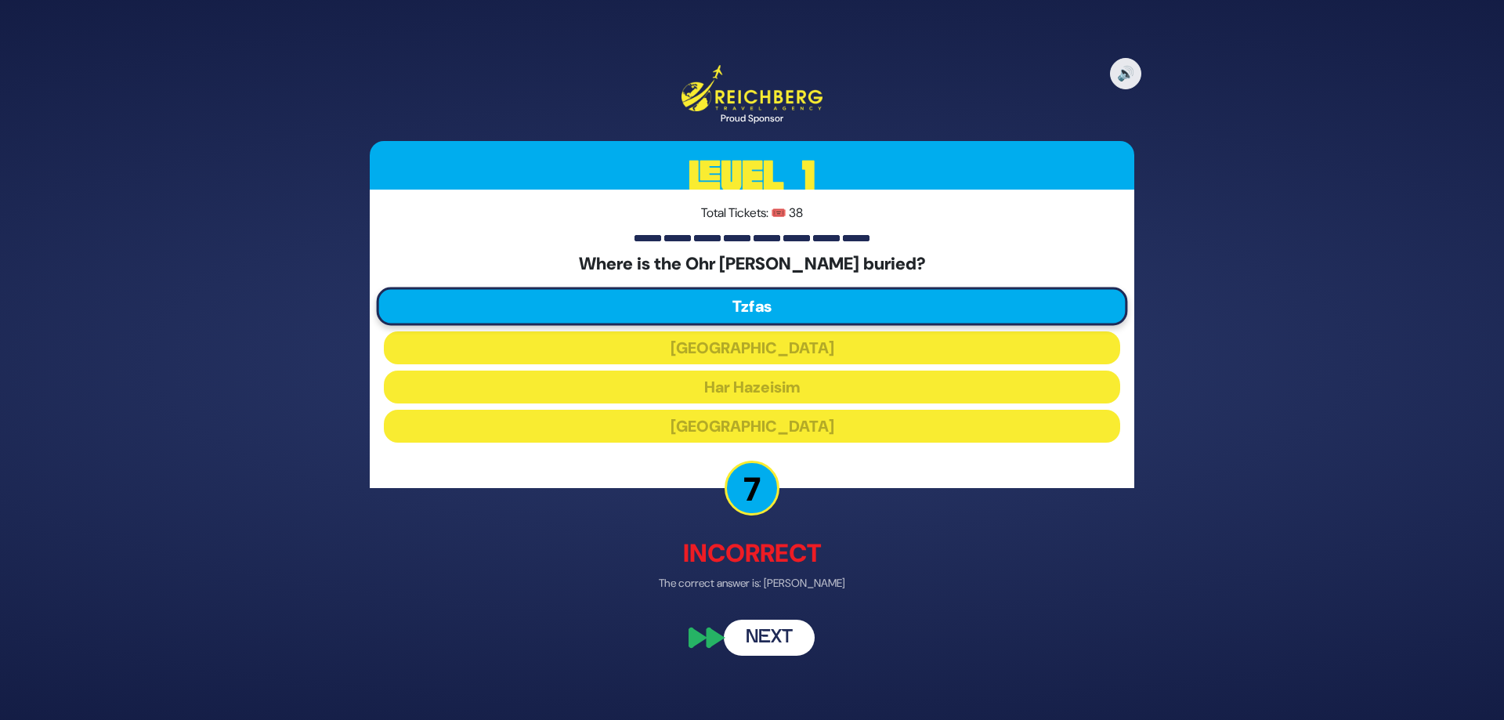
click at [804, 627] on button "Next" at bounding box center [769, 637] width 91 height 36
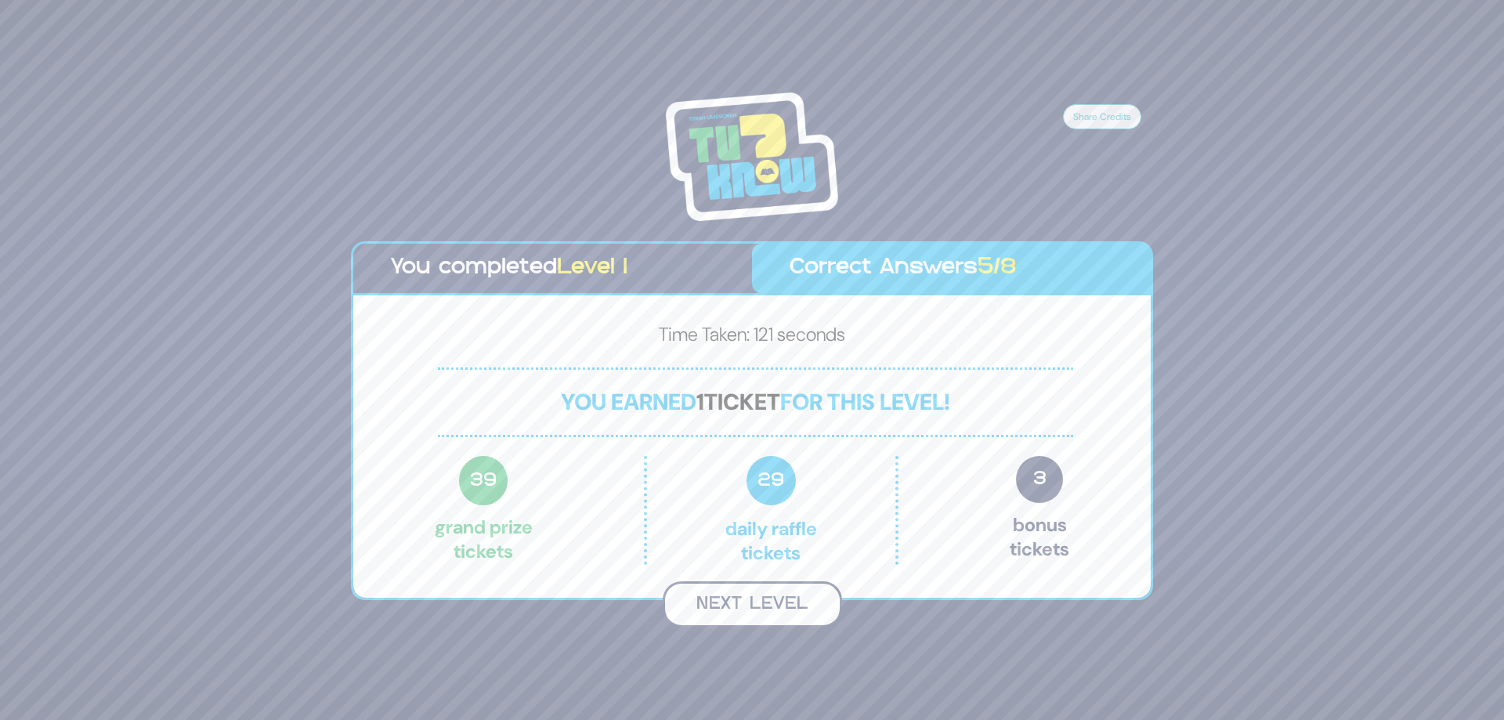
click at [791, 594] on button "Next Level" at bounding box center [752, 604] width 179 height 46
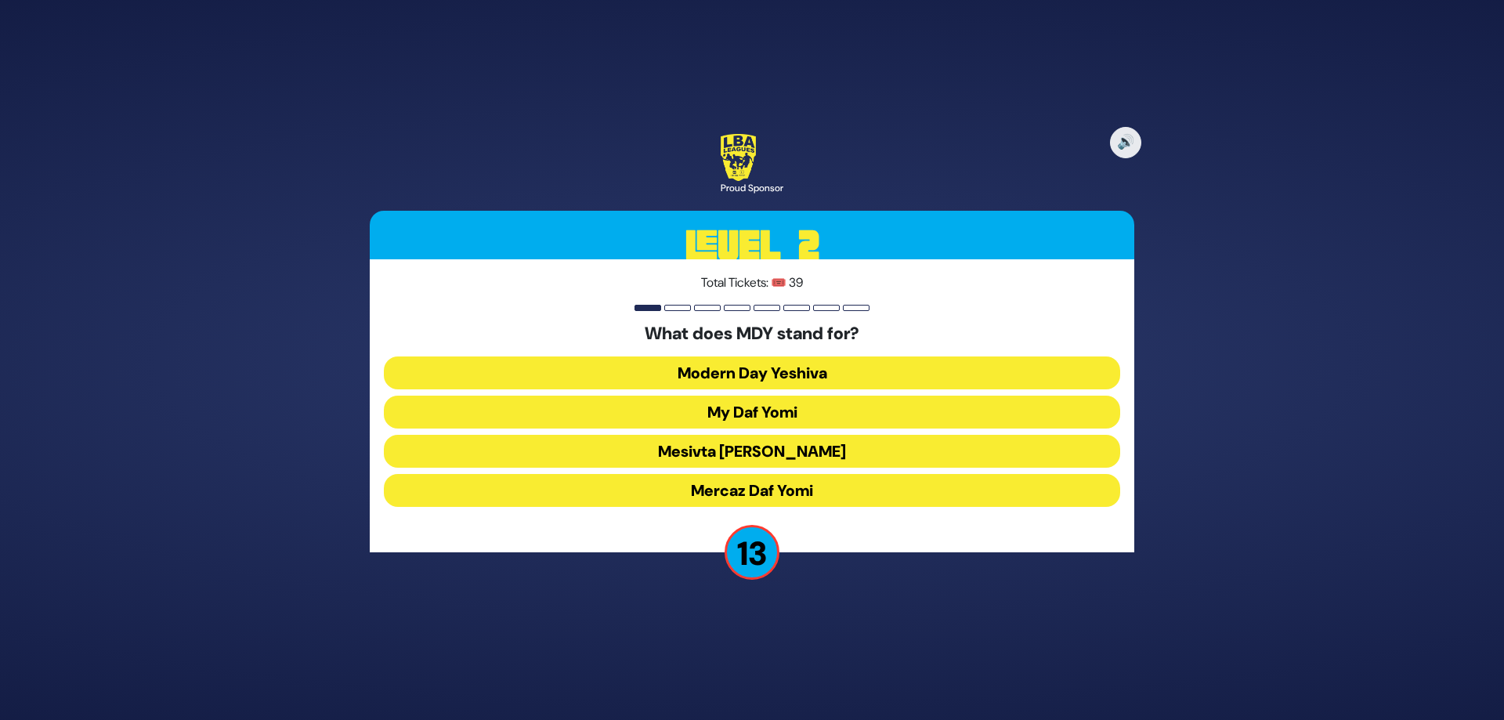
click at [770, 485] on button "Mercaz Daf Yomi" at bounding box center [752, 490] width 737 height 33
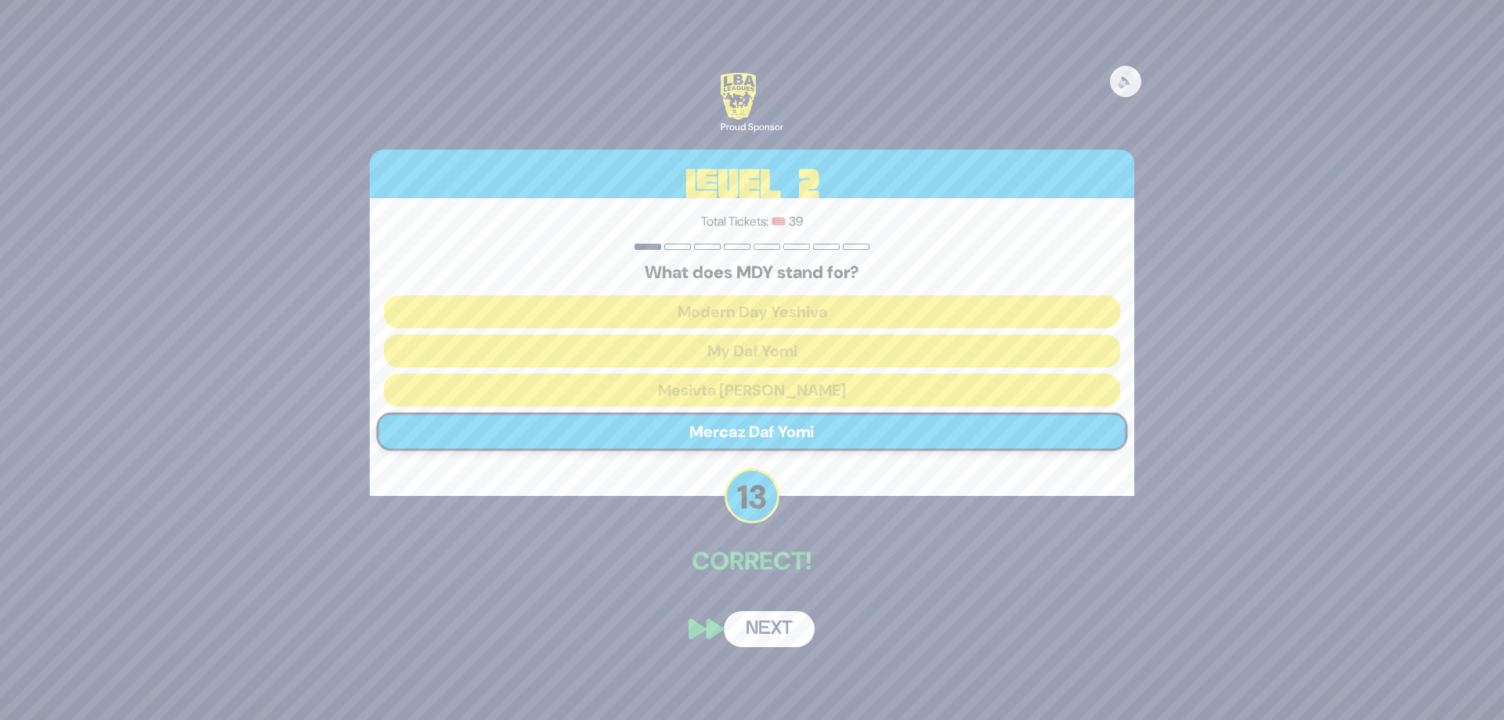
click at [780, 629] on button "Next" at bounding box center [769, 629] width 91 height 36
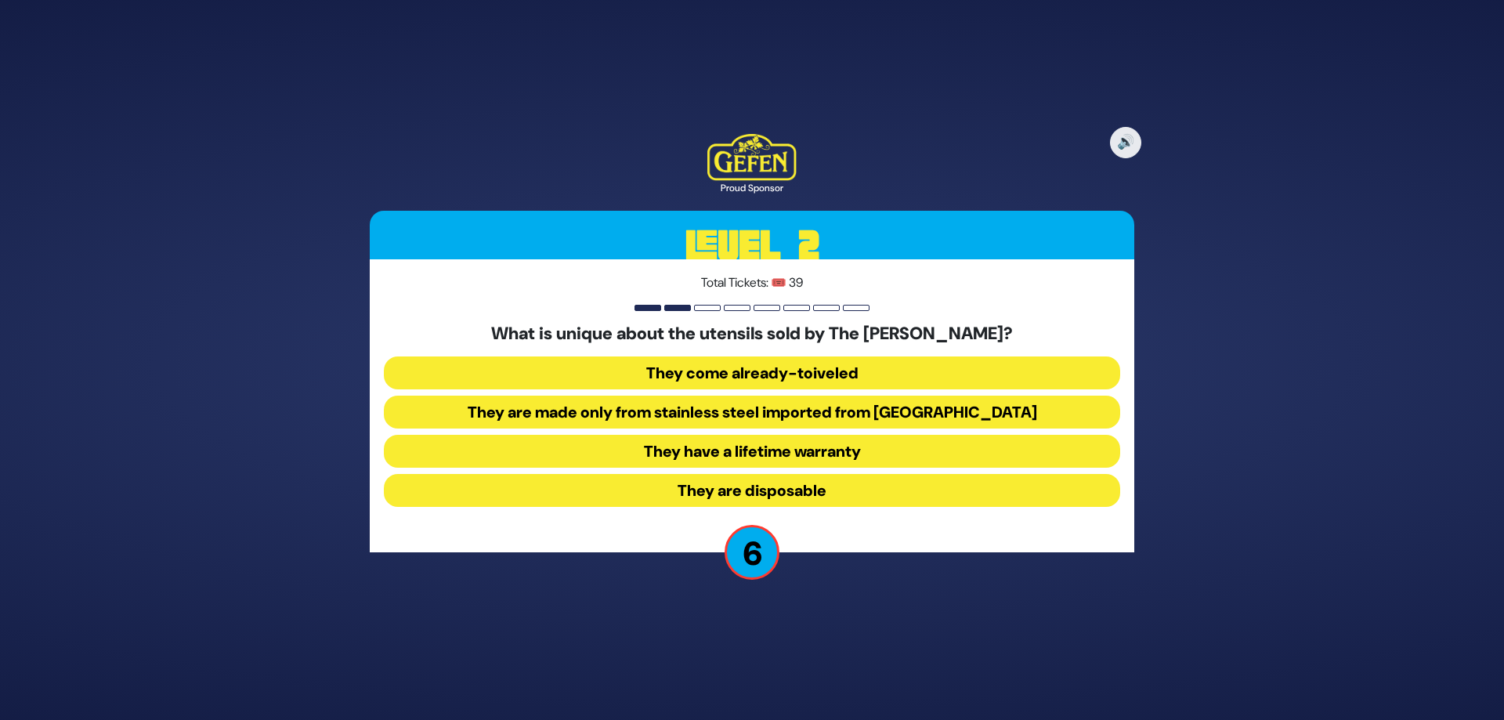
click at [791, 377] on button "They come already-toiveled" at bounding box center [752, 373] width 737 height 33
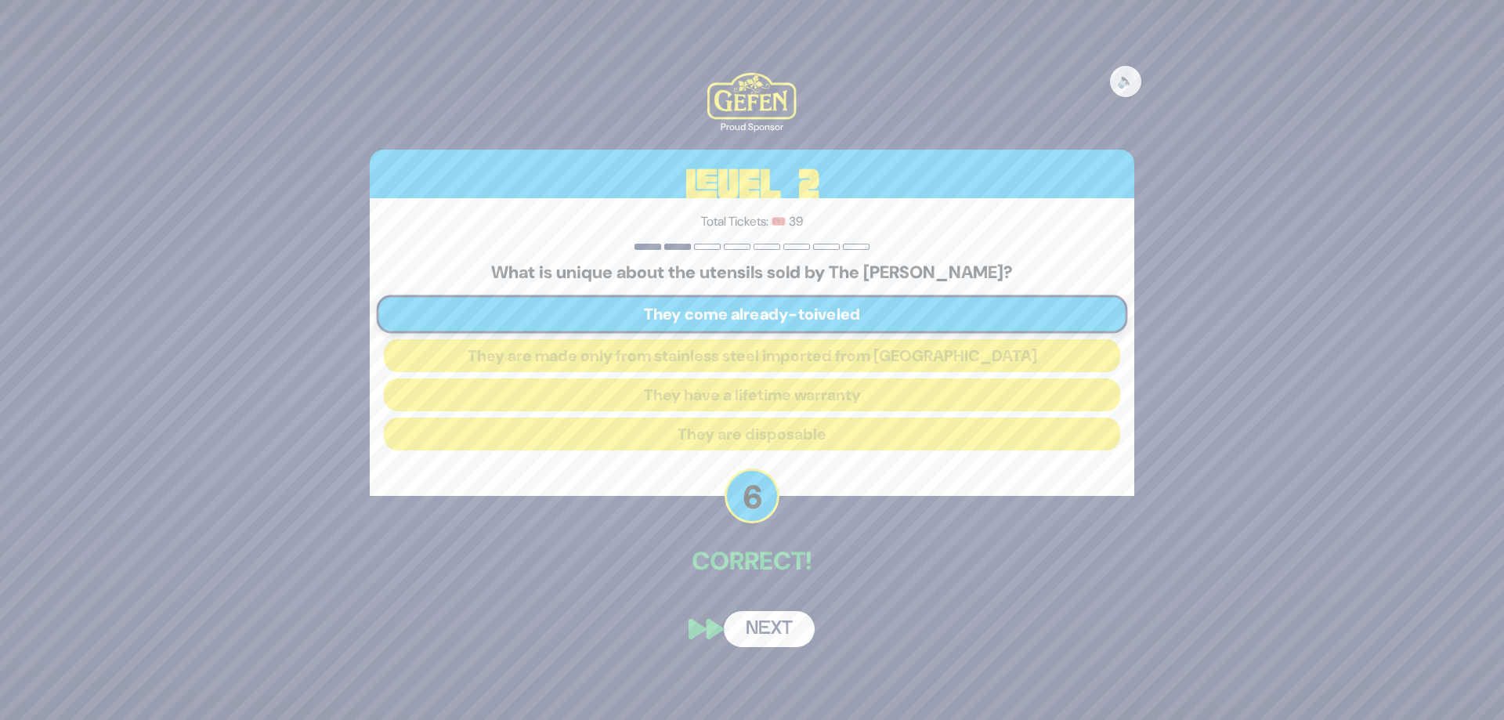
click at [802, 614] on button "Next" at bounding box center [769, 629] width 91 height 36
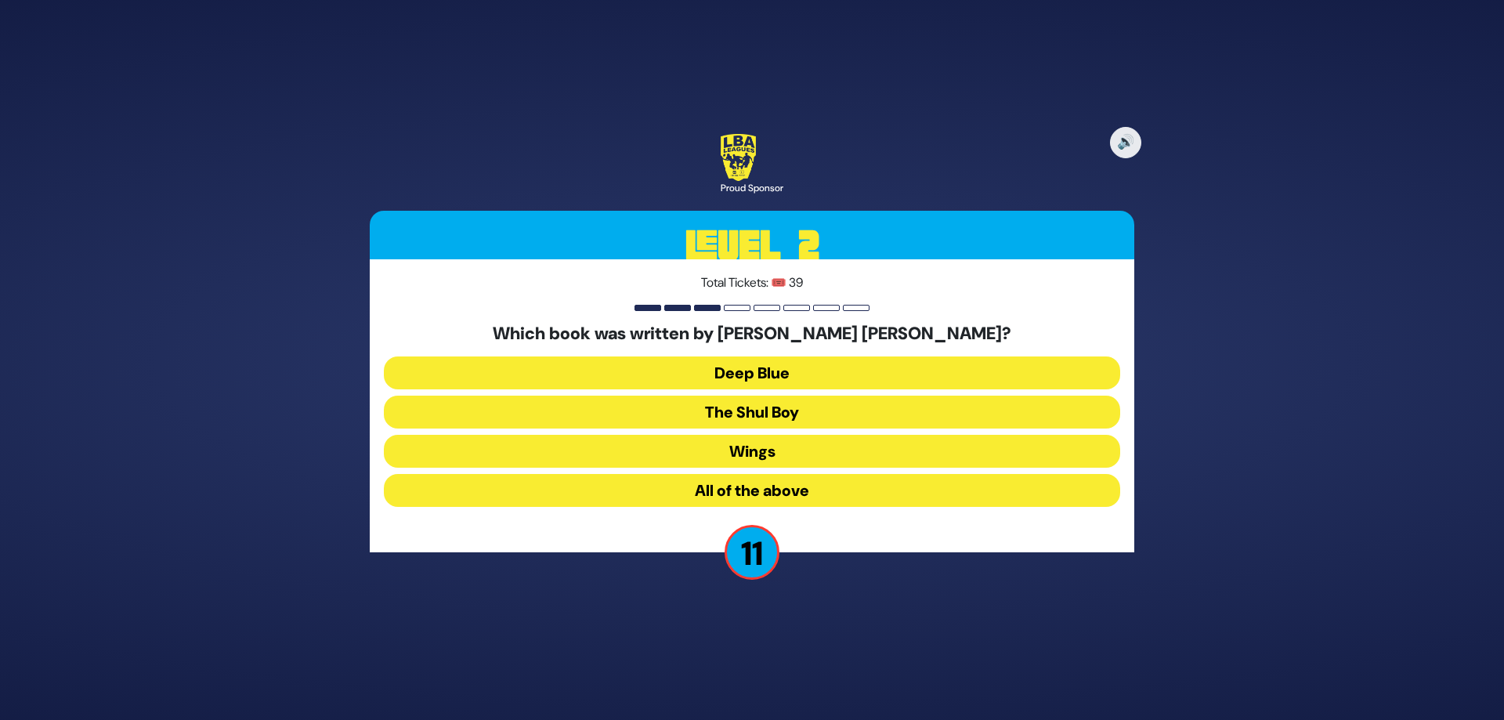
click at [809, 505] on button "All of the above" at bounding box center [752, 490] width 737 height 33
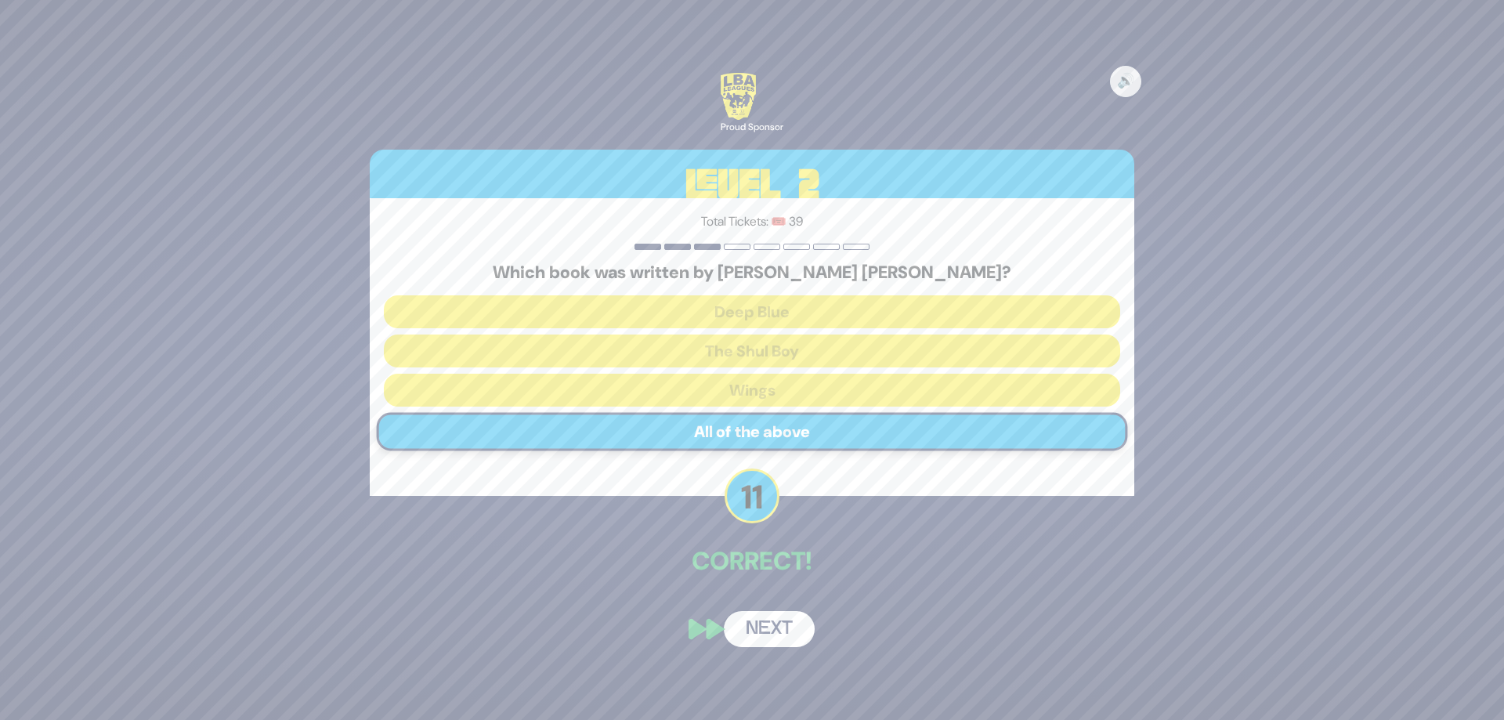
click at [779, 629] on button "Next" at bounding box center [769, 629] width 91 height 36
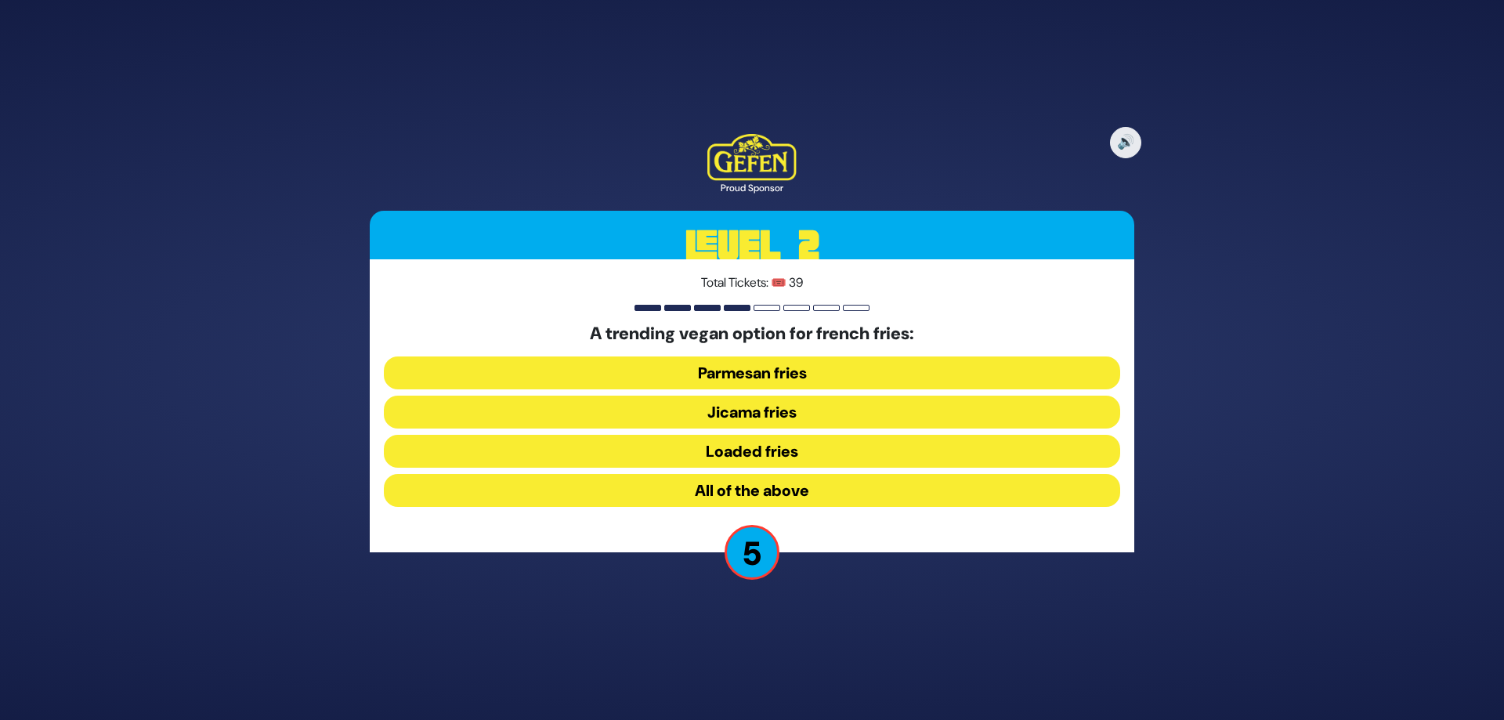
click at [791, 485] on button "All of the above" at bounding box center [752, 490] width 737 height 33
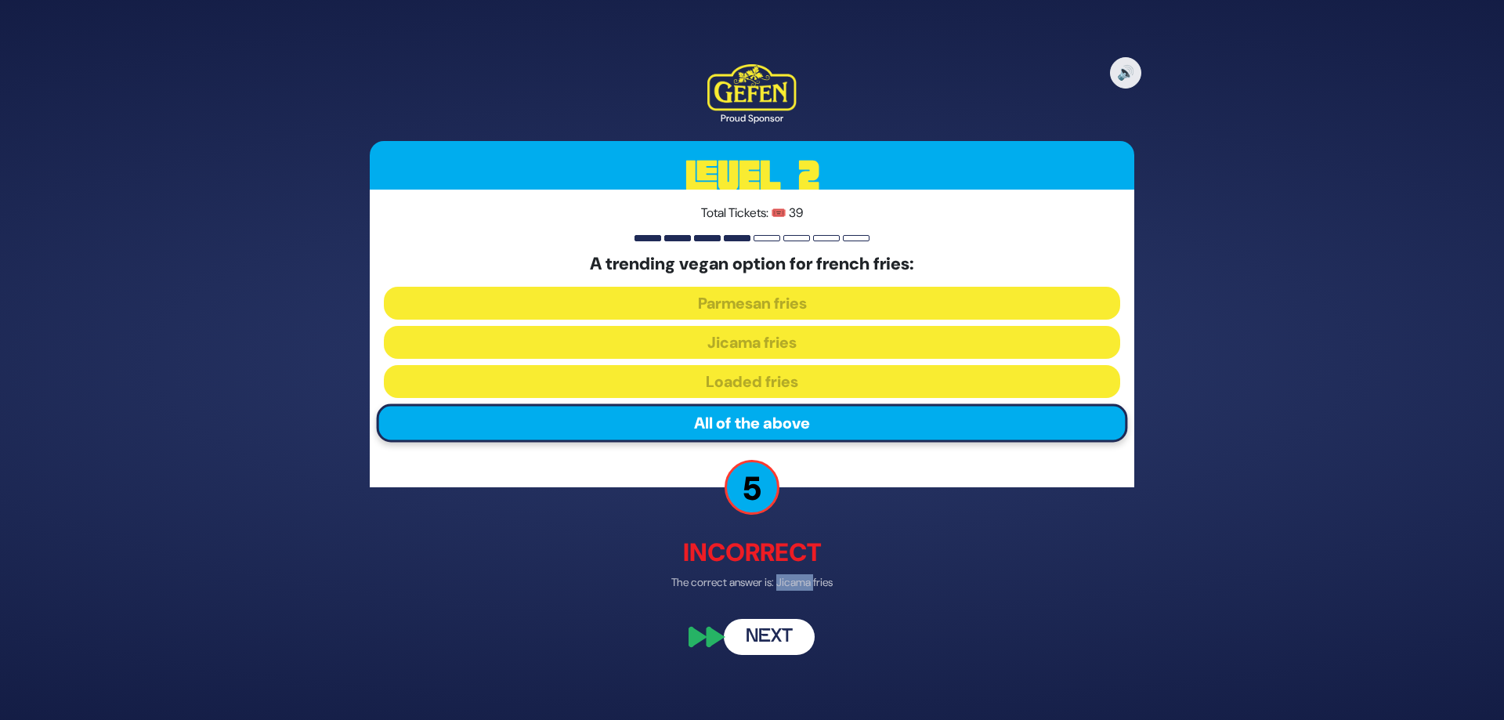
drag, startPoint x: 818, startPoint y: 580, endPoint x: 783, endPoint y: 578, distance: 35.3
click at [780, 575] on p "The correct answer is: Jicama fries" at bounding box center [752, 583] width 765 height 16
drag, startPoint x: 848, startPoint y: 578, endPoint x: 780, endPoint y: 579, distance: 68.2
click at [780, 579] on p "The correct answer is: Jicama fries" at bounding box center [752, 583] width 765 height 16
copy p "Jicama fries"
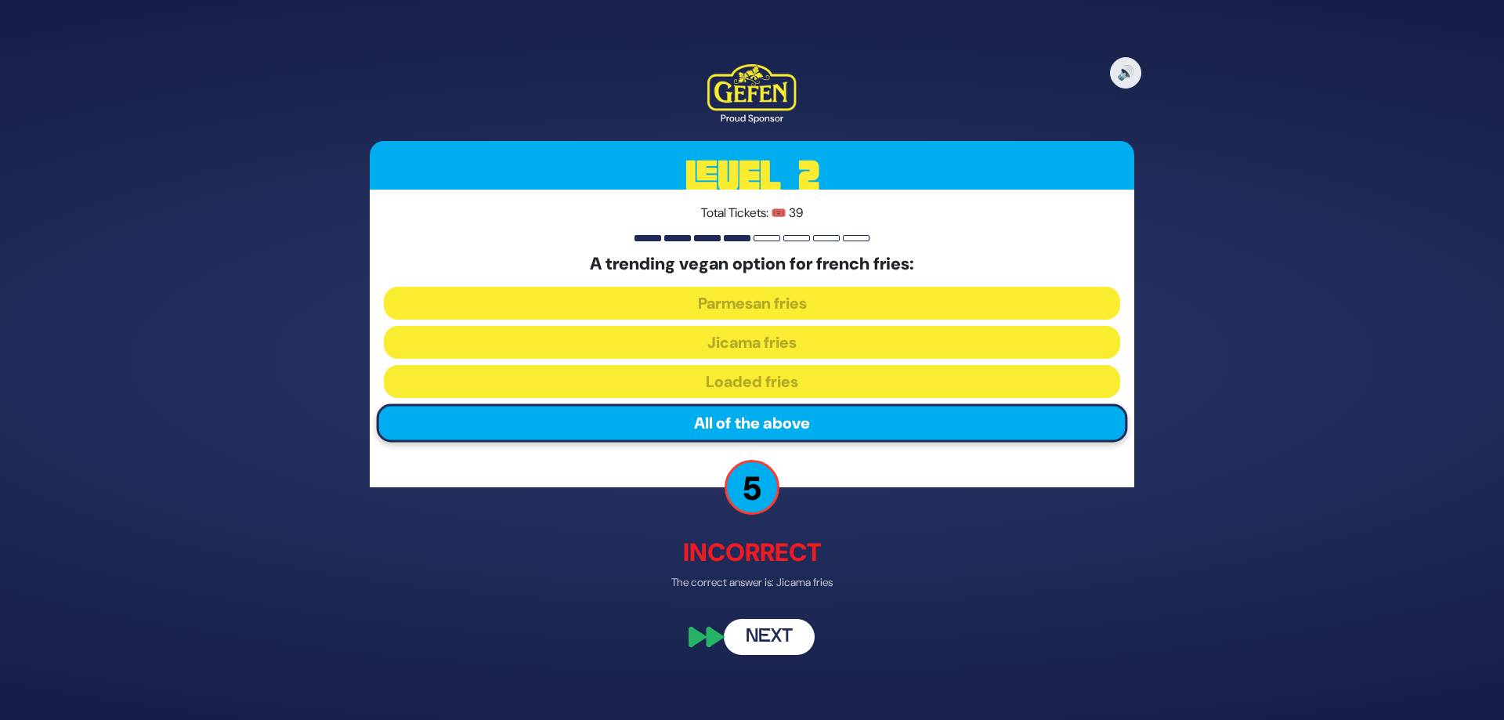
click at [787, 672] on div "🔊 Proud Sponsor Level 2 Total Tickets: 🎟️ 39 A trending vegan option for french…" at bounding box center [752, 359] width 802 height 628
click at [769, 639] on button "Next" at bounding box center [769, 638] width 91 height 36
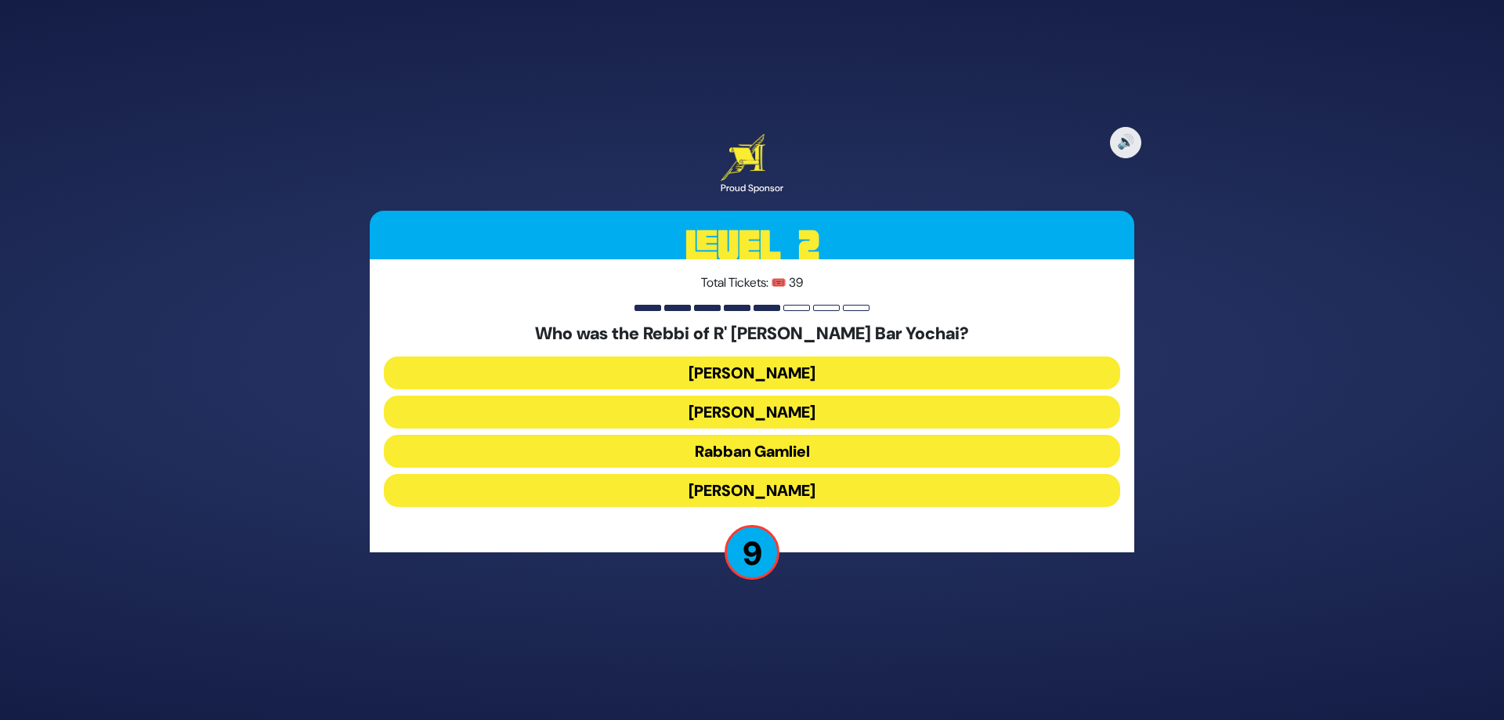
click at [704, 482] on button "[PERSON_NAME]" at bounding box center [752, 490] width 737 height 33
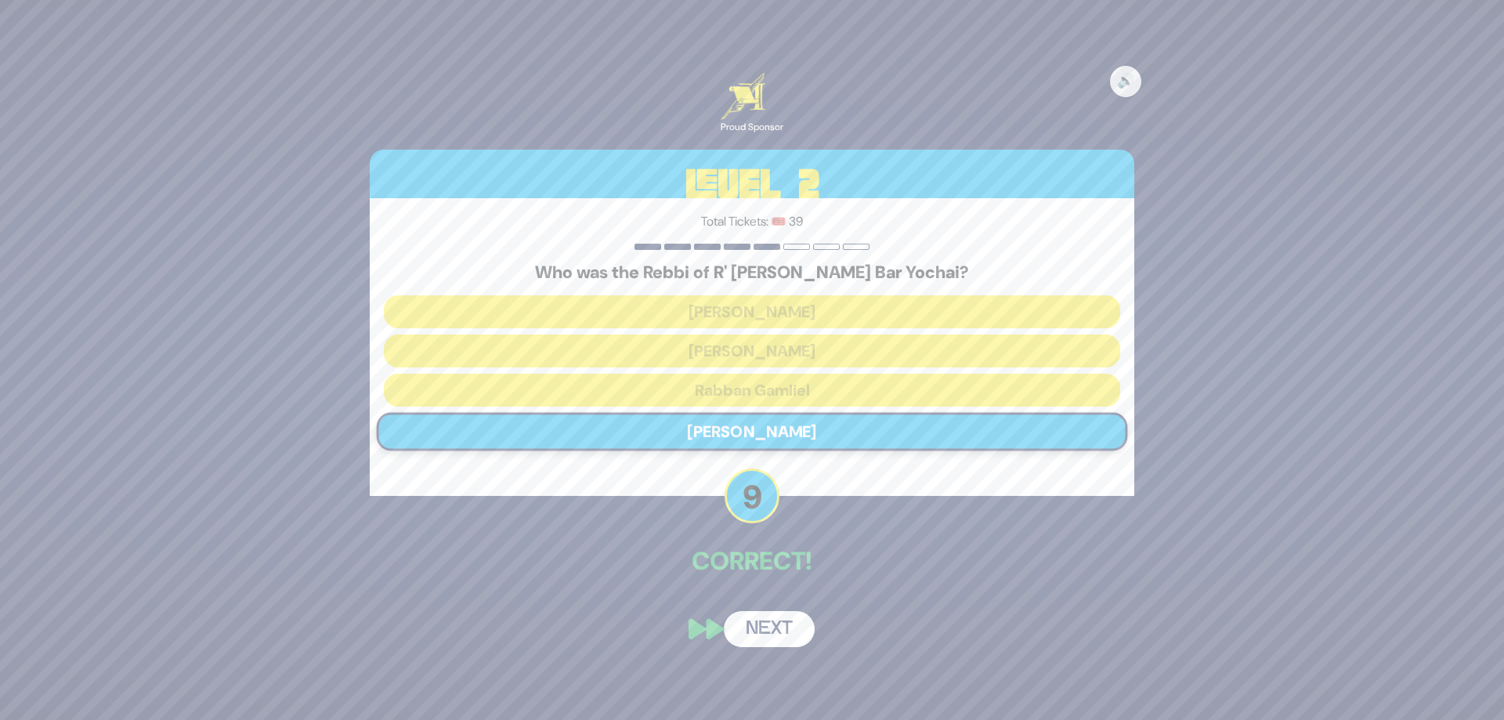
click at [784, 638] on button "Next" at bounding box center [769, 629] width 91 height 36
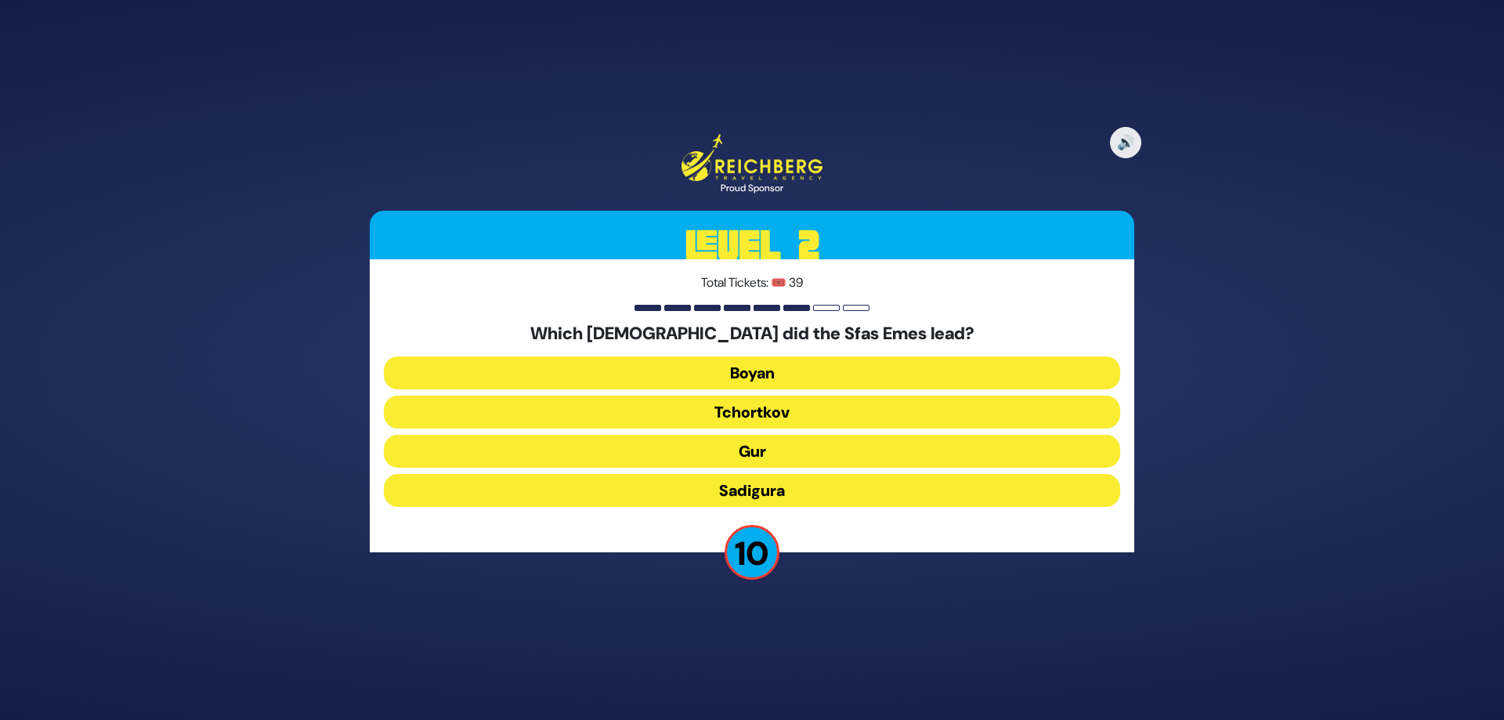
click at [805, 438] on button "Gur" at bounding box center [752, 451] width 737 height 33
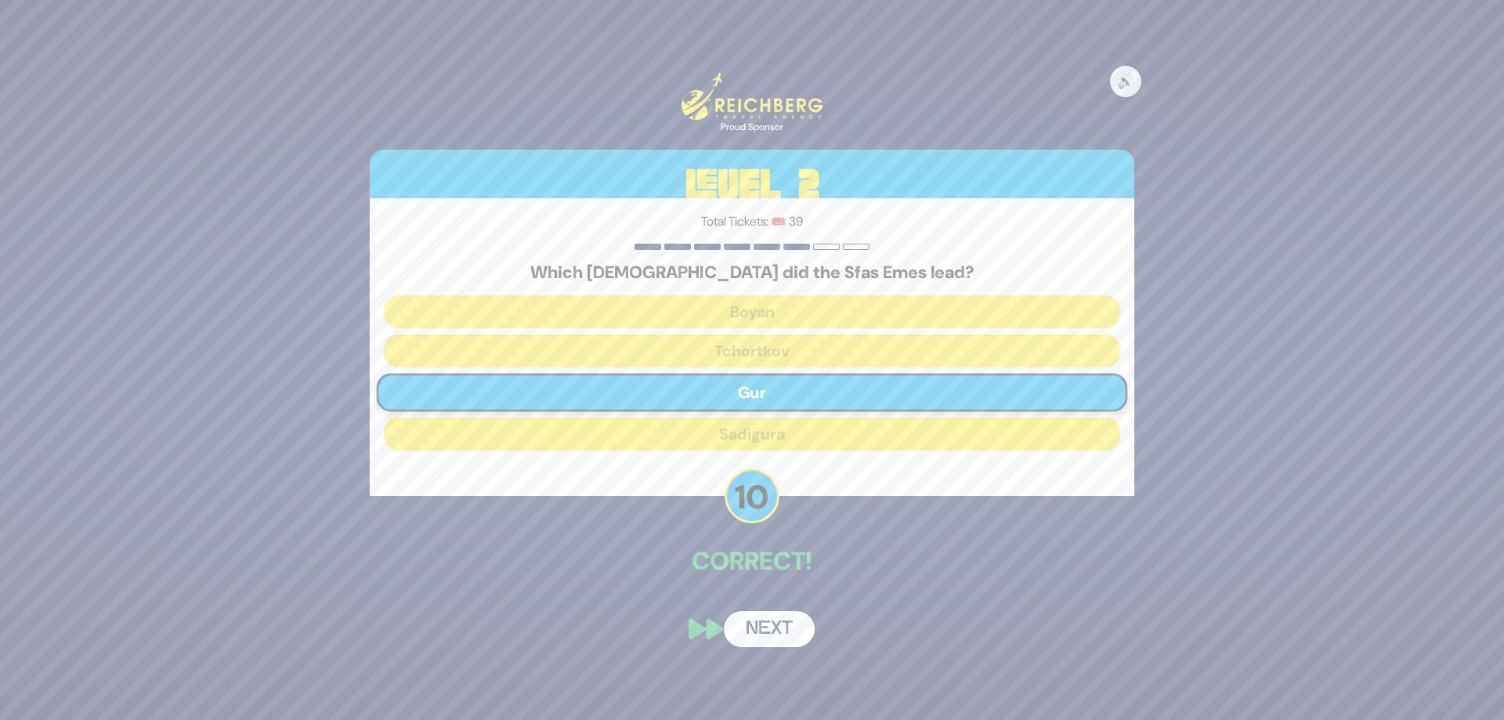
click at [799, 611] on button "Next" at bounding box center [769, 629] width 91 height 36
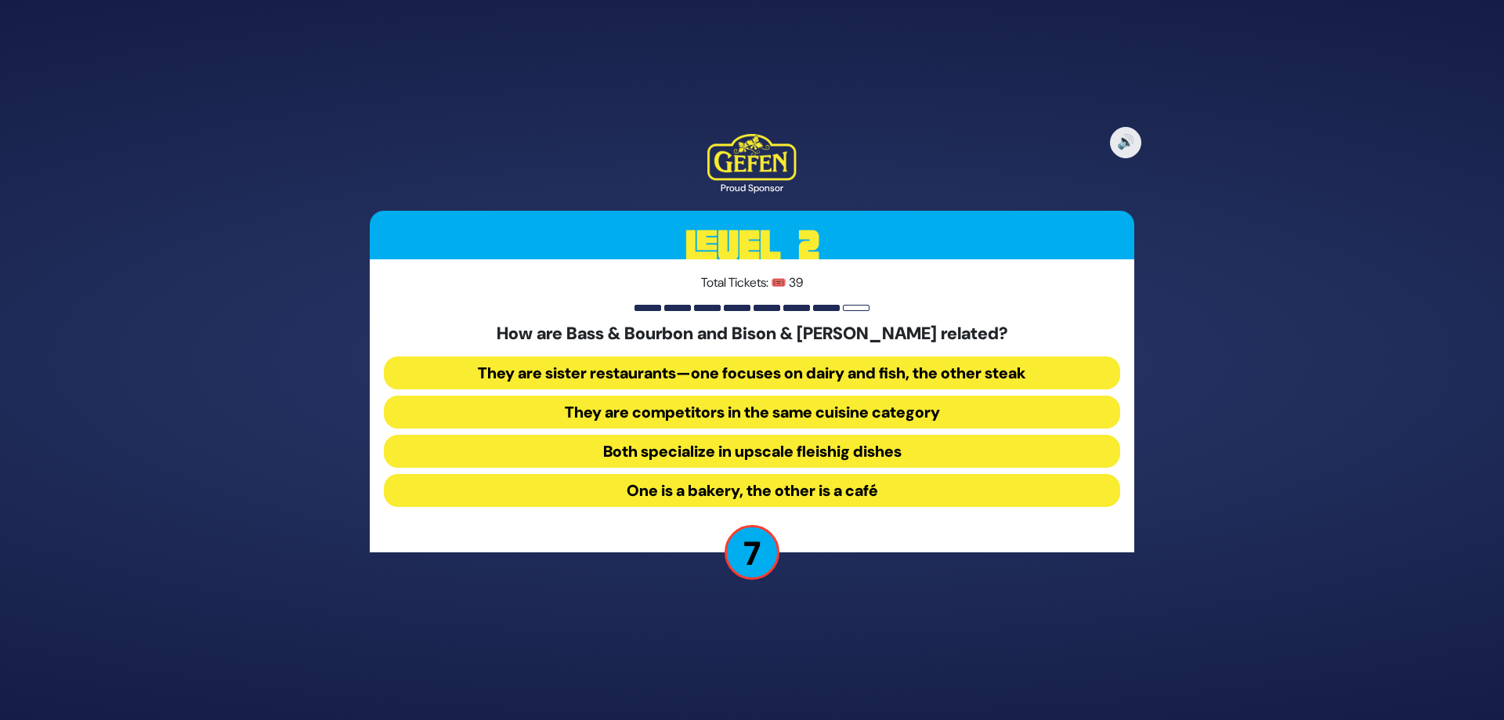
click at [820, 368] on button "They are sister restaurants—one focuses on dairy and fish, the other steak" at bounding box center [752, 373] width 737 height 33
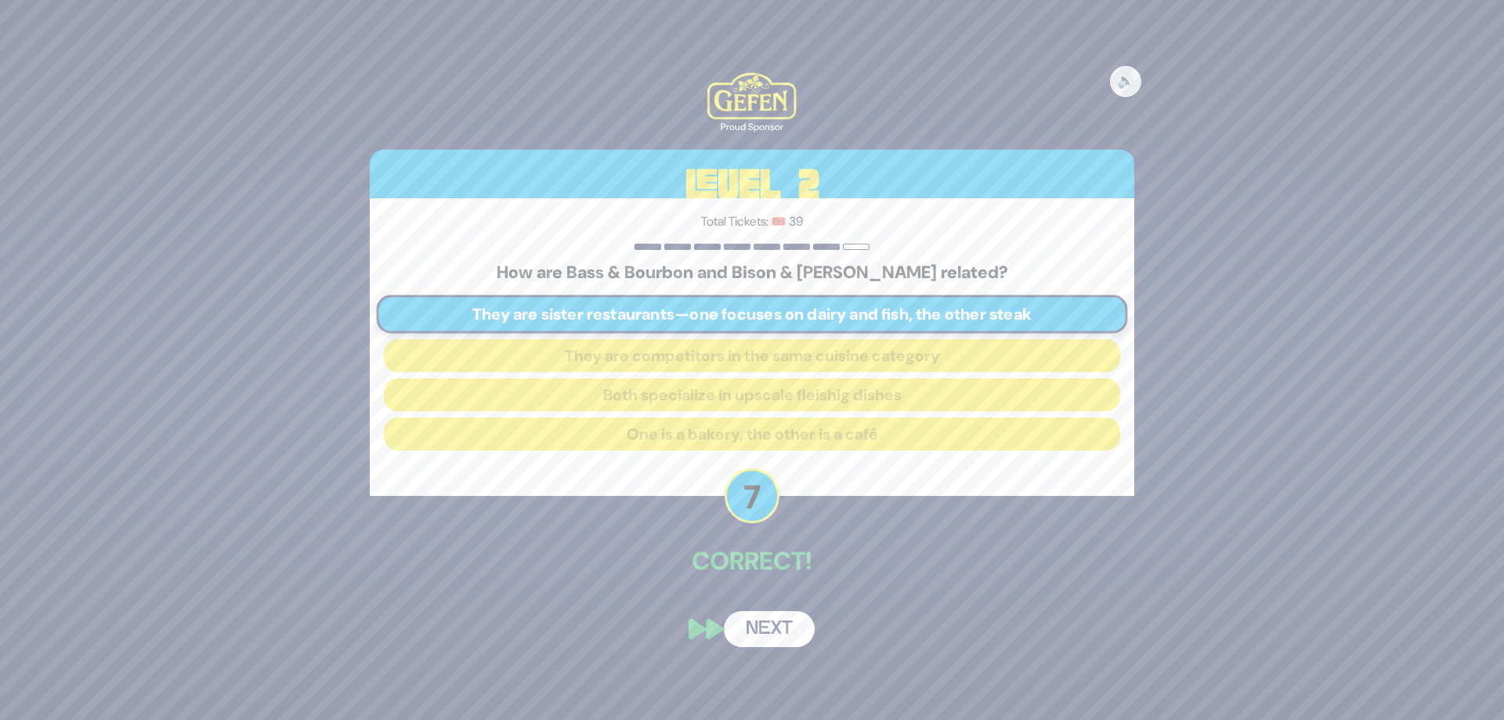
click at [772, 633] on button "Next" at bounding box center [769, 629] width 91 height 36
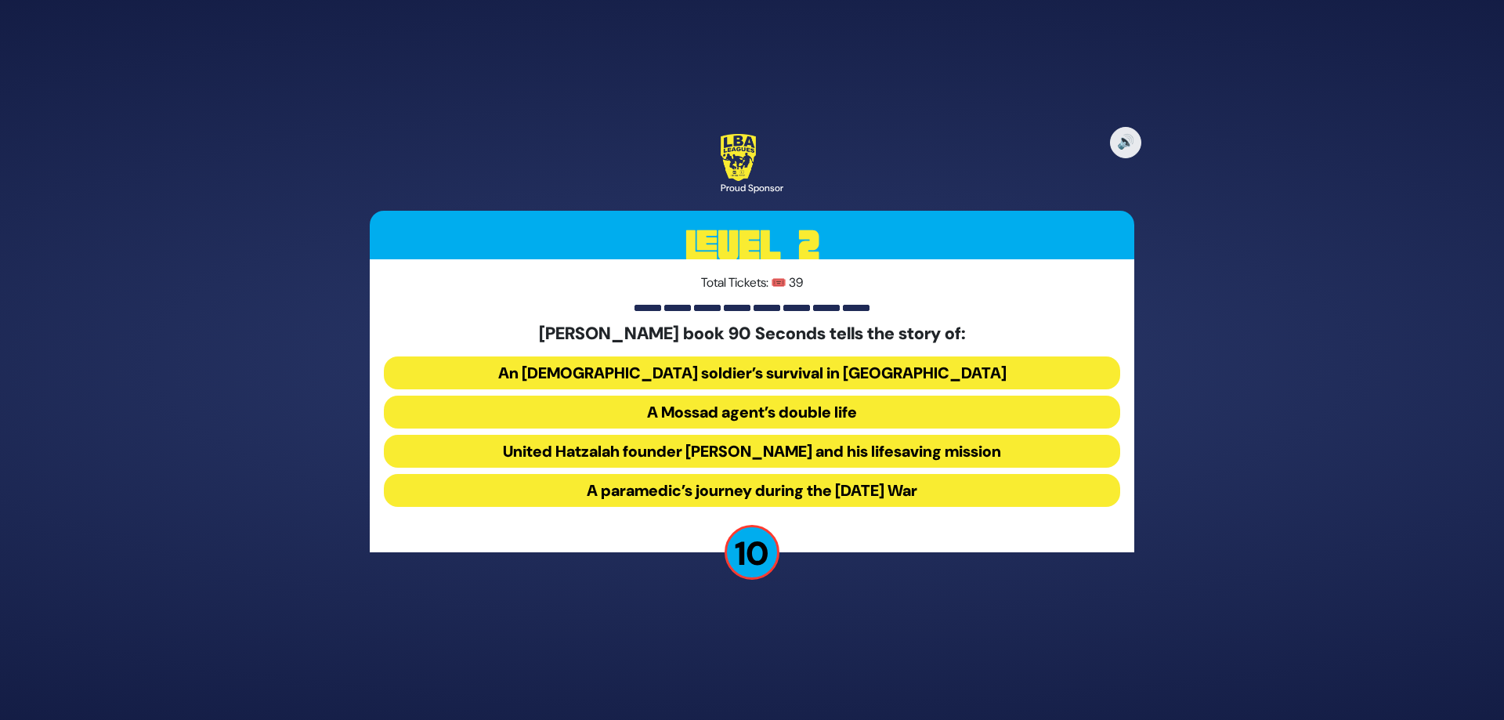
click at [705, 454] on button "United Hatzalah founder [PERSON_NAME] and his lifesaving mission" at bounding box center [752, 451] width 737 height 33
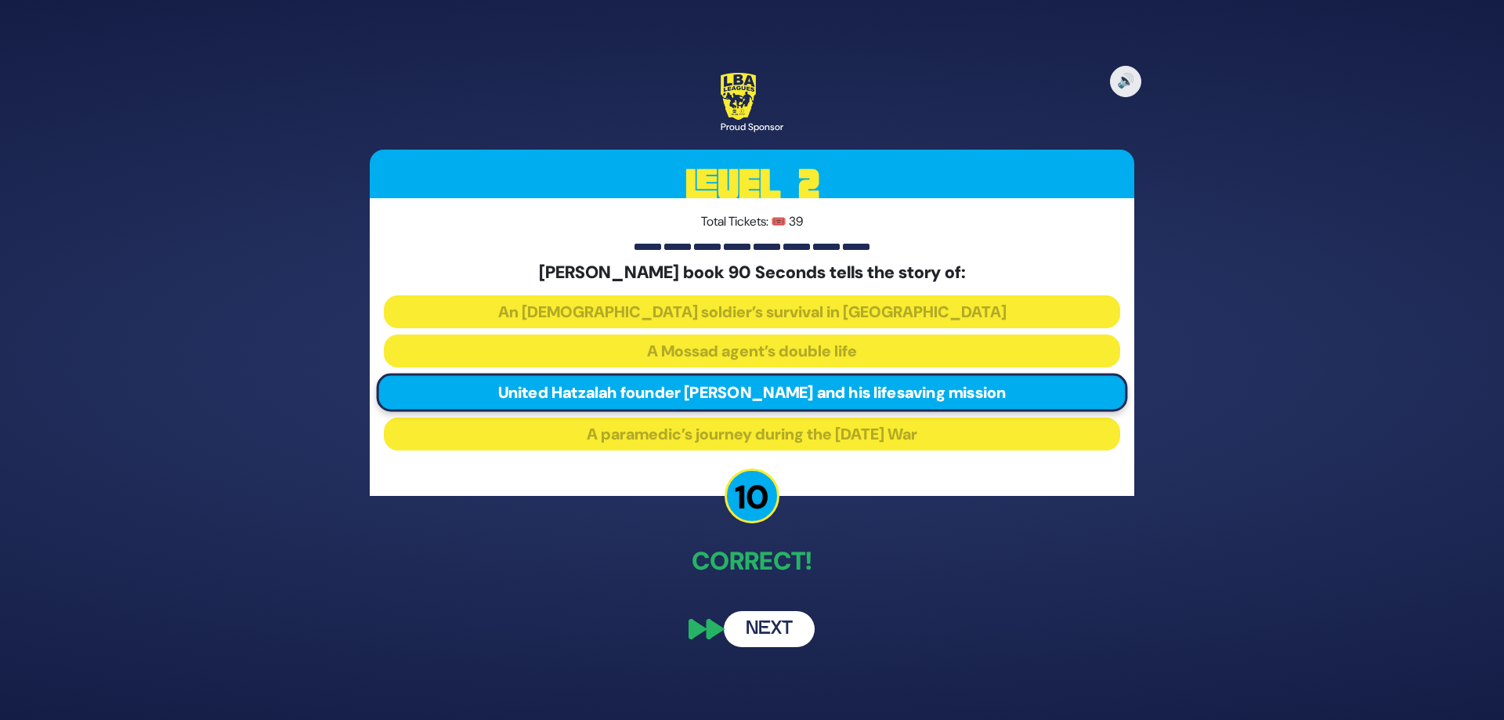
click at [755, 638] on button "Next" at bounding box center [769, 629] width 91 height 36
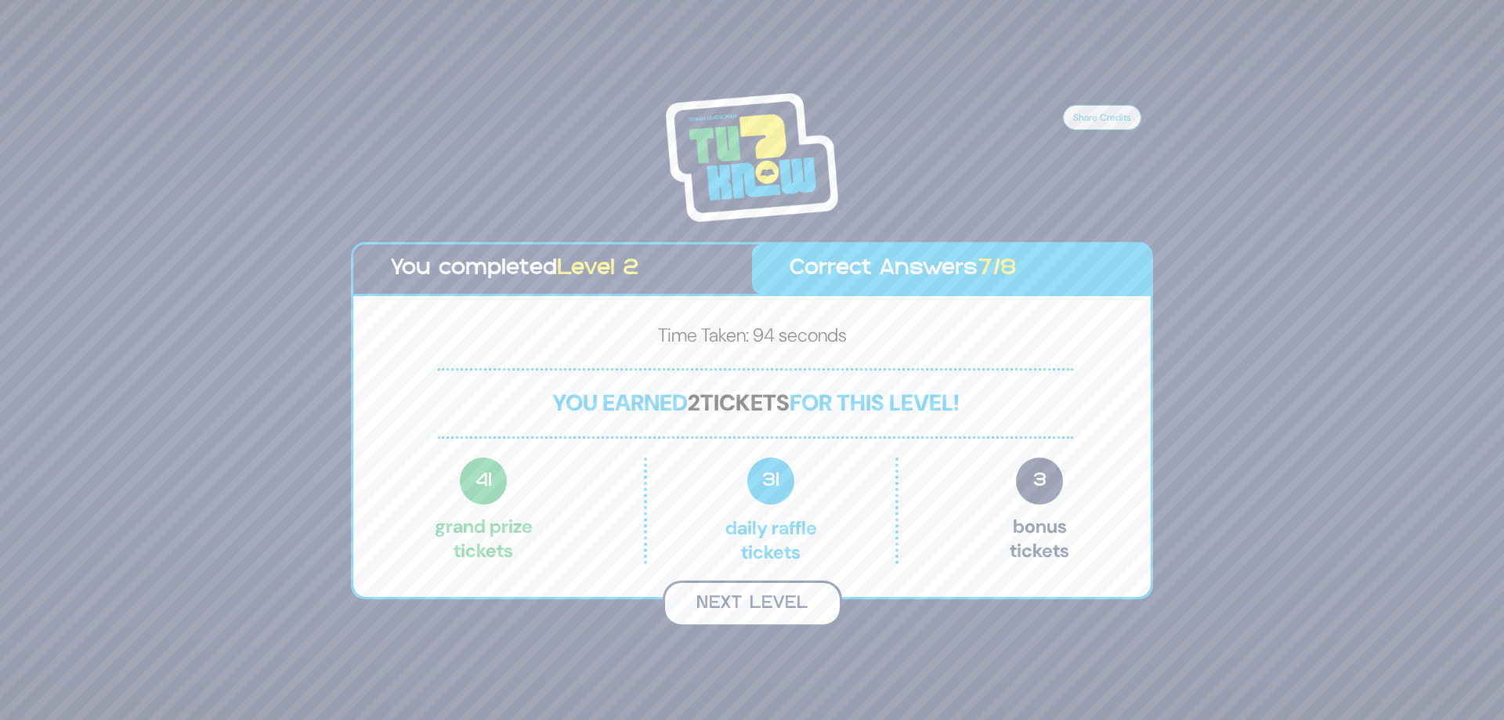
click at [759, 615] on button "Next Level" at bounding box center [752, 604] width 179 height 46
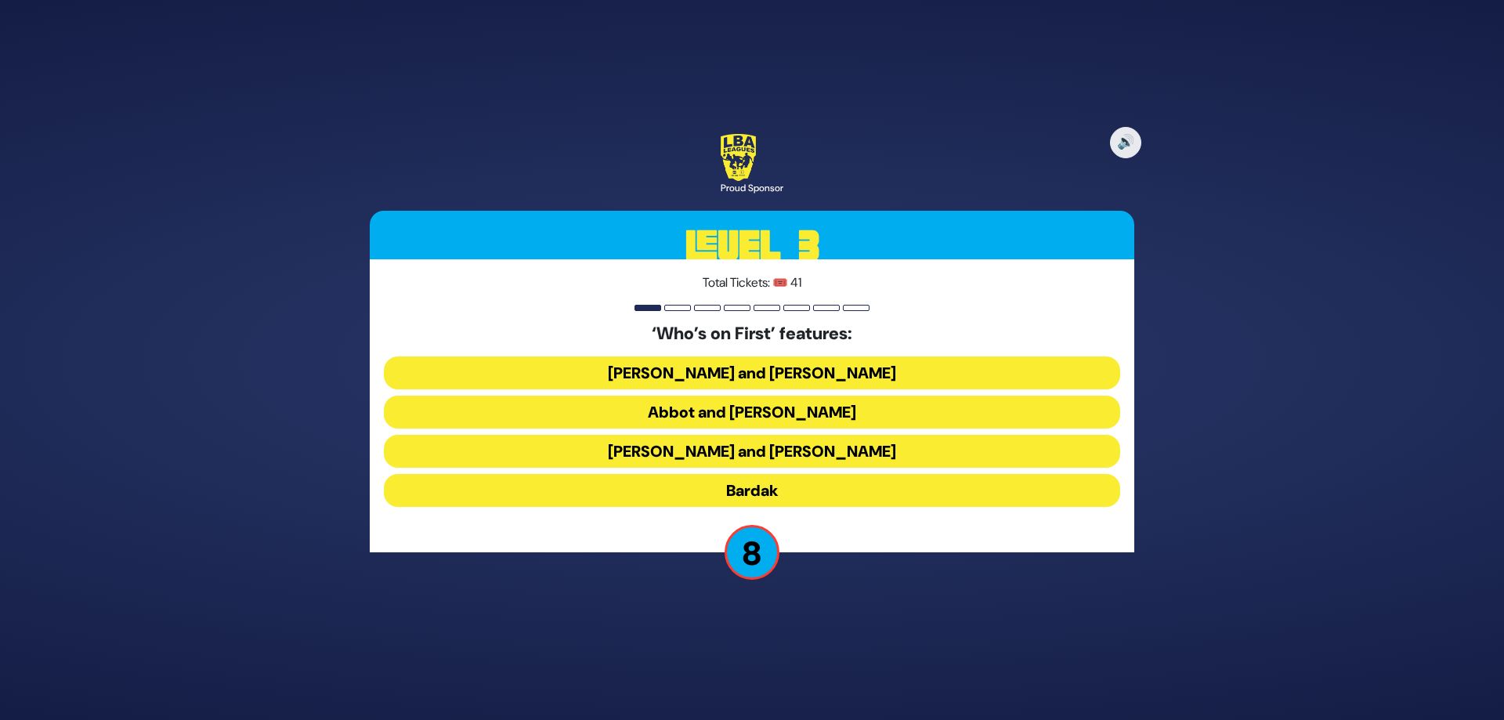
click at [740, 404] on button "Abbot and [PERSON_NAME]" at bounding box center [752, 412] width 737 height 33
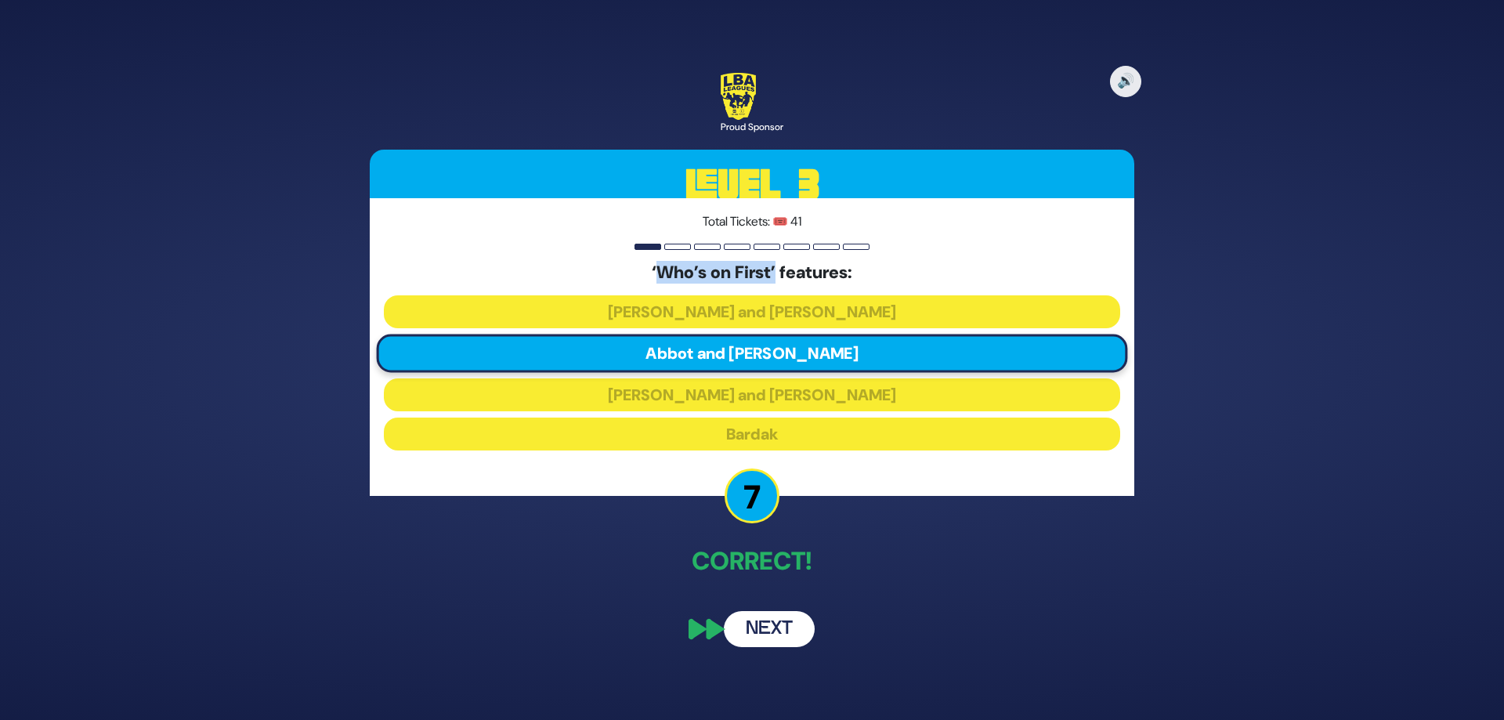
drag, startPoint x: 777, startPoint y: 273, endPoint x: 659, endPoint y: 259, distance: 118.3
click at [659, 259] on div "Total Tickets: 🎟️ 41 ‘Who’s on First’ features: [PERSON_NAME] and [PERSON_NAME]…" at bounding box center [752, 347] width 765 height 298
copy h5 "Who’s on First’"
click at [1316, 248] on div "🔊 Proud Sponsor Level 3 Total Tickets: 🎟️ 41 ‘Who’s on First’ features: [PERSON…" at bounding box center [752, 360] width 1504 height 720
click at [751, 632] on button "Next" at bounding box center [769, 629] width 91 height 36
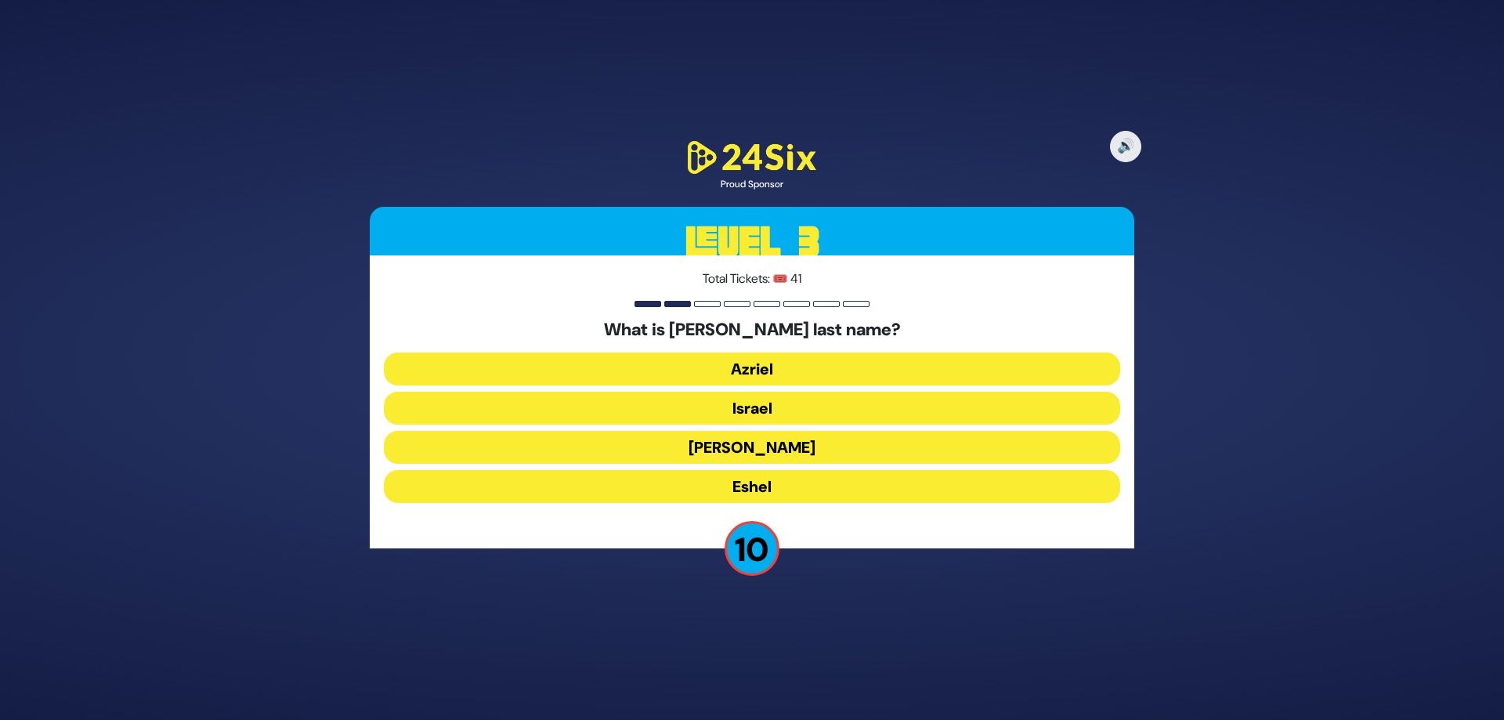
click at [925, 488] on button "Eshel" at bounding box center [752, 486] width 737 height 33
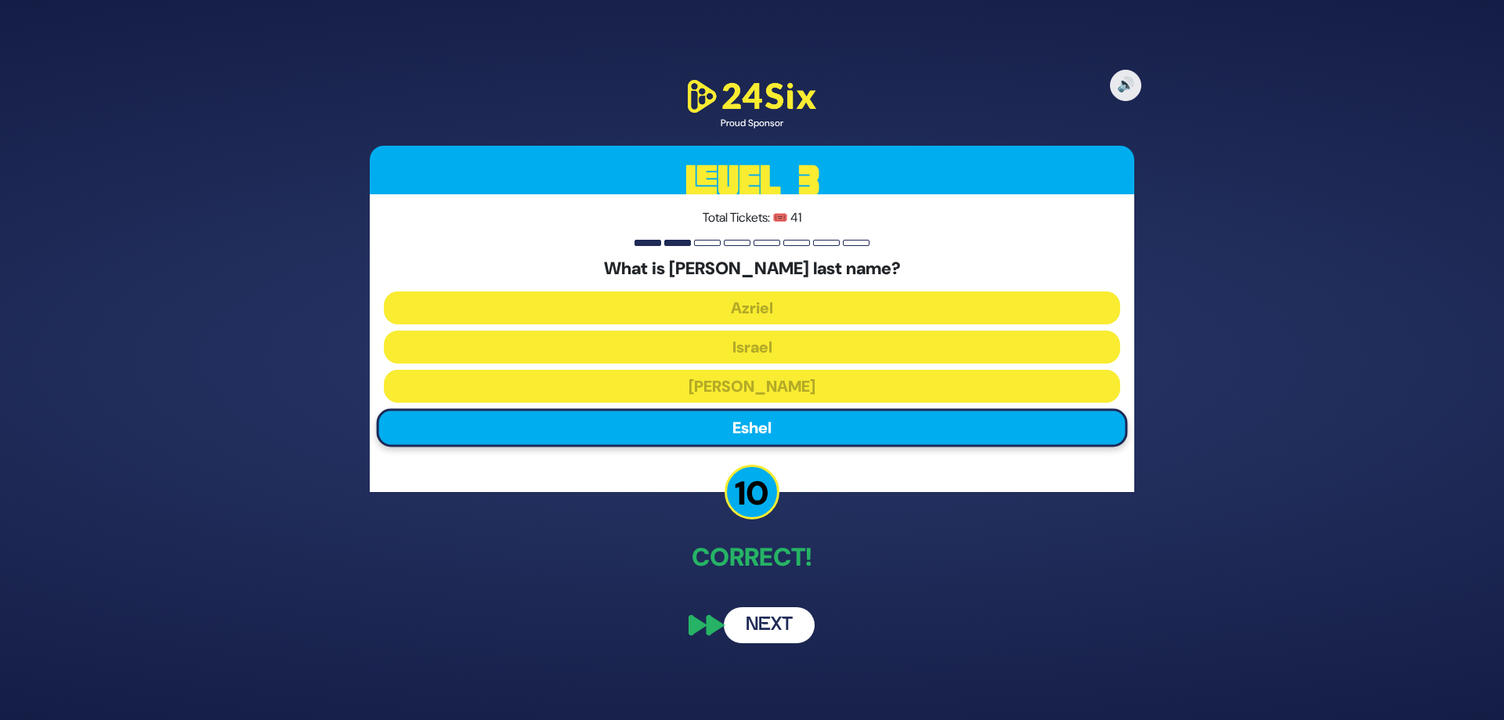
click at [791, 618] on button "Next" at bounding box center [769, 625] width 91 height 36
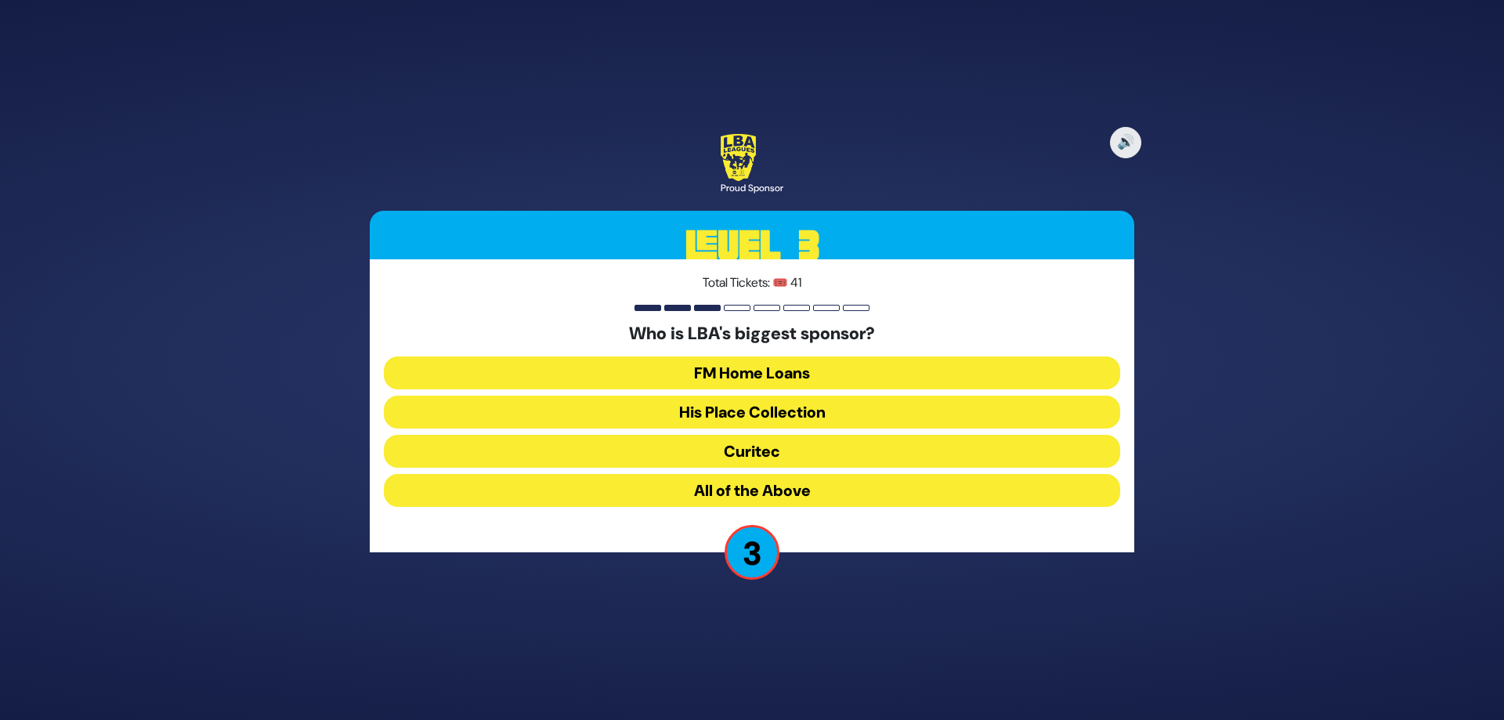
click at [778, 498] on button "All of the Above" at bounding box center [752, 490] width 737 height 33
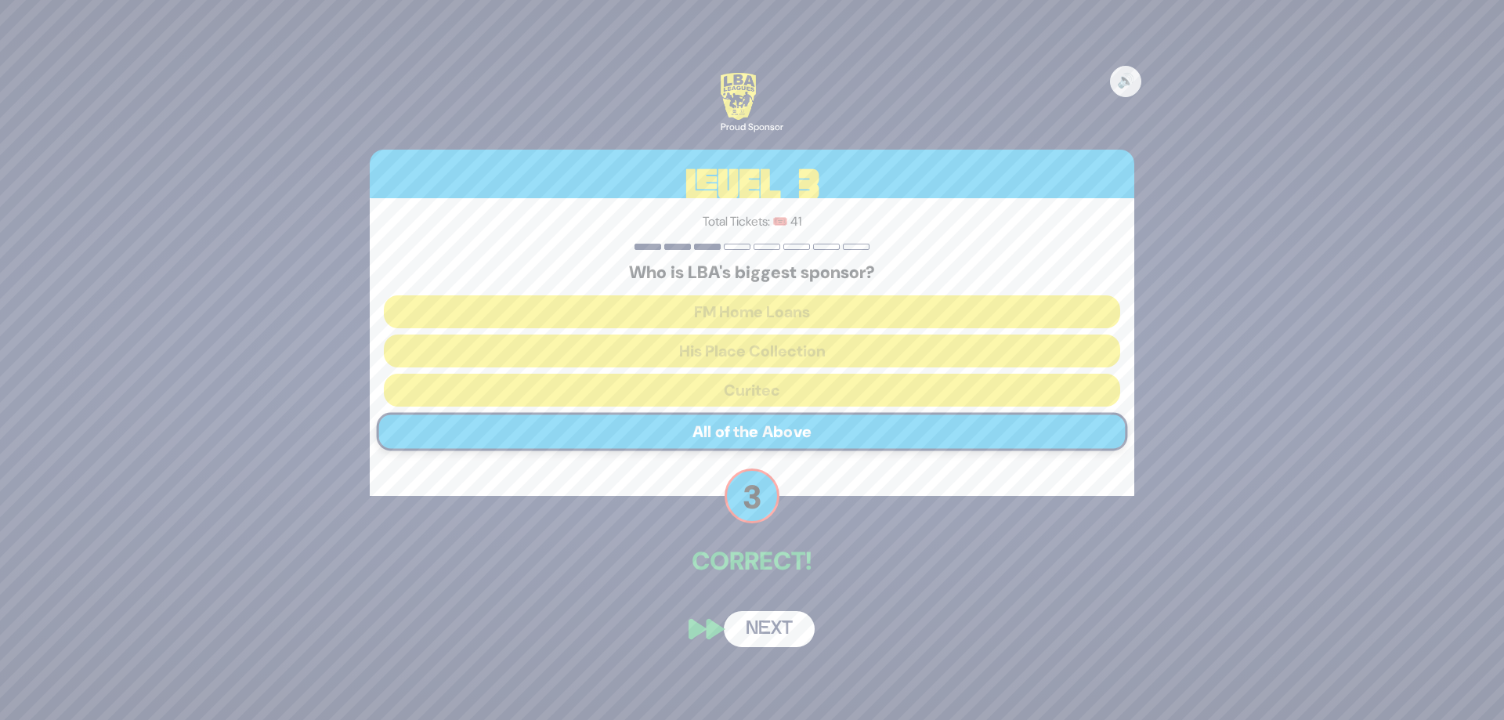
click at [778, 628] on button "Next" at bounding box center [769, 629] width 91 height 36
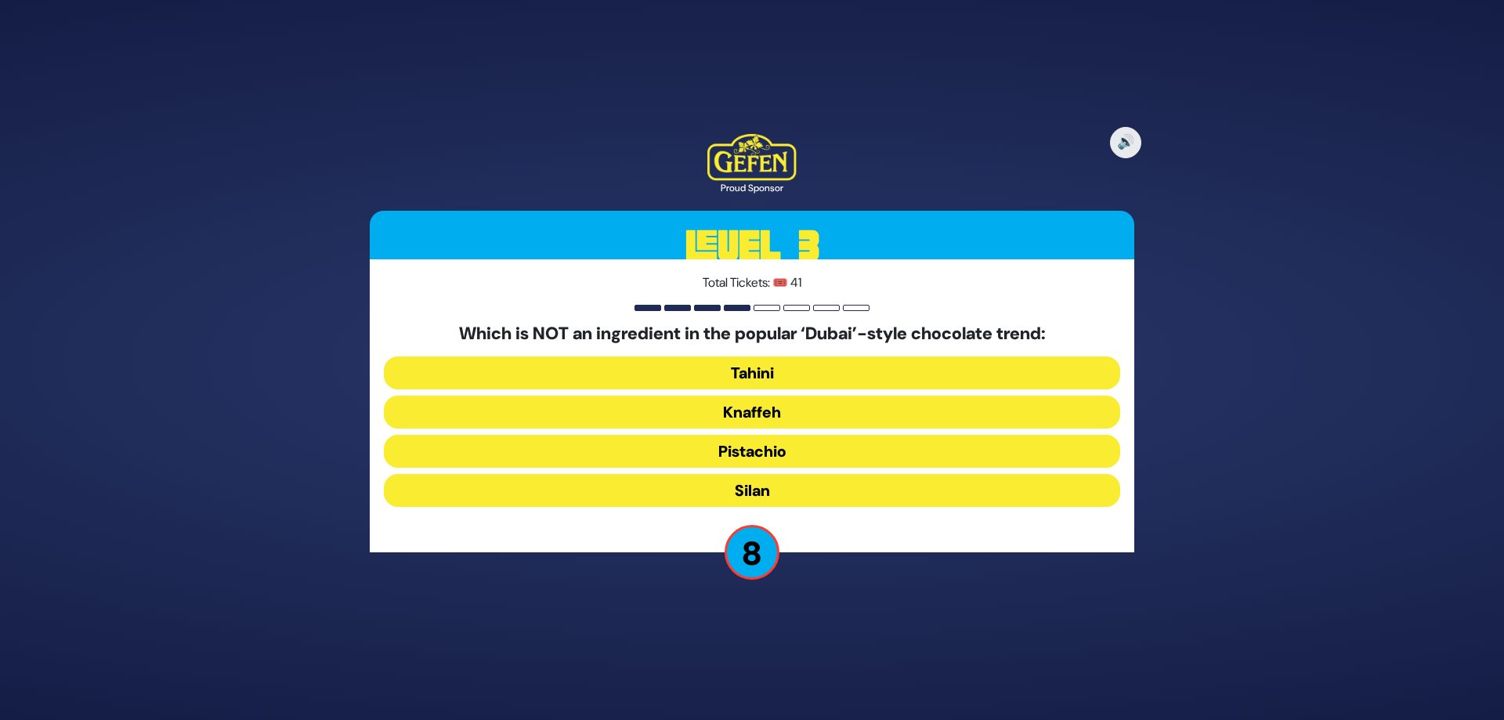
click at [756, 488] on button "Silan" at bounding box center [752, 490] width 737 height 33
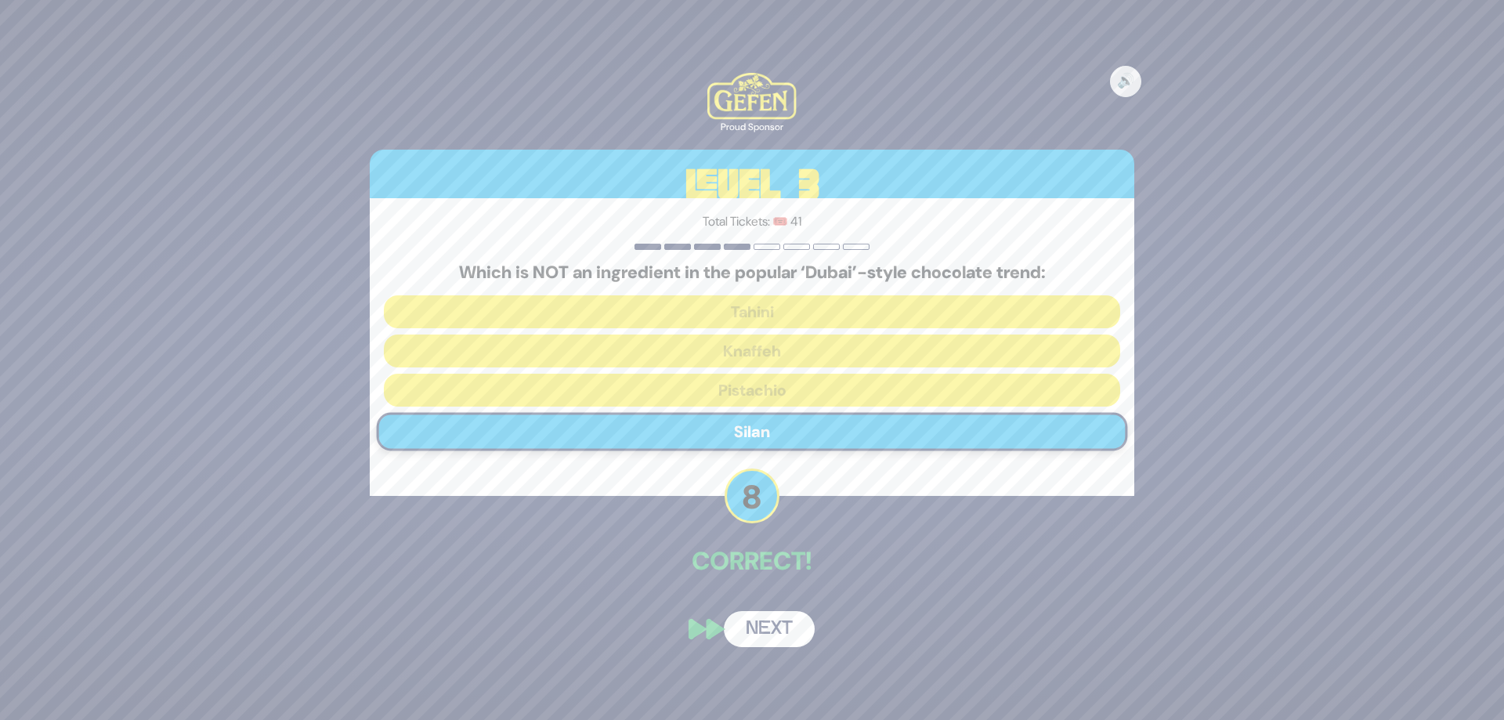
click at [795, 623] on button "Next" at bounding box center [769, 629] width 91 height 36
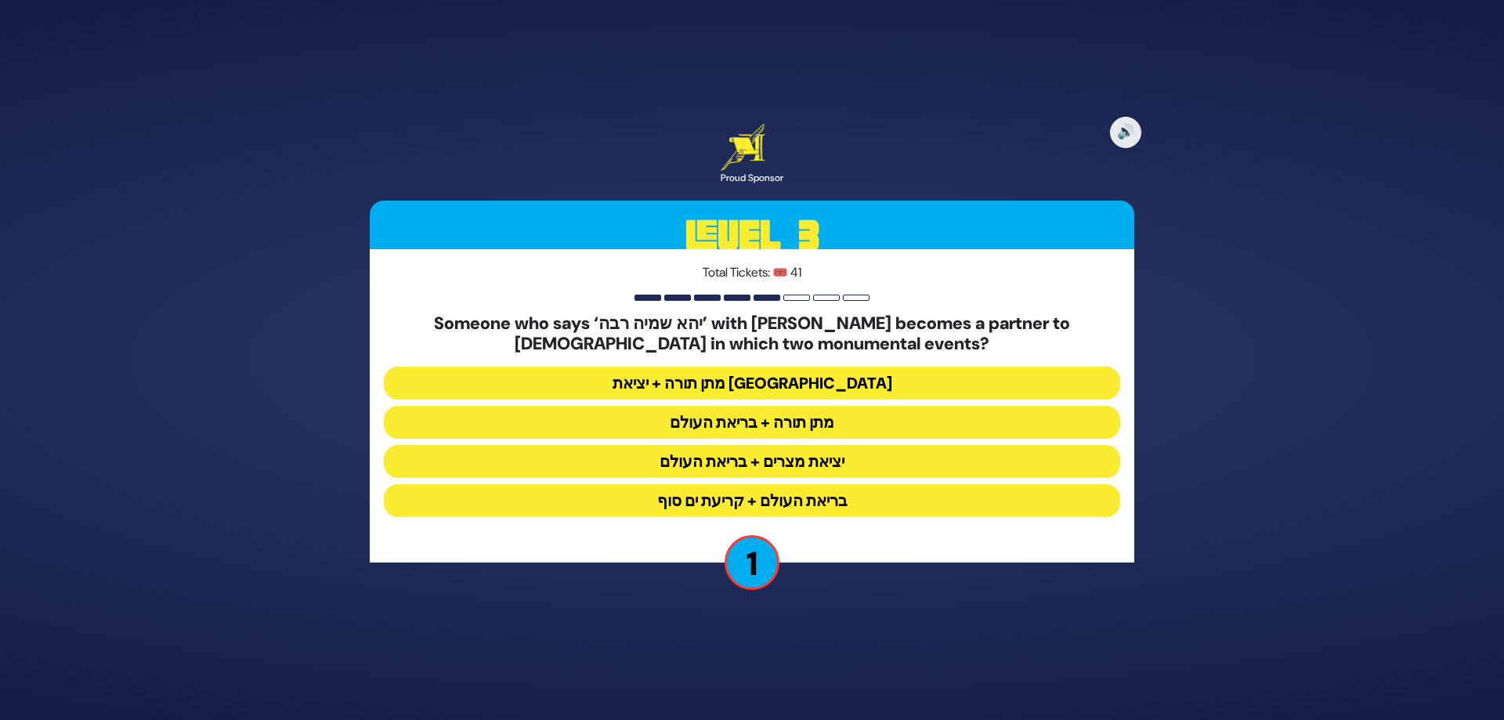
click at [831, 425] on button "מתן תורה + בריאת העולם" at bounding box center [752, 422] width 737 height 33
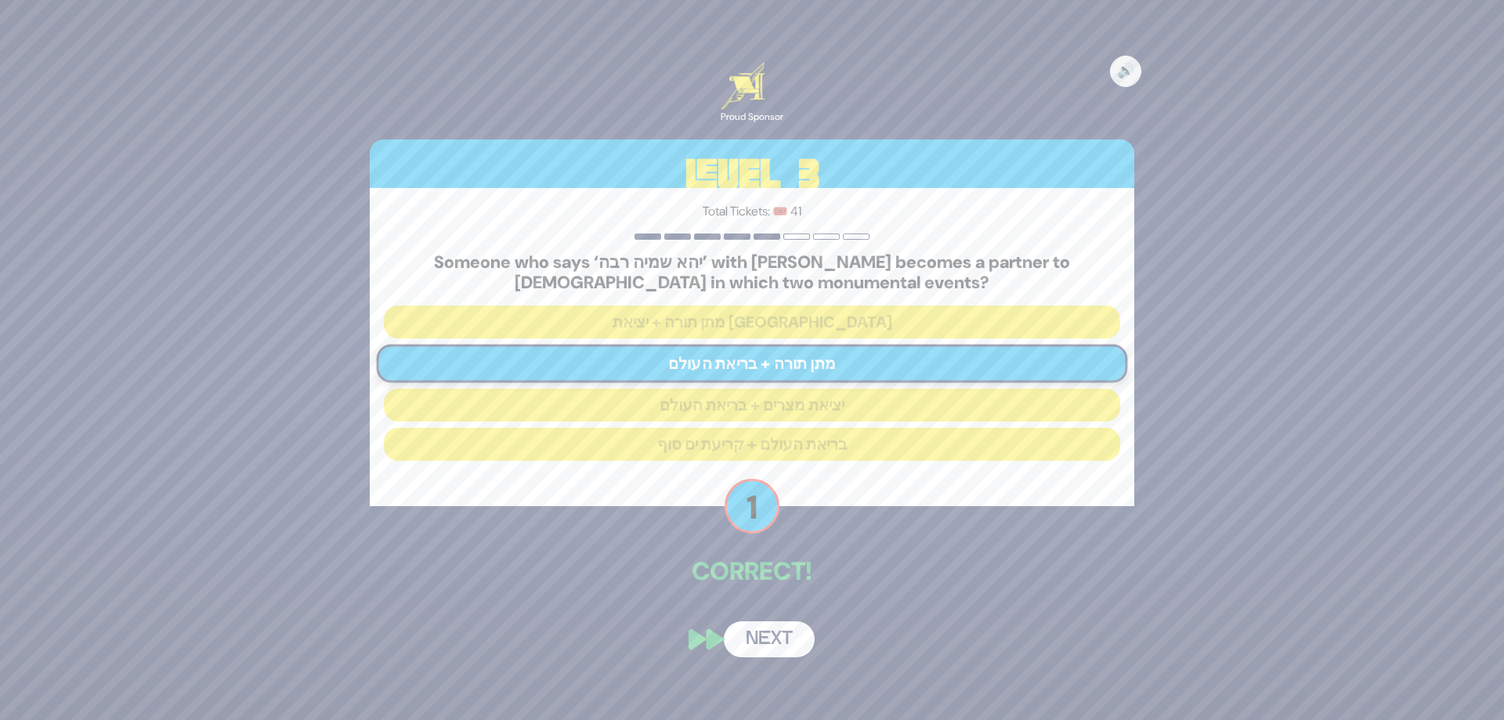
click at [791, 637] on button "Next" at bounding box center [769, 639] width 91 height 36
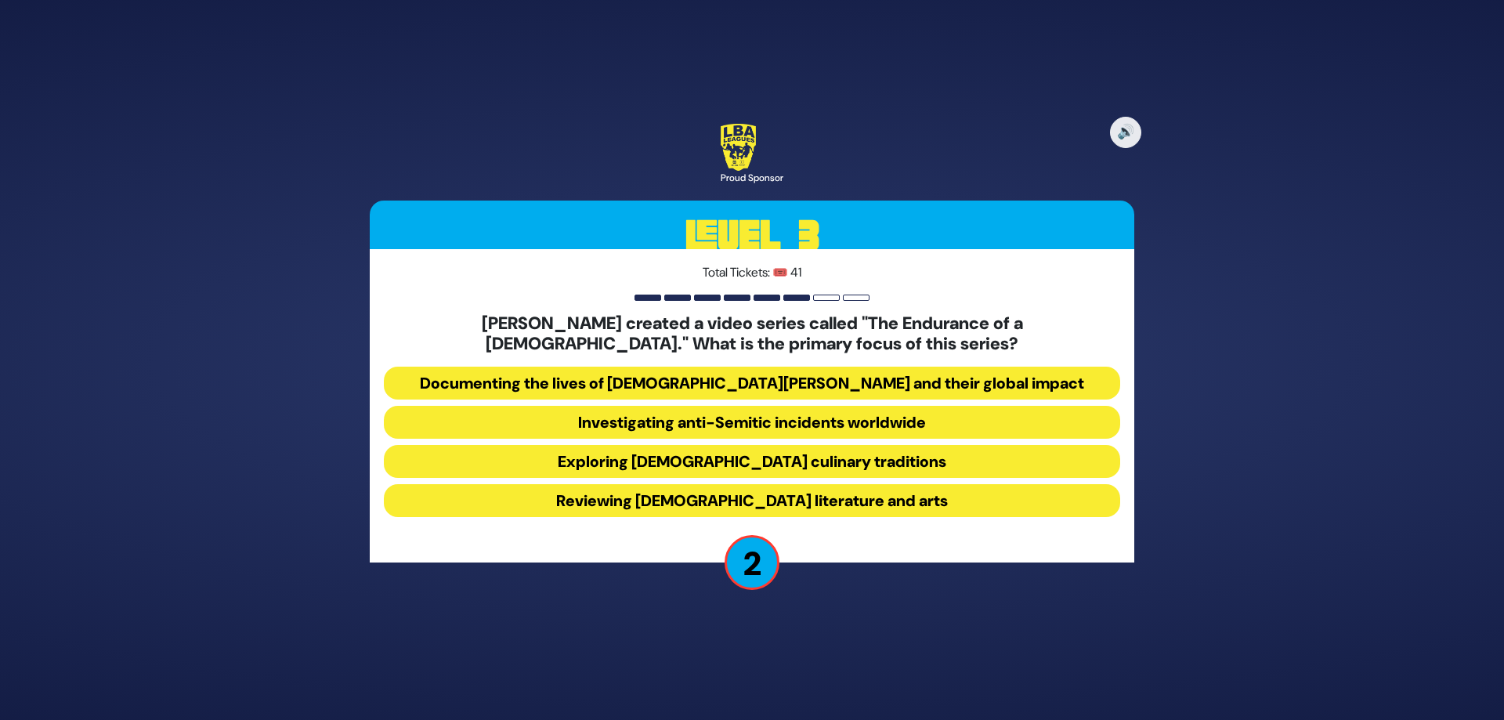
click at [921, 425] on button "Investigating anti-Semitic incidents worldwide" at bounding box center [752, 422] width 737 height 33
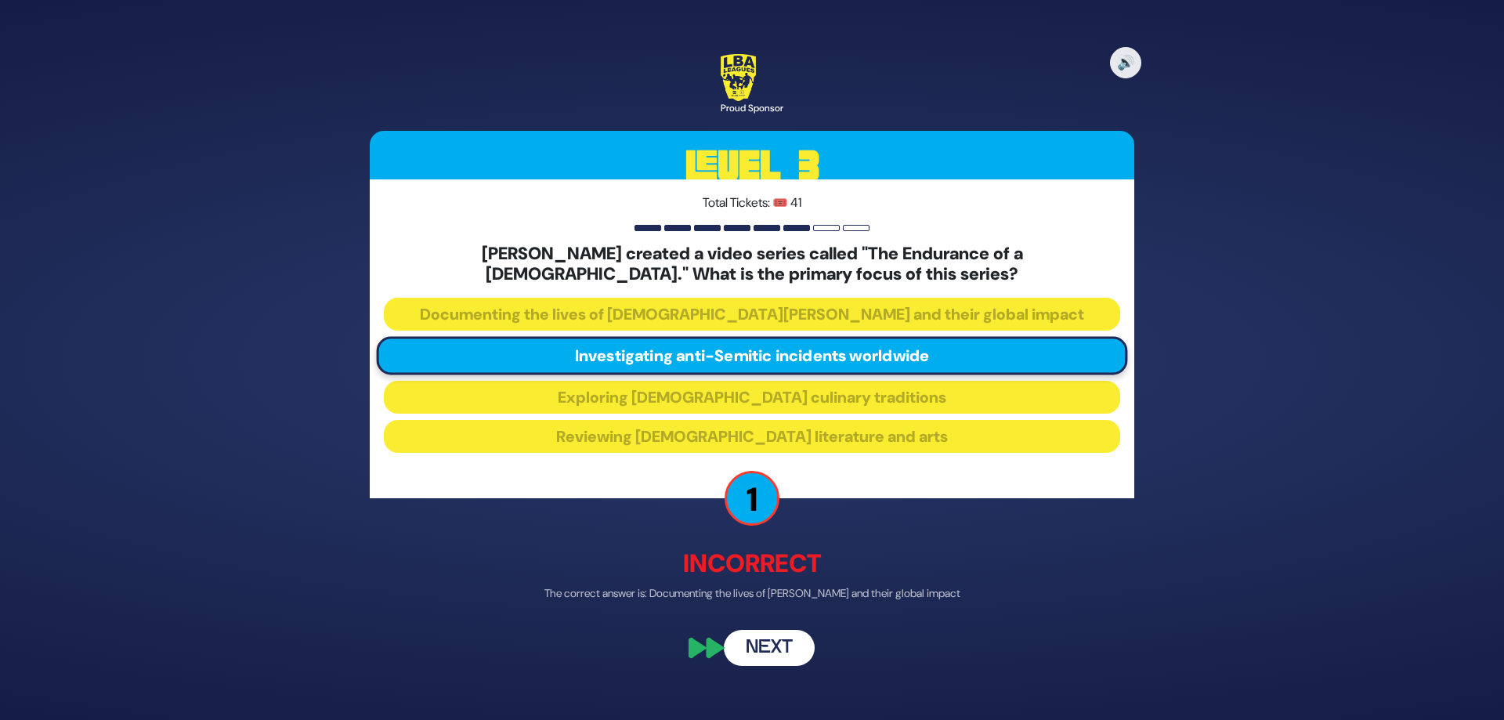
click at [800, 645] on button "Next" at bounding box center [769, 648] width 91 height 36
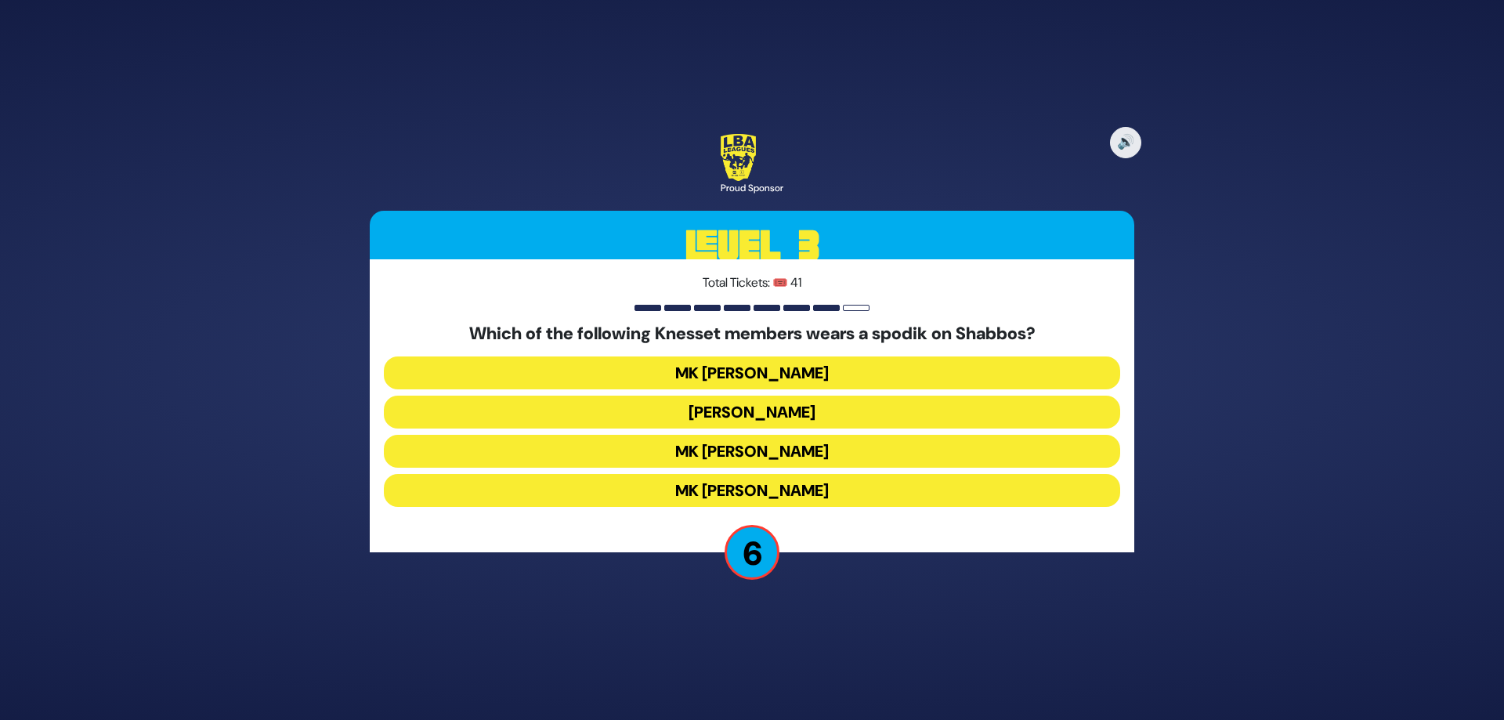
click at [832, 414] on button "[PERSON_NAME]" at bounding box center [752, 412] width 737 height 33
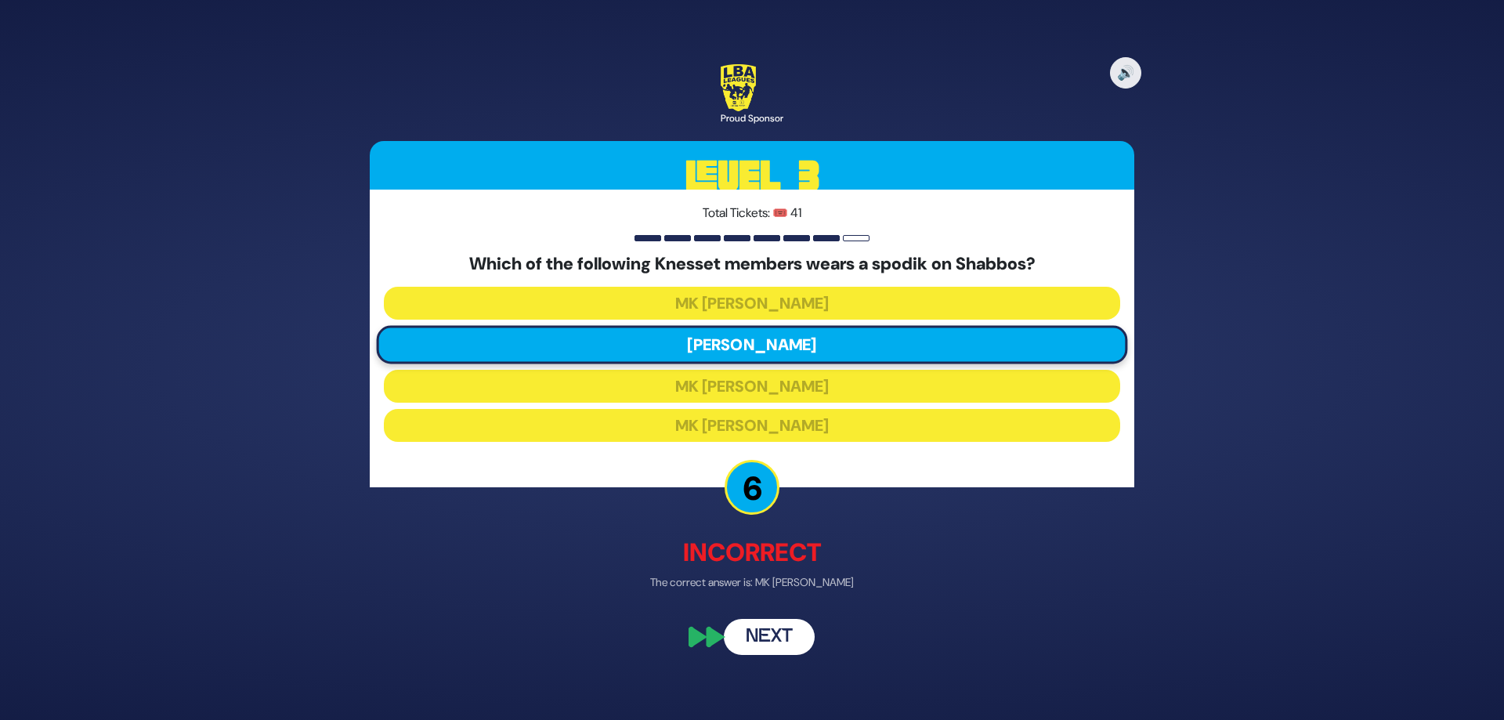
click at [796, 626] on button "Next" at bounding box center [769, 638] width 91 height 36
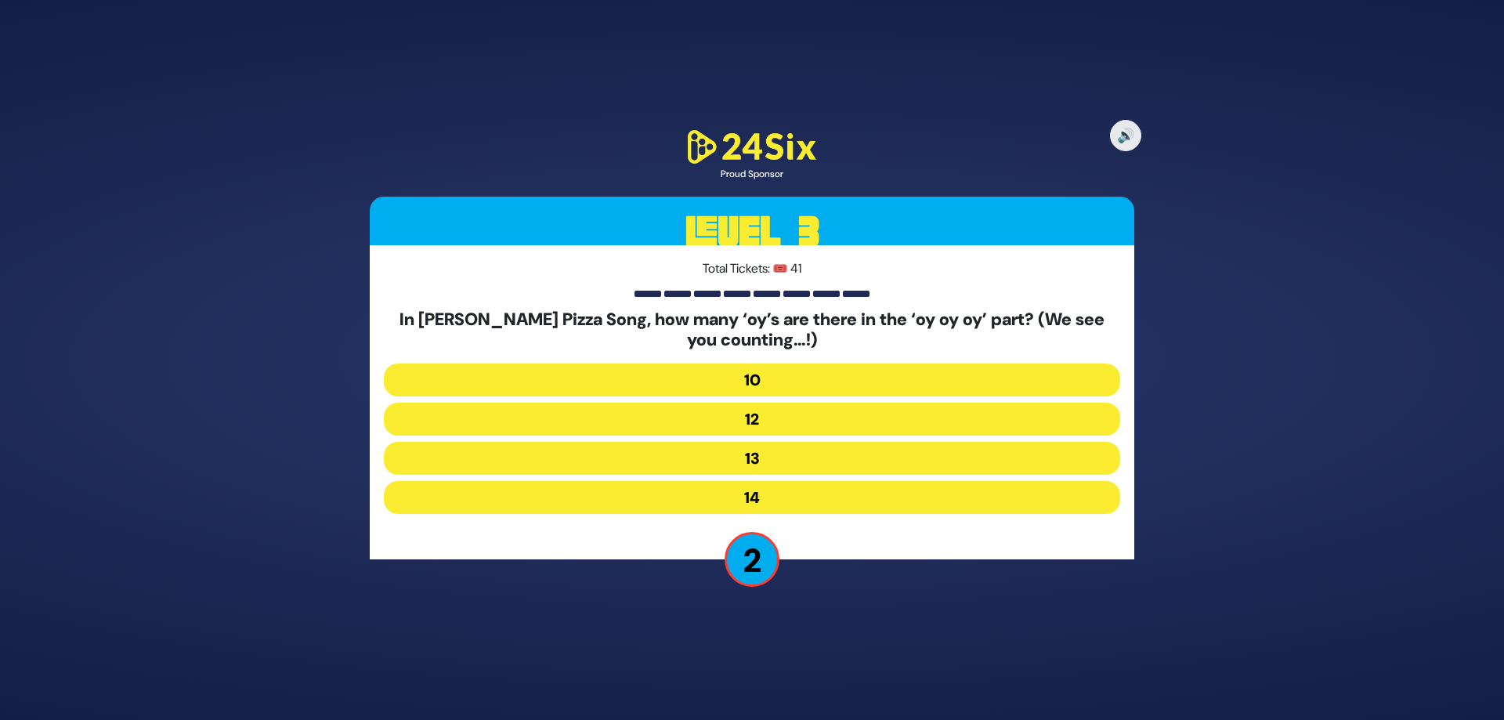
click at [787, 466] on button "13" at bounding box center [752, 458] width 737 height 33
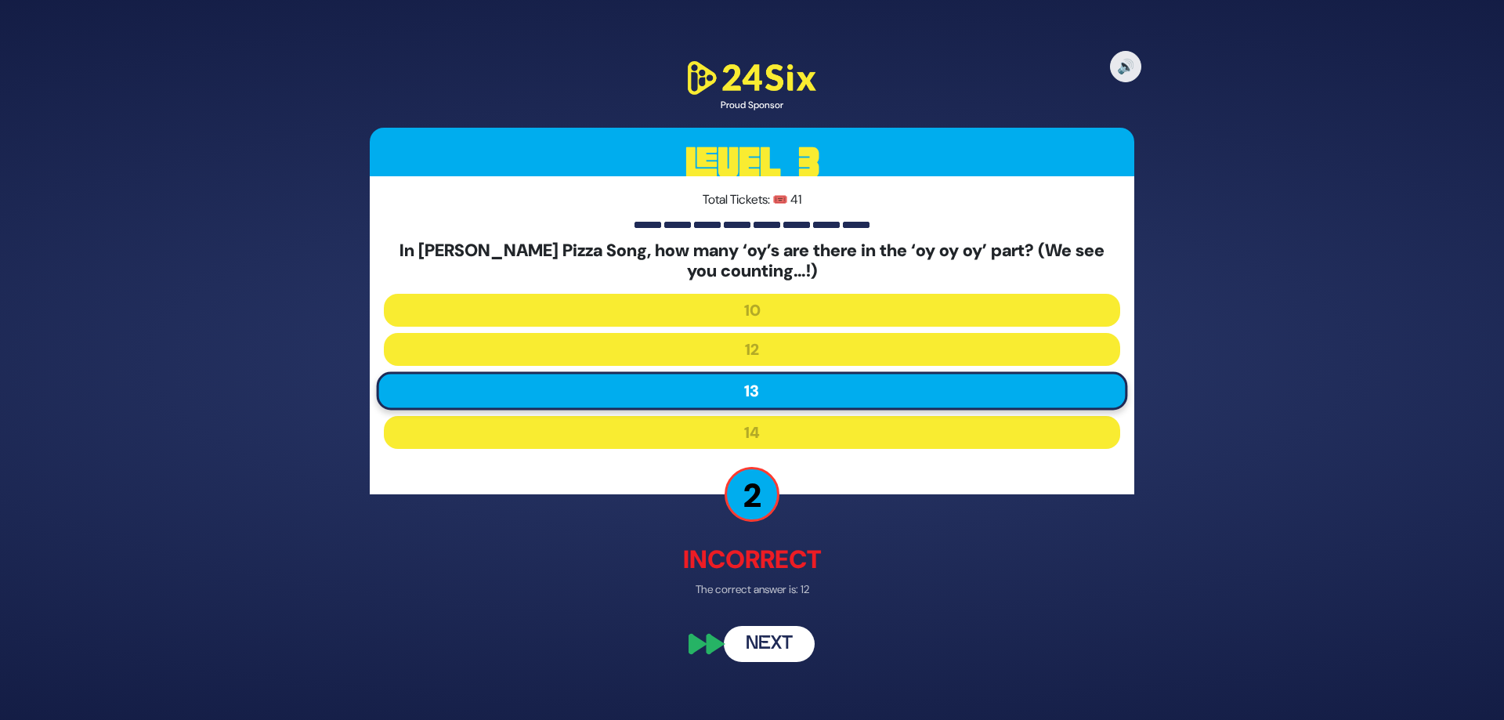
click at [784, 639] on button "Next" at bounding box center [769, 644] width 91 height 36
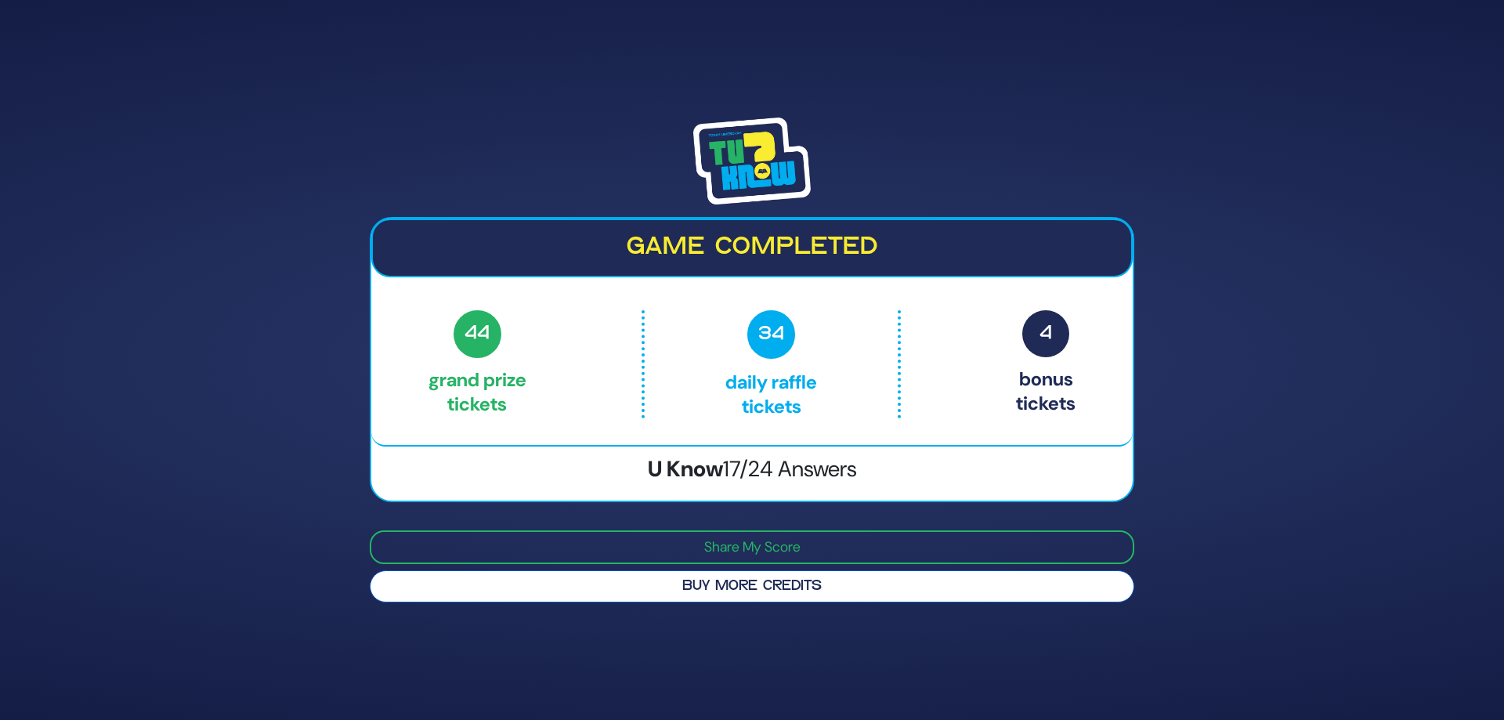
click at [690, 583] on button "Buy More Credits" at bounding box center [752, 586] width 765 height 32
